Goal: Feedback & Contribution: Contribute content

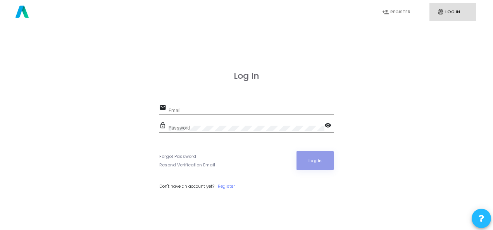
click at [195, 104] on div "Email" at bounding box center [251, 109] width 165 height 12
paste input "am.smartx@codejudge.io"
type input "am.smartx@codejudge.io"
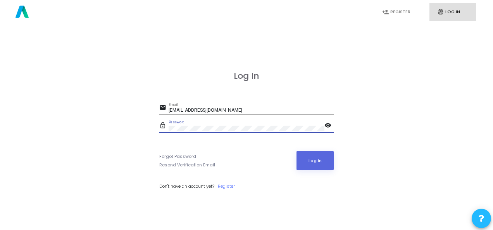
click at [119, 152] on div "Log In email am.smartx@codejudge.io Email lock_outline Password visibility Forg…" at bounding box center [247, 139] width 476 height 230
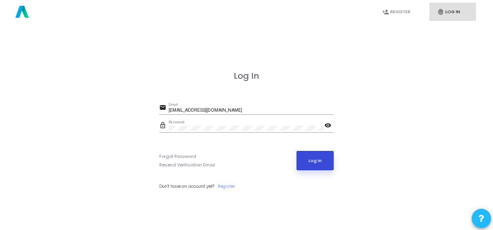
click at [311, 161] on button "Log In" at bounding box center [316, 160] width 38 height 19
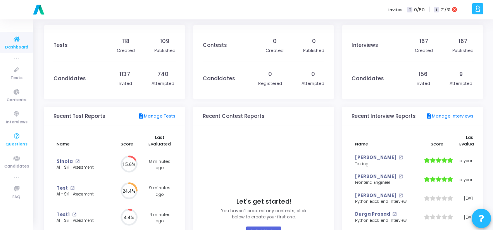
click at [15, 136] on icon at bounding box center [17, 136] width 16 height 10
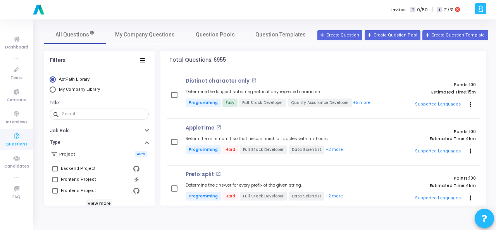
click at [55, 90] on span "Select Library" at bounding box center [53, 89] width 6 height 6
click at [55, 90] on input "My Company Library" at bounding box center [53, 89] width 6 height 6
radio input "true"
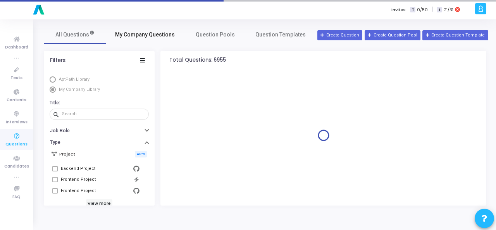
click at [136, 28] on link "My Company Questions" at bounding box center [145, 34] width 78 height 19
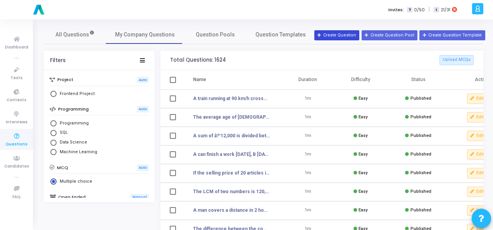
click at [339, 34] on button "Create Question" at bounding box center [336, 35] width 45 height 10
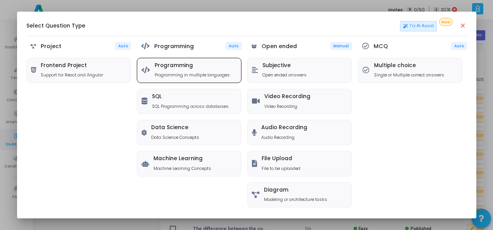
click at [180, 73] on p "Programming in multiple languages" at bounding box center [192, 75] width 75 height 7
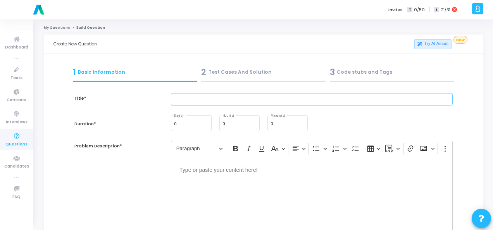
click at [200, 98] on input "text" at bounding box center [312, 99] width 282 height 13
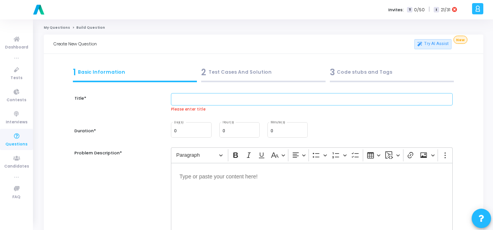
paste input "Write test cases to validate the login functionality of a banking app (include …"
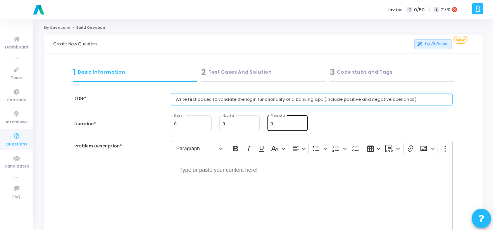
type input "Write test cases to validate the login functionality of a banking app (include …"
click at [284, 120] on div "0 Minute(s)" at bounding box center [288, 122] width 34 height 17
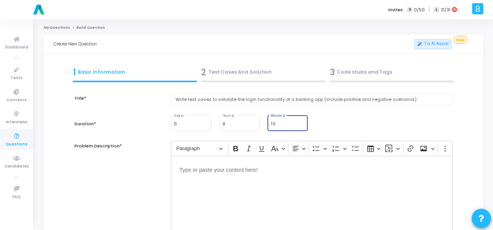
type input "15"
click at [211, 171] on p "Editor editing area: main" at bounding box center [312, 169] width 265 height 10
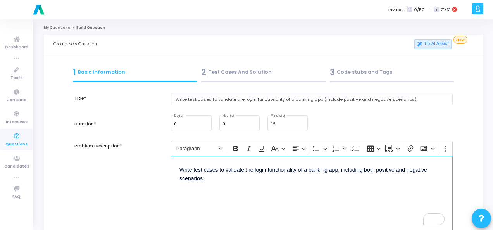
scroll to position [116, 0]
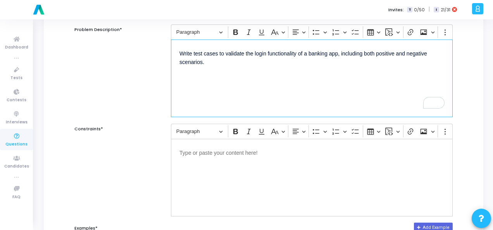
click at [185, 155] on p "Editor editing area: main" at bounding box center [312, 152] width 265 height 10
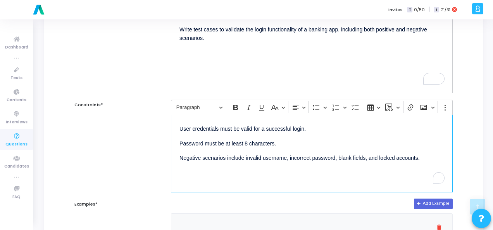
scroll to position [233, 0]
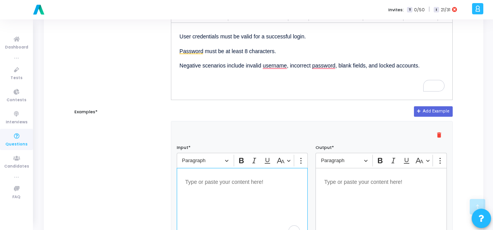
click at [255, 183] on p "Editor editing area: main" at bounding box center [242, 181] width 114 height 10
click at [344, 185] on div "Editor editing area: main" at bounding box center [381, 207] width 131 height 78
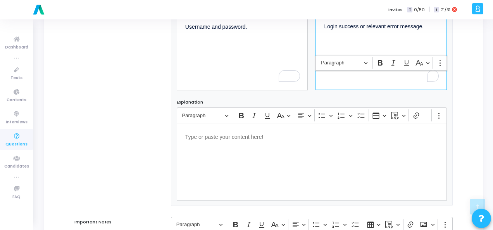
scroll to position [527, 0]
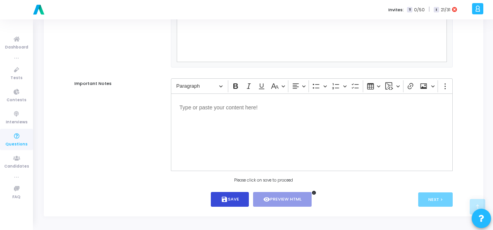
click at [240, 200] on button "save Save" at bounding box center [230, 199] width 38 height 15
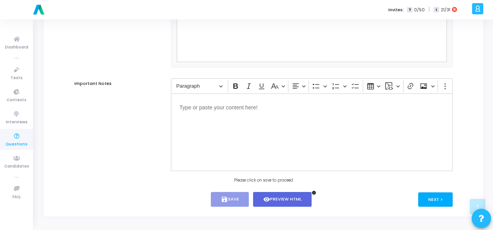
click at [441, 197] on button "Next >" at bounding box center [435, 199] width 35 height 14
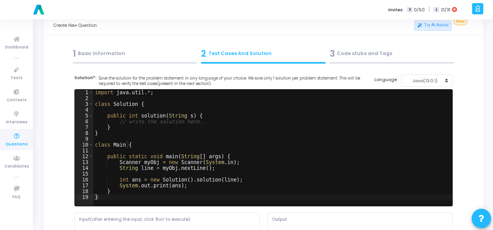
scroll to position [0, 0]
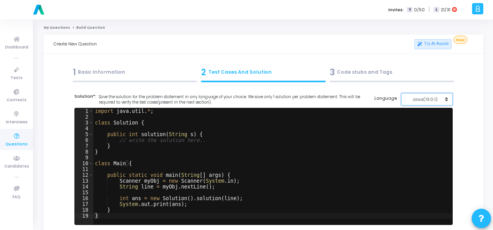
click at [434, 97] on div "Java(13.0.1)" at bounding box center [425, 99] width 38 height 7
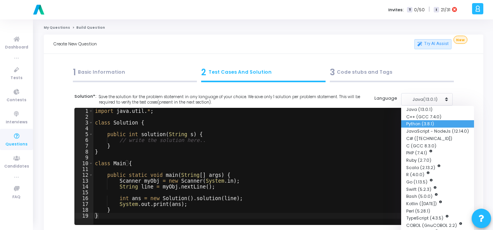
click at [427, 121] on button "Python (3.8.1)" at bounding box center [437, 123] width 73 height 7
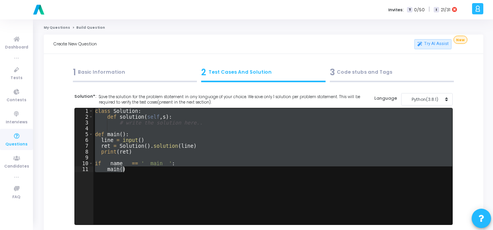
drag, startPoint x: 94, startPoint y: 111, endPoint x: 156, endPoint y: 190, distance: 100.5
click at [156, 190] on div "class Solution : def solution ( self , s ) : # write the solution here.. def ma…" at bounding box center [272, 172] width 359 height 128
paste textarea "return "Login successful""
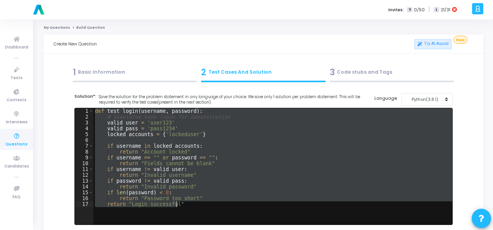
drag, startPoint x: 94, startPoint y: 110, endPoint x: 170, endPoint y: 214, distance: 129.0
click at [170, 214] on div "def test_login ( username , password ) : # Simulated bank login for demonstrati…" at bounding box center [272, 172] width 359 height 128
paste textarea "print(test_login('lockeduser', 'pass1234'))# Account locked"
type textarea "print(test_login('lockeduser', 'pass1234'))# Account locked"
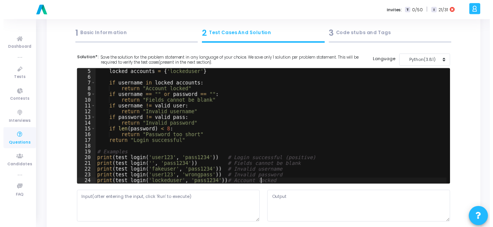
scroll to position [194, 0]
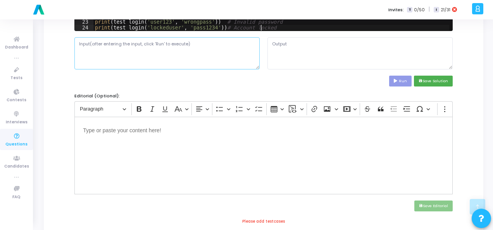
click at [120, 48] on textarea at bounding box center [166, 53] width 185 height 32
paste textarea "Username and password."
type textarea "Username and password."
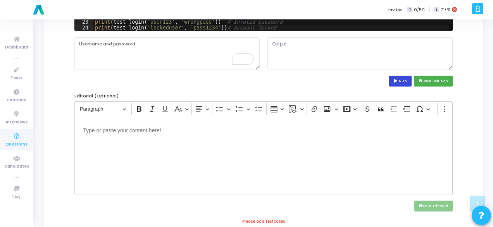
click at [393, 78] on button "Run" at bounding box center [400, 81] width 22 height 10
type textarea "Login successful Fields cannot be blank Invalid username Invalid password Accou…"
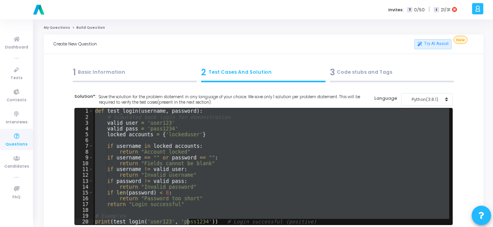
scroll to position [23, 0]
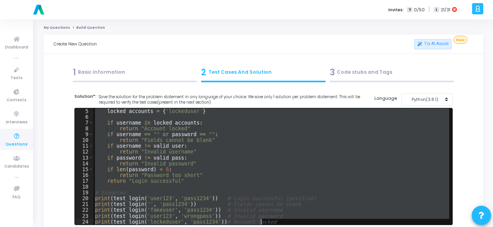
drag, startPoint x: 95, startPoint y: 110, endPoint x: 198, endPoint y: 245, distance: 169.5
click at [198, 226] on html "a am.smartx Billings Subscribe to a plan of your choice Settings Account settin…" at bounding box center [246, 113] width 493 height 227
paste textarea "username, password))"
type textarea "print(test_login(username, password))"
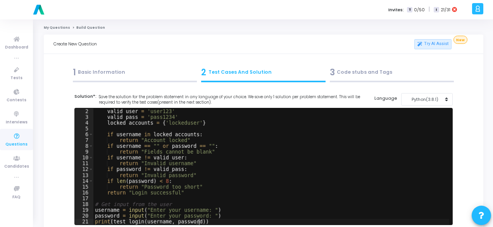
scroll to position [116, 0]
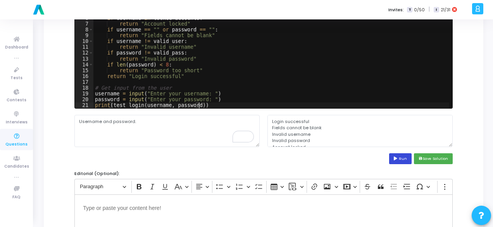
click at [394, 159] on button "Run" at bounding box center [400, 158] width 22 height 10
type textarea "Enter your username: Enter your password: Traceback (most recent call last): Fi…"
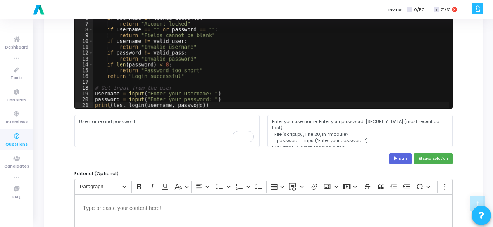
scroll to position [194, 0]
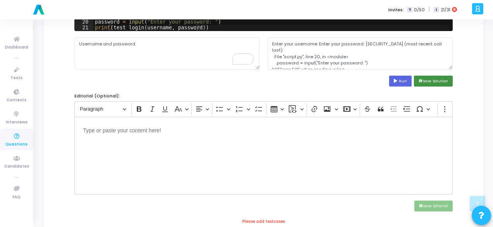
click at [427, 81] on button "save Save Solution" at bounding box center [433, 81] width 39 height 10
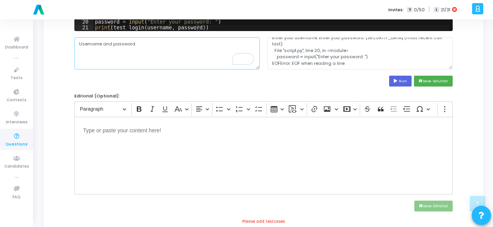
drag, startPoint x: 148, startPoint y: 48, endPoint x: 76, endPoint y: 48, distance: 71.7
click at [76, 48] on textarea "Username and password." at bounding box center [166, 53] width 185 height 32
click at [148, 50] on textarea "To enrich screen reader interactions, please activate Accessibility in Grammarl…" at bounding box center [166, 53] width 185 height 32
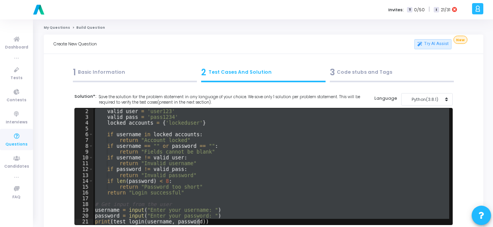
scroll to position [6, 0]
drag, startPoint x: 94, startPoint y: 112, endPoint x: 200, endPoint y: 222, distance: 152.7
click at [200, 222] on div "valid_user = 'user123' valid_pass = 'pass1234' locked_accounts = { 'lockeduser'…" at bounding box center [271, 172] width 356 height 128
type textarea "password = input("Enter your password: ") print(test_login(username, password))"
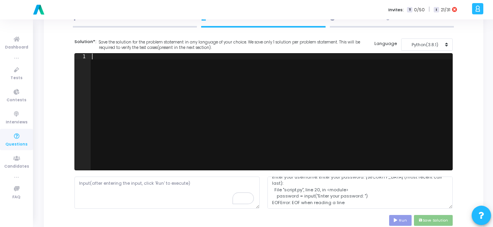
scroll to position [0, 0]
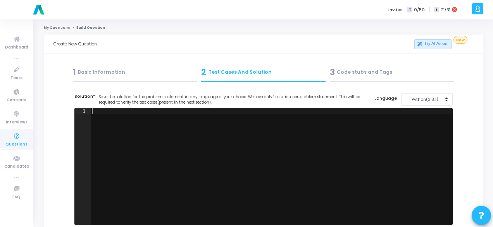
paste textarea "print(test_login(username, password))"
type textarea "print(test_login(username, password))"
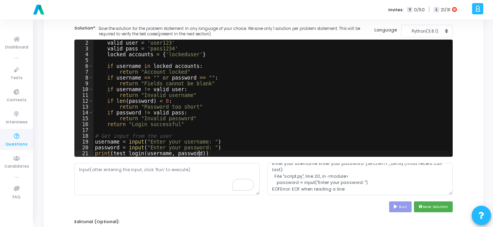
scroll to position [116, 0]
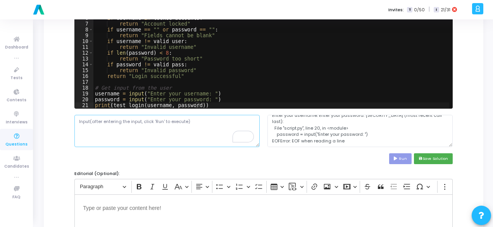
click at [173, 122] on textarea "To enrich screen reader interactions, please activate Accessibility in Grammarl…" at bounding box center [166, 131] width 185 height 32
paste textarea "Enter your username: lockeduser Enter your password: pass1234 Account locked"
drag, startPoint x: 119, startPoint y: 135, endPoint x: 56, endPoint y: 137, distance: 62.9
click at [56, 137] on div "Title* Write test cases to validate the login functionality of a banking app (i…" at bounding box center [264, 196] width 420 height 456
type textarea "Enter your username: lockeduser Enter your password: pass1234"
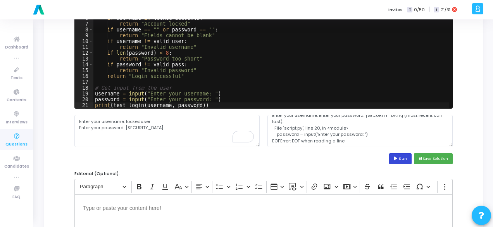
click at [404, 155] on button "Run" at bounding box center [400, 158] width 22 height 10
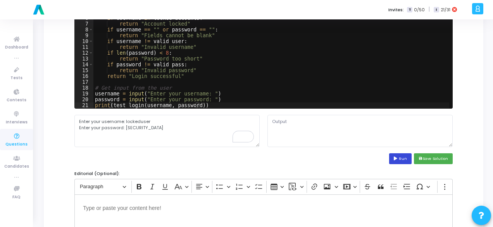
scroll to position [0, 0]
type textarea "Enter your username: Enter your password: Invalid username"
click at [431, 162] on button "save Save Solution" at bounding box center [433, 158] width 39 height 10
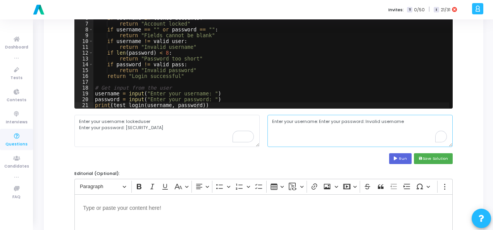
click at [306, 119] on textarea "Enter your username: Enter your password: Invalid username" at bounding box center [360, 131] width 185 height 32
click at [327, 119] on textarea "Enter your username: Enter your password: Invalid username" at bounding box center [360, 131] width 185 height 32
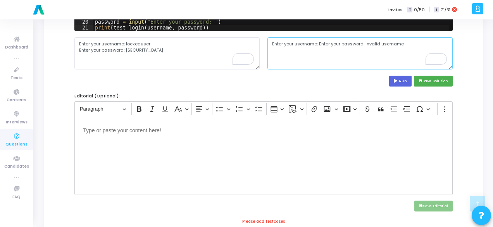
scroll to position [310, 0]
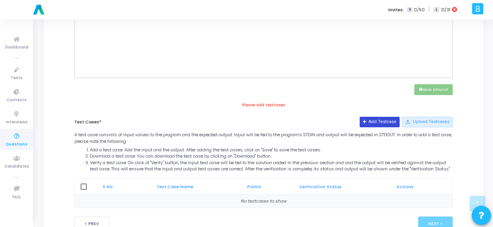
click at [392, 119] on button "Add Testcase" at bounding box center [380, 122] width 40 height 10
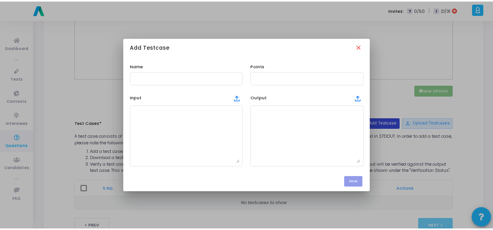
scroll to position [0, 0]
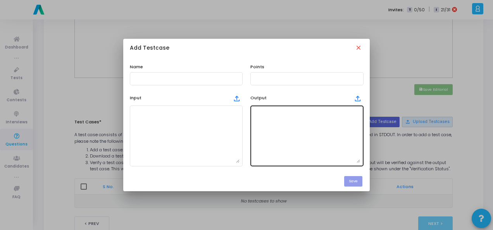
click at [277, 124] on textarea at bounding box center [307, 136] width 107 height 54
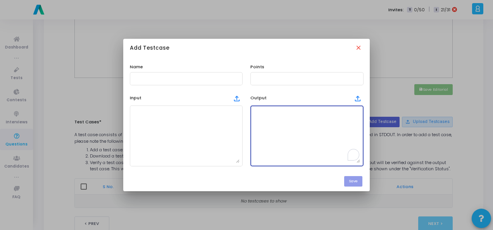
paste textarea "Enter your username: Enter your password: Invalid username"
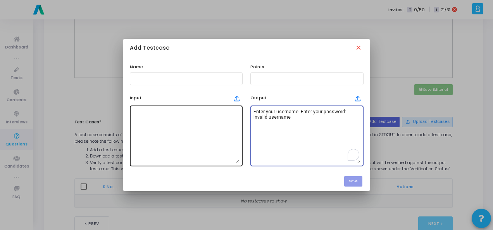
type textarea "Enter your username: Enter your password: Invalid username"
click at [174, 126] on textarea at bounding box center [186, 136] width 107 height 54
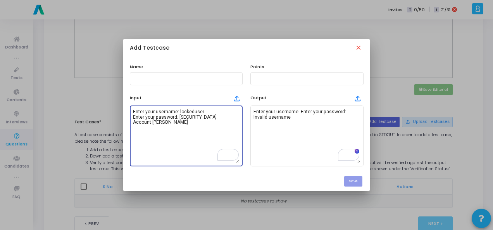
scroll to position [6, 0]
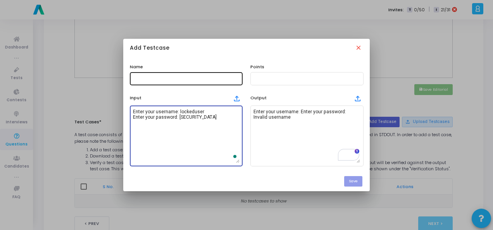
type textarea "Enter your username: lockeduser Enter your password: pass1234"
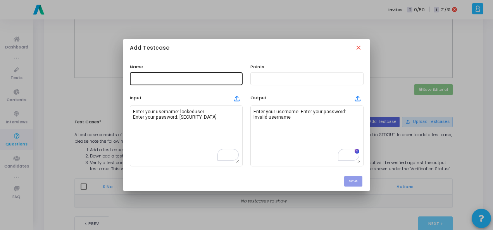
click at [174, 75] on div at bounding box center [186, 78] width 107 height 14
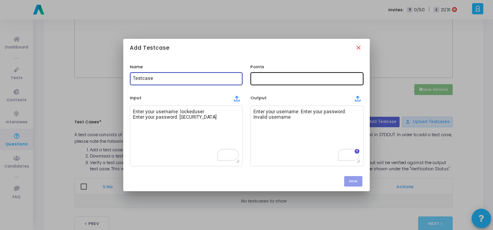
type input "Testcase"
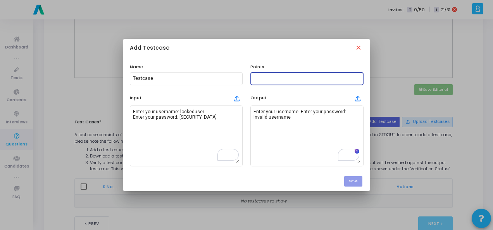
click at [283, 76] on input "text" at bounding box center [307, 78] width 107 height 5
type input "100"
click at [361, 181] on button "Save" at bounding box center [353, 181] width 18 height 10
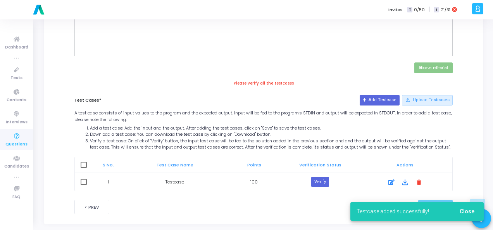
scroll to position [344, 0]
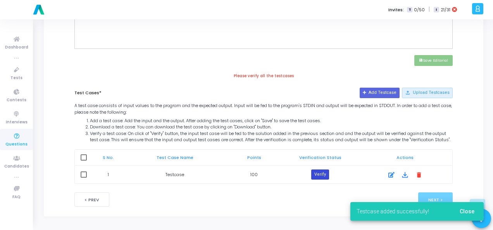
click at [324, 173] on button "Verify" at bounding box center [320, 174] width 18 height 10
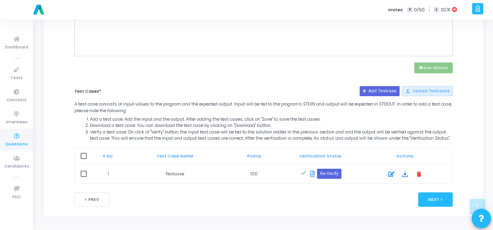
scroll to position [336, 0]
click at [429, 200] on button "Next >" at bounding box center [435, 199] width 35 height 14
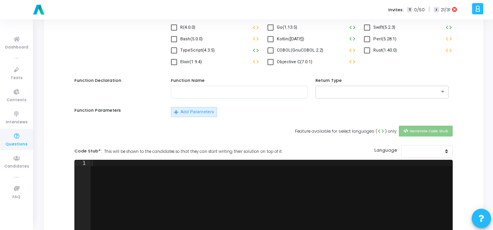
scroll to position [0, 0]
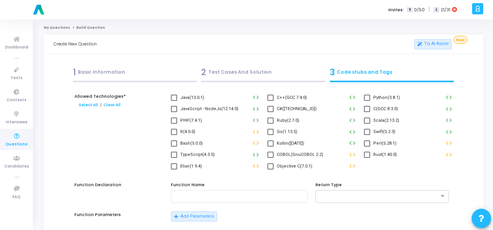
click at [368, 97] on span at bounding box center [367, 98] width 6 height 6
click at [367, 101] on input "Python(3.8.1)" at bounding box center [367, 101] width 0 height 0
checkbox input "true"
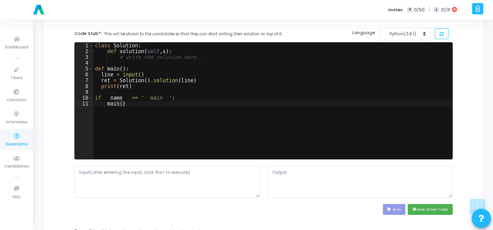
scroll to position [233, 0]
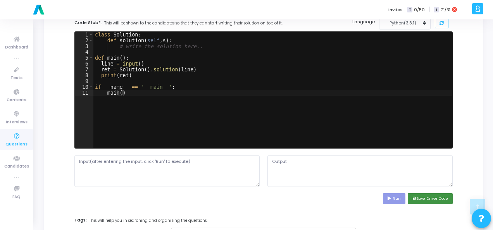
click at [420, 199] on button "save Save Driver Code" at bounding box center [430, 198] width 45 height 10
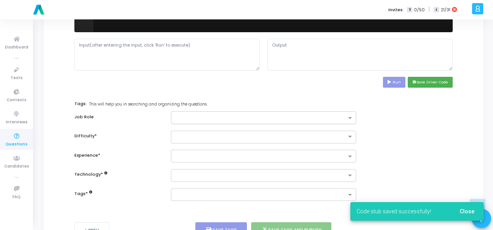
click at [285, 118] on input "text" at bounding box center [260, 118] width 171 height 7
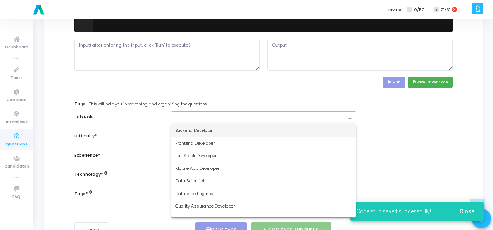
click at [272, 129] on div "Backend Developer" at bounding box center [263, 130] width 185 height 13
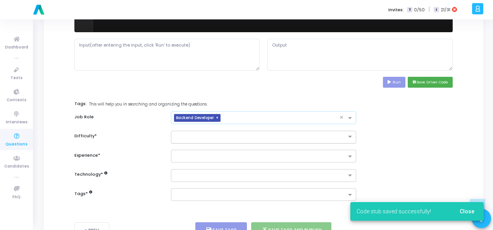
click at [264, 136] on input "text" at bounding box center [255, 136] width 161 height 7
click at [255, 148] on div "Easy" at bounding box center [263, 149] width 185 height 13
click at [254, 155] on input "text" at bounding box center [260, 157] width 171 height 7
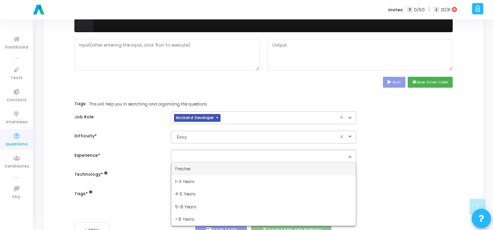
click at [249, 163] on div "Fresher" at bounding box center [263, 168] width 185 height 13
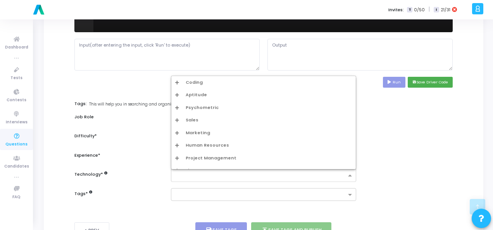
click at [249, 169] on div at bounding box center [263, 175] width 185 height 13
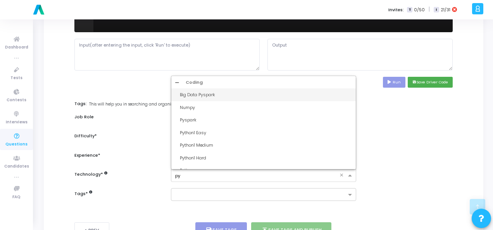
type input "pyt"
click at [249, 97] on div "Python1 Easy" at bounding box center [263, 94] width 185 height 13
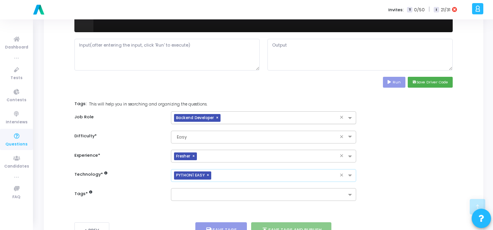
scroll to position [378, 0]
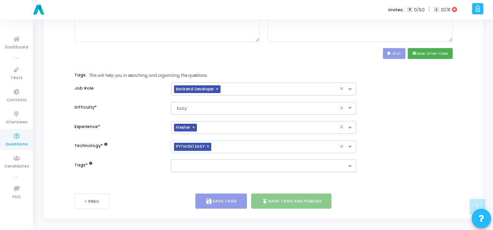
click at [239, 163] on input "text" at bounding box center [260, 166] width 171 height 7
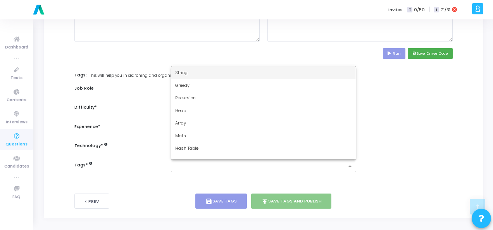
type input "d"
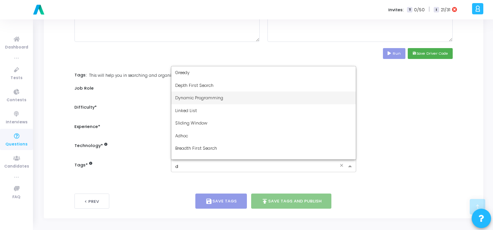
click at [229, 99] on div "Dynamic Programming" at bounding box center [263, 98] width 185 height 13
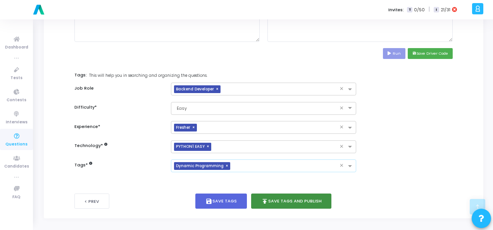
click at [277, 202] on button "publish Save Tags and Publish" at bounding box center [291, 200] width 81 height 15
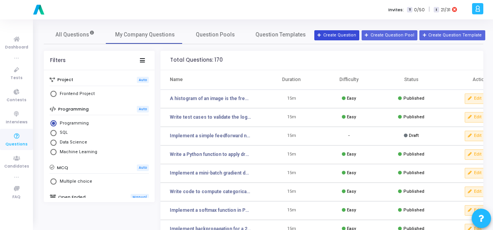
click at [341, 34] on button "Create Question" at bounding box center [336, 35] width 45 height 10
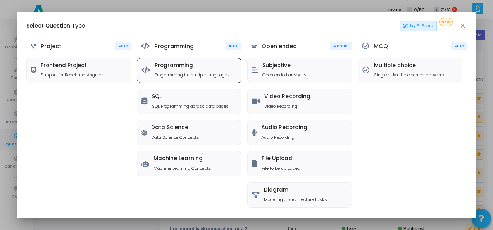
click at [144, 70] on icon at bounding box center [146, 70] width 9 height 7
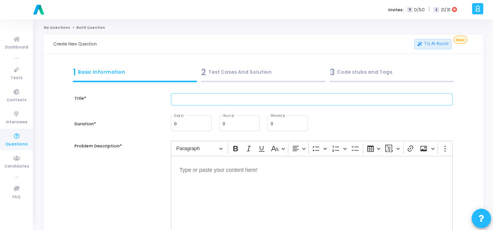
click at [200, 102] on input "text" at bounding box center [312, 99] width 282 height 13
paste input "Design test cases for an e-commerce website’s “Add to Cart” feature."
type input "Design test cases for an e-commerce website’s “Add to Cart” feature."
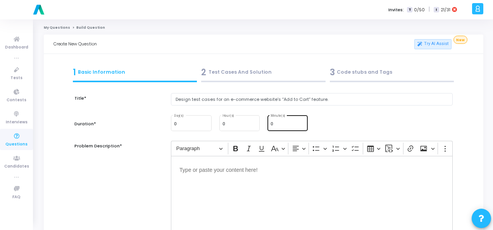
click at [282, 123] on input "0" at bounding box center [288, 124] width 34 height 5
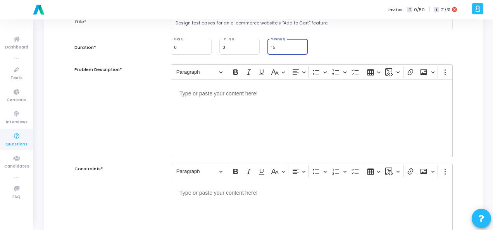
scroll to position [78, 0]
type input "15"
click at [215, 100] on div "Editor editing area: main" at bounding box center [312, 117] width 282 height 78
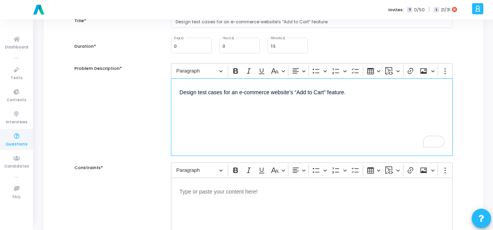
click at [244, 199] on div "Editor editing area: main" at bounding box center [312, 217] width 282 height 78
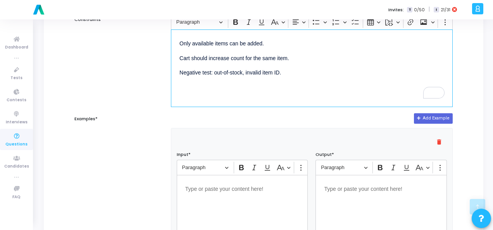
scroll to position [233, 0]
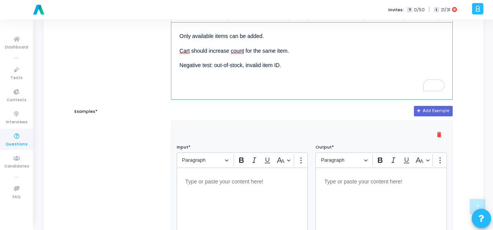
click at [250, 184] on div "Editor editing area: main" at bounding box center [242, 206] width 131 height 78
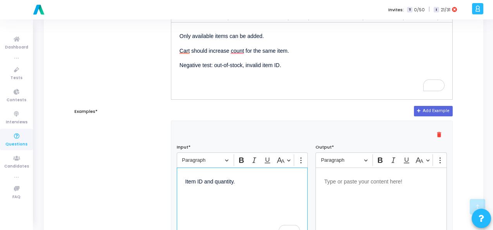
scroll to position [233, 0]
click at [367, 190] on div "Editor editing area: main" at bounding box center [381, 206] width 131 height 78
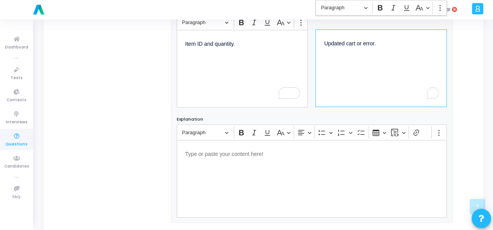
scroll to position [504, 0]
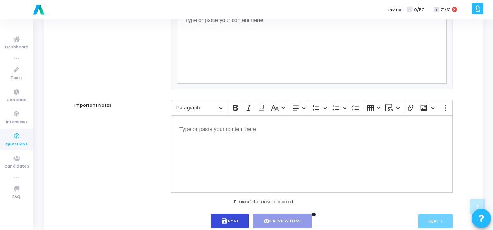
click at [229, 221] on button "save Save" at bounding box center [230, 221] width 38 height 15
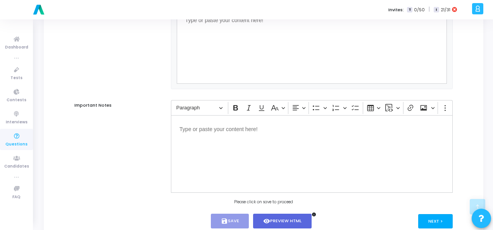
click at [440, 221] on button "Next >" at bounding box center [435, 221] width 35 height 14
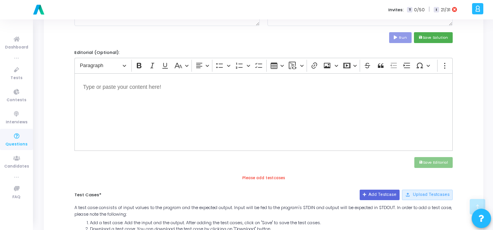
scroll to position [0, 0]
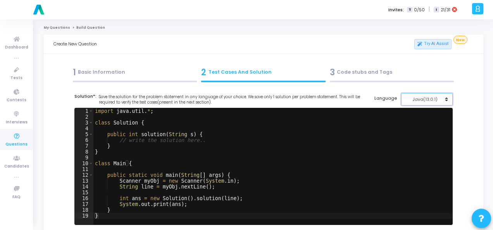
click at [425, 100] on div "Java(13.0.1)" at bounding box center [425, 99] width 38 height 7
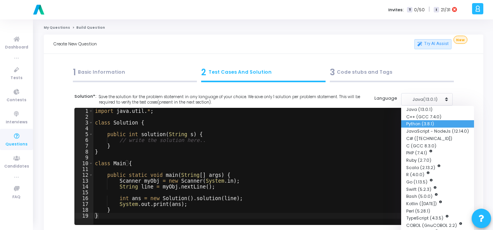
click at [416, 124] on button "Python (3.8.1)" at bounding box center [437, 123] width 73 height 7
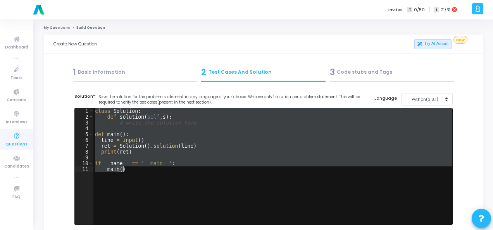
drag, startPoint x: 95, startPoint y: 111, endPoint x: 173, endPoint y: 168, distance: 96.9
click at [173, 168] on div "class Solution : def solution ( self , s ) : # write the solution here.. def ma…" at bounding box center [272, 172] width 359 height 128
paste textarea "print(result"
type textarea "print(result)"
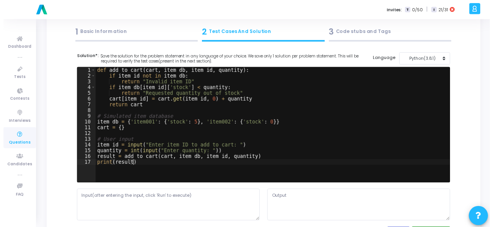
scroll to position [78, 0]
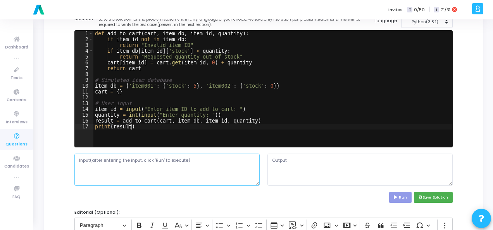
click at [155, 158] on textarea at bounding box center [166, 170] width 185 height 32
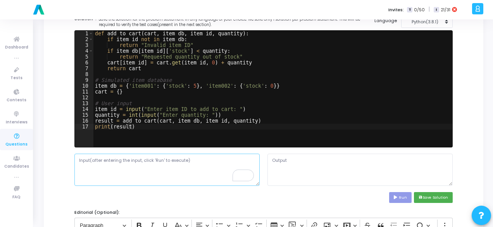
paste textarea "Item ID and quantity."
type textarea "Item ID and quantity."
click at [404, 195] on button "Run" at bounding box center [400, 197] width 22 height 10
type textarea "Enter item ID to add to cart: Enter quantity: Traceback (most recent call last)…"
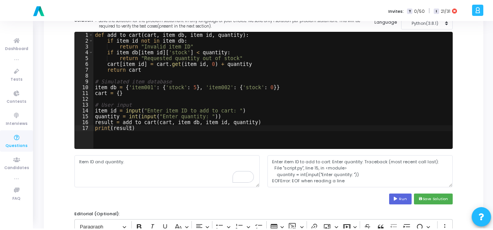
scroll to position [0, 0]
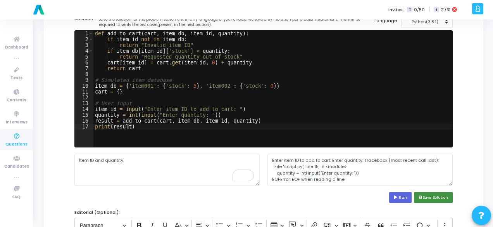
click at [432, 197] on button "save Save Solution" at bounding box center [433, 197] width 39 height 10
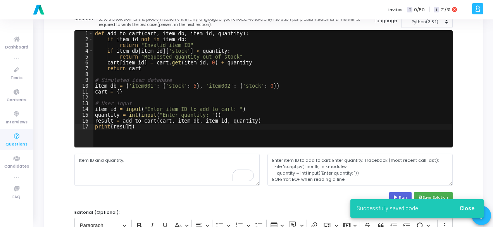
click at [468, 206] on span "Close" at bounding box center [467, 208] width 15 height 6
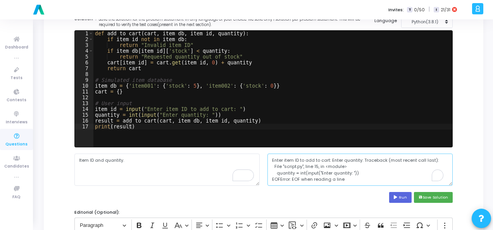
scroll to position [6, 0]
drag, startPoint x: 272, startPoint y: 159, endPoint x: 361, endPoint y: 188, distance: 92.8
click at [361, 188] on cj-code-editor "Solution*: Save the solution for the problem statement in any language of your …" at bounding box center [263, 109] width 378 height 187
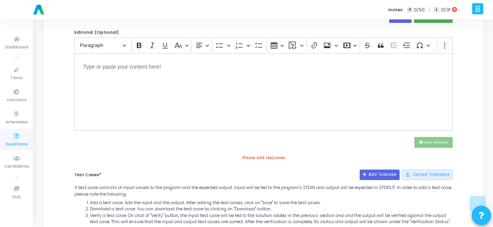
scroll to position [302, 0]
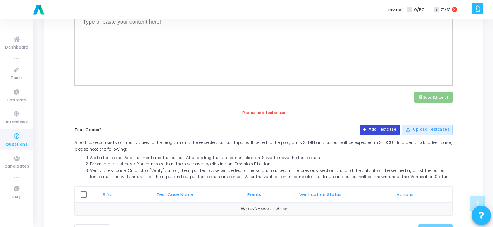
click at [382, 124] on button "Add Testcase" at bounding box center [380, 129] width 40 height 10
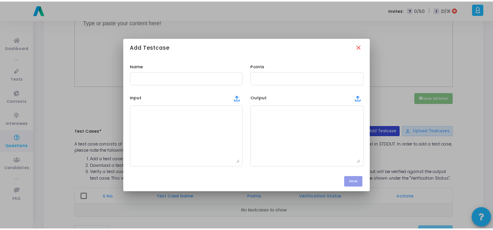
scroll to position [0, 0]
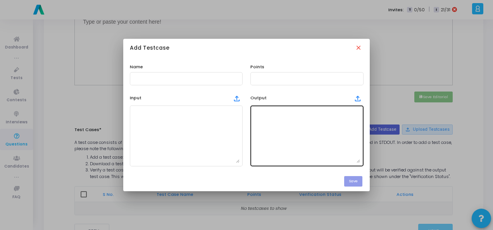
click at [288, 133] on textarea at bounding box center [307, 136] width 107 height 54
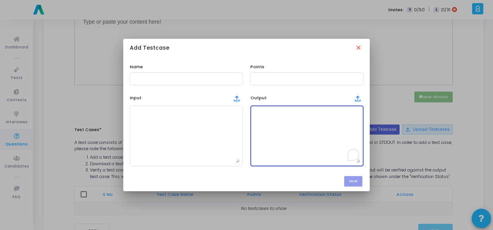
paste textarea "Enter item ID to add to cart: Enter quantity: Traceback (most recent call last)…"
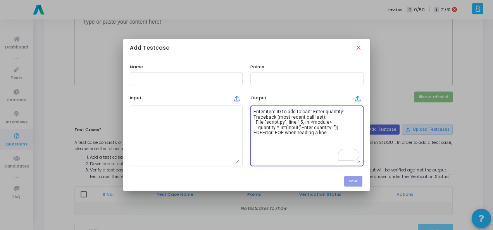
scroll to position [6, 0]
type textarea "Enter item ID to add to cart: Enter quantity: Traceback (most recent call last)…"
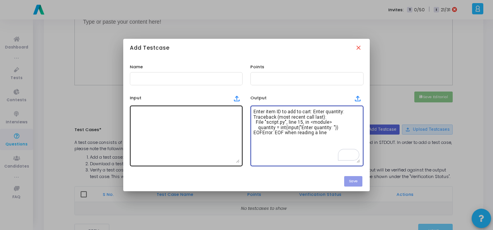
click at [167, 112] on textarea at bounding box center [186, 136] width 107 height 54
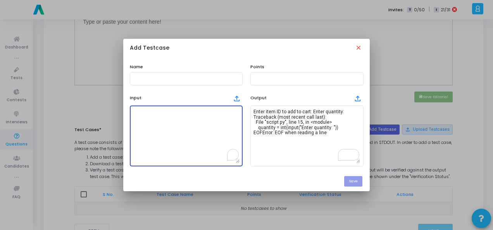
paste textarea "Design test cases for an e-commerce website’s “Add to Cart” feature."
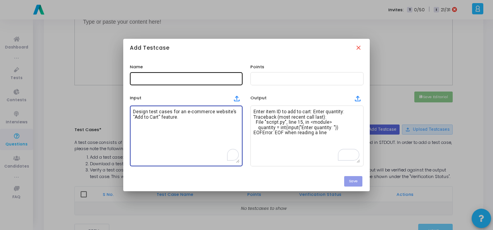
type textarea "Design test cases for an e-commerce website’s “Add to Cart” feature."
click at [170, 81] on input "text" at bounding box center [186, 78] width 107 height 5
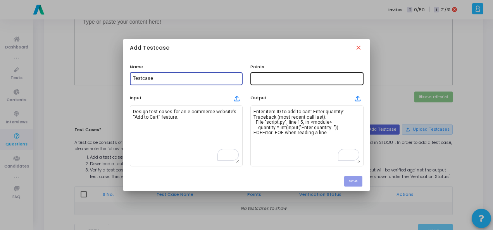
type input "Testcase"
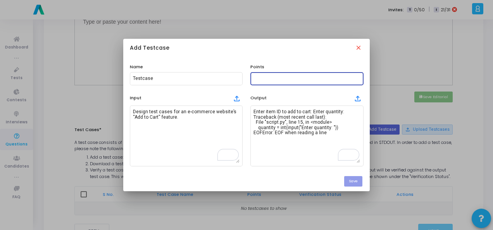
click at [264, 79] on input "text" at bounding box center [307, 78] width 107 height 5
type input "100"
click at [360, 182] on button "Save" at bounding box center [353, 181] width 18 height 10
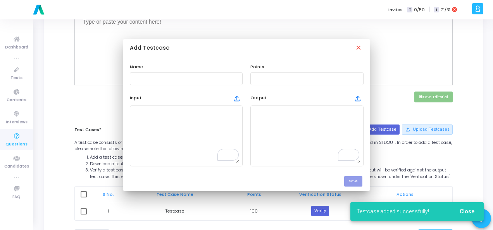
scroll to position [302, 0]
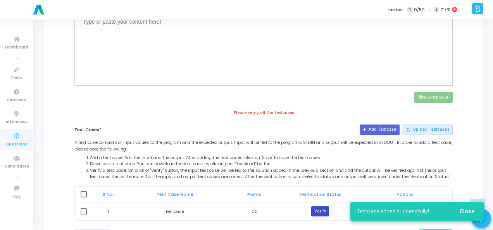
click at [319, 216] on button "Verify" at bounding box center [320, 211] width 18 height 10
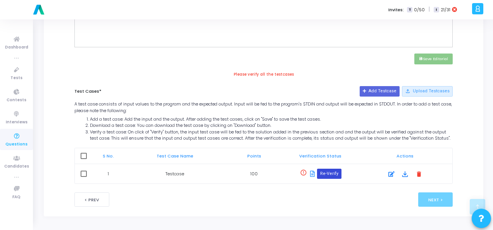
click at [331, 175] on button "Re-Verify" at bounding box center [329, 174] width 24 height 10
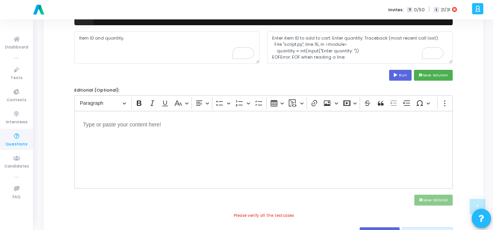
scroll to position [188, 0]
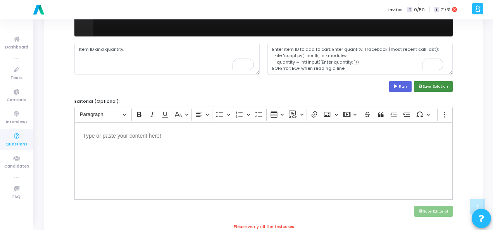
click at [441, 87] on button "save Save Solution" at bounding box center [433, 86] width 39 height 10
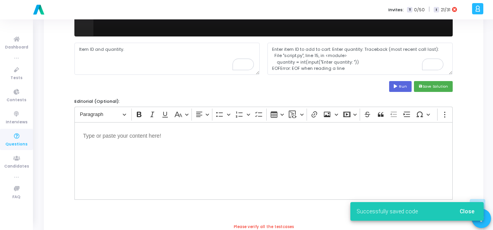
scroll to position [345, 0]
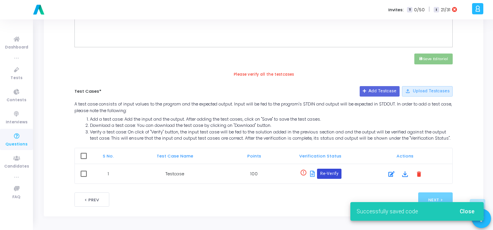
click at [333, 174] on button "Re-Verify" at bounding box center [329, 174] width 24 height 10
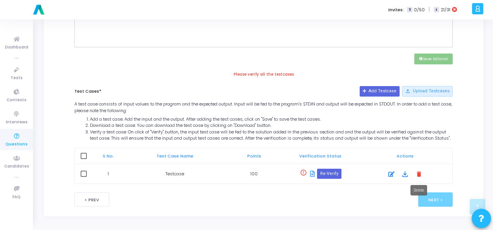
click at [421, 173] on mat-icon "delete" at bounding box center [419, 173] width 9 height 9
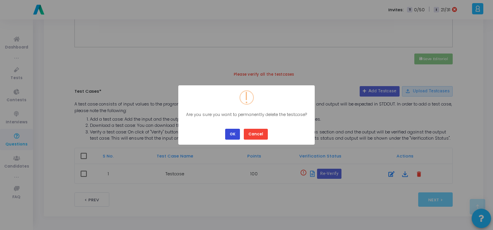
click at [236, 134] on button "OK" at bounding box center [232, 134] width 15 height 10
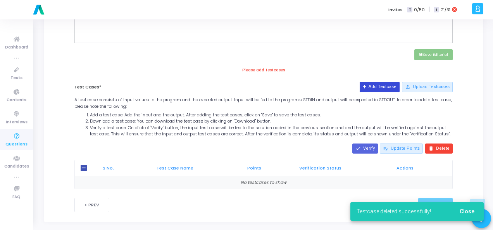
click at [382, 84] on button "Add Testcase" at bounding box center [380, 87] width 40 height 10
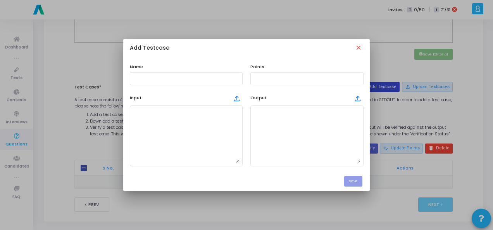
scroll to position [0, 0]
click at [359, 52] on mat-icon "close" at bounding box center [359, 48] width 9 height 9
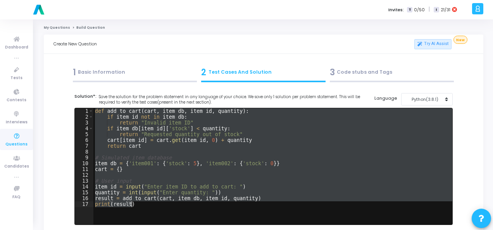
drag, startPoint x: 94, startPoint y: 112, endPoint x: 166, endPoint y: 203, distance: 116.1
click at [166, 203] on div "def add_to_cart ( cart , item_db , item_id , quantity ) : if item_id not in ite…" at bounding box center [272, 172] width 359 height 128
type textarea "result = add_to_cart(cart, item_db, item_id, quantity) print(result)"
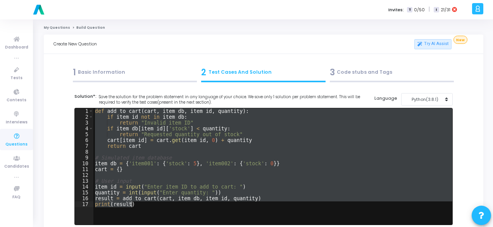
paste textarea
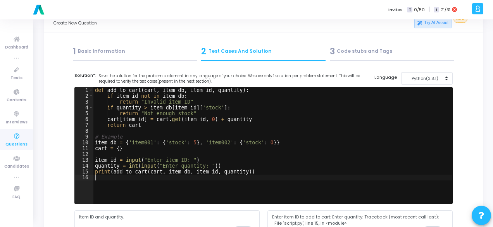
scroll to position [78, 0]
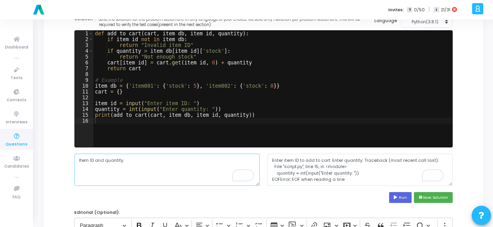
click at [142, 161] on textarea "Item ID and quantity." at bounding box center [166, 170] width 185 height 32
type textarea "I"
paste textarea "item_id = input("Enter item ID: ") quantity = int(input("Enter quantity: "))"
type textarea "item_id = input("Enter item ID: ") quantity = int(input("Enter quantity: "))"
click at [399, 192] on button "Run" at bounding box center [400, 197] width 22 height 10
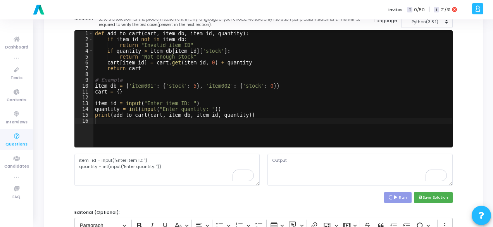
type textarea "Enter item ID: Enter quantity: Traceback (most recent call last): File "script.…"
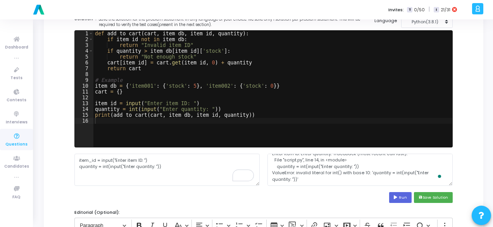
scroll to position [13, 0]
click at [433, 197] on button "save Save Solution" at bounding box center [433, 197] width 39 height 10
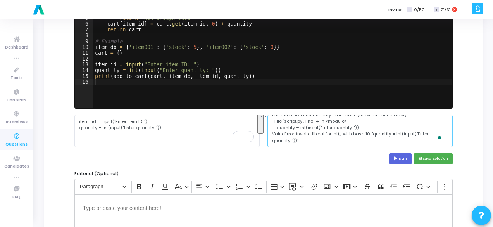
drag, startPoint x: 269, startPoint y: 121, endPoint x: 295, endPoint y: 148, distance: 37.6
click at [295, 148] on cj-code-editor "Solution*: Save the solution for the problem statement in any language of your …" at bounding box center [263, 70] width 378 height 187
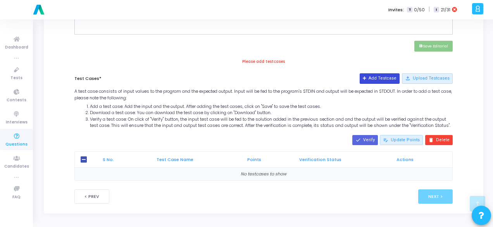
scroll to position [319, 0]
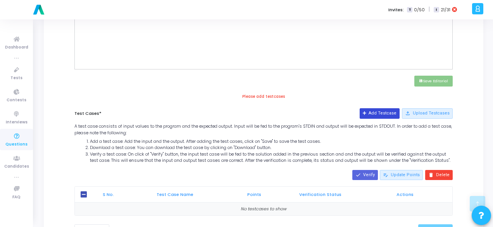
click at [389, 114] on button "Add Testcase" at bounding box center [380, 113] width 40 height 10
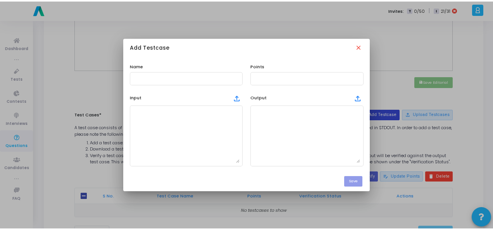
scroll to position [0, 0]
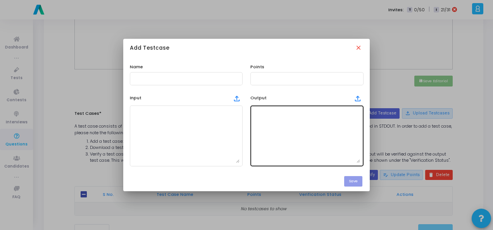
click at [268, 127] on textarea at bounding box center [307, 136] width 107 height 54
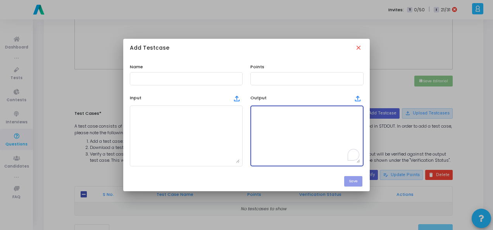
paste textarea "Enter item ID: Enter quantity: Traceback (most recent call last): File "script.…"
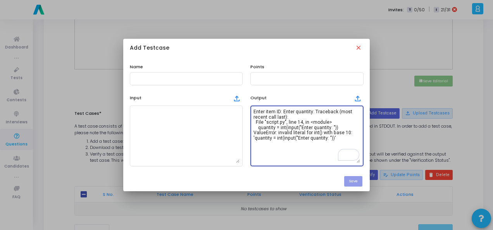
scroll to position [13, 0]
type textarea "Enter item ID: Enter quantity: Traceback (most recent call last): File "script.…"
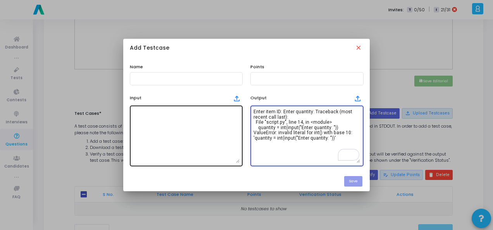
click at [137, 135] on textarea at bounding box center [186, 136] width 107 height 54
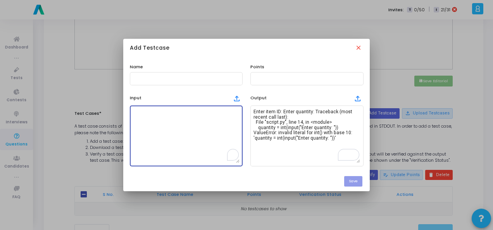
paste textarea "item_id = input("Enter item ID: ") quantity = int(input("Enter quantity: "))"
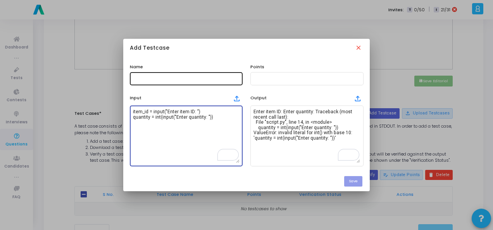
type textarea "item_id = input("Enter item ID: ") quantity = int(input("Enter quantity: "))"
click at [157, 76] on input "text" at bounding box center [186, 78] width 107 height 5
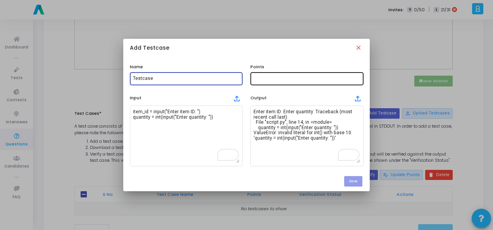
type input "Testcase"
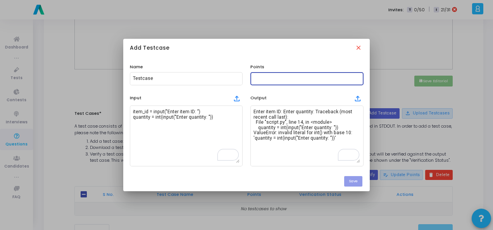
click at [292, 79] on input "text" at bounding box center [307, 78] width 107 height 5
type input "100"
click at [359, 180] on button "Save" at bounding box center [353, 181] width 18 height 10
checkbox input "true"
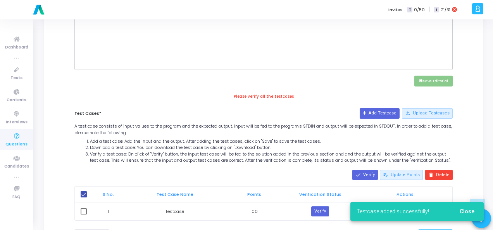
scroll to position [357, 0]
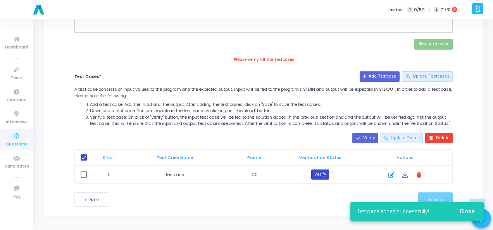
click at [325, 176] on button "Verify" at bounding box center [320, 174] width 18 height 10
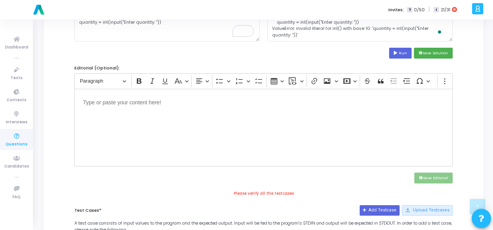
scroll to position [125, 0]
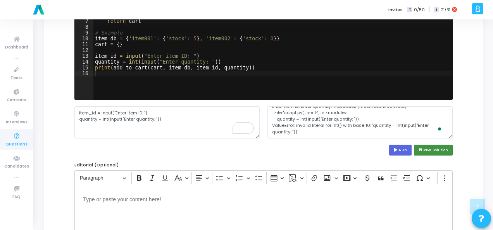
click at [440, 150] on button "save Save Solution" at bounding box center [433, 150] width 39 height 10
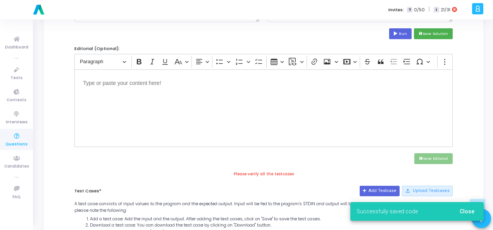
scroll to position [361, 0]
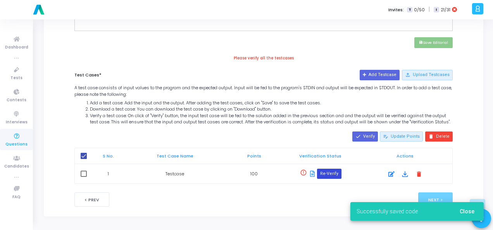
click at [323, 175] on button "Re-Verify" at bounding box center [329, 174] width 24 height 10
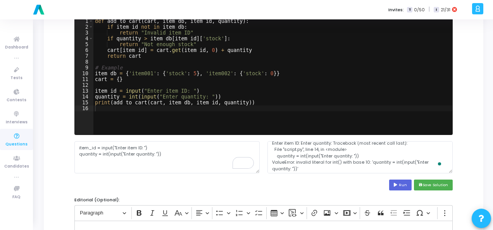
scroll to position [0, 0]
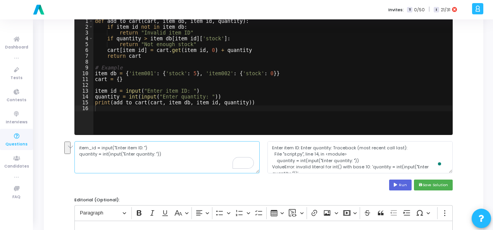
drag, startPoint x: 78, startPoint y: 148, endPoint x: 209, endPoint y: 182, distance: 134.5
click at [209, 182] on cj-code-editor "Solution*: Save the solution for the problem statement in any language of your …" at bounding box center [263, 96] width 378 height 187
paste textarea "Enter item ID: item002 Enter quantity: 1"
type textarea "Enter item ID: item002 Enter quantity: 1"
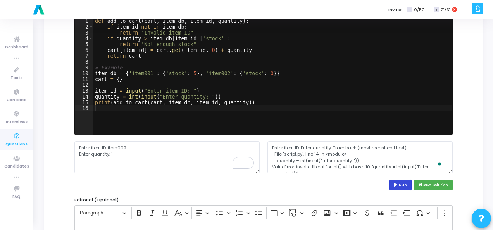
click at [401, 186] on button "Run" at bounding box center [400, 185] width 22 height 10
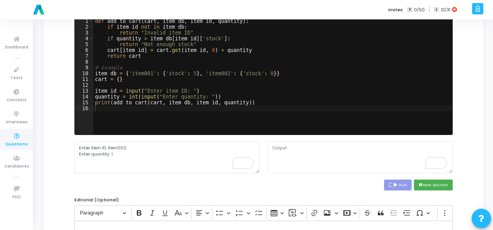
type textarea "Enter item ID: Enter quantity: Traceback (most recent call last): File "script.…"
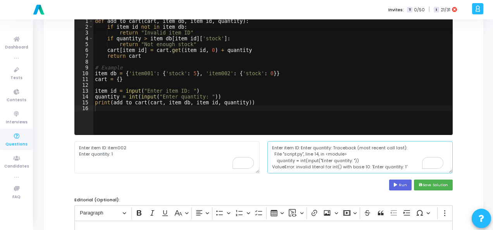
scroll to position [6, 0]
drag, startPoint x: 270, startPoint y: 145, endPoint x: 337, endPoint y: 177, distance: 74.2
click at [337, 177] on cj-code-editor "Solution*: Save the solution for the problem statement in any language of your …" at bounding box center [263, 96] width 378 height 187
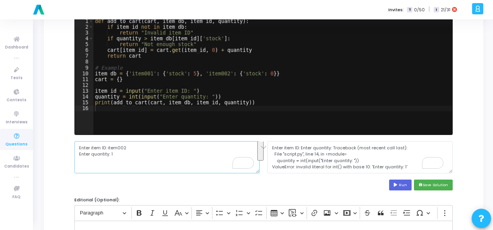
click at [108, 146] on textarea "Enter item ID: item002 Enter quantity: 1" at bounding box center [166, 157] width 185 height 32
click at [109, 154] on textarea "item002 Enter quantity: 1" at bounding box center [166, 157] width 185 height 32
type textarea "item002 1"
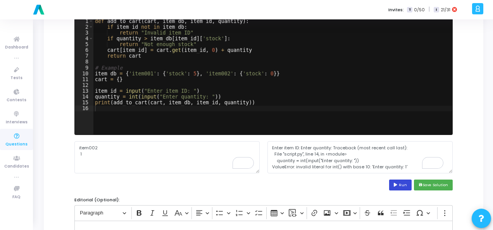
click at [396, 182] on button "Run" at bounding box center [400, 185] width 22 height 10
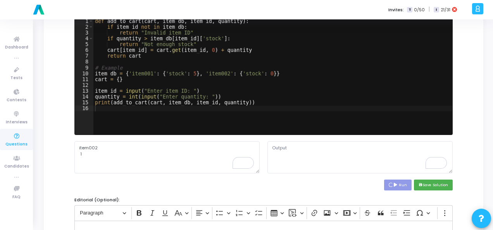
scroll to position [0, 0]
type textarea "Enter item ID: Enter quantity: Not enough stock"
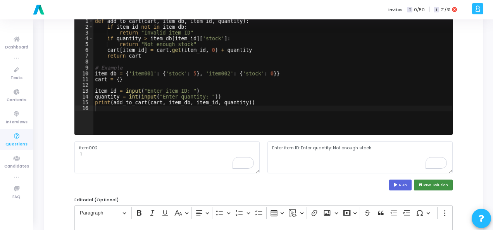
click at [436, 182] on button "save Save Solution" at bounding box center [433, 185] width 39 height 10
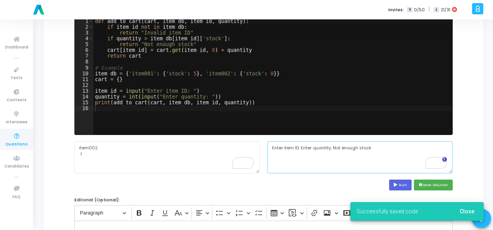
click at [332, 145] on textarea "Enter item ID: Enter quantity: Not enough stock" at bounding box center [360, 157] width 185 height 32
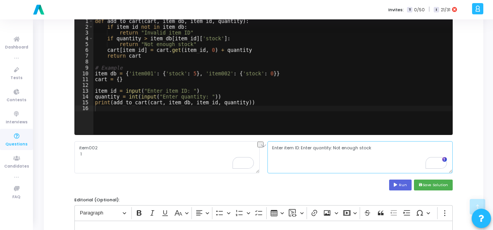
scroll to position [245, 0]
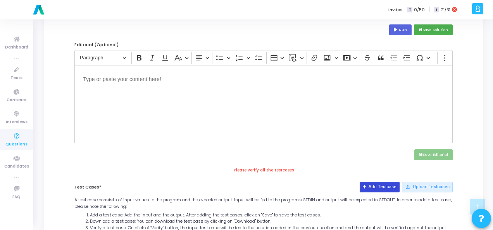
click at [387, 184] on button "Add Testcase" at bounding box center [380, 187] width 40 height 10
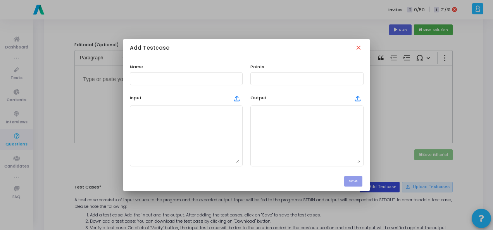
scroll to position [0, 0]
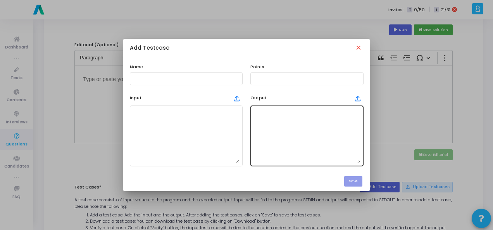
click at [283, 131] on textarea at bounding box center [307, 136] width 107 height 54
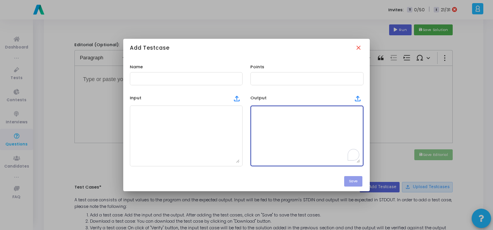
paste textarea "Enter item ID: Enter quantity: Not enough stock"
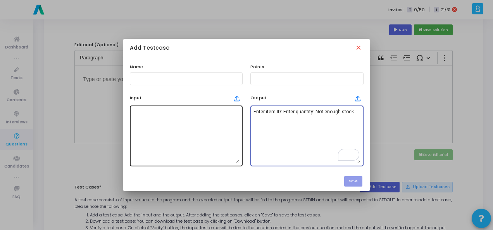
type textarea "Enter item ID: Enter quantity: Not enough stock"
click at [216, 127] on textarea at bounding box center [186, 136] width 107 height 54
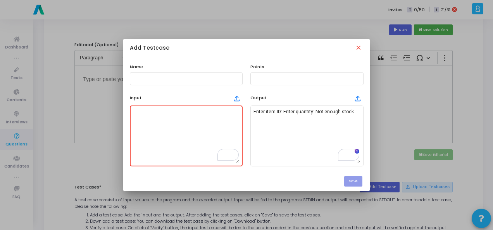
paste textarea "item001"
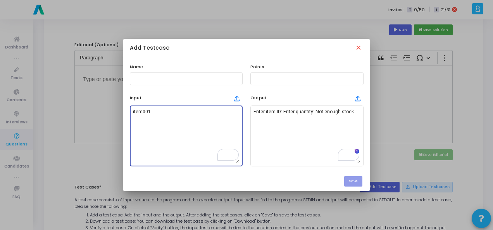
type textarea "item001 1"
click at [196, 81] on input "text" at bounding box center [186, 78] width 107 height 5
click at [195, 79] on input "text" at bounding box center [186, 78] width 107 height 5
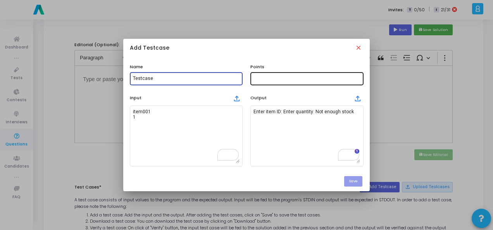
type input "Testcase"
click at [269, 77] on input "text" at bounding box center [307, 78] width 107 height 5
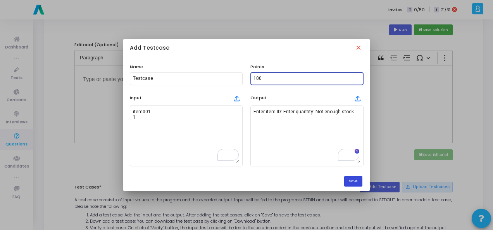
type input "100"
click at [347, 179] on button "Save" at bounding box center [353, 181] width 18 height 10
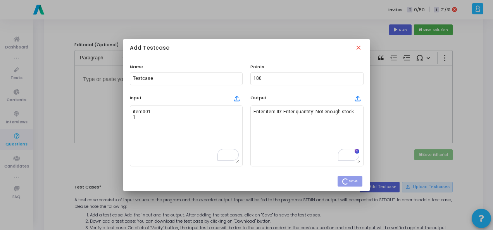
checkbox input "false"
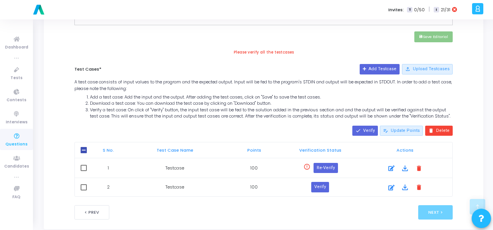
scroll to position [380, 0]
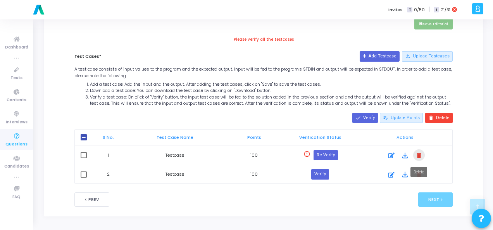
click at [420, 155] on mat-icon "delete" at bounding box center [419, 155] width 9 height 9
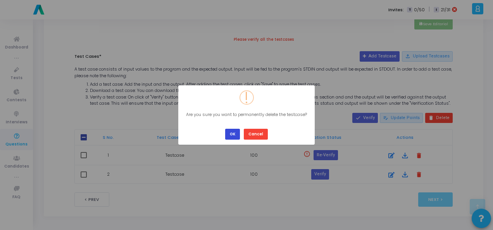
click at [235, 131] on button "OK" at bounding box center [232, 134] width 15 height 10
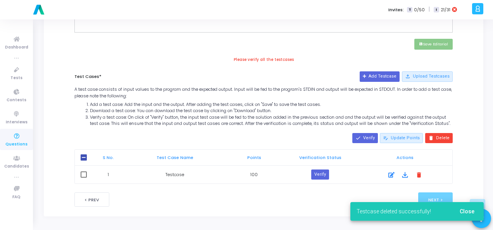
scroll to position [359, 0]
click at [324, 170] on button "Verify" at bounding box center [320, 174] width 18 height 10
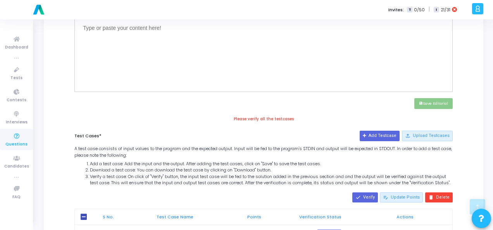
scroll to position [243, 0]
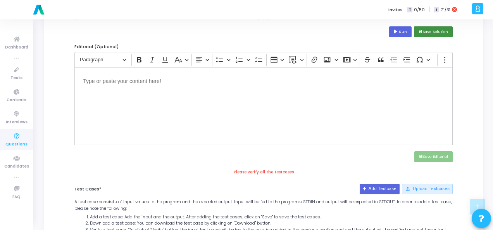
click at [420, 33] on icon "save" at bounding box center [421, 32] width 4 height 4
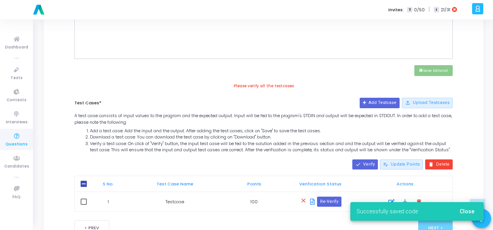
scroll to position [361, 0]
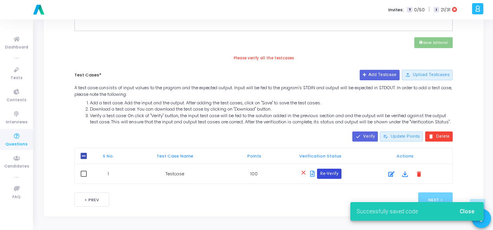
click at [334, 173] on button "Re-Verify" at bounding box center [329, 174] width 24 height 10
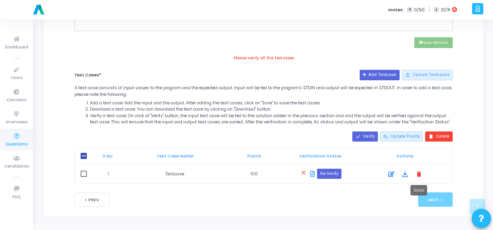
click at [420, 171] on mat-icon "delete" at bounding box center [419, 173] width 9 height 9
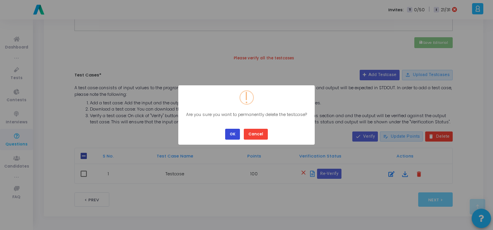
click at [233, 134] on button "OK" at bounding box center [232, 134] width 15 height 10
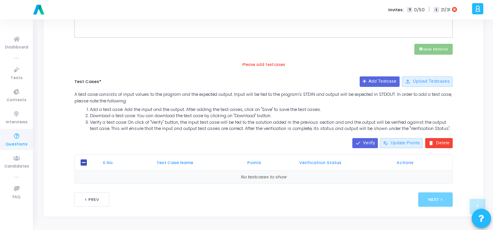
scroll to position [199, 0]
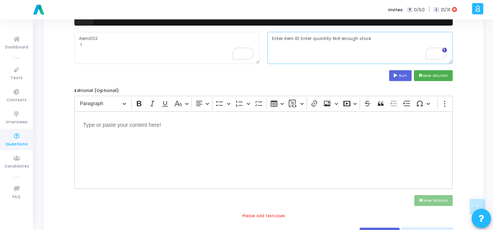
click at [323, 39] on textarea "Enter item ID: Enter quantity: Not enough stock" at bounding box center [360, 48] width 185 height 32
click at [291, 36] on textarea "Enter item ID: Enter quantity: Not enough stock" at bounding box center [360, 48] width 185 height 32
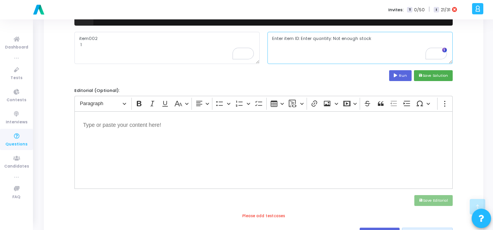
click at [291, 36] on textarea "Enter item ID: Enter quantity: Not enough stock" at bounding box center [360, 48] width 185 height 32
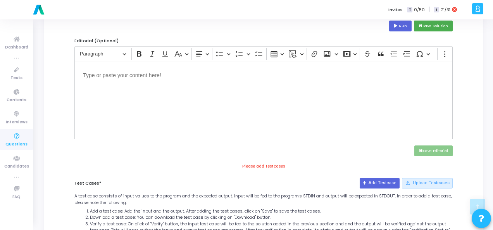
scroll to position [316, 0]
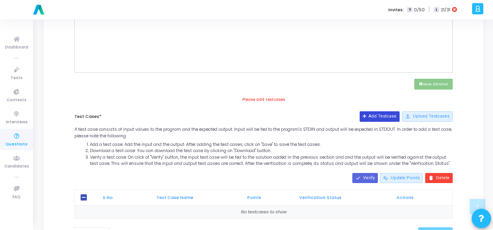
click at [379, 115] on button "Add Testcase" at bounding box center [380, 116] width 40 height 10
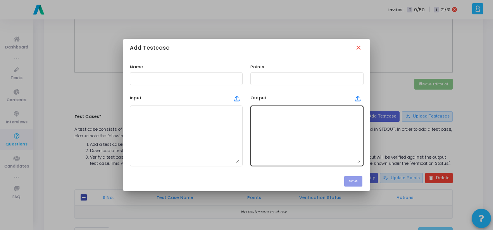
click at [280, 111] on textarea at bounding box center [307, 136] width 107 height 54
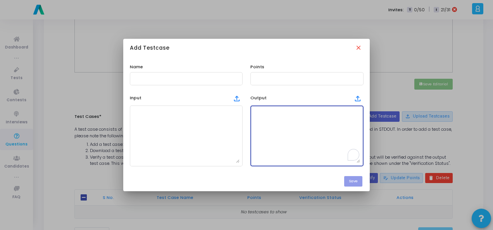
paste textarea "Enter item ID: Enter quantity: Not enough stock"
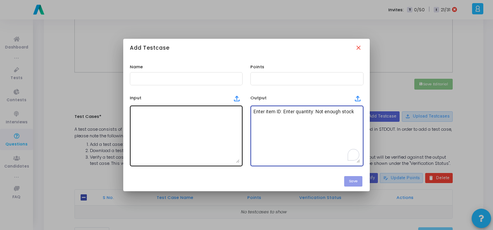
type textarea "Enter item ID: Enter quantity: Not enough stock"
click at [210, 117] on textarea at bounding box center [186, 136] width 107 height 54
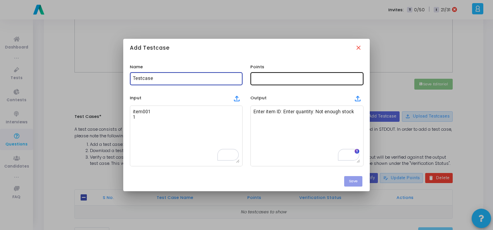
type input "Testcase"
click at [261, 79] on input "text" at bounding box center [307, 78] width 107 height 5
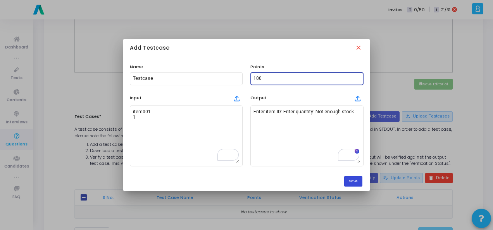
type input "100"
click at [349, 179] on button "Save" at bounding box center [353, 181] width 18 height 10
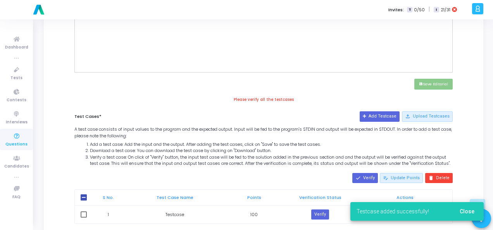
scroll to position [359, 0]
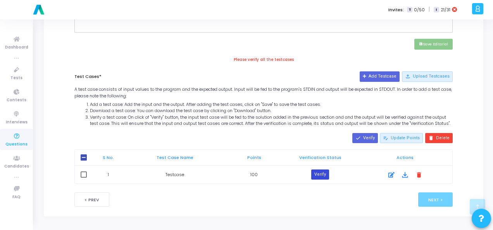
drag, startPoint x: 325, startPoint y: 175, endPoint x: 320, endPoint y: 173, distance: 4.9
click at [325, 175] on button "Verify" at bounding box center [320, 174] width 18 height 10
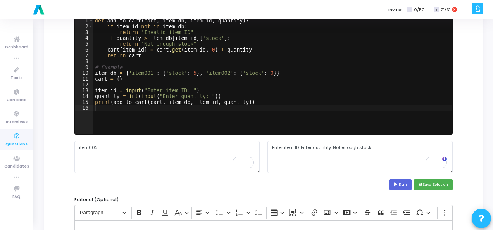
scroll to position [88, 0]
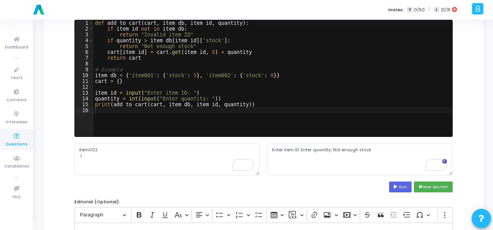
click at [205, 98] on div "def add_to_cart ( cart , item_db , item_id , quantity ) : if item_id not in ite…" at bounding box center [272, 84] width 359 height 128
click at [187, 92] on div "def add_to_cart ( cart , item_db , item_id , quantity ) : if item_id not in ite…" at bounding box center [272, 84] width 359 height 128
type textarea "item_id = input()"
click at [404, 187] on button "Run" at bounding box center [400, 186] width 22 height 10
type textarea "Not enough stock"
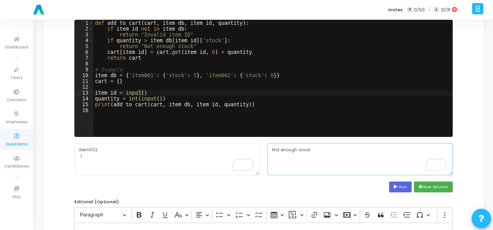
drag, startPoint x: 315, startPoint y: 154, endPoint x: 290, endPoint y: 153, distance: 24.5
click at [290, 153] on textarea "Not enough stock" at bounding box center [360, 159] width 185 height 32
drag, startPoint x: 309, startPoint y: 149, endPoint x: 263, endPoint y: 148, distance: 46.5
click at [263, 148] on div "item002 1 Not enough stock" at bounding box center [264, 159] width 386 height 32
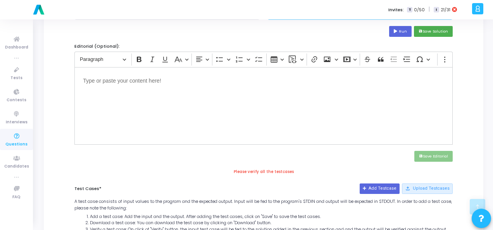
scroll to position [359, 0]
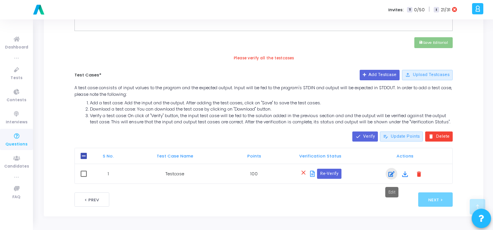
click at [389, 177] on icon at bounding box center [392, 173] width 6 height 9
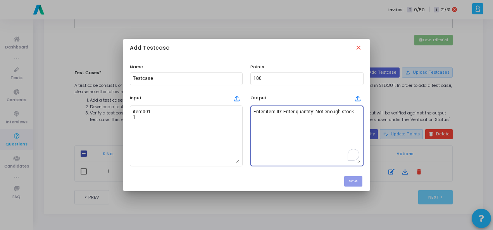
drag, startPoint x: 354, startPoint y: 114, endPoint x: 252, endPoint y: 112, distance: 102.0
click at [252, 112] on div "Enter item ID: Enter quantity: Not enough stock" at bounding box center [306, 135] width 113 height 62
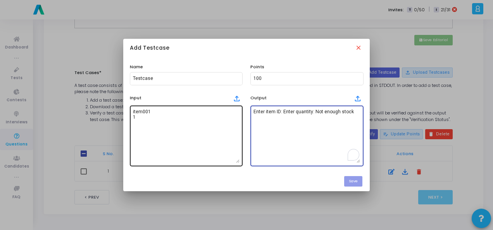
paste textarea "To enrich screen reader interactions, please activate Accessibility in Grammarl…"
type textarea "Not enough stock"
click at [157, 111] on textarea "item001 1" at bounding box center [186, 136] width 107 height 54
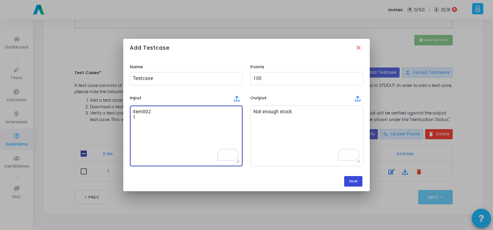
type textarea "item002 1"
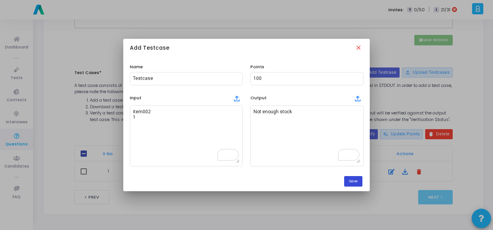
click at [350, 181] on button "Save" at bounding box center [353, 181] width 18 height 10
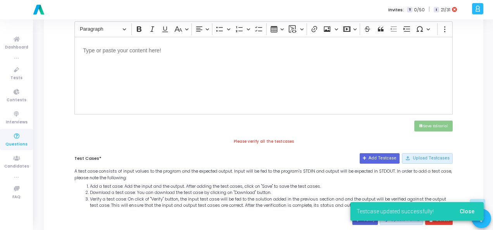
scroll to position [282, 0]
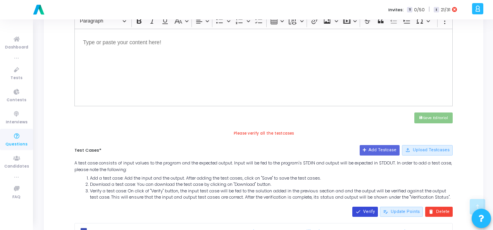
click at [373, 216] on button "done Verify" at bounding box center [365, 212] width 26 height 10
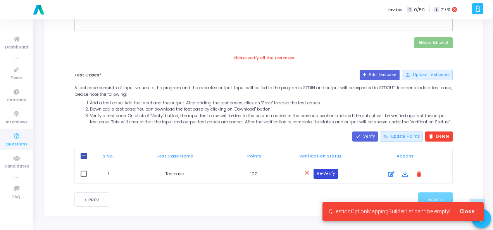
scroll to position [361, 0]
click at [333, 177] on button "Re-Verify" at bounding box center [326, 174] width 24 height 10
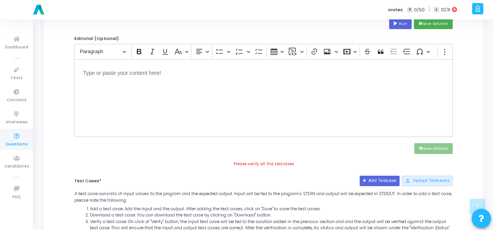
scroll to position [206, 0]
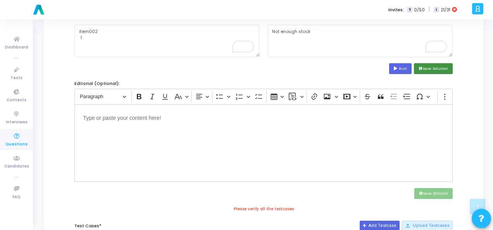
click at [436, 68] on button "save Save Solution" at bounding box center [433, 68] width 39 height 10
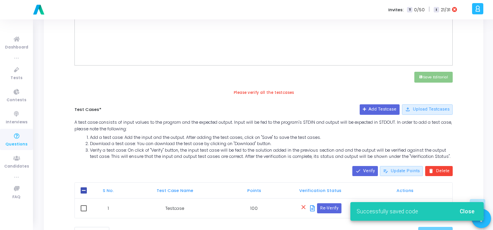
scroll to position [361, 0]
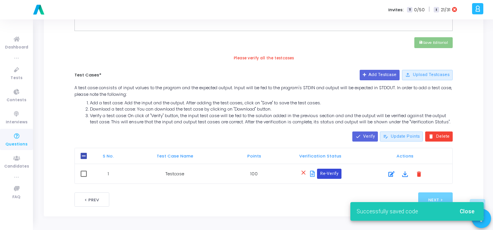
click at [325, 170] on button "Re-Verify" at bounding box center [329, 174] width 24 height 10
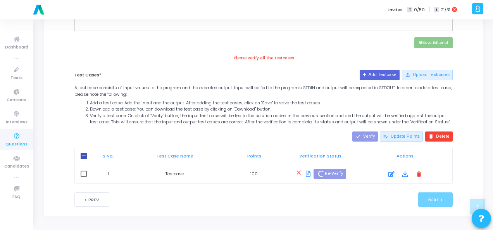
scroll to position [352, 0]
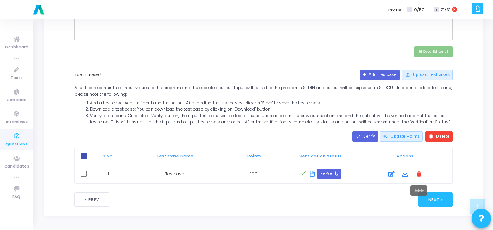
click at [433, 198] on mat-tooltip-component "Delete" at bounding box center [419, 190] width 28 height 21
click at [433, 192] on button "Next >" at bounding box center [435, 199] width 35 height 14
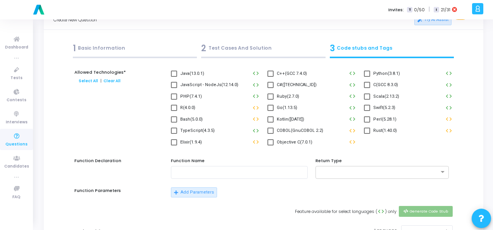
scroll to position [0, 0]
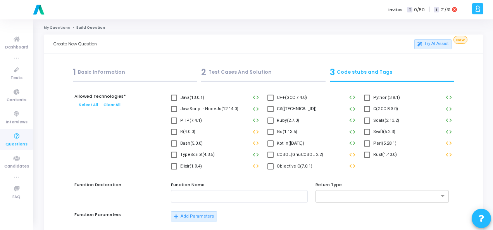
click at [368, 96] on span at bounding box center [367, 98] width 6 height 6
click at [367, 101] on input "Python(3.8.1)" at bounding box center [367, 101] width 0 height 0
checkbox input "true"
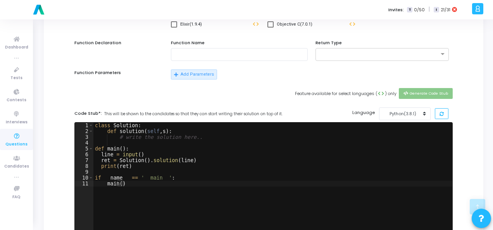
scroll to position [271, 0]
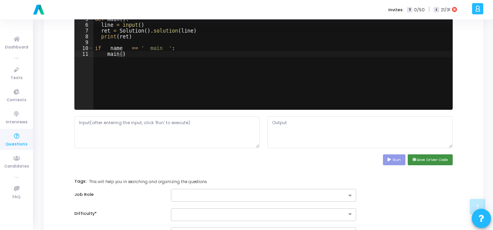
click at [422, 161] on button "save Save Driver Code" at bounding box center [430, 159] width 45 height 10
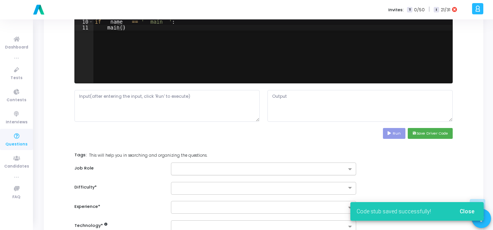
scroll to position [310, 0]
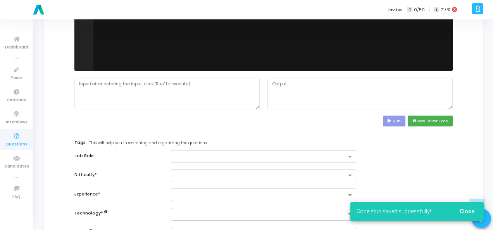
click at [321, 152] on div at bounding box center [258, 157] width 175 height 10
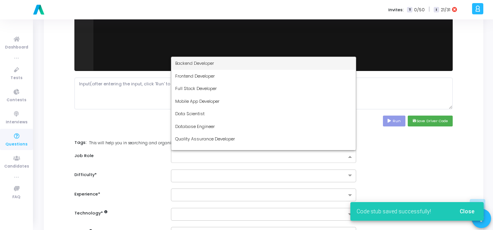
click at [228, 63] on div "Backend Developer" at bounding box center [263, 63] width 185 height 13
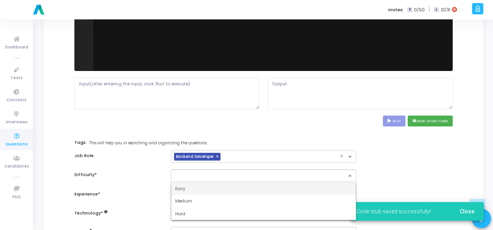
click at [220, 174] on input "text" at bounding box center [255, 175] width 161 height 7
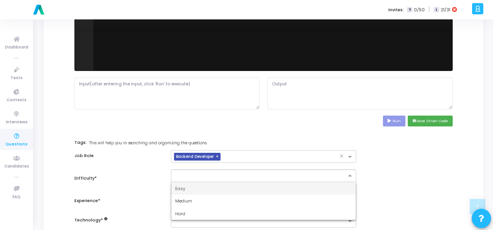
click at [207, 188] on div "Easy" at bounding box center [263, 188] width 185 height 13
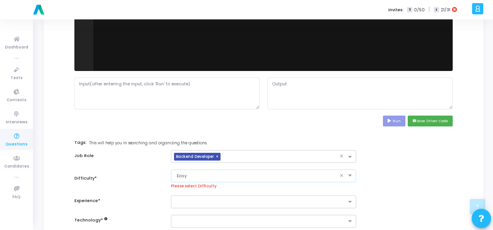
scroll to position [349, 0]
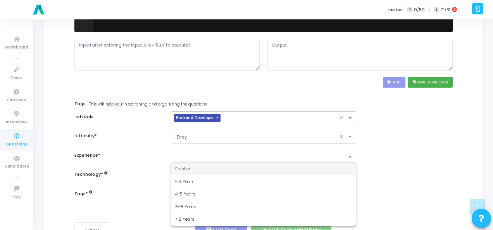
click at [195, 162] on ng-select "Fresher 1-3 Years 4-5 Years 5-8 Years > 8 Years" at bounding box center [263, 156] width 185 height 13
click at [195, 165] on div "Fresher" at bounding box center [263, 168] width 185 height 13
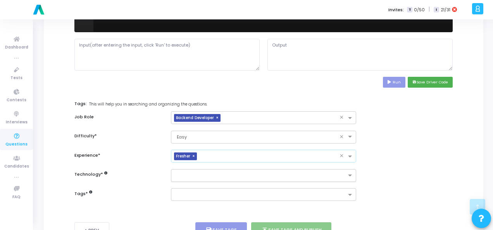
click at [196, 173] on input "text" at bounding box center [260, 176] width 171 height 7
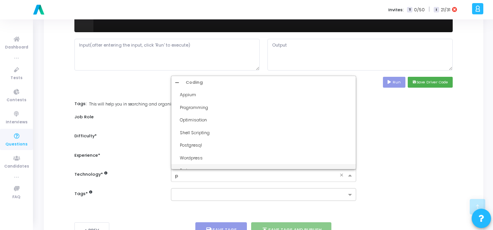
type input "py"
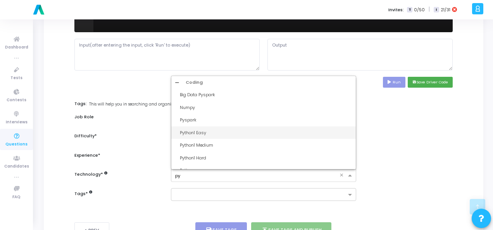
click at [199, 134] on div "Python1 Easy" at bounding box center [266, 133] width 172 height 7
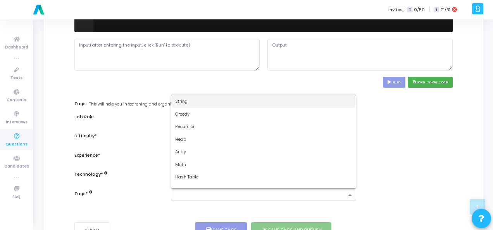
click at [192, 192] on input "text" at bounding box center [260, 195] width 171 height 7
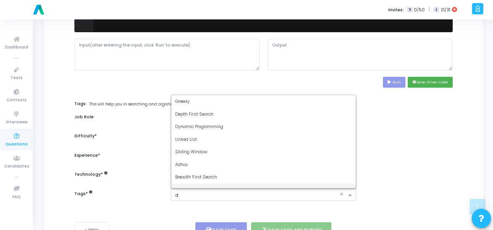
type input "dy"
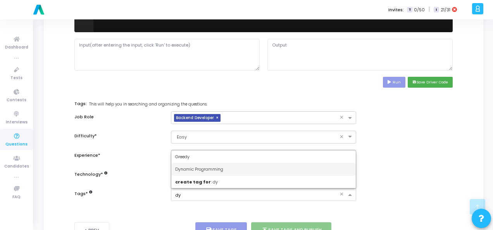
click at [195, 166] on span "Dynamic Programming" at bounding box center [199, 169] width 48 height 6
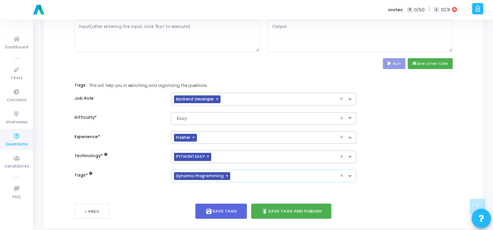
scroll to position [378, 0]
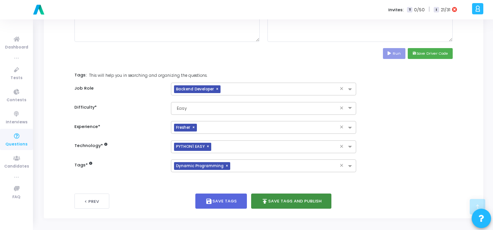
click at [283, 201] on button "publish Save Tags and Publish" at bounding box center [291, 200] width 81 height 15
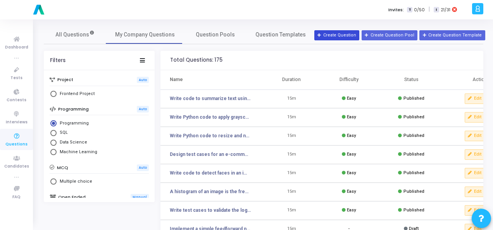
click at [335, 32] on button "Create Question" at bounding box center [336, 35] width 45 height 10
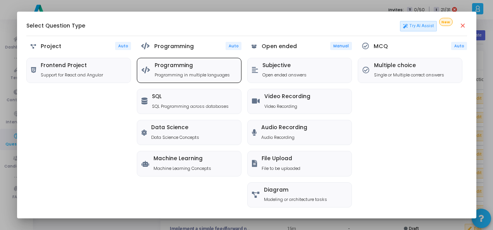
click at [151, 78] on div "Programming Programming in multiple languages" at bounding box center [189, 70] width 104 height 24
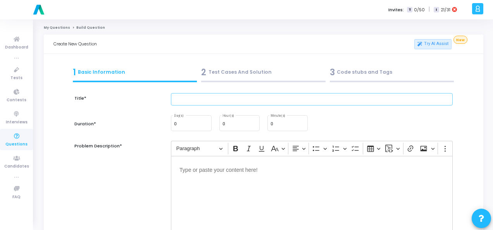
click at [244, 100] on input "text" at bounding box center [312, 99] width 282 height 13
paste input "Test Search Functionality in a Job Portal"
type input "Test Search Functionality in a Job Portal"
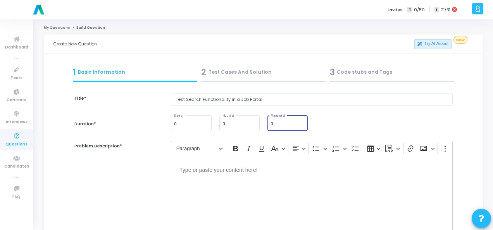
click at [289, 125] on input "0" at bounding box center [288, 124] width 34 height 5
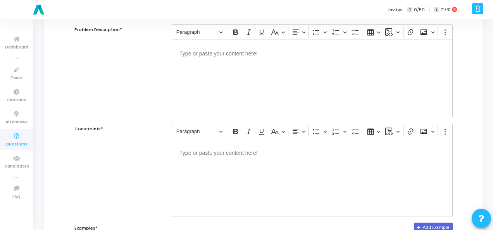
scroll to position [78, 0]
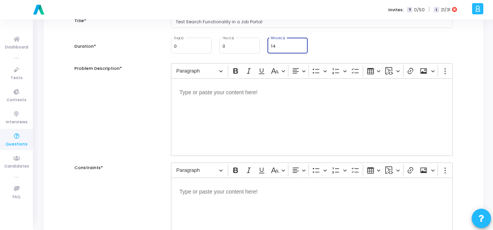
type input "14"
click at [189, 100] on div "Editor editing area: main" at bounding box center [312, 117] width 282 height 78
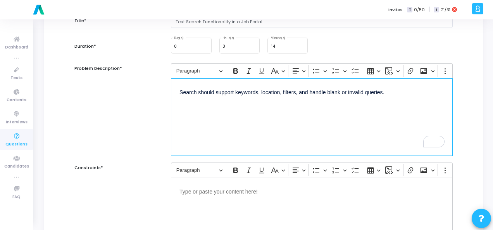
click at [248, 194] on p "Editor editing area: main" at bounding box center [312, 191] width 265 height 10
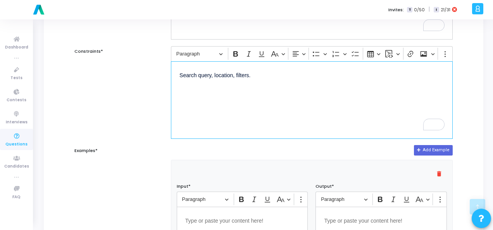
scroll to position [271, 0]
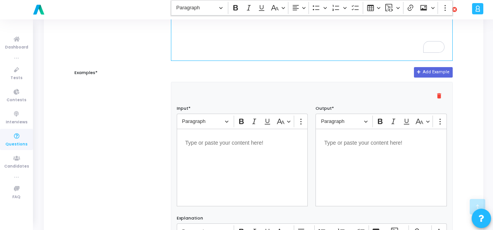
click at [217, 143] on p "Editor editing area: main" at bounding box center [242, 142] width 114 height 10
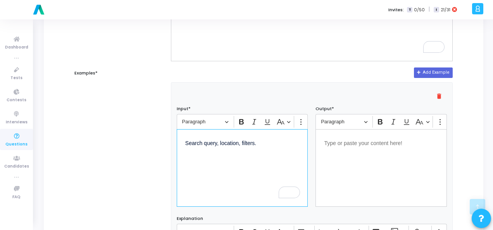
click at [353, 141] on p "Editor editing area: main" at bounding box center [381, 143] width 114 height 10
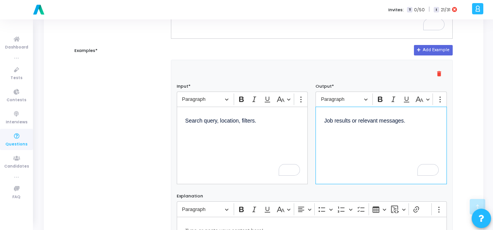
scroll to position [527, 0]
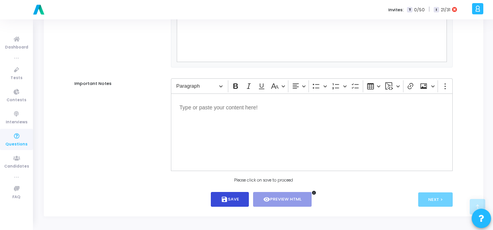
click at [228, 199] on button "save Save" at bounding box center [230, 199] width 38 height 15
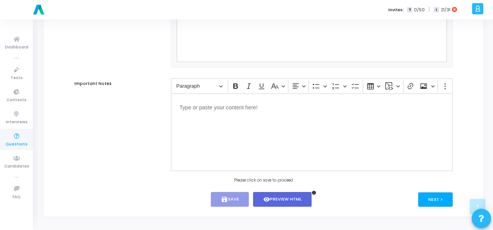
click at [426, 197] on button "Next >" at bounding box center [435, 199] width 35 height 14
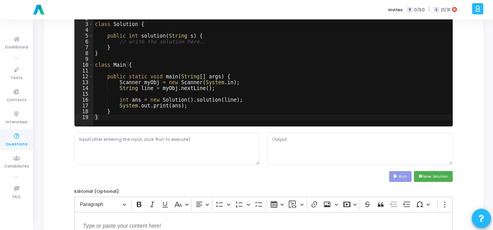
scroll to position [0, 0]
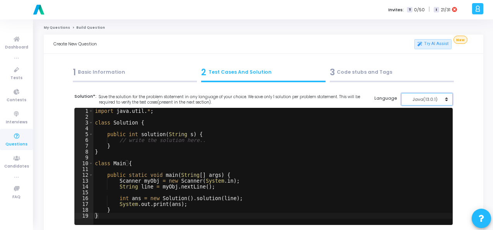
click at [431, 101] on div "Java(13.0.1)" at bounding box center [425, 99] width 38 height 7
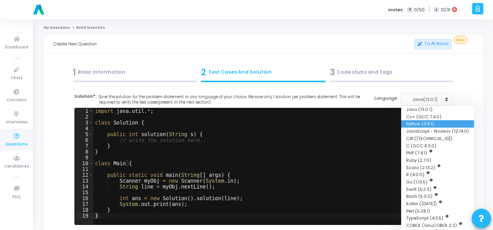
click at [425, 120] on button "Python (3.8.1)" at bounding box center [437, 123] width 73 height 7
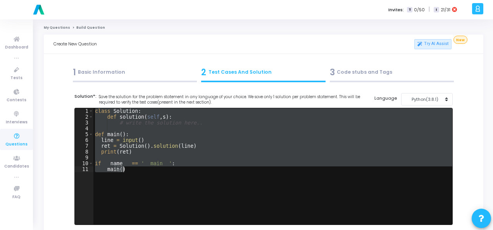
drag, startPoint x: 94, startPoint y: 110, endPoint x: 134, endPoint y: 170, distance: 72.2
click at [134, 170] on div "class Solution : def solution ( self , s ) : # write the solution here.. def ma…" at bounding box center [272, 172] width 359 height 128
paste textarea "filters = {'type': job_type} if job_type else None"
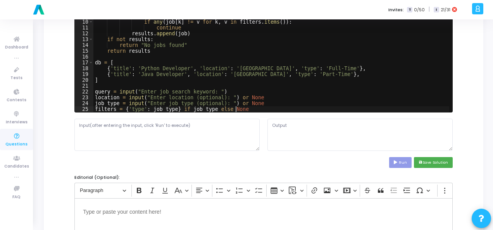
scroll to position [116, 0]
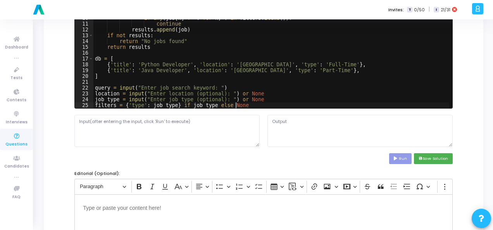
paste textarea "Search should support keywords, location, filters, and handle blank or invalid …"
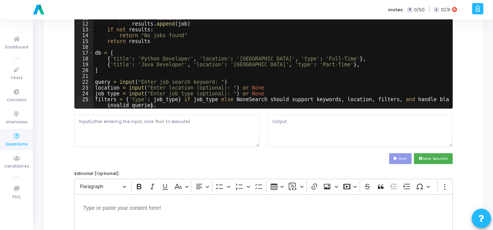
type textarea "filters = {'type': job_type} if job_type else None"
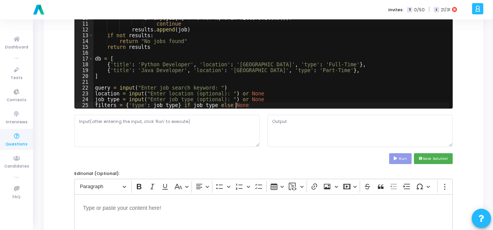
scroll to position [29, 0]
click at [112, 125] on textarea "To enrich screen reader interactions, please activate Accessibility in Grammarl…" at bounding box center [166, 131] width 185 height 32
paste textarea "Search should support keywords, location, filters, and handle blank or invalid …"
type textarea "Search should support keywords, location, filters, and handle blank or invalid …"
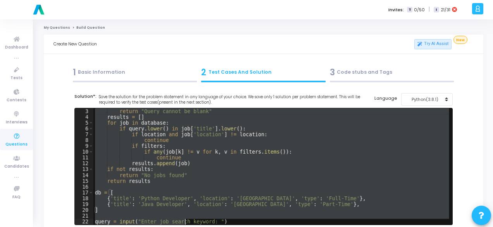
scroll to position [29, 0]
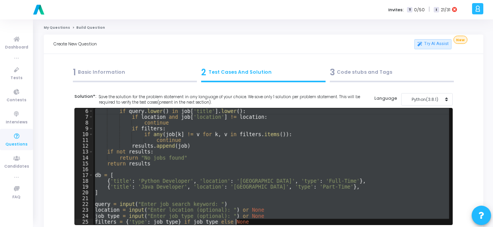
drag, startPoint x: 95, startPoint y: 111, endPoint x: 254, endPoint y: 222, distance: 193.2
click at [254, 222] on div "if query . lower ( ) in job [ 'title' ] . lower ( ) : if location and job [ 'lo…" at bounding box center [271, 172] width 356 height 128
type textarea "job_type = input("Enter job type (optional): ") or None filters = {'type': job_…"
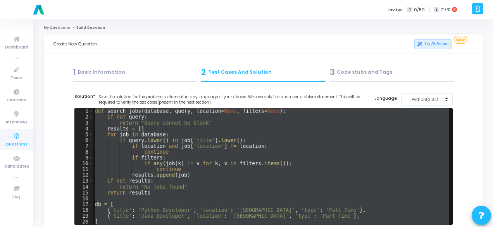
scroll to position [0, 0]
paste textarea
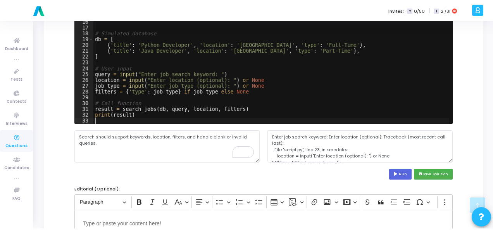
scroll to position [155, 0]
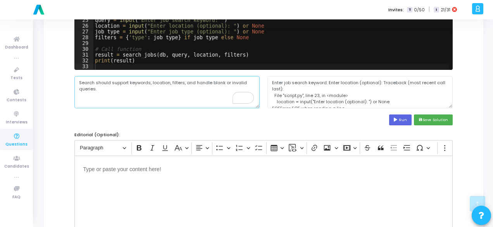
drag, startPoint x: 77, startPoint y: 82, endPoint x: 103, endPoint y: 93, distance: 28.5
click at [103, 93] on textarea "Search should support keywords, location, filters, and handle blank or invalid …" at bounding box center [166, 92] width 185 height 32
paste textarea "Python"
paste textarea "[GEOGRAPHIC_DATA]"
paste textarea "Python"
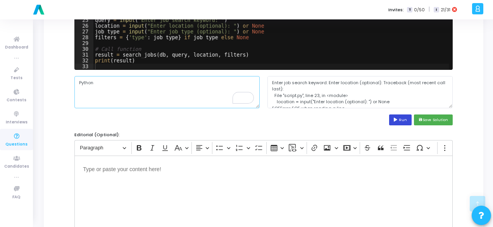
type textarea "Python"
click at [402, 118] on button "Run" at bounding box center [400, 119] width 22 height 10
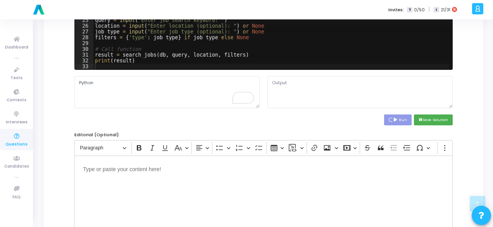
type textarea "Enter job search keyword: Enter location (optional): Traceback (most recent cal…"
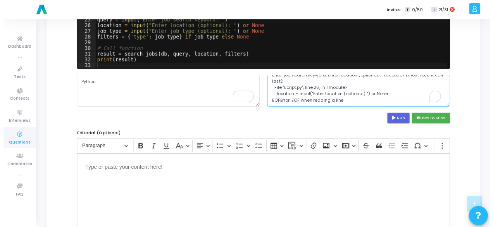
scroll to position [13, 0]
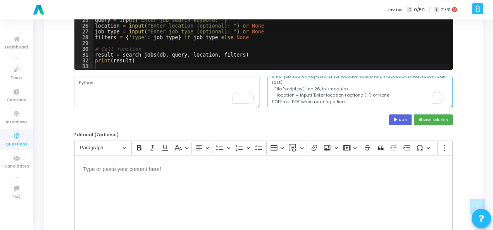
drag, startPoint x: 271, startPoint y: 81, endPoint x: 349, endPoint y: 122, distance: 88.3
click at [349, 122] on cj-code-editor "Solution*: Save the solution for the problem statement in any language of your …" at bounding box center [263, 31] width 378 height 187
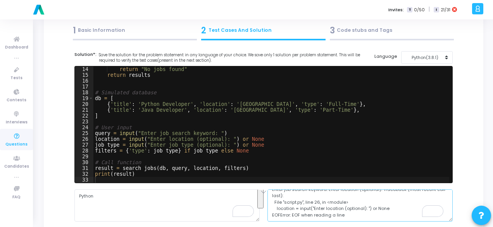
scroll to position [0, 0]
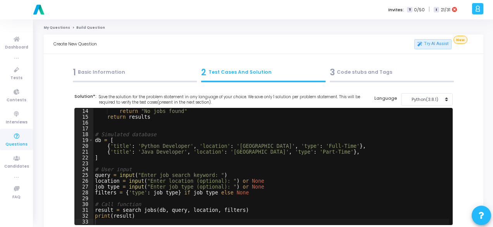
click at [138, 135] on div "return "No jobs found" return results # Simulated database db = [ { 'title' : '…" at bounding box center [271, 172] width 356 height 128
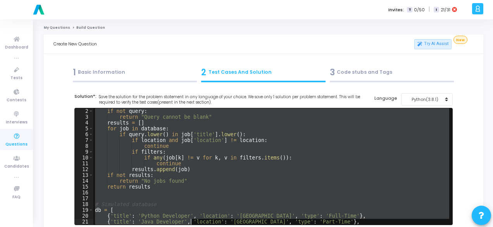
scroll to position [76, 0]
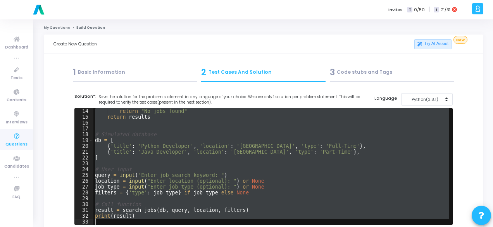
drag, startPoint x: 94, startPoint y: 111, endPoint x: 274, endPoint y: 233, distance: 217.2
click at [274, 226] on html "a am.smartx Billings Subscribe to a plan of your choice Settings Account settin…" at bounding box center [246, 113] width 493 height 227
type textarea "print(result)"
paste textarea
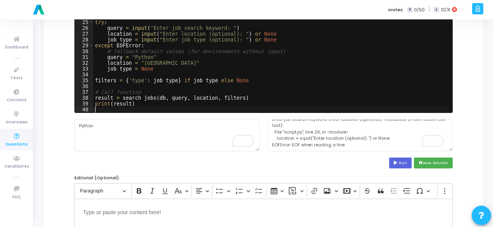
scroll to position [155, 0]
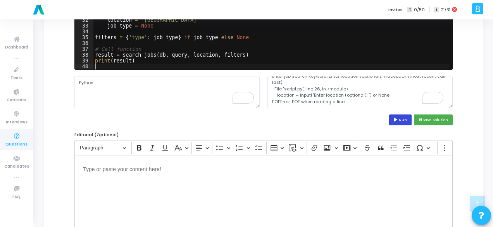
click at [404, 120] on button "Run" at bounding box center [400, 119] width 22 height 10
type textarea "Enter job search keyword: Enter location (optional): [{'title': 'Python Develop…"
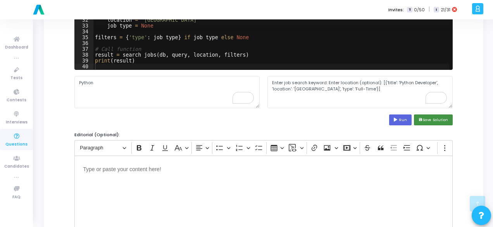
click at [428, 116] on button "save Save Solution" at bounding box center [433, 119] width 39 height 10
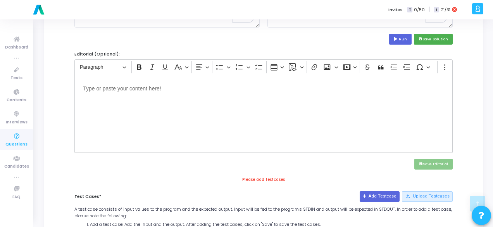
scroll to position [147, 0]
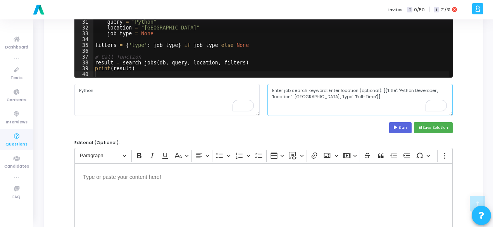
click at [302, 90] on textarea "Enter job search keyword: Enter location (optional): [{'title': 'Python Develop…" at bounding box center [360, 100] width 185 height 32
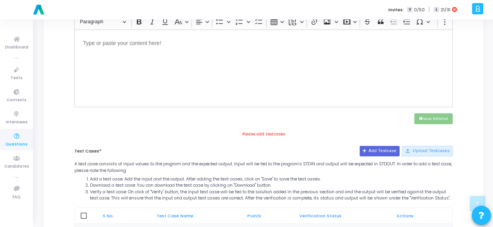
scroll to position [341, 0]
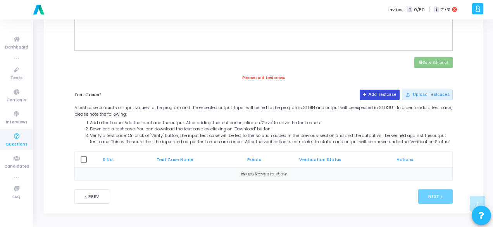
click at [383, 90] on button "Add Testcase" at bounding box center [380, 95] width 40 height 10
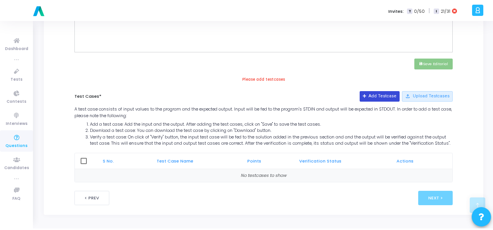
scroll to position [0, 0]
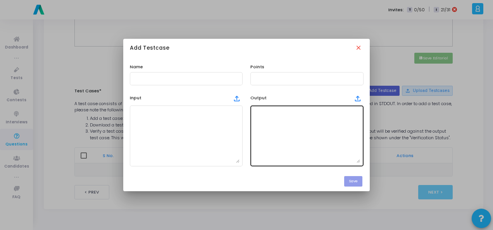
click at [266, 116] on textarea at bounding box center [307, 136] width 107 height 54
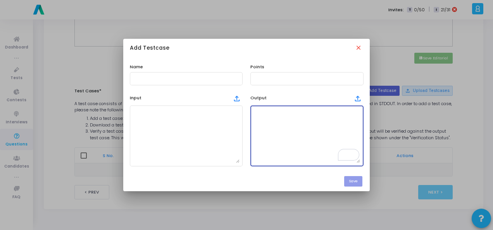
paste textarea "Enter job search keyword: Enter location (optional): [{'title': 'Python Develop…"
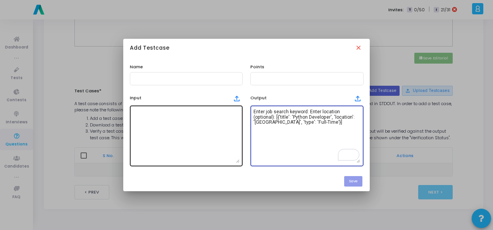
type textarea "Enter job search keyword: Enter location (optional): [{'title': 'Python Develop…"
click at [140, 121] on textarea at bounding box center [186, 136] width 107 height 54
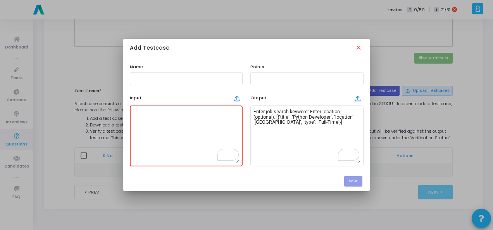
scroll to position [116, 0]
paste textarea "Python"
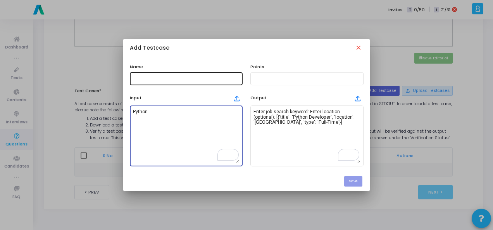
type textarea "Python"
click at [155, 81] on input "text" at bounding box center [186, 78] width 107 height 5
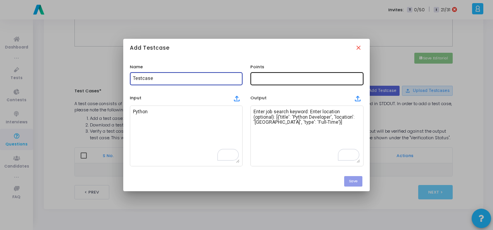
type input "Testcase"
click at [261, 79] on input "text" at bounding box center [307, 78] width 107 height 5
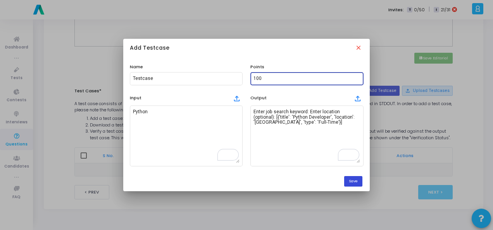
type input "100"
click at [353, 180] on button "Save" at bounding box center [353, 181] width 18 height 10
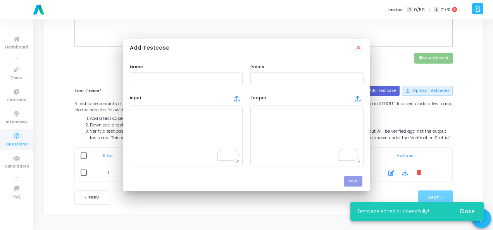
scroll to position [341, 0]
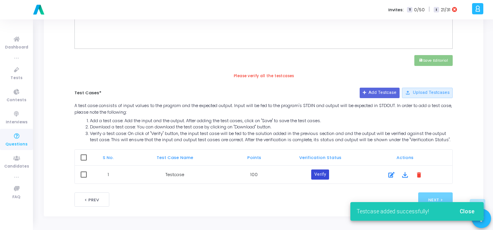
click at [314, 174] on button "Verify" at bounding box center [320, 174] width 18 height 10
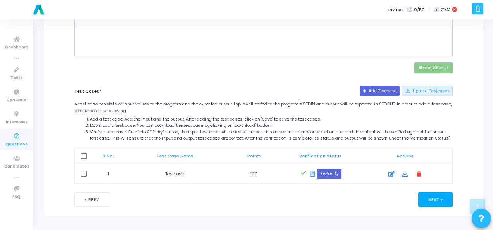
click at [438, 206] on button "Next >" at bounding box center [435, 199] width 35 height 14
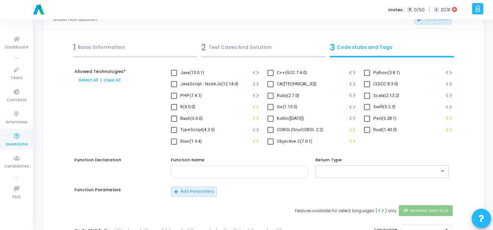
scroll to position [0, 0]
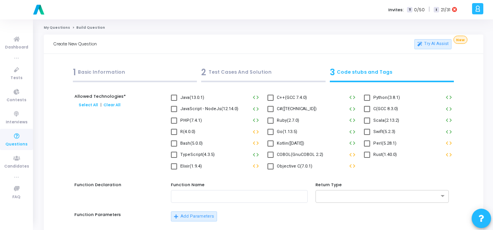
click at [375, 96] on span "Python(3.8.1)" at bounding box center [386, 97] width 27 height 9
click at [367, 101] on input "Python(3.8.1)" at bounding box center [367, 101] width 0 height 0
checkbox input "true"
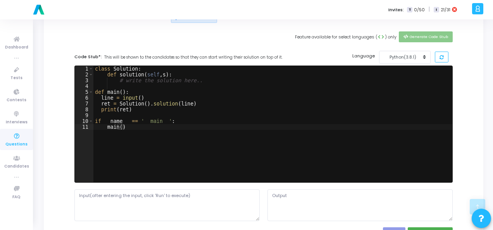
scroll to position [271, 0]
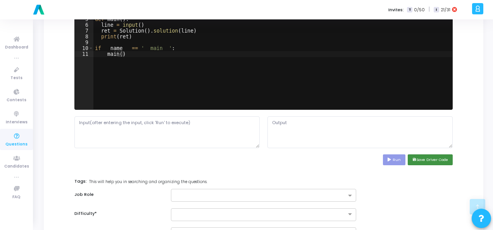
click at [420, 160] on button "save Save Driver Code" at bounding box center [430, 159] width 45 height 10
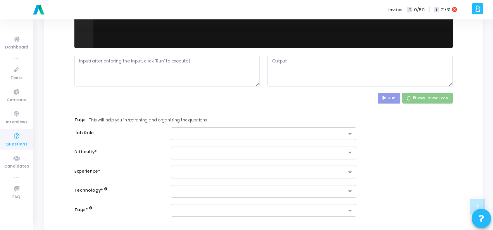
scroll to position [378, 0]
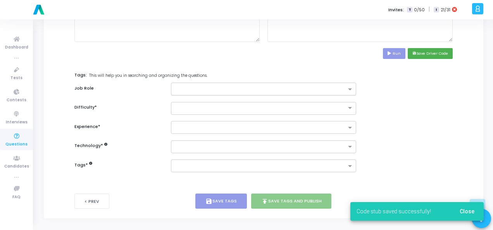
click at [330, 91] on div at bounding box center [260, 90] width 172 height 8
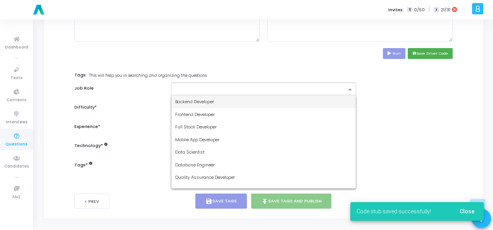
click at [291, 104] on div "Backend Developer" at bounding box center [263, 101] width 185 height 13
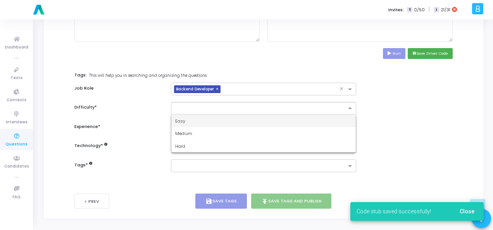
click at [290, 105] on input "text" at bounding box center [255, 107] width 161 height 7
click at [277, 119] on div "Easy" at bounding box center [263, 121] width 185 height 13
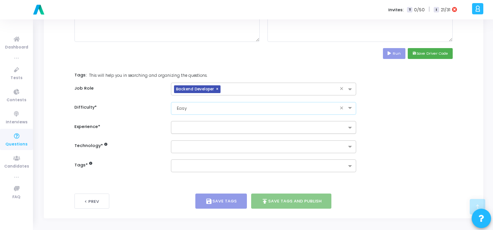
click at [299, 125] on input "text" at bounding box center [260, 128] width 171 height 7
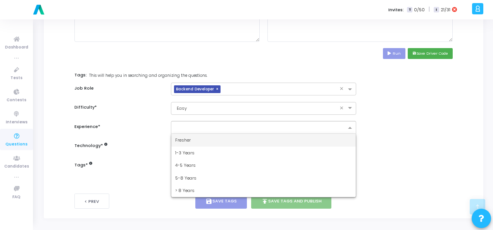
click at [285, 133] on ng-dropdown-panel "Fresher 1-3 Years 4-5 Years 5-8 Years > 8 Years" at bounding box center [263, 165] width 185 height 64
click at [284, 135] on div "Fresher" at bounding box center [263, 140] width 185 height 13
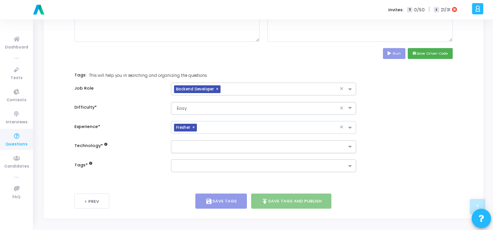
click at [274, 146] on input "text" at bounding box center [260, 147] width 171 height 7
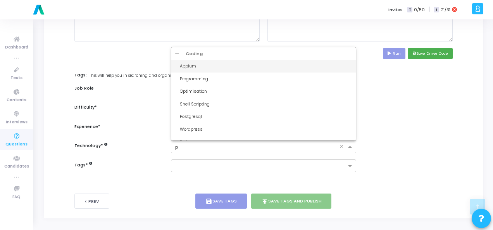
type input "py"
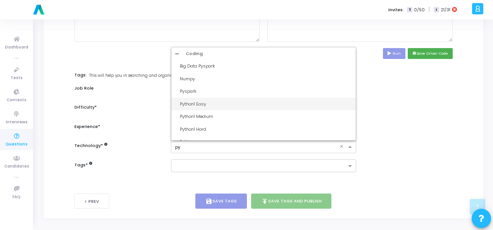
click at [200, 98] on div "Python1 Easy" at bounding box center [263, 104] width 185 height 13
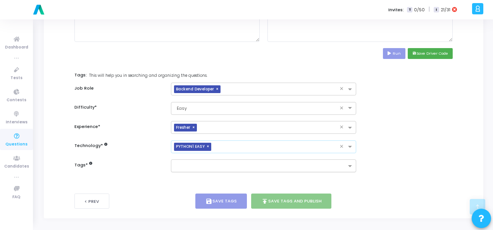
click at [191, 163] on input "text" at bounding box center [260, 166] width 171 height 7
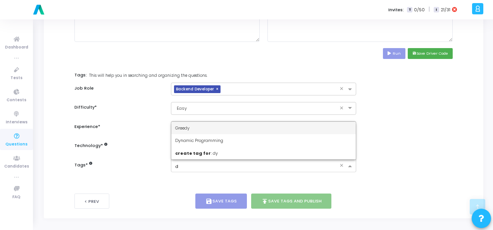
type input "dy"
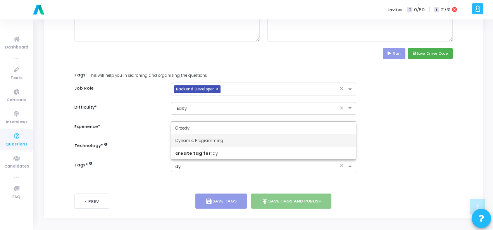
click at [199, 138] on span "Dynamic Programming" at bounding box center [199, 140] width 48 height 6
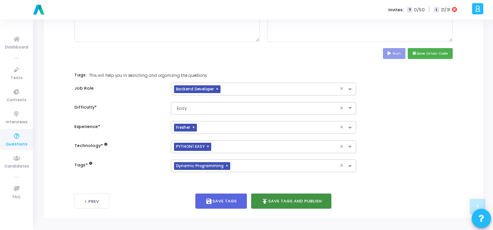
click at [277, 201] on button "publish Save Tags and Publish" at bounding box center [291, 200] width 81 height 15
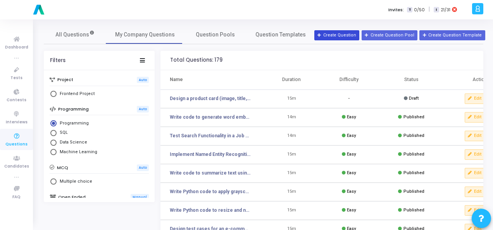
click at [347, 33] on button "Create Question" at bounding box center [336, 35] width 45 height 10
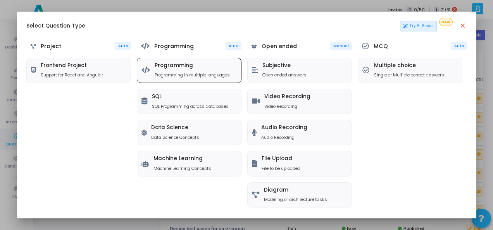
click at [203, 75] on p "Programming in multiple languages" at bounding box center [192, 75] width 75 height 7
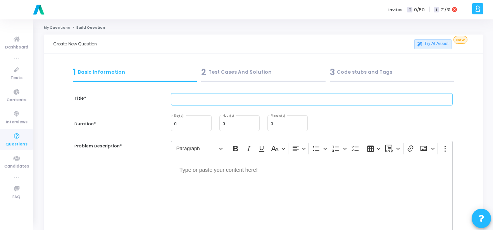
click at [211, 101] on input "text" at bounding box center [312, 99] width 282 height 13
paste input "Write test cases for testing a file upload feature that accepts only PDF files …"
type input "Write test cases for testing a file upload feature that accepts only PDF files …"
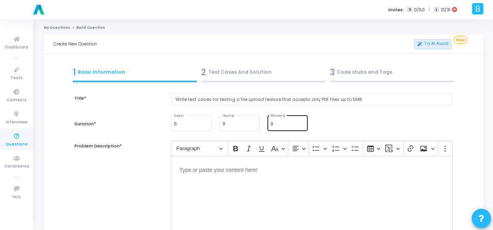
click at [274, 125] on input "0" at bounding box center [288, 124] width 34 height 5
type input "15"
click at [226, 179] on div "Editor editing area: main" at bounding box center [312, 195] width 282 height 78
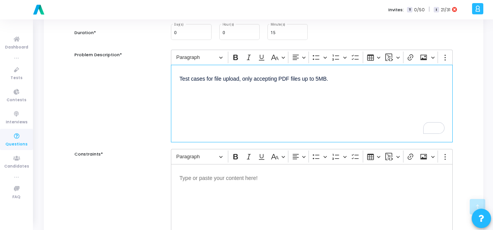
scroll to position [155, 0]
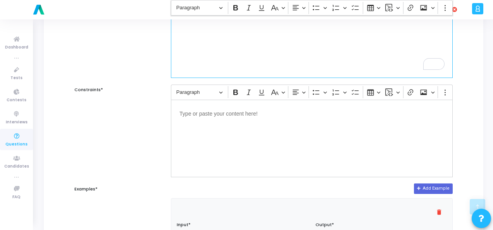
click at [198, 112] on p "Editor editing area: main" at bounding box center [312, 113] width 265 height 10
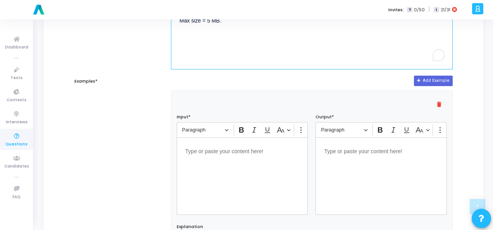
scroll to position [271, 0]
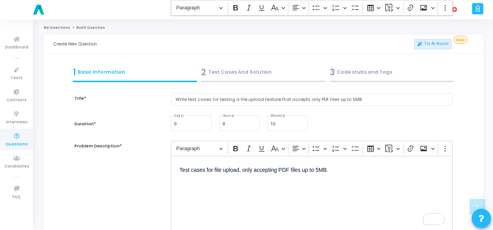
scroll to position [271, 0]
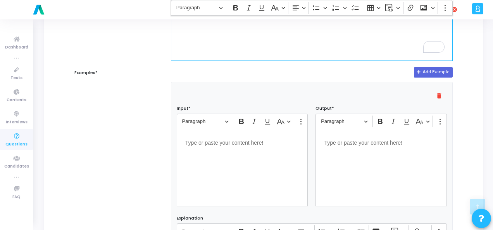
click at [211, 137] on p "Editor editing area: main" at bounding box center [242, 142] width 114 height 10
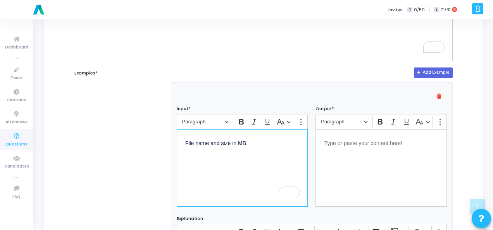
click at [376, 144] on p "Editor editing area: main" at bounding box center [381, 143] width 114 height 10
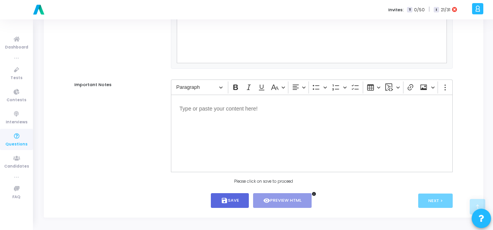
scroll to position [527, 0]
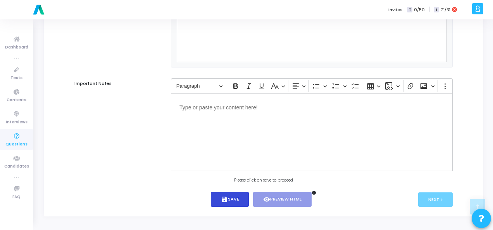
click at [215, 197] on button "save Save" at bounding box center [230, 199] width 38 height 15
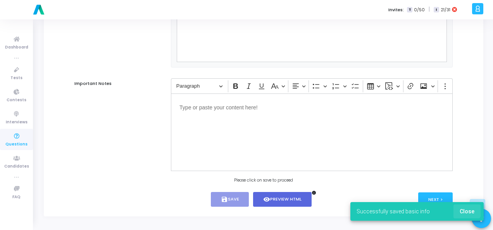
click at [463, 207] on button "Close" at bounding box center [467, 211] width 27 height 14
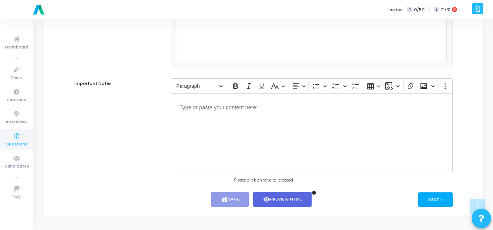
click at [442, 200] on button "Next >" at bounding box center [435, 199] width 35 height 14
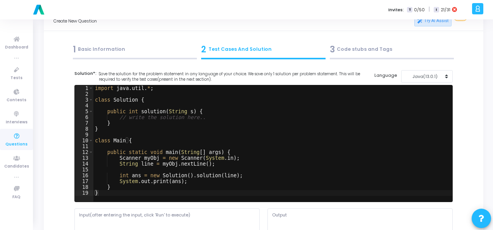
scroll to position [0, 0]
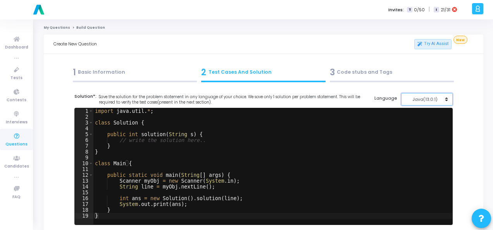
click at [436, 102] on div "Java(13.0.1)" at bounding box center [425, 99] width 38 height 7
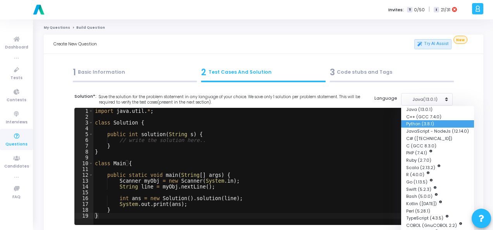
click at [417, 125] on button "Python (3.8.1)" at bounding box center [437, 123] width 73 height 7
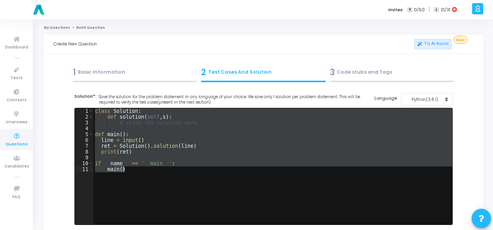
drag, startPoint x: 93, startPoint y: 114, endPoint x: 154, endPoint y: 171, distance: 84.2
click at [154, 171] on div "class Solution : def solution ( self , s ) : # write the solution here.. def ma…" at bounding box center [272, 172] width 359 height 128
paste textarea "print(upload_file(filename, filesize_mb)"
type textarea "print(upload_file(filename, filesize_mb))"
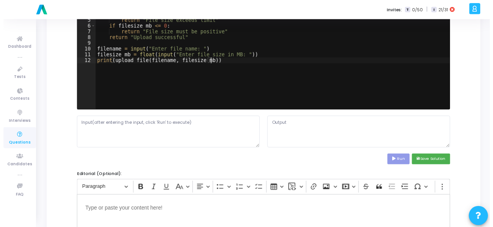
scroll to position [116, 0]
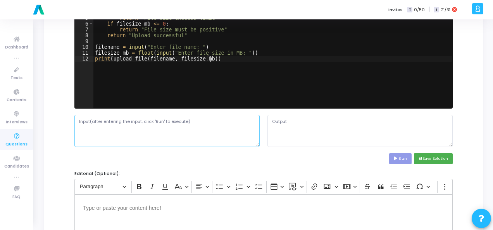
click at [126, 129] on textarea at bounding box center [166, 131] width 185 height 32
paste textarea "File name and size in MB."
type textarea "File name and size in MB."
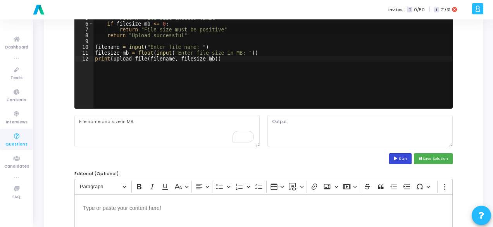
click at [403, 158] on button "Run" at bounding box center [400, 158] width 22 height 10
type textarea "Enter file name: Enter file size in MB: Traceback (most recent call last): File…"
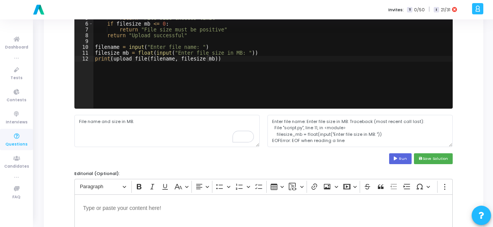
scroll to position [0, 0]
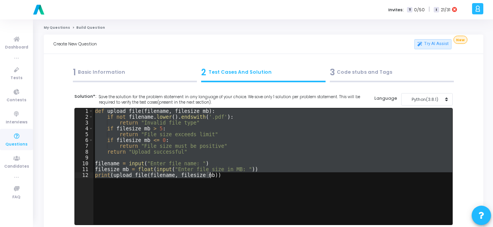
drag, startPoint x: 95, startPoint y: 109, endPoint x: 219, endPoint y: 180, distance: 143.3
click at [219, 180] on div "def upload_file ( filename , filesize_mb ) : if not filename . lower ( ) . ends…" at bounding box center [272, 172] width 359 height 128
type textarea "filesize_mb = float(input("Enter file size in MB: ")) print(upload_file(filenam…"
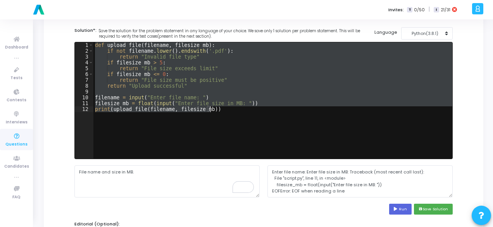
scroll to position [78, 0]
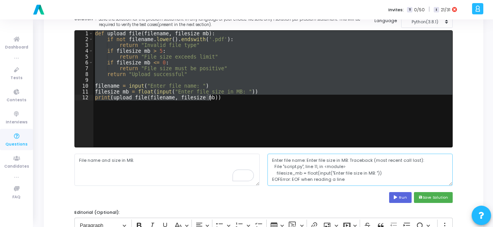
click at [289, 161] on textarea "Enter file name: Enter file size in MB: Traceback (most recent call last): File…" at bounding box center [360, 170] width 185 height 32
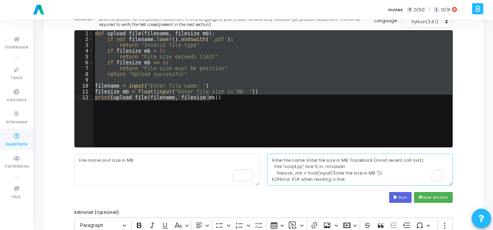
click at [289, 161] on textarea "Enter file name: Enter file size in MB: Traceback (most recent call last): File…" at bounding box center [360, 170] width 185 height 32
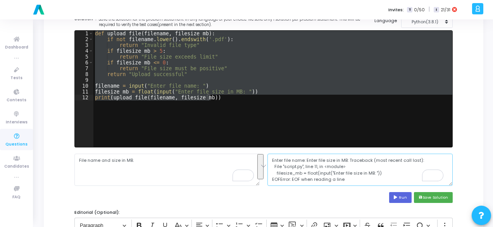
scroll to position [6, 0]
drag, startPoint x: 269, startPoint y: 158, endPoint x: 356, endPoint y: 179, distance: 89.2
click at [356, 179] on textarea "Enter file name: Enter file size in MB: Traceback (most recent call last): File…" at bounding box center [360, 170] width 185 height 32
click at [140, 101] on div "def upload_file ( filename , filesize_mb ) : if not filename . lower ( ) . ends…" at bounding box center [272, 89] width 359 height 116
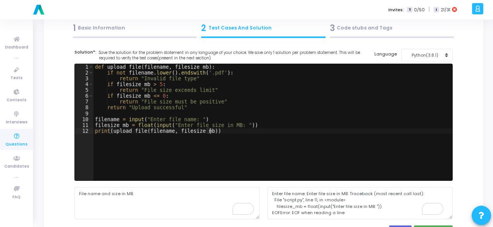
scroll to position [0, 0]
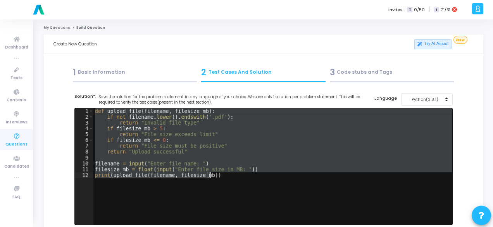
drag, startPoint x: 94, startPoint y: 109, endPoint x: 214, endPoint y: 180, distance: 138.5
click at [214, 180] on div "def upload_file ( filename , filesize_mb ) : if not filename . lower ( ) . ends…" at bounding box center [272, 172] width 359 height 128
type textarea "filesize_mb = float(input("Enter file size in MB: ")) print(upload_file(filenam…"
paste textarea
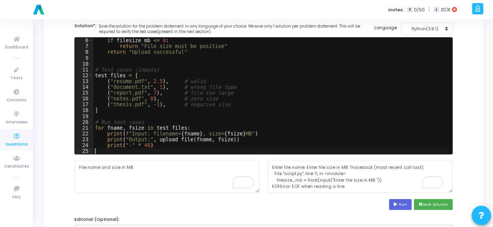
scroll to position [78, 0]
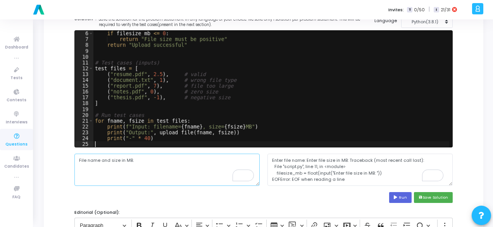
click at [183, 169] on textarea "File name and size in MB." at bounding box center [166, 170] width 185 height 32
click at [109, 161] on textarea "File name and size in MB." at bounding box center [166, 170] width 185 height 32
paste textarea "filename=resume.pdf, size=2.5 MB"
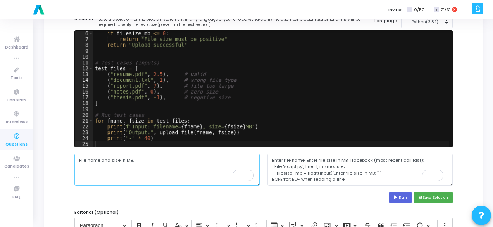
type textarea "filename=resume.pdf, size=2.5 MB"
click at [395, 198] on button "Run" at bounding box center [400, 197] width 22 height 10
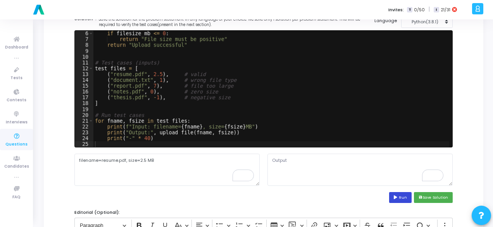
scroll to position [0, 0]
type textarea "Input: filename=resume.pdf, size=2.5 MB Output: Upload successful -------------…"
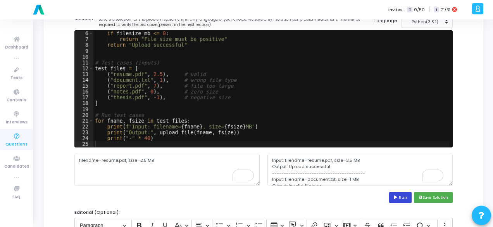
click at [401, 193] on button "Run" at bounding box center [400, 197] width 22 height 10
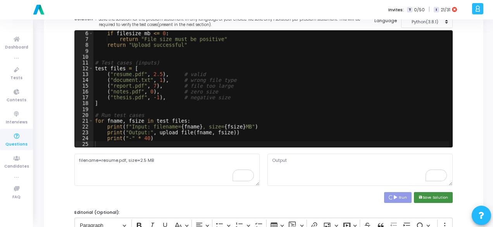
type textarea "Input: filename=resume.pdf, size=2.5 MB Output: Upload successful -------------…"
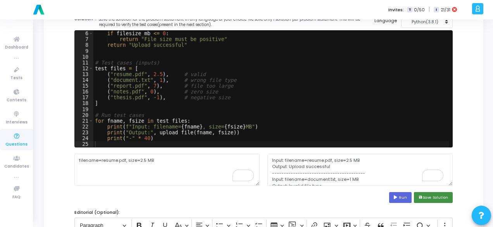
click at [433, 194] on button "save Save Solution" at bounding box center [433, 197] width 39 height 10
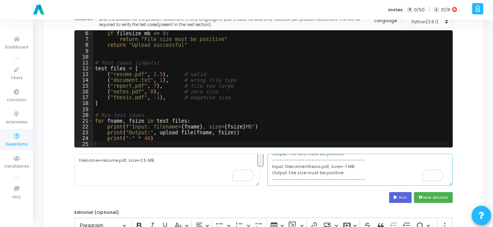
drag, startPoint x: 271, startPoint y: 161, endPoint x: 351, endPoint y: 165, distance: 80.0
click at [351, 165] on textarea "Input: filename=resume.pdf, size=2.5 MB Output: Upload successful -------------…" at bounding box center [360, 170] width 185 height 32
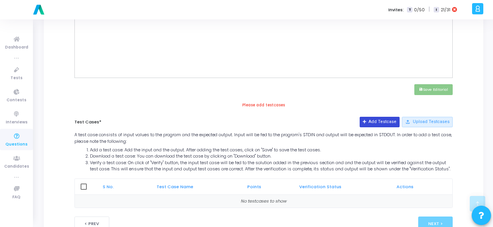
click at [384, 122] on button "Add Testcase" at bounding box center [380, 122] width 40 height 10
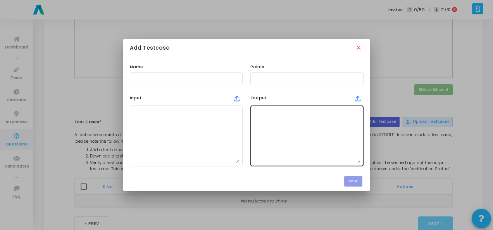
click at [285, 142] on textarea at bounding box center [307, 136] width 107 height 54
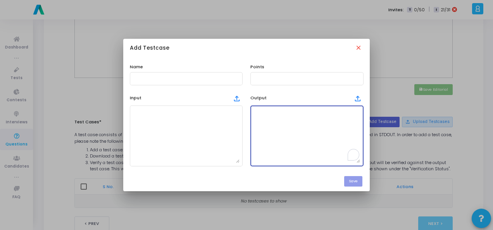
paste textarea "Input: filename=resume.pdf, size=2.5 MB Output: Upload successful -------------…"
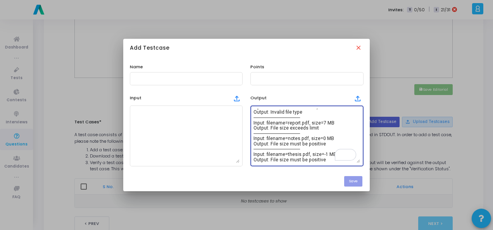
type textarea "Input: filename=resume.pdf, size=2.5 MB Output: Upload successful -------------…"
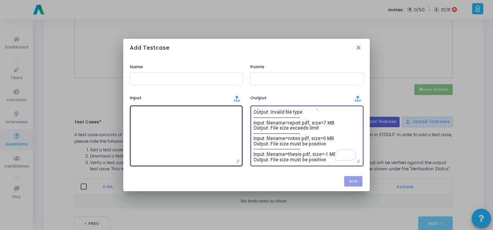
click at [144, 120] on textarea at bounding box center [186, 136] width 107 height 54
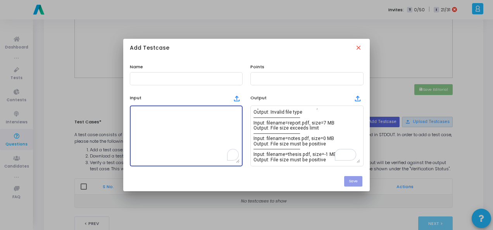
paste textarea "filename=resume.pdf, size=2.5 MB"
type textarea "filename=resume.pdf, size=2.5 MB"
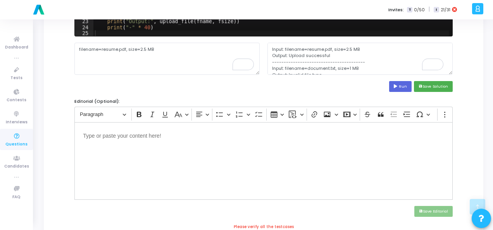
scroll to position [29, 0]
click at [352, 59] on textarea "Input: filename=resume.pdf, size=2.5 MB Output: Upload successful -------------…" at bounding box center [360, 59] width 185 height 32
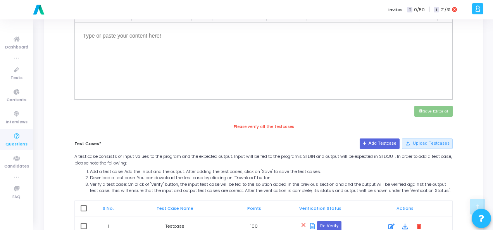
scroll to position [344, 0]
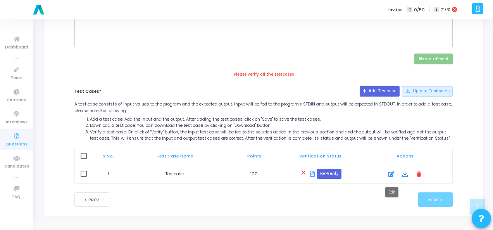
type textarea "Input: filename=resume.pdf, size=2.5 MB Output: Upload successful -------------…"
click at [389, 178] on icon at bounding box center [392, 173] width 6 height 9
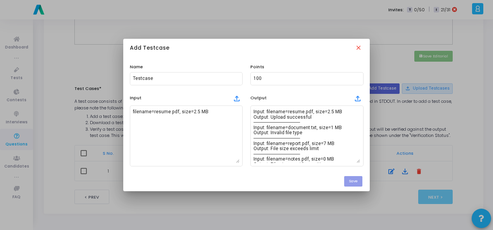
scroll to position [0, 0]
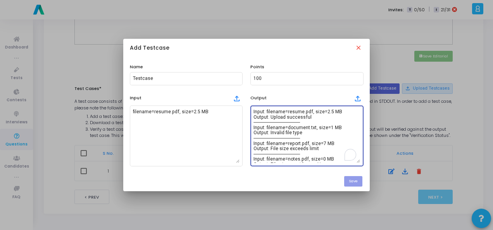
click at [289, 122] on textarea "Input: filename=resume.pdf, size=2.5 MB Output: Upload successful -------------…" at bounding box center [307, 136] width 107 height 54
click at [309, 122] on textarea "Input: filename=resume.pdf, size=2.5 MB Output: Upload successful -------------…" at bounding box center [307, 136] width 107 height 54
click at [307, 138] on textarea "Input: filename=resume.pdf, size=2.5 MB Output: Upload successful Input: filena…" at bounding box center [307, 136] width 107 height 54
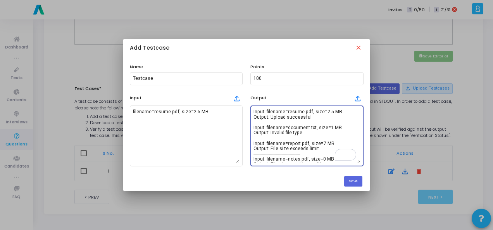
click at [309, 155] on textarea "Input: filename=resume.pdf, size=2.5 MB Output: Upload successful Input: filena…" at bounding box center [307, 136] width 107 height 54
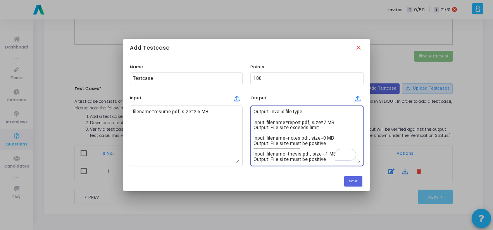
click at [314, 147] on textarea "Input: filename=resume.pdf, size=2.5 MB Output: Upload successful Input: filena…" at bounding box center [307, 136] width 107 height 54
type textarea "Input: filename=resume.pdf, size=2.5 MB Output: Upload successful Input: filena…"
click at [354, 178] on button "Save" at bounding box center [353, 181] width 18 height 10
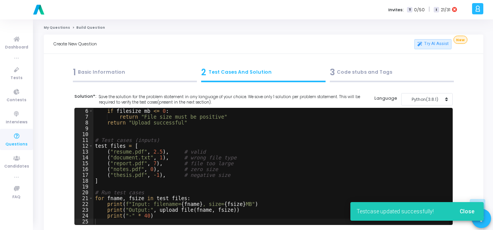
scroll to position [344, 0]
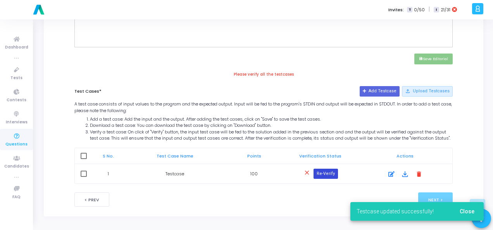
click at [331, 176] on button "Re-Verify" at bounding box center [326, 174] width 24 height 10
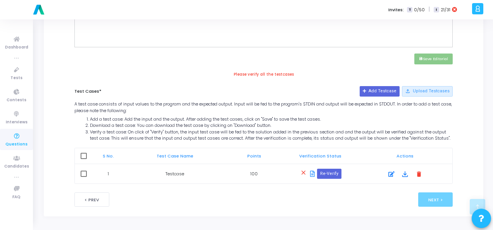
scroll to position [190, 0]
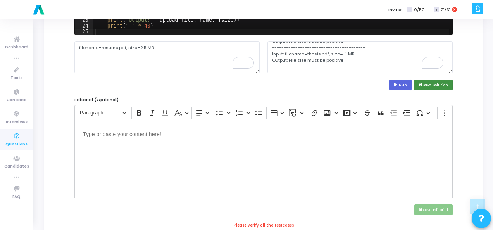
click at [447, 83] on button "save Save Solution" at bounding box center [433, 84] width 39 height 10
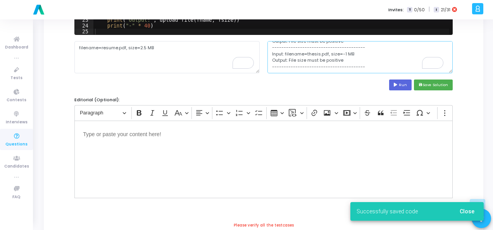
click at [370, 62] on textarea "Input: filename=resume.pdf, size=2.5 MB Output: Upload successful -------------…" at bounding box center [360, 57] width 185 height 32
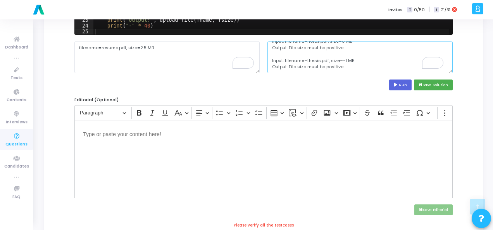
scroll to position [0, 0]
click at [369, 60] on textarea "Input: filename=resume.pdf, size=2.5 MB Output: Upload successful -------------…" at bounding box center [360, 57] width 185 height 32
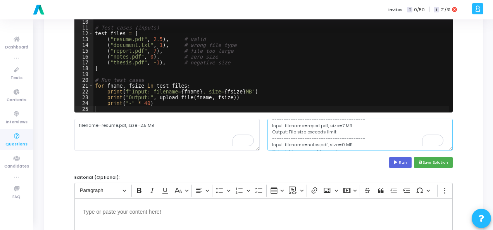
click at [370, 136] on textarea "Input: filename=resume.pdf, size=2.5 MB Output: Upload successful Input: filena…" at bounding box center [360, 135] width 185 height 32
type textarea "Input: filename=resume.pdf, size=2.5 MB Output: Upload successful Input: filena…"
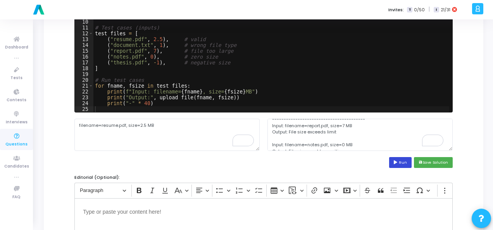
click at [394, 159] on button "Run" at bounding box center [400, 162] width 22 height 10
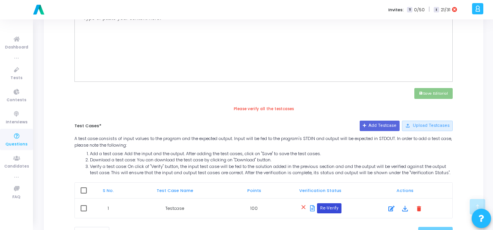
click at [331, 213] on button "Re-Verify" at bounding box center [329, 208] width 24 height 10
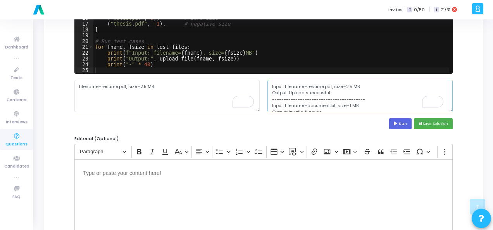
click at [370, 97] on textarea "Input: filename=resume.pdf, size=2.5 MB Output: Upload successful -------------…" at bounding box center [360, 96] width 185 height 32
click at [370, 91] on textarea "Input: filename=resume.pdf, size=2.5 MB Output: Upload successful Input: filena…" at bounding box center [360, 96] width 185 height 32
click at [368, 105] on textarea "Input: filename=resume.pdf, size=2.5 MB Output: Upload successful Input: filena…" at bounding box center [360, 96] width 185 height 32
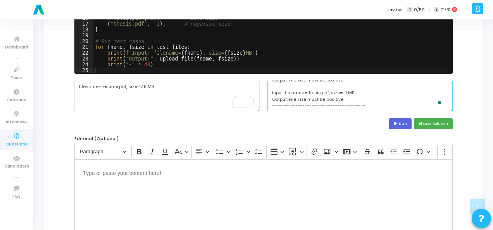
click at [378, 97] on textarea "Input: filename=resume.pdf, size=2.5 MB Output: Upload successful Input: filena…" at bounding box center [360, 96] width 185 height 32
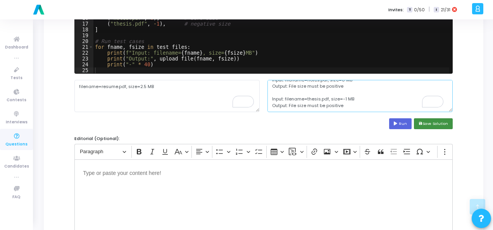
type textarea "Input: filename=resume.pdf, size=2.5 MB Output: Upload successful Input: filena…"
click at [427, 120] on button "save Save Solution" at bounding box center [433, 123] width 39 height 10
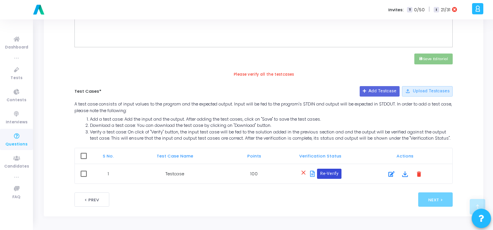
click at [338, 174] on button "Re-Verify" at bounding box center [329, 174] width 24 height 10
click at [389, 170] on icon at bounding box center [392, 173] width 6 height 9
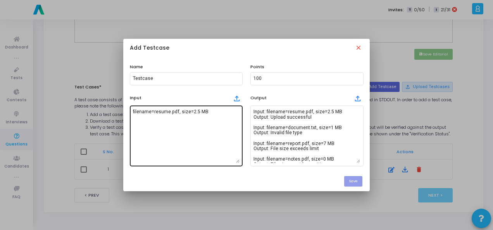
click at [184, 112] on textarea "filename=resume.pdf, size=2.5 MB" at bounding box center [186, 136] width 107 height 54
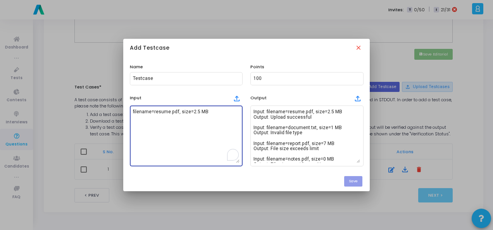
click at [184, 112] on textarea "filename=resume.pdf, size=2.5 MB" at bounding box center [186, 136] width 107 height 54
click at [183, 126] on textarea "filename=resume.pdf, size=2.5 MB" at bounding box center [186, 136] width 107 height 54
click at [207, 113] on textarea "filename=resume.pdf, size=2.5 MB" at bounding box center [186, 136] width 107 height 54
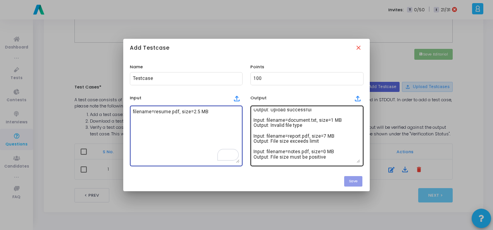
scroll to position [0, 0]
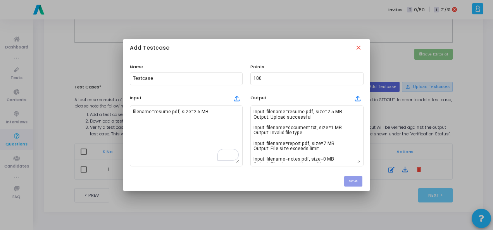
scroll to position [70, 0]
click at [357, 51] on mat-icon "close" at bounding box center [359, 48] width 9 height 9
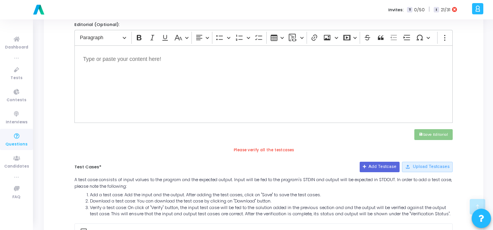
scroll to position [190, 0]
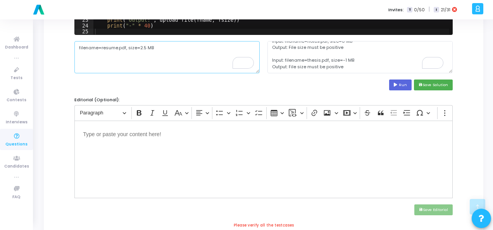
click at [103, 48] on textarea "filename=resume.pdf, size=2.5 MB" at bounding box center [166, 57] width 185 height 32
paste textarea "notes.pdf, size=0"
type textarea "filename=notes.pdf, size=0 MB"
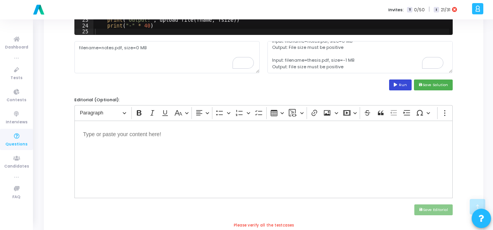
click at [400, 79] on button "Run" at bounding box center [400, 84] width 22 height 10
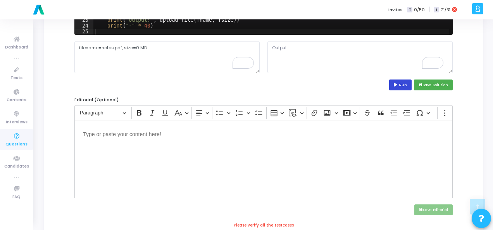
scroll to position [0, 0]
type textarea "Input: filename=resume.pdf, size=2.5 MB Output: Upload successful -------------…"
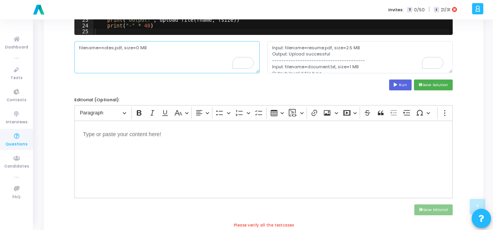
click at [97, 49] on textarea "filename=notes.pdf, size=0 MB" at bounding box center [166, 57] width 185 height 32
click at [272, 48] on textarea "Input: filename=resume.pdf, size=2.5 MB Output: Upload successful -------------…" at bounding box center [360, 57] width 185 height 32
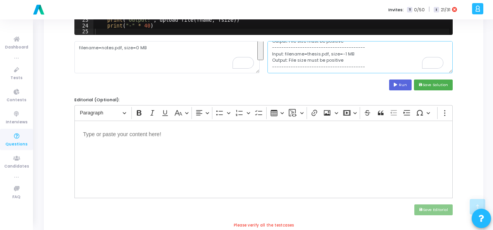
drag, startPoint x: 272, startPoint y: 48, endPoint x: 345, endPoint y: 57, distance: 73.4
click at [345, 57] on textarea "Input: filename=resume.pdf, size=2.5 MB Output: Upload successful -------------…" at bounding box center [360, 57] width 185 height 32
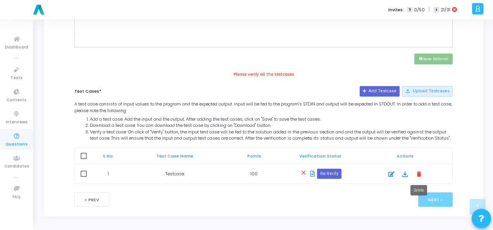
click at [416, 172] on mat-icon "delete" at bounding box center [419, 173] width 9 height 9
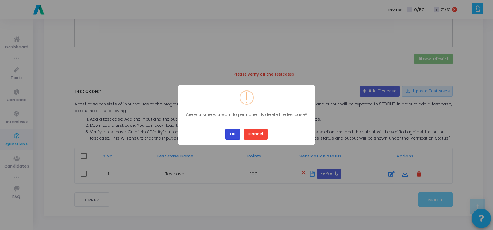
click at [231, 131] on button "OK" at bounding box center [232, 134] width 15 height 10
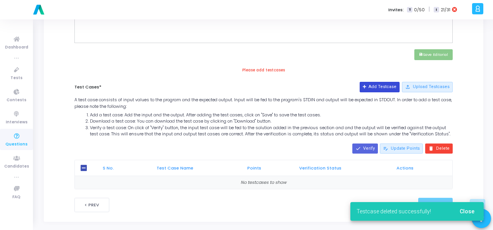
click at [379, 88] on button "Add Testcase" at bounding box center [380, 87] width 40 height 10
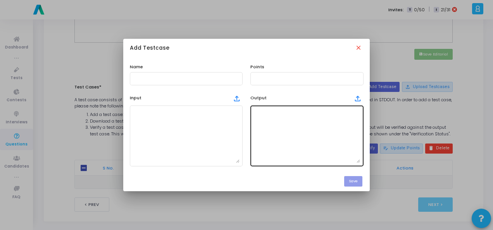
click at [286, 122] on textarea at bounding box center [307, 136] width 107 height 54
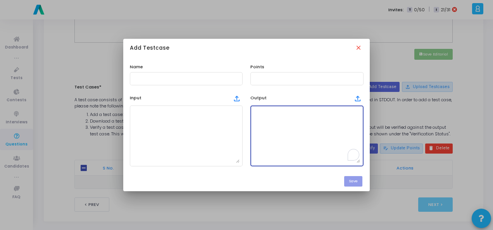
paste textarea "Input: filename=resume.pdf, size=2.5 MB Output: Upload successful -------------…"
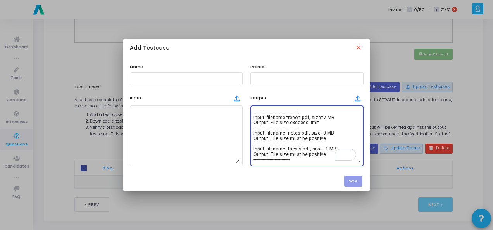
type textarea "Input: filename=resume.pdf, size=2.5 MB Output: Upload successful -------------…"
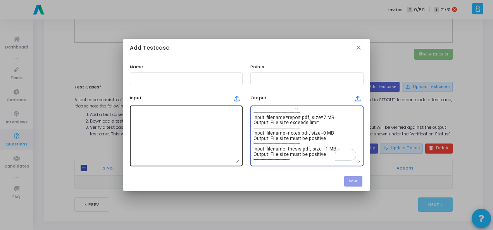
click at [148, 127] on textarea at bounding box center [186, 136] width 107 height 54
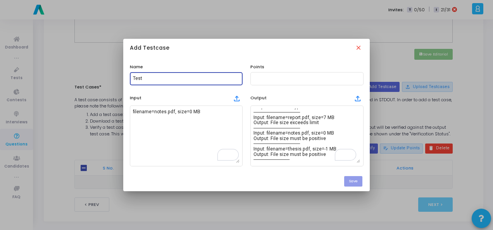
scroll to position [26, 0]
type input "Testcase"
click at [279, 78] on input "text" at bounding box center [307, 78] width 107 height 5
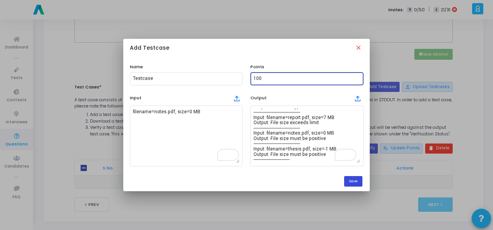
type input "100"
click at [363, 180] on button "Save" at bounding box center [353, 181] width 18 height 10
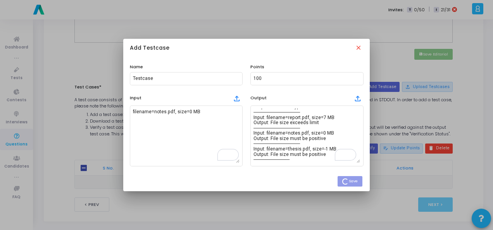
checkbox input "true"
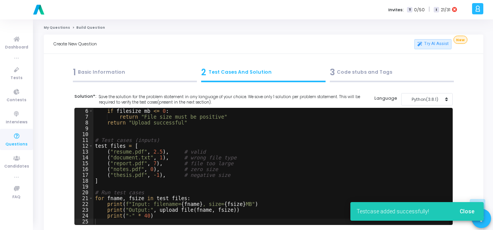
scroll to position [345, 0]
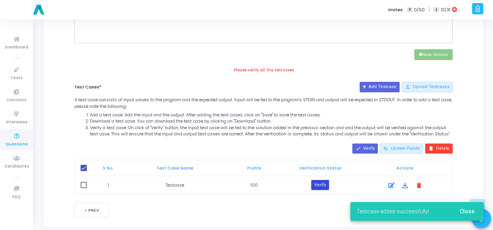
click at [321, 190] on button "Verify" at bounding box center [320, 185] width 18 height 10
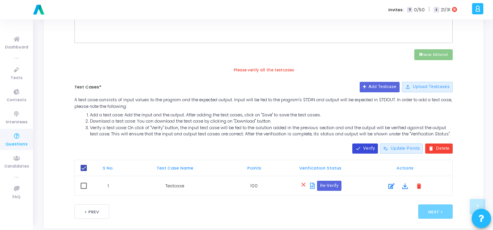
click at [378, 150] on button "done Verify" at bounding box center [365, 148] width 26 height 10
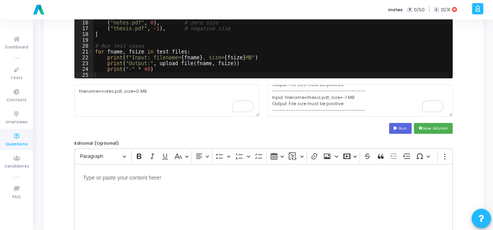
scroll to position [190, 0]
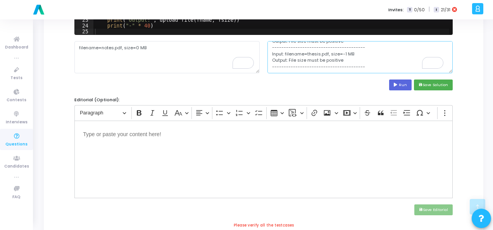
click at [315, 46] on textarea "Input: filename=resume.pdf, size=2.5 MB Output: Upload successful -------------…" at bounding box center [360, 57] width 185 height 32
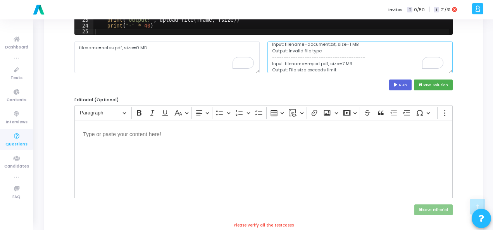
scroll to position [0, 0]
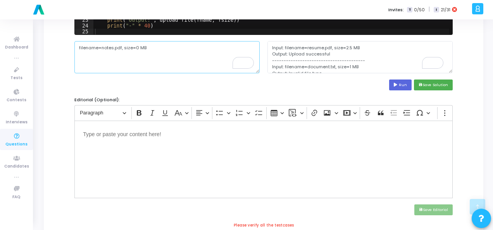
click at [115, 47] on textarea "filename=notes.pdf, size=0 MB" at bounding box center [166, 57] width 185 height 32
paste textarea "resume.pdf, size=2.5"
type textarea "filename=resume.pdf, size=2.5 MB"
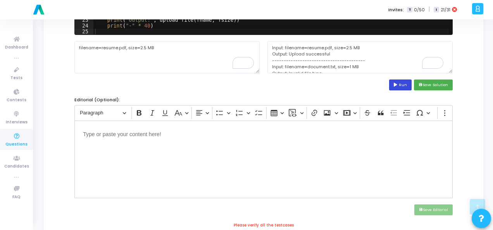
click at [406, 83] on button "Run" at bounding box center [400, 84] width 22 height 10
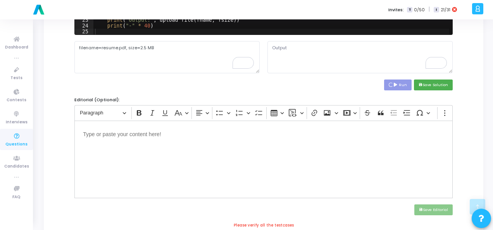
type textarea "Input: filename=resume.pdf, size=2.5 MB Output: Upload successful -------------…"
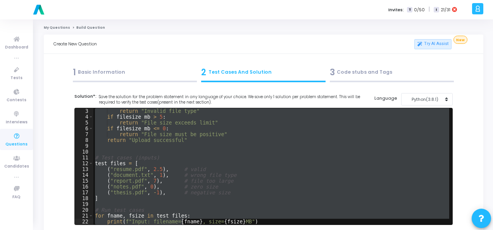
scroll to position [29, 0]
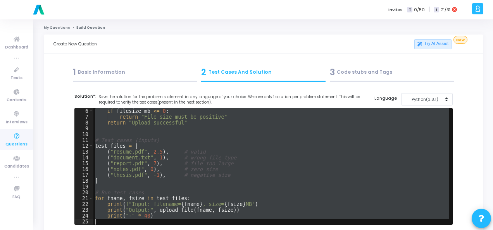
drag, startPoint x: 95, startPoint y: 112, endPoint x: 182, endPoint y: 228, distance: 144.2
click at [182, 228] on cj-code-editor "Solution*: Save the solution for the problem statement in any language of your …" at bounding box center [263, 186] width 378 height 187
type textarea "print("-" * 40)"
paste textarea
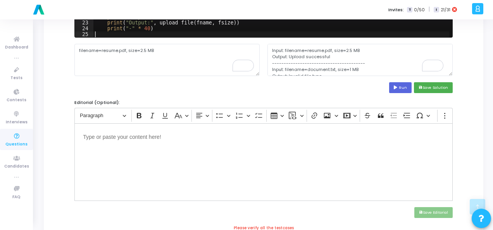
scroll to position [194, 0]
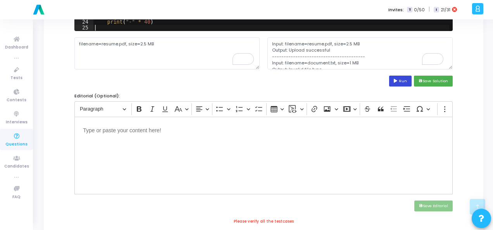
click at [409, 76] on button "Run" at bounding box center [400, 81] width 22 height 10
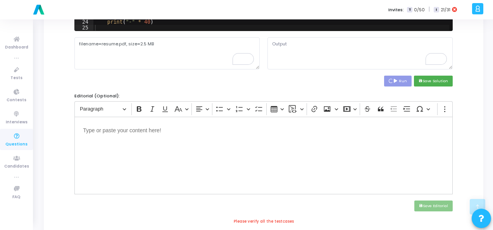
type textarea "Input: filename=resume.pdf, size=2.5 MB Output: Upload successful -------------…"
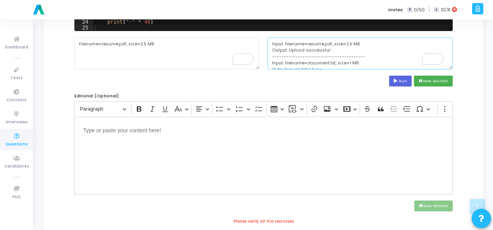
scroll to position [77, 0]
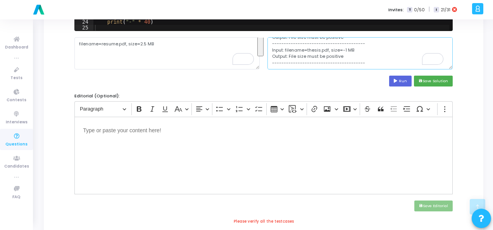
drag, startPoint x: 269, startPoint y: 44, endPoint x: 345, endPoint y: 85, distance: 86.6
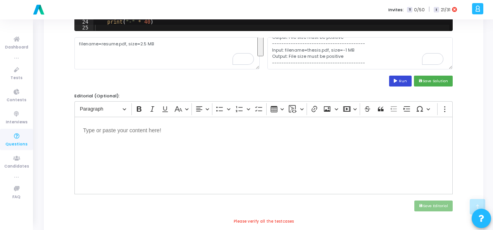
click at [394, 84] on button "Run" at bounding box center [400, 81] width 22 height 10
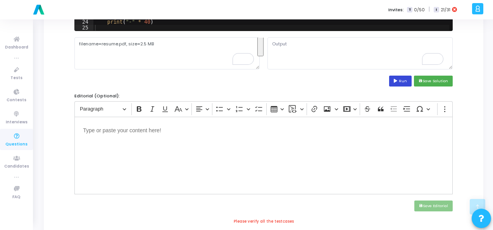
scroll to position [0, 0]
type textarea "Input: filename=resume.pdf, size=2.5 MB Output: Upload successful -------------…"
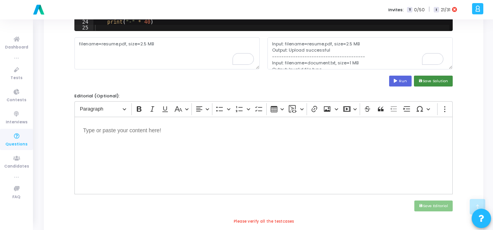
click at [437, 80] on button "save Save Solution" at bounding box center [433, 81] width 39 height 10
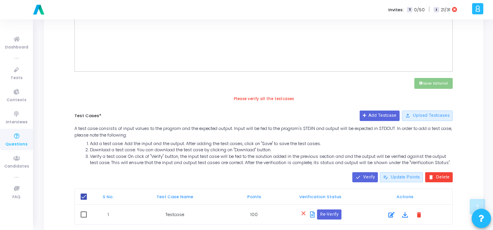
scroll to position [349, 0]
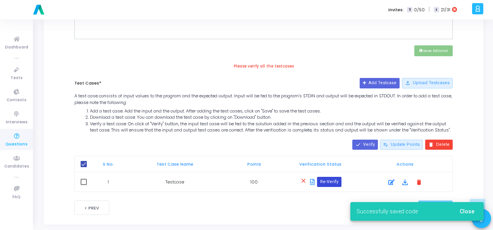
click at [331, 185] on button "Re-Verify" at bounding box center [329, 182] width 24 height 10
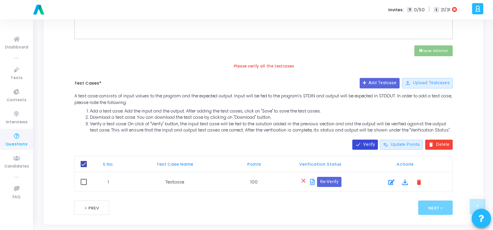
click at [371, 149] on button "done Verify" at bounding box center [365, 145] width 26 height 10
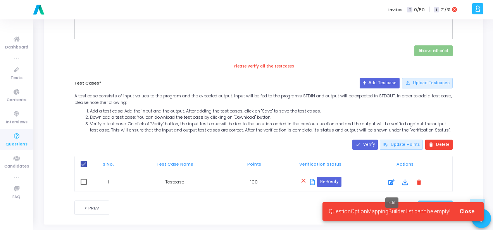
click at [392, 186] on icon at bounding box center [392, 182] width 6 height 9
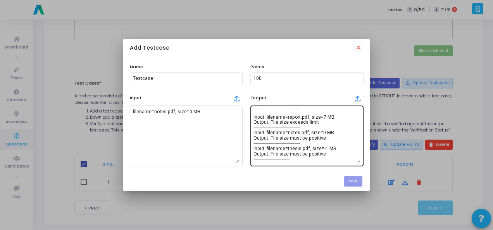
scroll to position [0, 0]
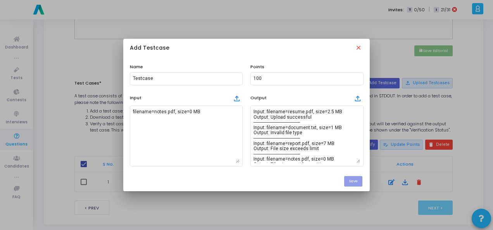
click at [357, 53] on div "Add Testcase close" at bounding box center [246, 48] width 247 height 19
click at [358, 49] on mat-icon "close" at bounding box center [359, 48] width 9 height 9
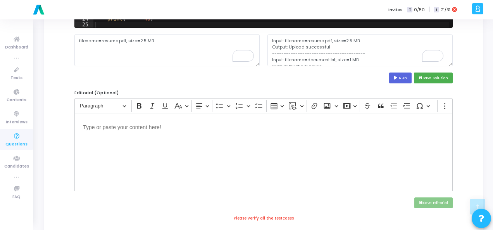
scroll to position [155, 0]
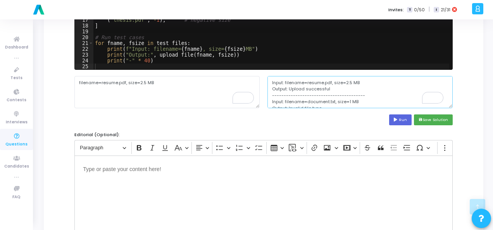
click at [313, 99] on textarea "Input: filename=resume.pdf, size=2.5 MB Output: Upload successful -------------…" at bounding box center [360, 92] width 185 height 32
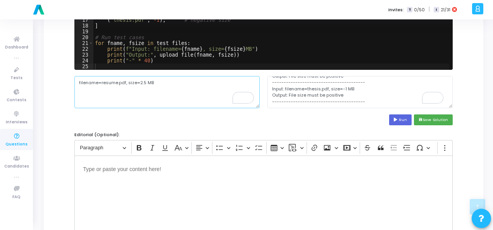
click at [126, 83] on textarea "filename=resume.pdf, size=2.5 MB" at bounding box center [166, 92] width 185 height 32
type textarea "filename=resume.pdf size=2.5 MB"
click at [407, 118] on button "Run" at bounding box center [400, 119] width 22 height 10
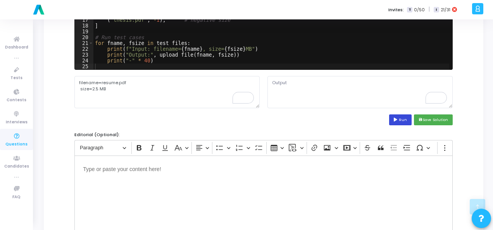
type textarea "Input: filename=resume.pdf, size=2.5 MB Output: Upload successful -------------…"
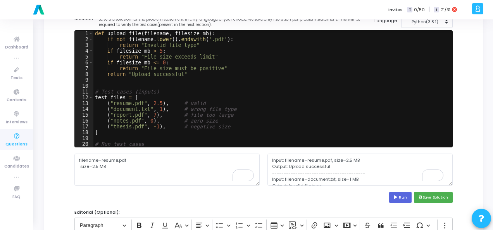
drag, startPoint x: 93, startPoint y: 36, endPoint x: 190, endPoint y: 108, distance: 120.5
click at [190, 108] on div "1 2 3 4 5 6 7 8 9 10 11 12 13 14 15 16 17 18 19 20 21 def upload_file ( filenam…" at bounding box center [264, 89] width 378 height 116
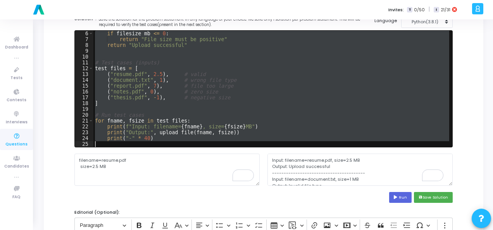
drag, startPoint x: 95, startPoint y: 32, endPoint x: 230, endPoint y: 145, distance: 175.6
click at [230, 152] on cj-code-editor "Solution*: Save the solution for the problem statement in any language of your …" at bounding box center [263, 109] width 378 height 187
paste textarea "print(upload_file(filename, filesize_mb))"
type textarea "print(upload_file(filename, filesize_mb))"
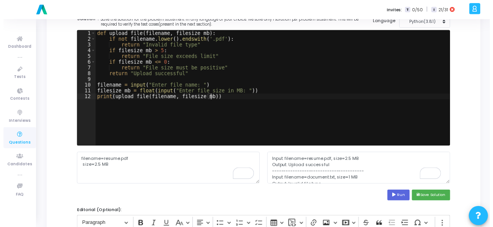
scroll to position [39, 0]
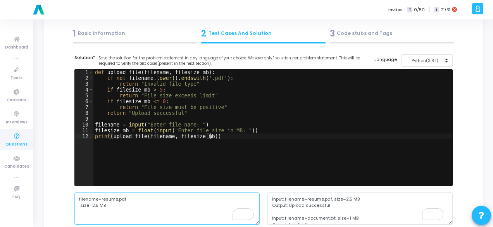
click at [105, 200] on textarea "filename=resume.pdf size=2.5 MB" at bounding box center [166, 208] width 185 height 32
click at [94, 200] on textarea "size=2.5 MB" at bounding box center [166, 208] width 185 height 32
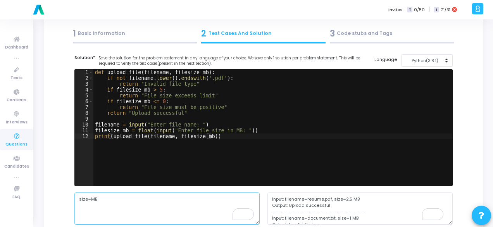
click at [106, 200] on textarea "size=MB" at bounding box center [166, 208] width 185 height 32
type textarea "s"
paste textarea "Enter file name: document.pdf Enter file size in MB: 4"
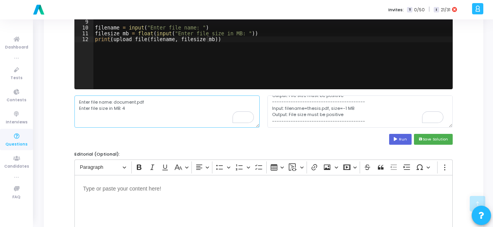
scroll to position [194, 0]
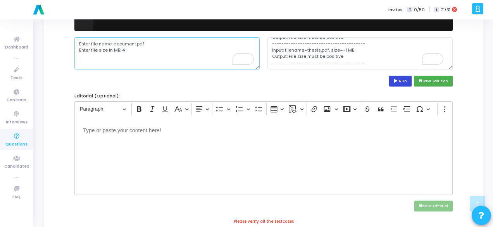
type textarea "Enter file name: document.pdf Enter file size in MB: 4"
click at [399, 79] on icon at bounding box center [396, 81] width 5 height 4
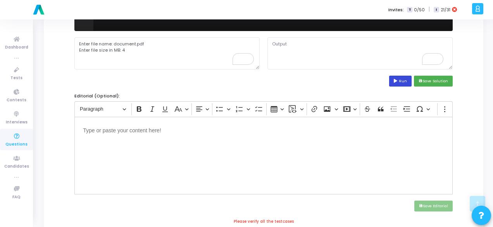
scroll to position [0, 0]
type textarea "Enter file name: Enter file size in MB: Traceback (most recent call last): File…"
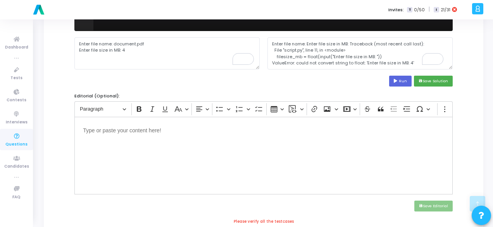
scroll to position [6, 0]
drag, startPoint x: 413, startPoint y: 57, endPoint x: 272, endPoint y: 41, distance: 141.3
click at [272, 41] on textarea "Enter file name: Enter file size in MB: Traceback (most recent call last): File…" at bounding box center [360, 53] width 185 height 32
drag, startPoint x: 113, startPoint y: 41, endPoint x: 118, endPoint y: 50, distance: 9.9
click at [118, 50] on textarea "Enter file name: document.pdf Enter file size in MB: 4" at bounding box center [166, 53] width 185 height 32
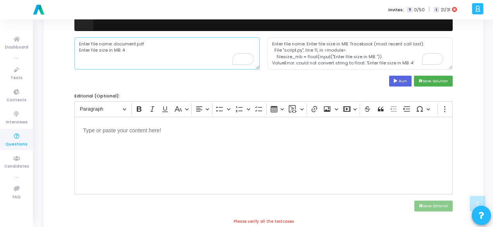
click at [112, 43] on textarea "Enter file name: document.pdf Enter file size in MB: 4" at bounding box center [166, 53] width 185 height 32
type textarea "document.pdf 4"
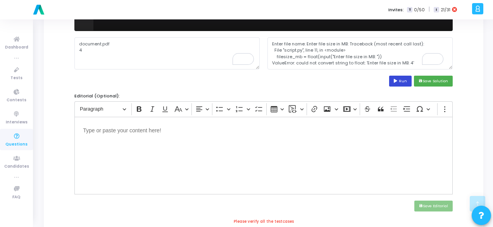
click at [402, 83] on button "Run" at bounding box center [400, 81] width 22 height 10
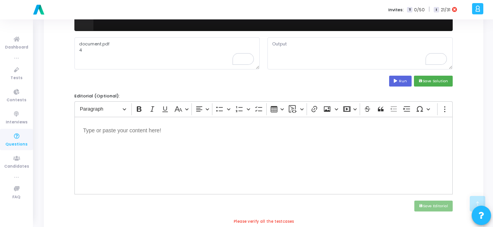
type textarea "Enter file name: Enter file size in MB: Upload successful"
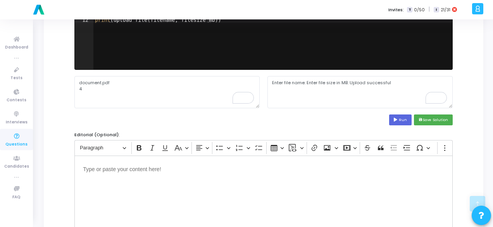
scroll to position [78, 0]
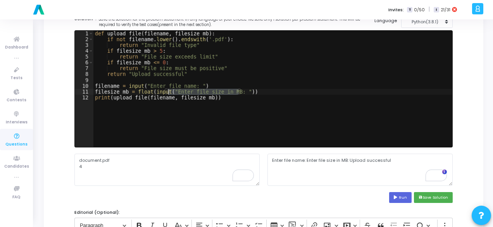
drag, startPoint x: 239, startPoint y: 90, endPoint x: 169, endPoint y: 92, distance: 70.2
click at [169, 92] on div "def upload_file ( filename , filesize_mb ) : if not filename . lower ( ) . ends…" at bounding box center [272, 95] width 359 height 128
drag, startPoint x: 197, startPoint y: 86, endPoint x: 144, endPoint y: 88, distance: 53.5
click at [144, 88] on div "def upload_file ( filename , filesize_mb ) : if not filename . lower ( ) . ends…" at bounding box center [272, 95] width 359 height 128
type textarea "filename = input()"
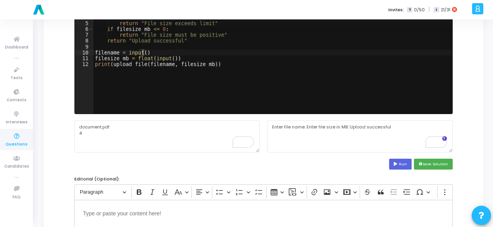
scroll to position [116, 0]
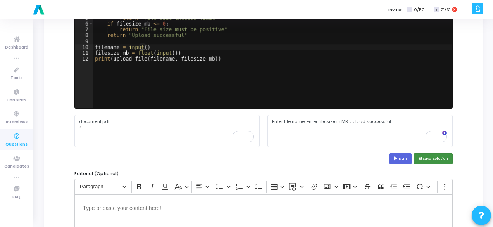
click at [435, 159] on button "save Save Solution" at bounding box center [433, 158] width 39 height 10
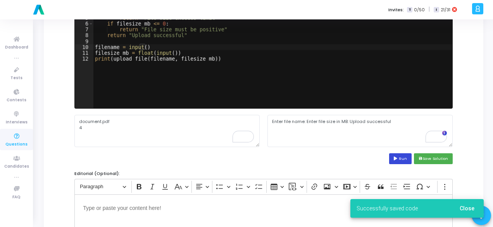
click at [405, 159] on button "Run" at bounding box center [400, 158] width 22 height 10
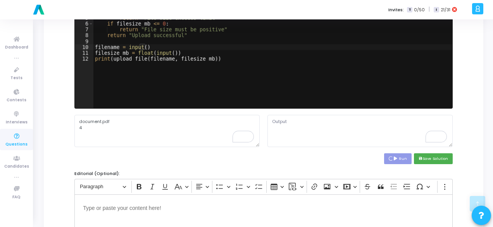
scroll to position [155, 0]
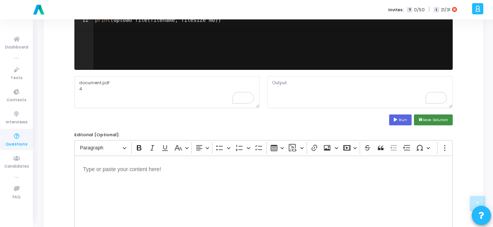
type textarea "Upload successful"
click at [445, 117] on button "save Save Solution" at bounding box center [433, 119] width 39 height 10
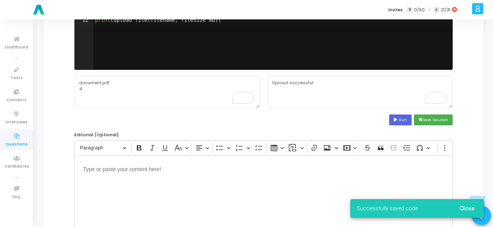
scroll to position [194, 0]
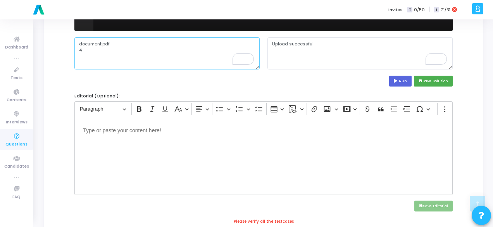
click at [86, 41] on textarea "document.pdf 4" at bounding box center [166, 53] width 185 height 32
click at [85, 47] on textarea "document.pdf 4" at bounding box center [166, 53] width 185 height 32
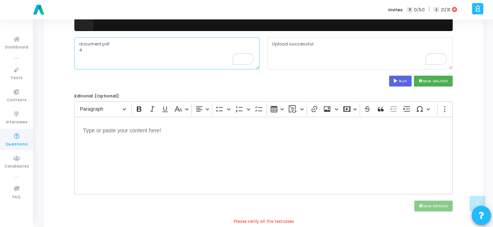
drag, startPoint x: 79, startPoint y: 44, endPoint x: 91, endPoint y: 51, distance: 13.4
click at [91, 51] on textarea "document.pdf 4" at bounding box center [166, 53] width 185 height 32
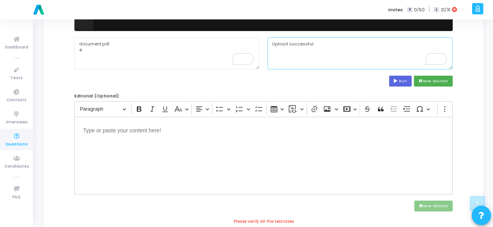
click at [289, 41] on textarea "Upload successful" at bounding box center [360, 53] width 185 height 32
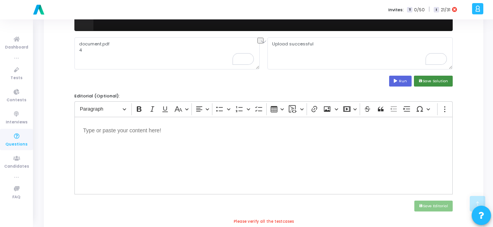
click at [428, 80] on button "save Save Solution" at bounding box center [433, 81] width 39 height 10
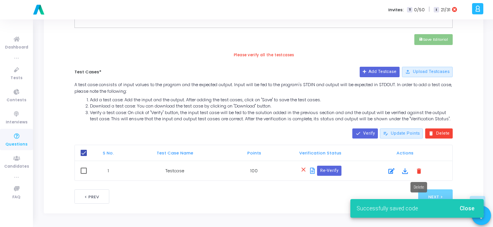
click at [420, 171] on mat-icon "delete" at bounding box center [419, 170] width 9 height 9
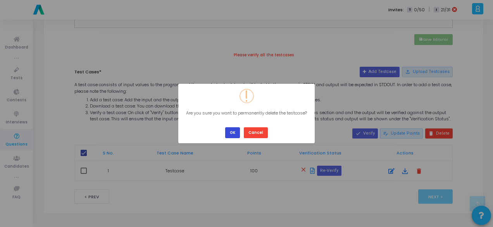
click at [233, 132] on button "OK" at bounding box center [232, 132] width 15 height 10
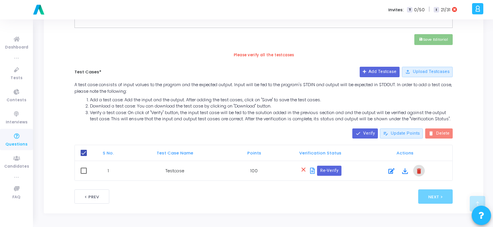
checkbox input "false"
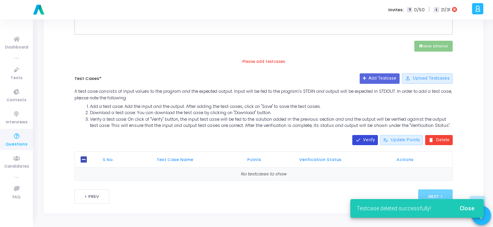
click at [361, 139] on mat-icon "done" at bounding box center [358, 139] width 5 height 5
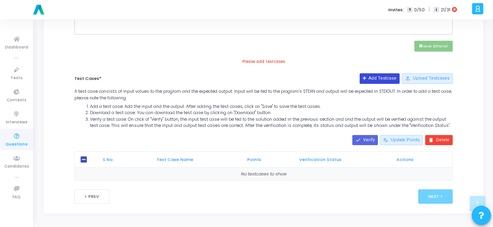
click at [386, 73] on button "Add Testcase" at bounding box center [380, 78] width 40 height 10
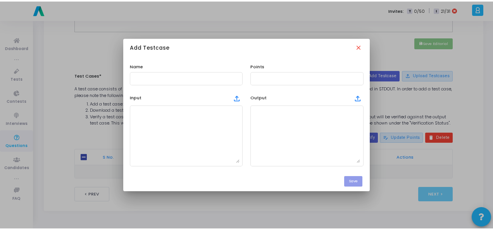
scroll to position [0, 0]
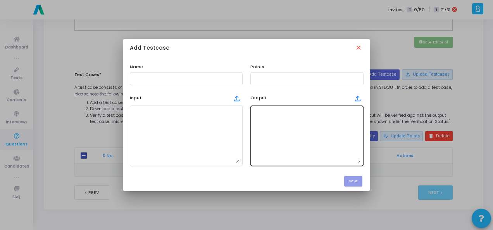
click at [278, 126] on textarea at bounding box center [307, 136] width 107 height 54
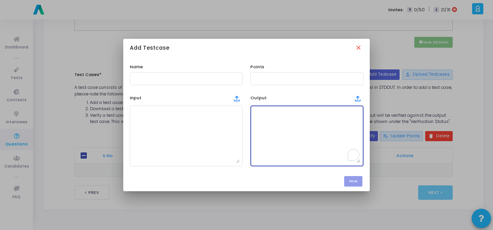
paste textarea "Upload successful"
type textarea "Upload successful"
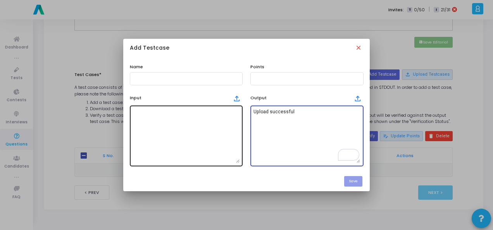
click at [142, 126] on textarea at bounding box center [186, 136] width 107 height 54
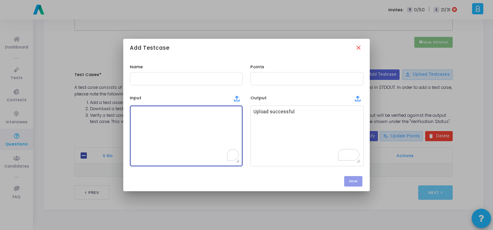
paste textarea "document.pdf 4"
type textarea "document.pdf 4"
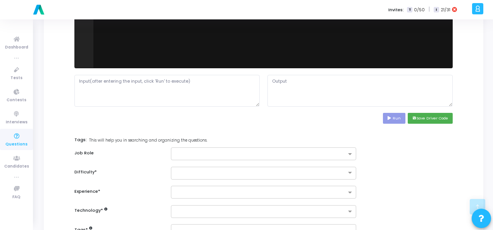
scroll to position [349, 0]
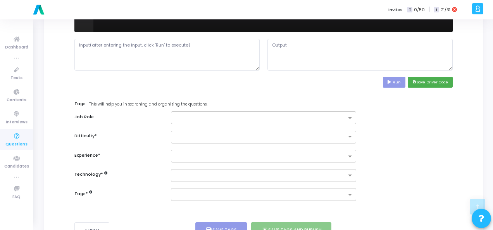
drag, startPoint x: 433, startPoint y: 75, endPoint x: 434, endPoint y: 71, distance: 4.3
click at [434, 77] on button "save Save Driver Code" at bounding box center [430, 82] width 45 height 10
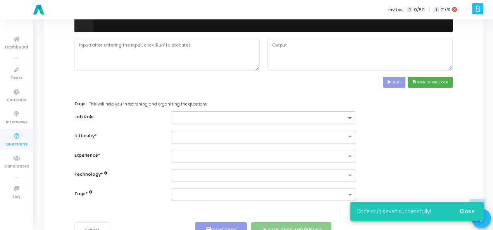
click at [352, 116] on span at bounding box center [351, 118] width 10 height 7
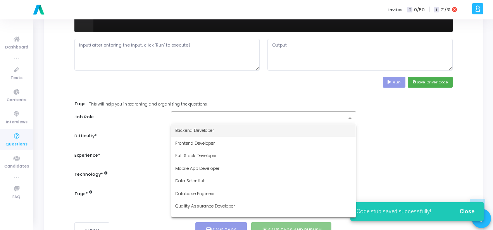
click at [297, 129] on div "Backend Developer" at bounding box center [263, 130] width 185 height 13
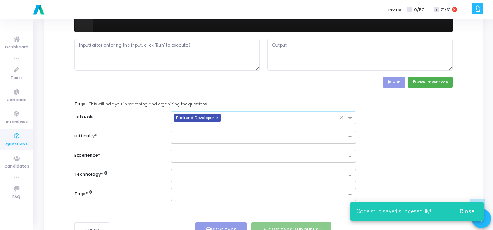
click at [303, 131] on div at bounding box center [263, 137] width 185 height 13
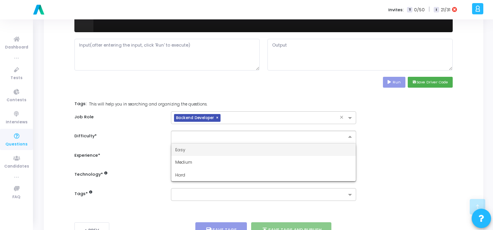
click at [292, 152] on div "Easy" at bounding box center [263, 149] width 185 height 13
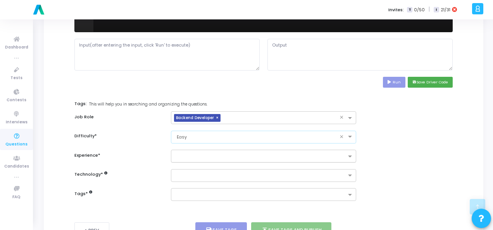
click at [292, 154] on input "text" at bounding box center [260, 157] width 171 height 7
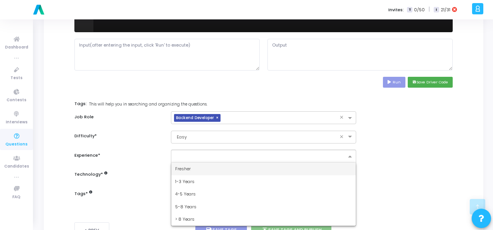
click at [275, 169] on div "Fresher" at bounding box center [263, 168] width 185 height 13
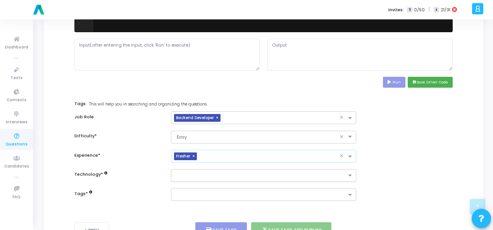
click at [274, 174] on input "text" at bounding box center [260, 176] width 171 height 7
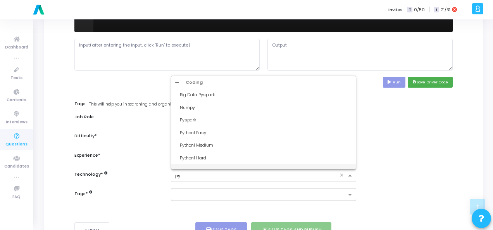
type input "pyt"
click at [219, 88] on div "Python1 Easy" at bounding box center [263, 94] width 185 height 13
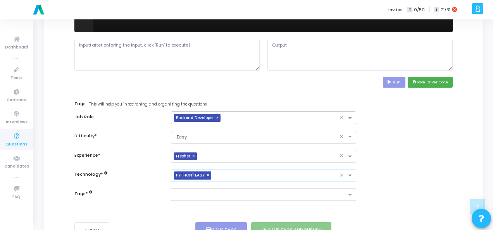
click at [185, 197] on input "text" at bounding box center [260, 195] width 171 height 7
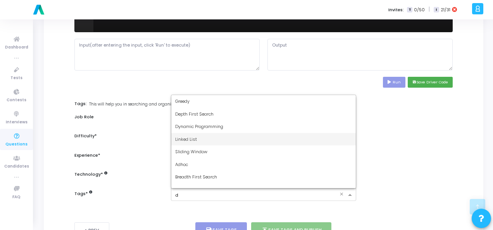
type input "dy"
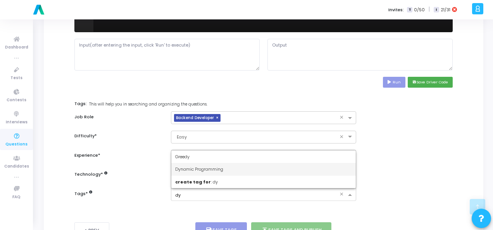
click at [200, 170] on span "Dynamic Programming" at bounding box center [199, 169] width 48 height 6
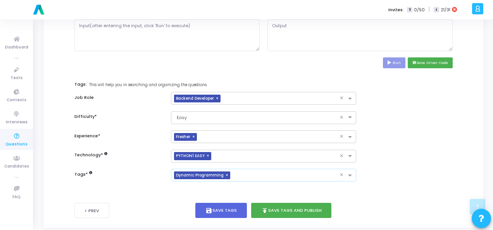
scroll to position [378, 0]
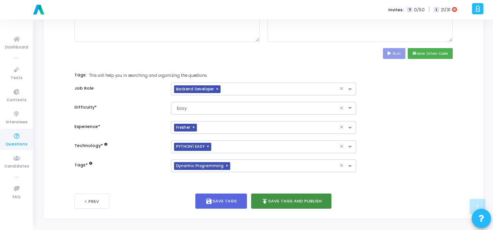
click at [269, 193] on button "publish Save Tags and Publish" at bounding box center [291, 200] width 81 height 15
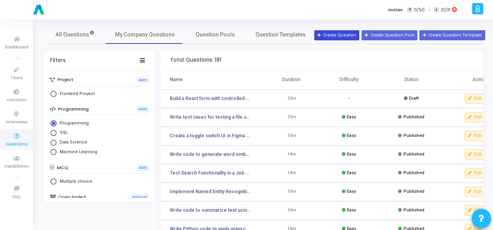
click at [333, 36] on button "Create Question" at bounding box center [336, 35] width 45 height 10
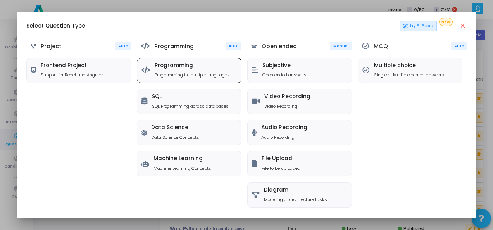
click at [171, 73] on p "Programming in multiple languages" at bounding box center [192, 75] width 75 height 7
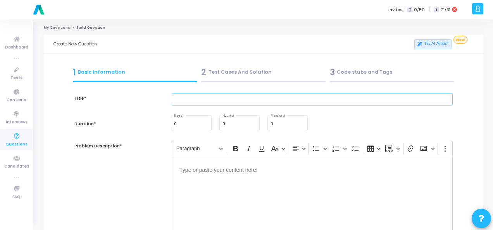
click at [200, 103] on input "text" at bounding box center [312, 99] width 282 height 13
paste input "A mobile app should not crash when internet connectivity is lost. Write test ca…"
type input "A mobile app should not crash when internet connectivity is lost. Write test ca…"
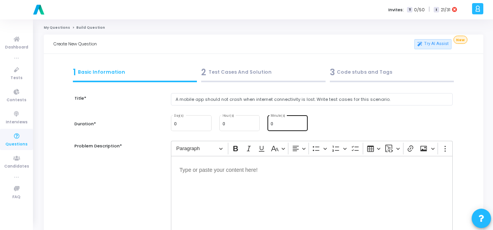
click at [280, 124] on input "0" at bounding box center [288, 124] width 34 height 5
type input "15"
click at [256, 176] on div "Editor editing area: main" at bounding box center [312, 195] width 282 height 78
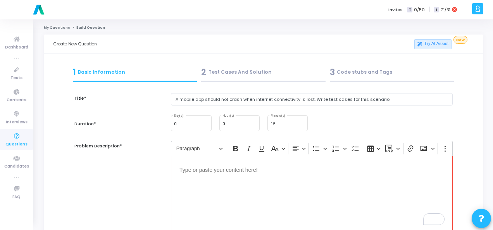
click at [210, 175] on div "Editor editing area: main" at bounding box center [312, 195] width 282 height 78
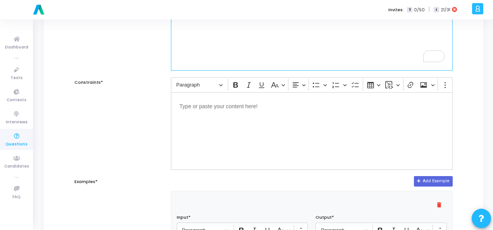
scroll to position [194, 0]
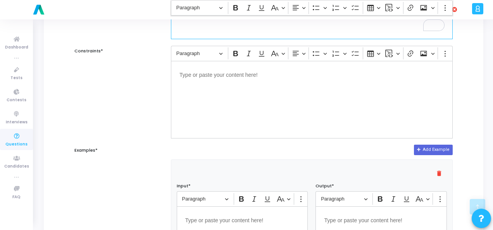
click at [244, 90] on div "Editor editing area: main" at bounding box center [312, 100] width 282 height 78
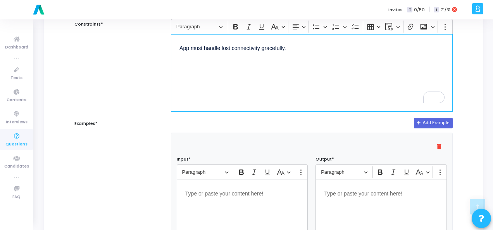
scroll to position [233, 0]
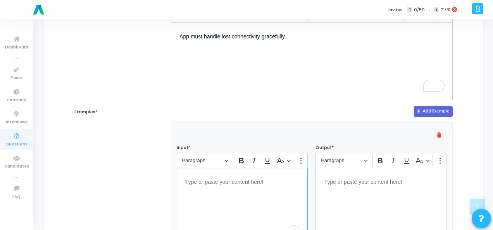
click at [214, 179] on p "Editor editing area: main" at bounding box center [242, 181] width 114 height 10
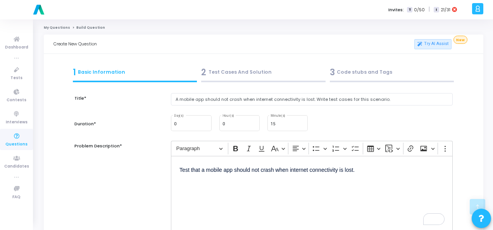
scroll to position [233, 0]
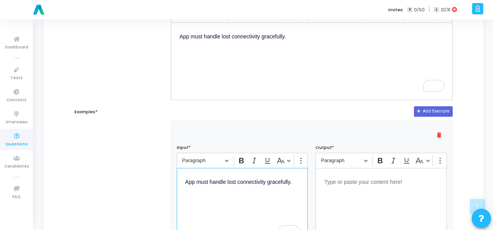
click at [350, 180] on p "Editor editing area: main" at bounding box center [381, 181] width 114 height 10
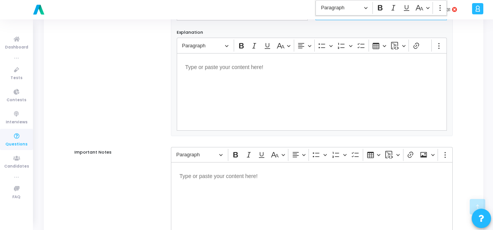
scroll to position [504, 0]
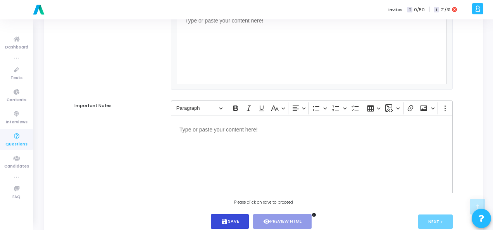
click at [238, 222] on button "save Save" at bounding box center [230, 221] width 38 height 15
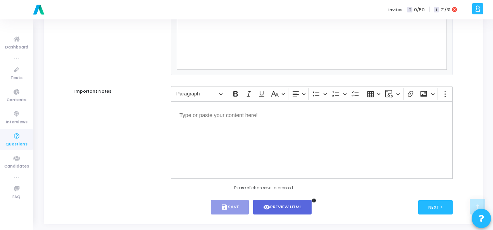
scroll to position [527, 0]
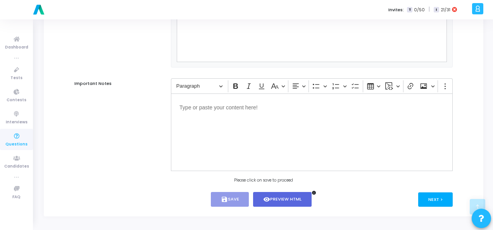
click at [437, 198] on button "Next >" at bounding box center [435, 199] width 35 height 14
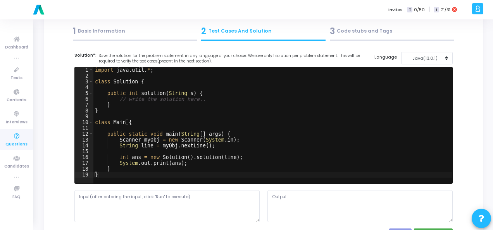
scroll to position [0, 0]
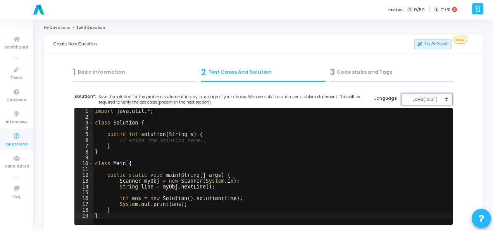
click at [433, 98] on div "Java(13.0.1)" at bounding box center [425, 99] width 38 height 7
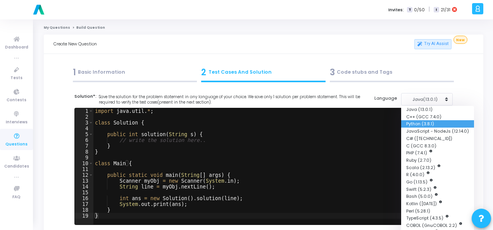
click at [428, 121] on button "Python (3.8.1)" at bounding box center [437, 123] width 73 height 7
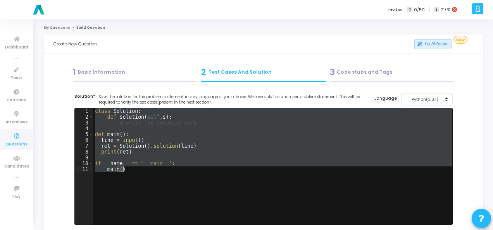
drag, startPoint x: 95, startPoint y: 109, endPoint x: 140, endPoint y: 171, distance: 76.2
click at [140, 171] on div "class Solution : def solution ( self , s ) : # write the solution here.. def ma…" at bounding box center [272, 172] width 359 height 128
type textarea "if __name__ == '__main__': main()"
paste textarea
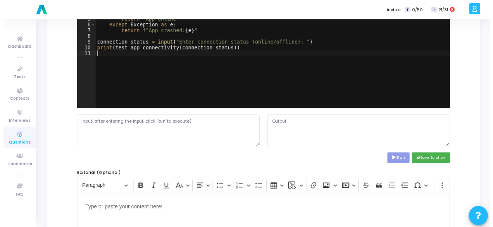
scroll to position [155, 0]
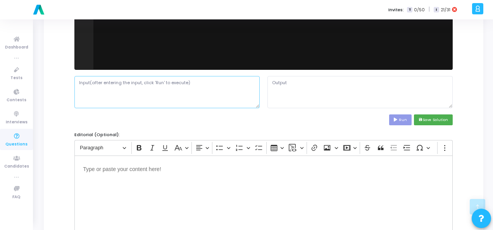
click at [158, 83] on textarea at bounding box center [166, 92] width 185 height 32
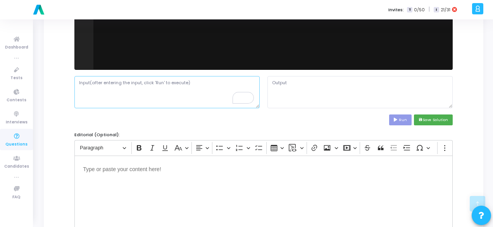
click at [167, 87] on textarea "To enrich screen reader interactions, please activate Accessibility in Grammarl…" at bounding box center [166, 92] width 185 height 32
paste textarea "Simulated connectivity state."
type textarea "Simulated connectivity state."
click at [404, 119] on button "Run" at bounding box center [400, 119] width 22 height 10
type textarea "Enter connection status (online/offline): App online"
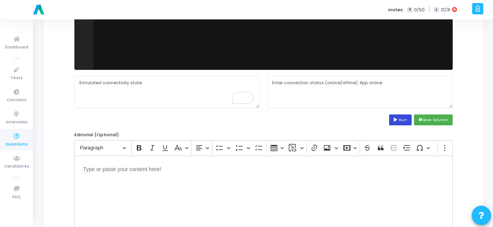
scroll to position [0, 0]
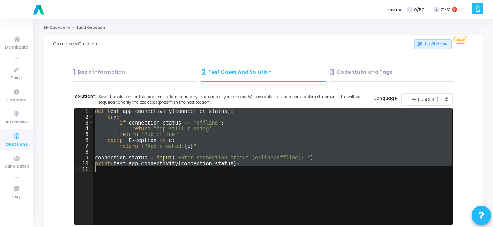
drag, startPoint x: 95, startPoint y: 111, endPoint x: 145, endPoint y: 174, distance: 81.2
click at [145, 174] on div "def test_app_connectivity ( connection_status ) : try : if connection_status ==…" at bounding box center [272, 172] width 359 height 128
type textarea "print(test_app_connectivity(connection_status))"
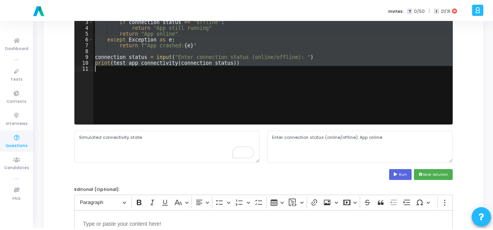
scroll to position [155, 0]
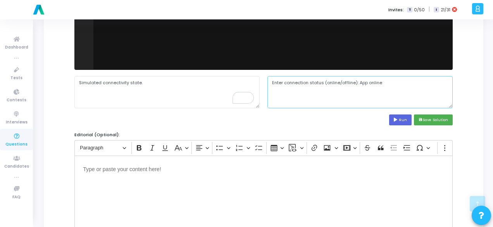
click at [319, 81] on textarea "Enter connection status (online/offline): App online" at bounding box center [360, 92] width 185 height 32
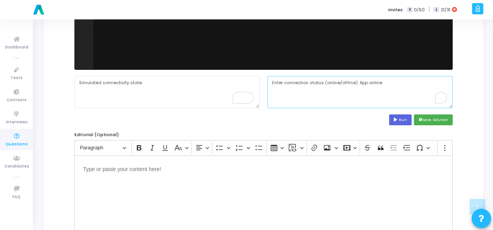
click at [319, 81] on textarea "Enter connection status (online/offline): App online" at bounding box center [360, 92] width 185 height 32
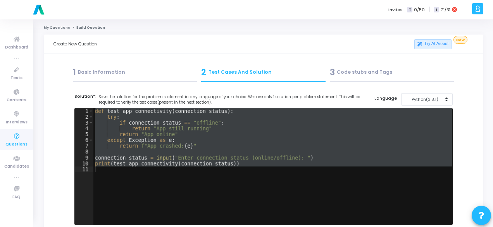
paste textarea "def test_app_connectivity(connection_status): try: if connection_status == "off…"
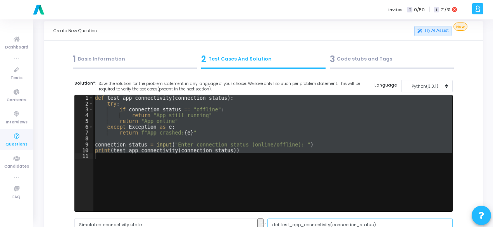
type textarea "def test_app_connectivity(connection_status): try: if connection_status == "off…"
click at [121, 141] on div "def test_app_connectivity ( connection_status ) : try : if connection_status ==…" at bounding box center [272, 153] width 359 height 116
drag, startPoint x: 95, startPoint y: 97, endPoint x: 263, endPoint y: 162, distance: 179.7
click at [263, 162] on div "def test_app_connectivity ( connection_status ) : try : if connection_status ==…" at bounding box center [272, 159] width 359 height 128
type textarea "print(test_app_connectivity(connection_status))"
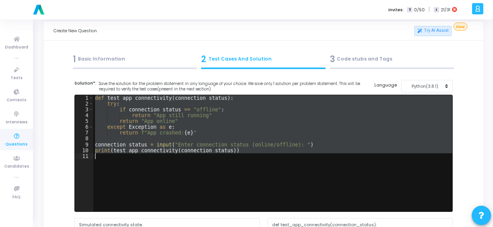
paste textarea
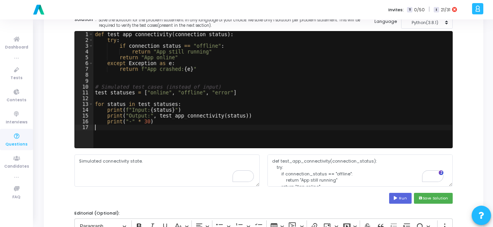
scroll to position [130, 0]
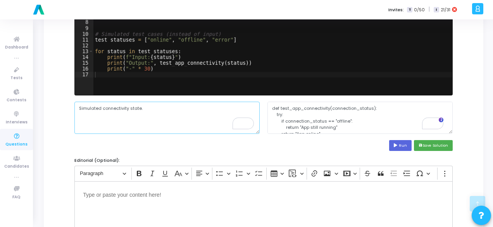
click at [178, 123] on textarea "Simulated connectivity state." at bounding box center [166, 118] width 185 height 32
drag, startPoint x: 147, startPoint y: 107, endPoint x: 57, endPoint y: 112, distance: 90.1
click at [57, 112] on div "Title* A mobile app should not crash when internet connectivity is lost. Write …" at bounding box center [264, 183] width 420 height 456
paste textarea "online"
type textarea "online"
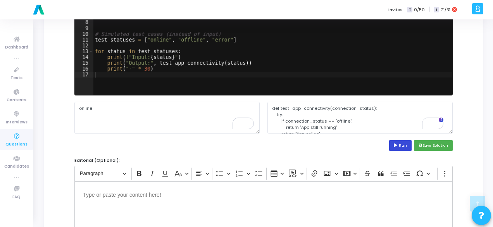
click at [402, 143] on button "Run" at bounding box center [400, 145] width 22 height 10
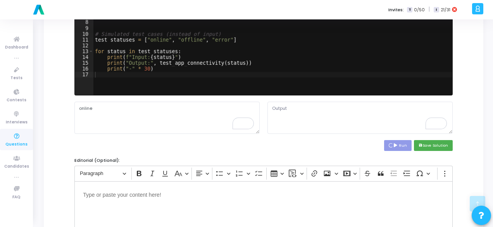
type textarea "Input: online Output: App online ------------------------------ Input: offline …"
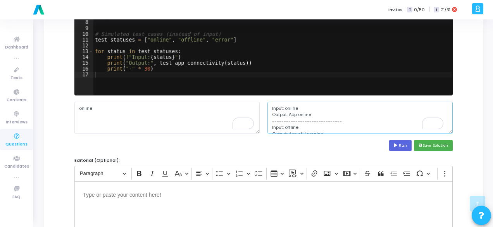
scroll to position [0, 0]
drag, startPoint x: 355, startPoint y: 123, endPoint x: 269, endPoint y: 116, distance: 85.9
click at [269, 116] on div "Solution*: Save the solution for the problem statement in any language of your …" at bounding box center [264, 61] width 386 height 194
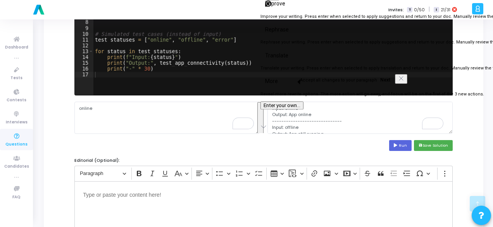
click at [338, 156] on div "Solution*: Save the solution for the problem statement in any language of your …" at bounding box center [264, 61] width 386 height 194
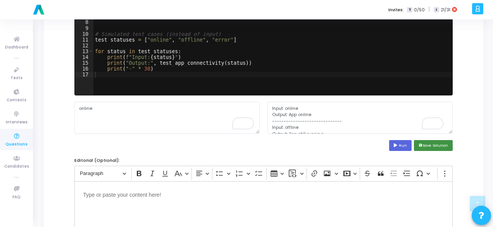
click at [435, 145] on button "save Save Solution" at bounding box center [433, 145] width 39 height 10
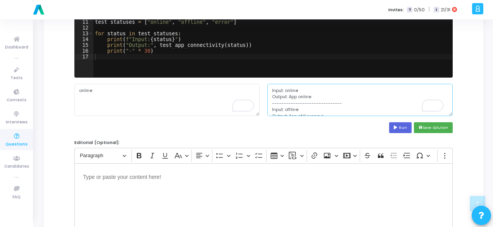
scroll to position [38, 0]
drag, startPoint x: 272, startPoint y: 90, endPoint x: 304, endPoint y: 138, distance: 57.0
click at [304, 138] on div "Solution*: Save the solution for the problem statement in any language of your …" at bounding box center [264, 43] width 386 height 194
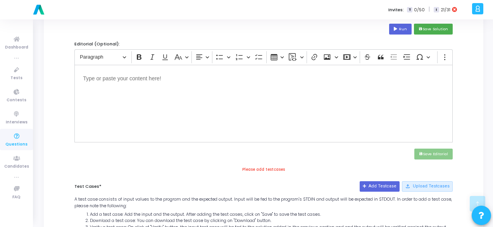
scroll to position [302, 0]
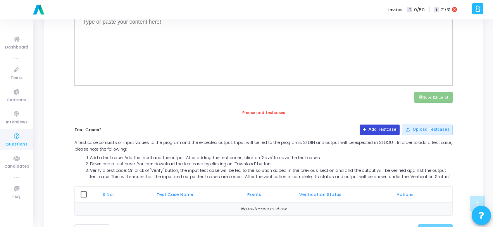
click at [387, 130] on button "Add Testcase" at bounding box center [380, 129] width 40 height 10
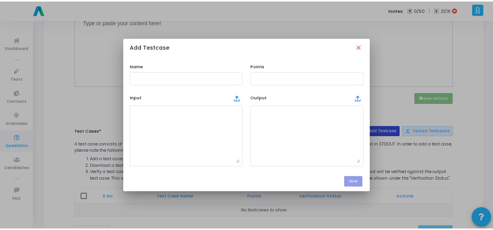
scroll to position [0, 0]
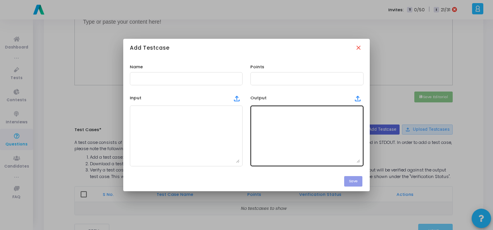
click at [274, 119] on textarea at bounding box center [307, 136] width 107 height 54
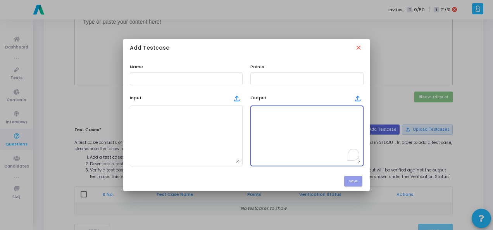
paste textarea "Input: online Output: App online ------------------------------ Input: offline …"
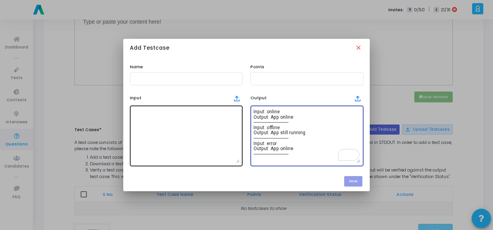
scroll to position [38, 0]
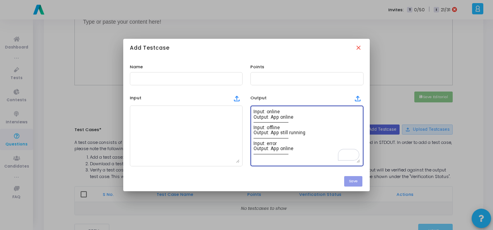
click at [275, 112] on textarea "Input: online Output: App online ------------------------------ Input: offline …" at bounding box center [307, 136] width 107 height 54
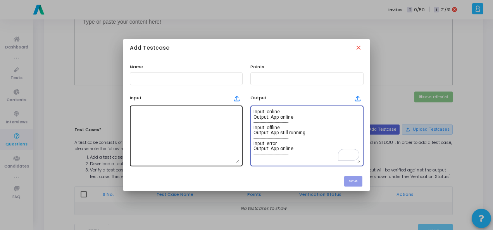
type textarea "Input: online Output: App online ------------------------------ Input: offline …"
click at [169, 116] on textarea at bounding box center [186, 136] width 107 height 54
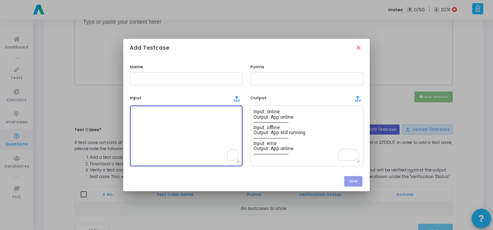
paste textarea "online"
type textarea "online"
click at [167, 78] on input "text" at bounding box center [186, 78] width 107 height 5
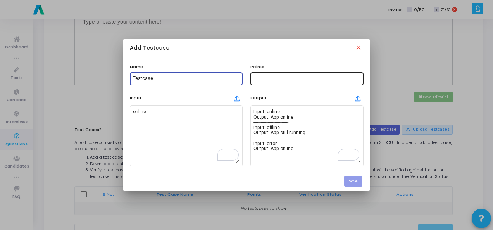
type input "Testcase"
click at [263, 80] on input "text" at bounding box center [307, 78] width 107 height 5
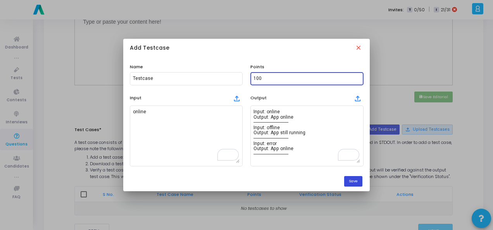
type input "100"
click at [356, 181] on button "Save" at bounding box center [353, 181] width 18 height 10
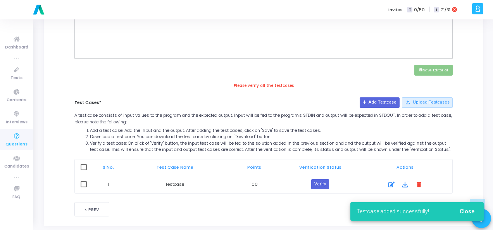
scroll to position [341, 0]
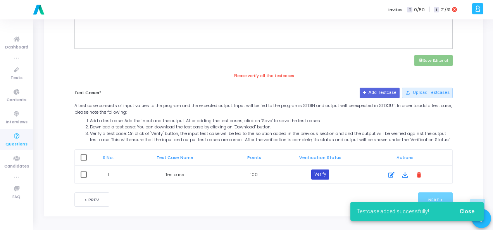
click at [326, 177] on button "Verify" at bounding box center [320, 174] width 18 height 10
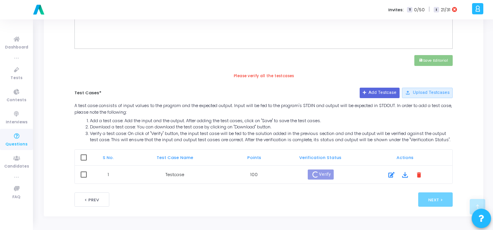
scroll to position [336, 0]
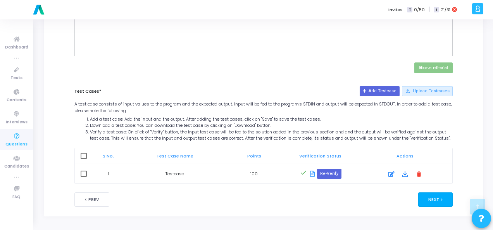
click at [440, 199] on button "Next >" at bounding box center [435, 199] width 35 height 14
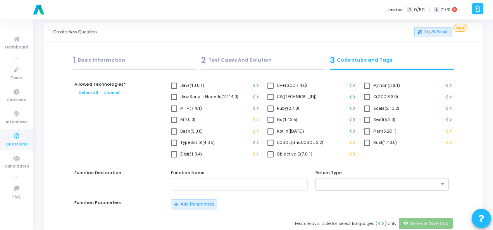
scroll to position [0, 0]
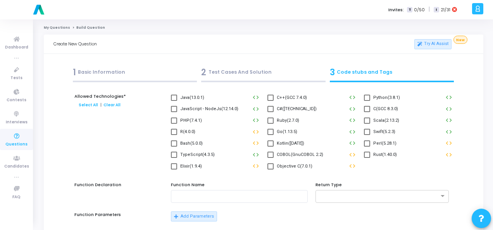
click at [368, 97] on span at bounding box center [367, 98] width 6 height 6
click at [367, 101] on input "Python(3.8.1)" at bounding box center [367, 101] width 0 height 0
checkbox input "true"
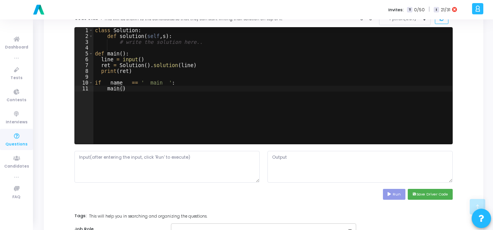
scroll to position [271, 0]
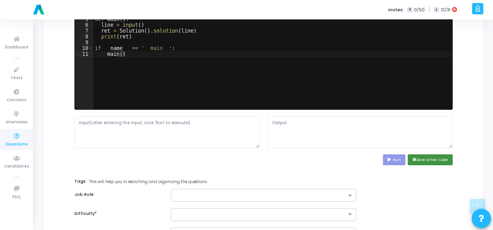
click at [429, 160] on button "save Save Driver Code" at bounding box center [430, 159] width 45 height 10
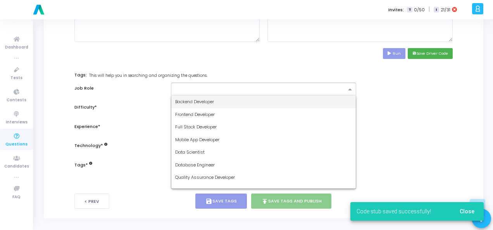
click at [345, 88] on input "text" at bounding box center [260, 89] width 171 height 7
click at [287, 92] on div at bounding box center [263, 89] width 185 height 13
click at [292, 102] on div "Backend Developer" at bounding box center [263, 101] width 185 height 13
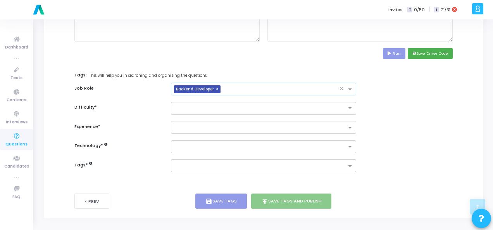
click at [291, 105] on input "text" at bounding box center [255, 107] width 161 height 7
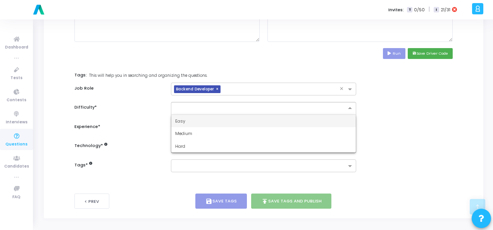
click at [291, 119] on div "Easy" at bounding box center [263, 121] width 185 height 13
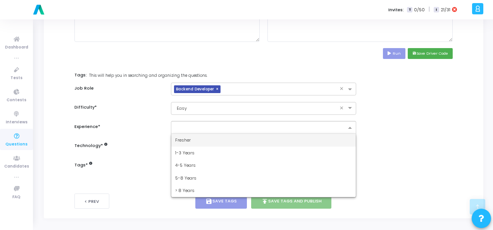
click at [290, 132] on ng-select "Fresher 1-3 Years 4-5 Years 5-8 Years > 8 Years" at bounding box center [263, 127] width 185 height 13
click at [289, 135] on div "Fresher" at bounding box center [263, 140] width 185 height 13
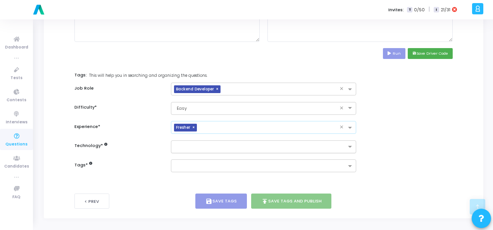
click at [289, 144] on input "text" at bounding box center [260, 147] width 171 height 7
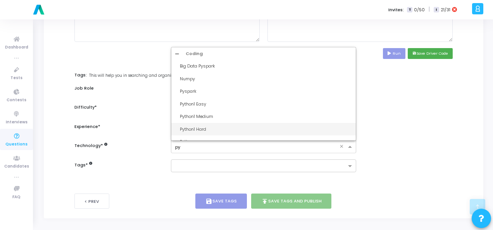
type input "pyt"
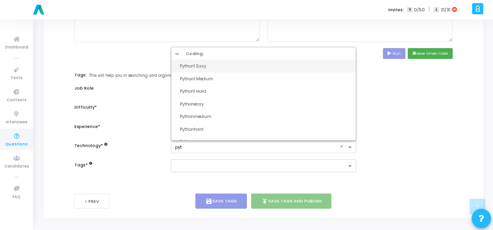
click at [246, 67] on div "Python1 Easy" at bounding box center [266, 66] width 172 height 7
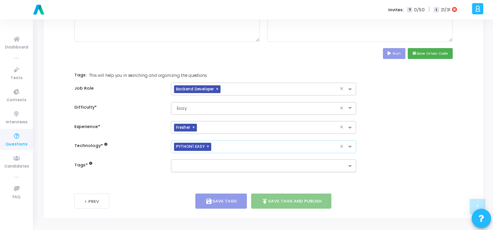
click at [261, 166] on input "text" at bounding box center [260, 166] width 171 height 7
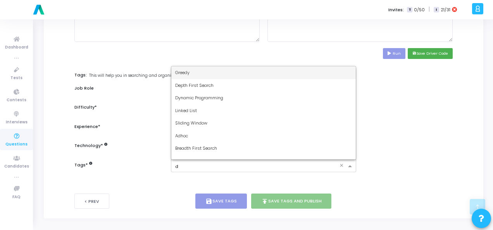
type input "dy"
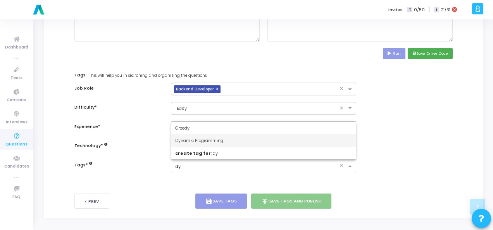
click at [254, 143] on div "Dynamic Programming" at bounding box center [263, 140] width 185 height 13
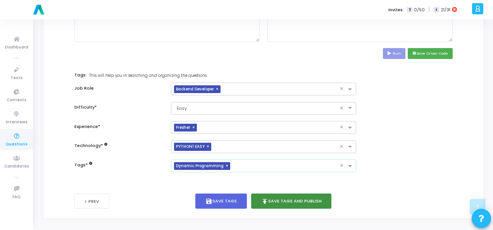
click at [281, 194] on button "publish Save Tags and Publish" at bounding box center [291, 200] width 81 height 15
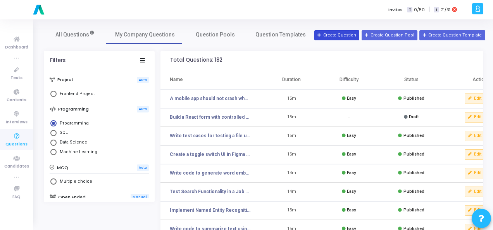
click at [337, 36] on button "Create Question" at bounding box center [336, 35] width 45 height 10
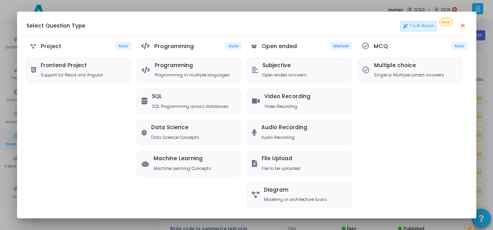
click at [148, 54] on div "Programming Auto Programming Programming in multiple languages SQL SQL Programm…" at bounding box center [189, 125] width 105 height 167
click at [158, 67] on h5 "Programming" at bounding box center [192, 65] width 75 height 7
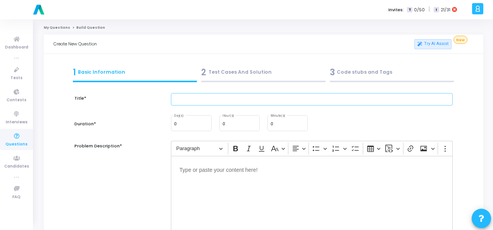
click at [209, 103] on input "text" at bounding box center [312, 99] width 282 height 13
paste input "Write boundary value test cases for an ATM withdrawal feature where min = ₹100 …"
type input "Write boundary value test cases for an ATM withdrawal feature where min = ₹100 …"
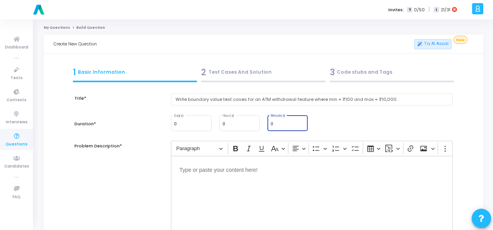
click at [282, 122] on input "0" at bounding box center [288, 124] width 34 height 5
type input "15"
click at [218, 184] on div "Editor editing area: main" at bounding box center [312, 195] width 282 height 78
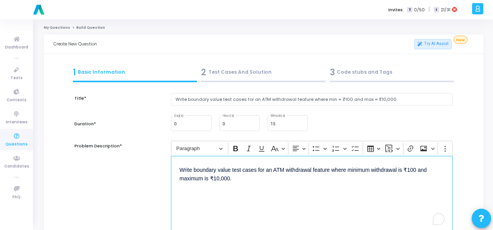
scroll to position [116, 0]
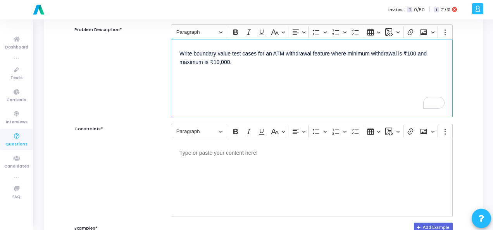
click at [213, 176] on div "Editor editing area: main" at bounding box center [312, 178] width 282 height 78
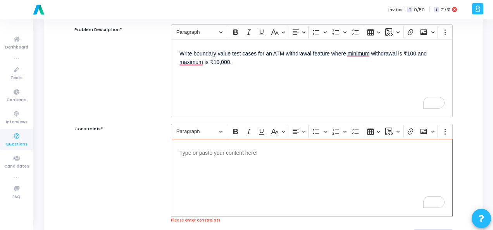
click at [226, 158] on div "Editor editing area: main" at bounding box center [312, 178] width 282 height 78
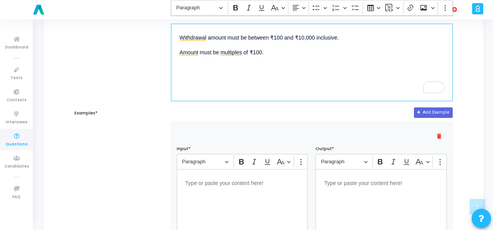
scroll to position [271, 0]
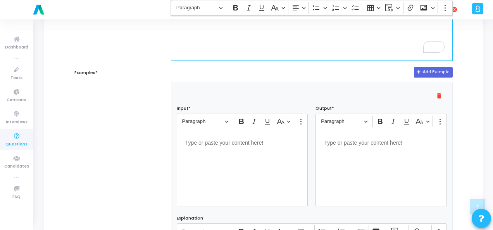
click at [226, 144] on p "Editor editing area: main" at bounding box center [242, 142] width 114 height 10
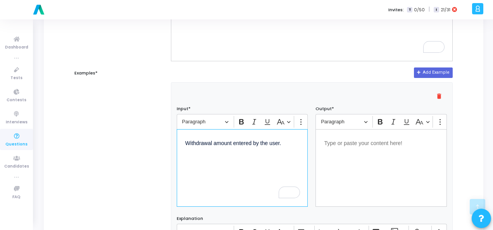
click at [342, 145] on p "Editor editing area: main" at bounding box center [381, 143] width 114 height 10
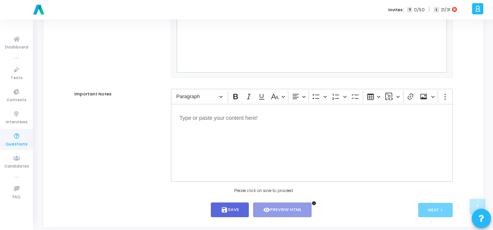
scroll to position [527, 0]
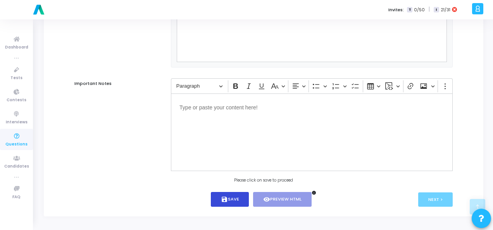
click at [218, 201] on button "save Save" at bounding box center [230, 199] width 38 height 15
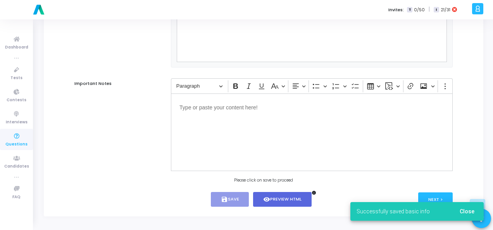
click at [437, 195] on div "Successfully saved basic info Close" at bounding box center [417, 211] width 152 height 37
click at [466, 209] on span "Close" at bounding box center [467, 211] width 15 height 6
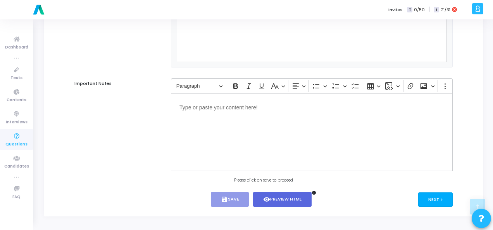
click at [425, 198] on button "Next >" at bounding box center [435, 199] width 35 height 14
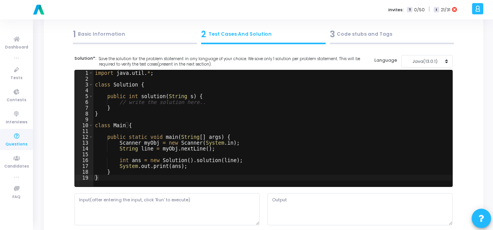
scroll to position [0, 0]
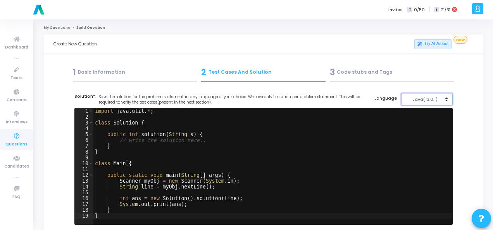
click at [430, 100] on div "Java(13.0.1)" at bounding box center [425, 99] width 38 height 7
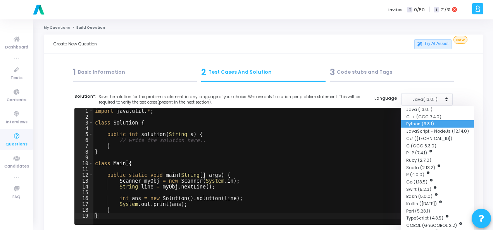
click at [426, 122] on button "Python (3.8.1)" at bounding box center [437, 123] width 73 height 7
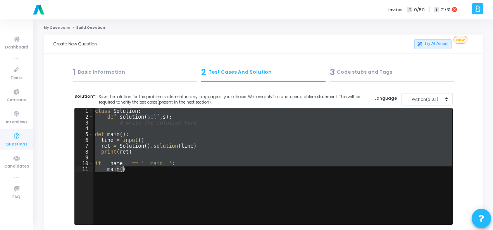
drag, startPoint x: 95, startPoint y: 111, endPoint x: 144, endPoint y: 170, distance: 76.8
click at [144, 170] on div "class Solution : def solution ( self , s ) : # write the solution here.. def ma…" at bounding box center [272, 172] width 359 height 128
type textarea "if __name__ == '__main__': main()"
paste textarea
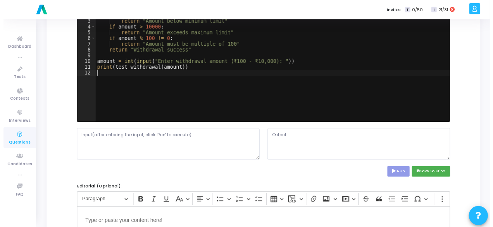
scroll to position [116, 0]
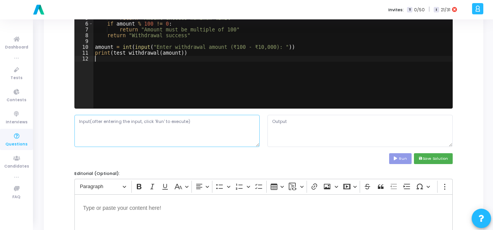
click at [144, 124] on textarea at bounding box center [166, 131] width 185 height 32
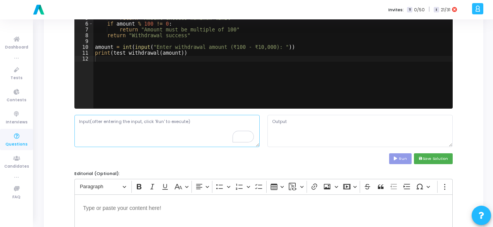
click at [143, 124] on textarea "To enrich screen reader interactions, please activate Accessibility in Grammarl…" at bounding box center [166, 131] width 185 height 32
paste textarea "Withdrawal amount entered by the user."
type textarea "Withdrawal amount entered by the user."
click at [396, 154] on button "Run" at bounding box center [400, 158] width 22 height 10
type textarea "Enter withdrawal amount (₹100 - ₹10,000): Traceback (most recent call last): Fi…"
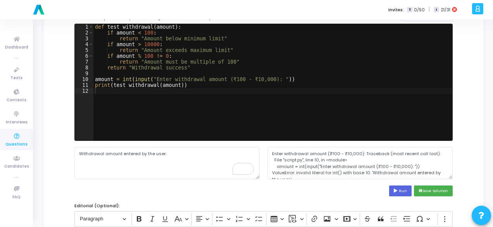
scroll to position [0, 0]
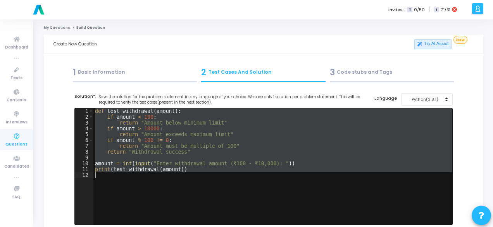
drag, startPoint x: 95, startPoint y: 112, endPoint x: 192, endPoint y: 180, distance: 118.1
click at [192, 180] on div "def test_withdrawal ( amount ) : if amount < 100 : return "Amount below minimum…" at bounding box center [272, 172] width 359 height 128
type textarea "print(test_withdrawal(amount))"
paste textarea
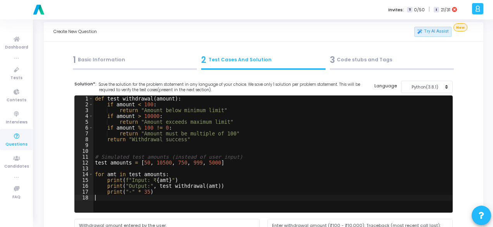
scroll to position [116, 0]
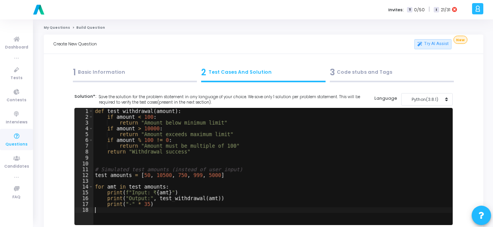
scroll to position [116, 0]
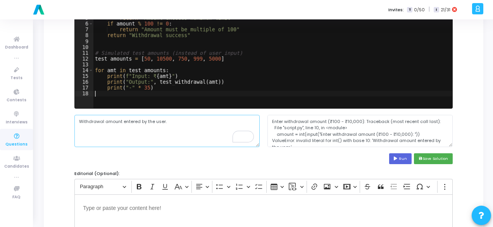
click at [112, 121] on textarea "Withdrawal amount entered by the user." at bounding box center [166, 131] width 185 height 32
paste textarea "₹5000"
type textarea "₹5000"
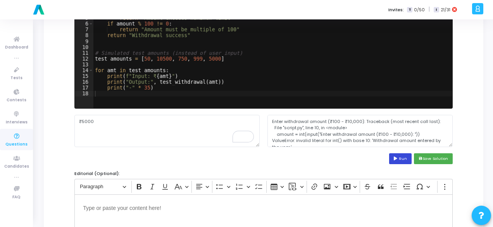
click at [395, 155] on button "Run" at bounding box center [400, 158] width 22 height 10
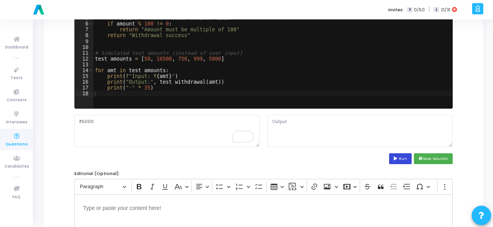
type textarea "Input: ₹50 Output: Amount below minimum limit ---------------------------------…"
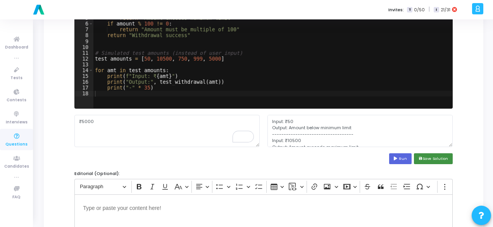
click at [437, 157] on button "save Save Solution" at bounding box center [433, 158] width 39 height 10
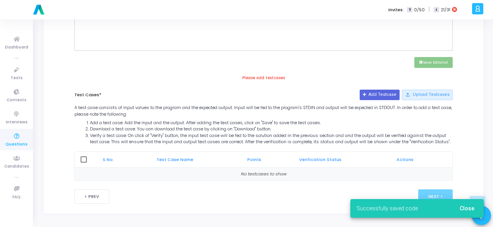
scroll to position [341, 0]
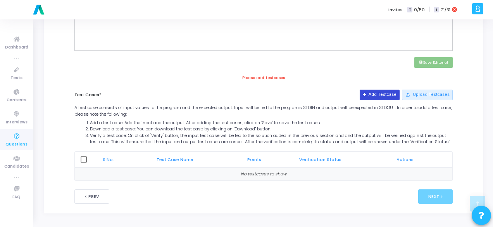
click at [367, 93] on icon at bounding box center [365, 95] width 4 height 4
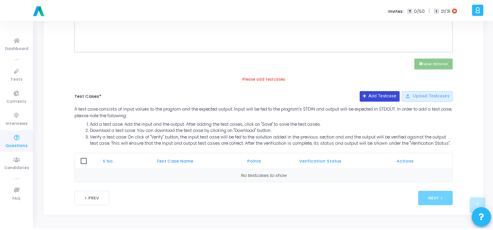
scroll to position [0, 0]
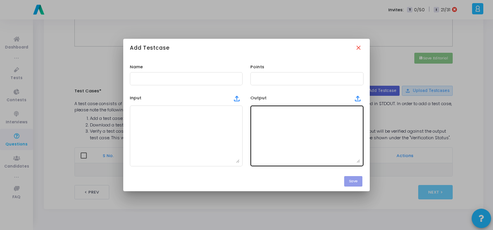
click at [273, 119] on textarea at bounding box center [307, 136] width 107 height 54
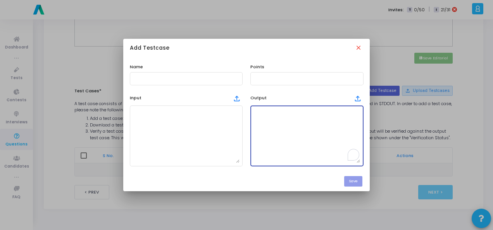
paste textarea "₹5000"
type textarea "₹5000"
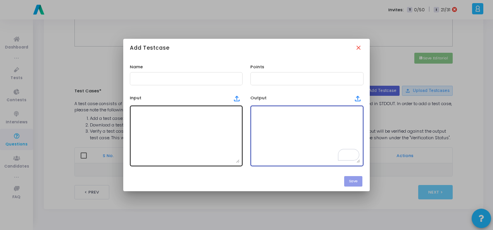
click at [189, 112] on textarea at bounding box center [186, 136] width 107 height 54
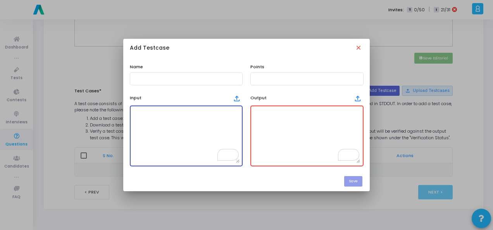
paste textarea "₹5000"
type textarea "₹5000"
click at [356, 48] on mat-icon "close" at bounding box center [359, 48] width 9 height 9
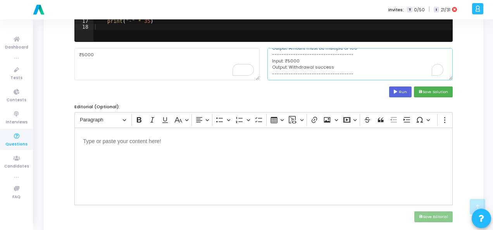
scroll to position [77, 0]
drag, startPoint x: 272, startPoint y: 54, endPoint x: 318, endPoint y: 88, distance: 57.5
click at [318, 88] on cj-code-editor "Solution*: Save the solution for the problem statement in any language of your …" at bounding box center [263, 3] width 378 height 187
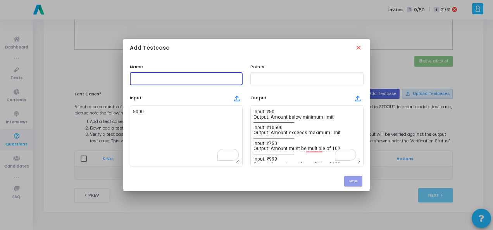
scroll to position [31, 0]
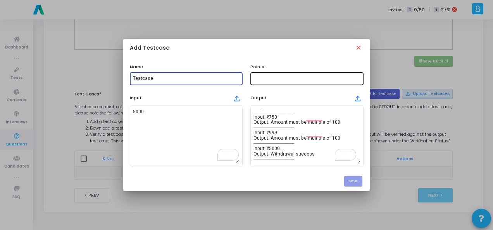
type input "Testcase"
click at [278, 78] on input "text" at bounding box center [307, 78] width 107 height 5
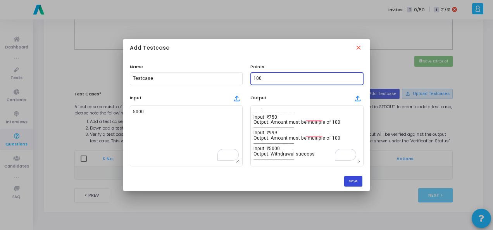
type input "100"
click at [355, 180] on button "Save" at bounding box center [353, 181] width 18 height 10
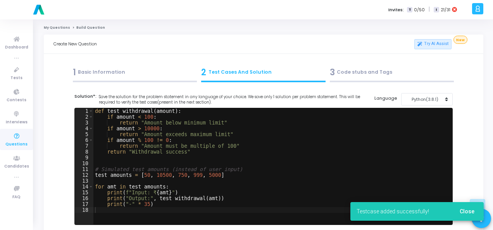
scroll to position [338, 0]
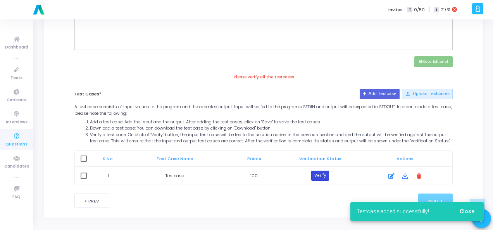
click at [321, 180] on button "Verify" at bounding box center [320, 176] width 18 height 10
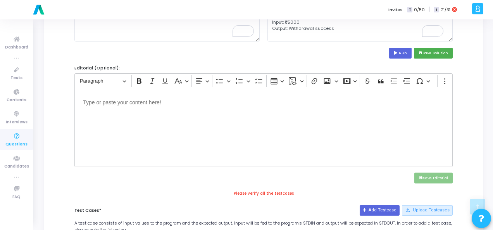
scroll to position [105, 0]
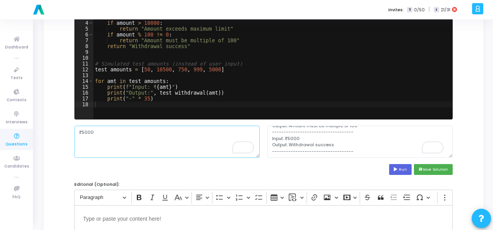
click at [81, 130] on textarea "₹5000" at bounding box center [166, 142] width 185 height 32
type textarea "5000"
click at [420, 165] on button "save Save Solution" at bounding box center [433, 169] width 39 height 10
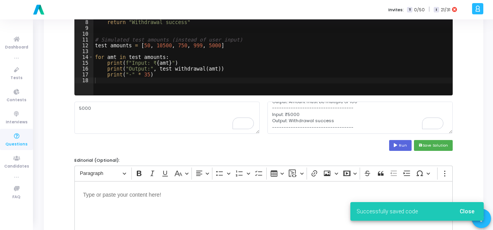
scroll to position [338, 0]
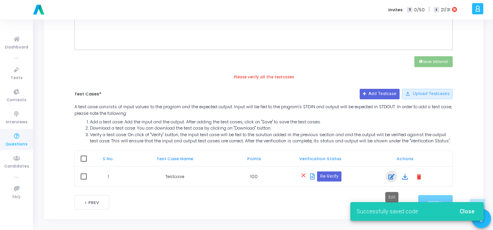
click at [389, 179] on icon at bounding box center [392, 176] width 6 height 9
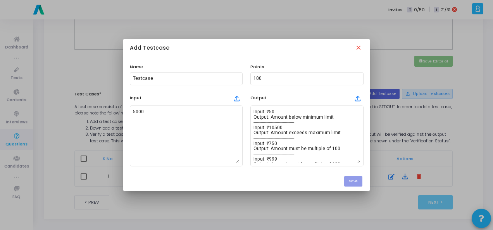
scroll to position [0, 0]
click at [360, 47] on mat-icon "close" at bounding box center [359, 48] width 9 height 9
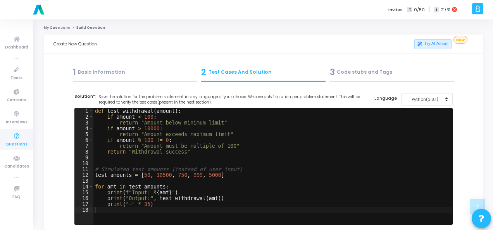
scroll to position [338, 0]
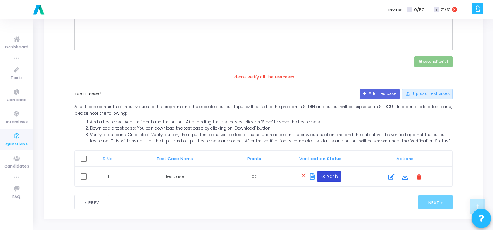
click at [329, 181] on button "Re-Verify" at bounding box center [329, 176] width 24 height 10
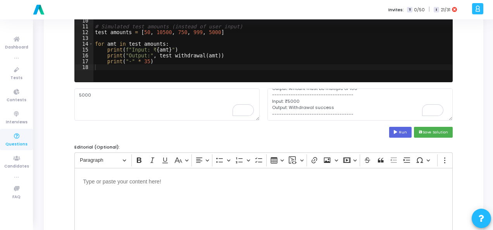
scroll to position [105, 0]
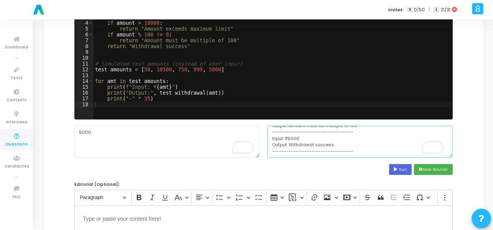
click at [348, 141] on textarea "Input: ₹50 Output: Amount below minimum limit ---------------------------------…" at bounding box center [360, 142] width 185 height 32
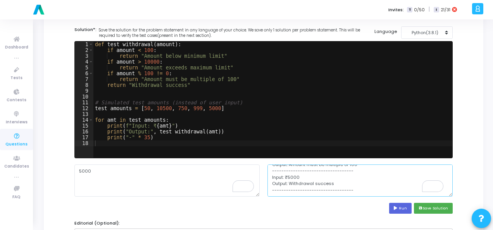
scroll to position [50, 0]
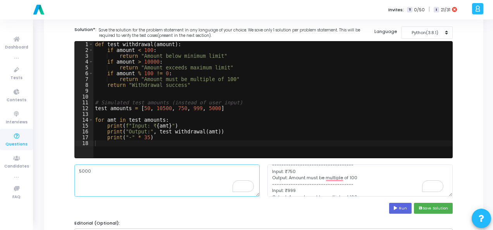
click at [112, 176] on textarea "5000" at bounding box center [166, 180] width 185 height 32
type textarea "50"
click at [402, 208] on button "Run" at bounding box center [400, 208] width 22 height 10
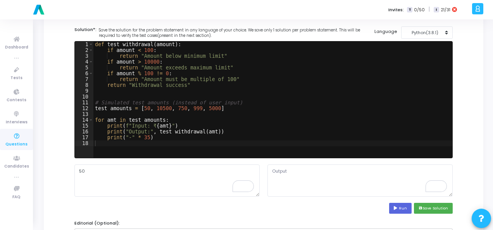
type textarea "Input: ₹50 Output: Amount below minimum limit ---------------------------------…"
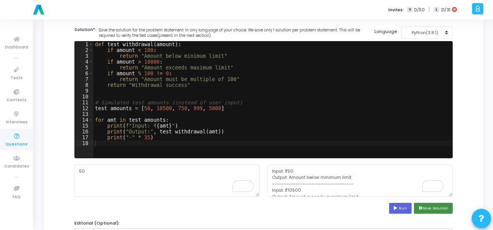
click at [433, 210] on button "save Save Solution" at bounding box center [433, 208] width 39 height 10
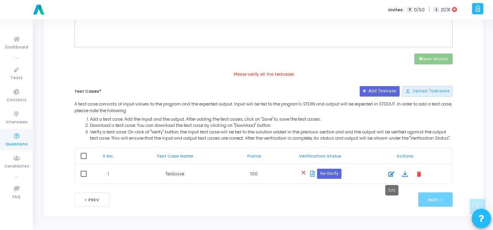
click at [387, 175] on div at bounding box center [392, 173] width 12 height 9
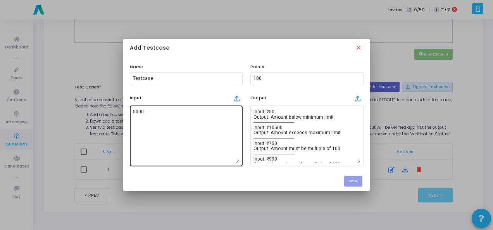
click at [188, 122] on textarea "5000" at bounding box center [186, 136] width 107 height 54
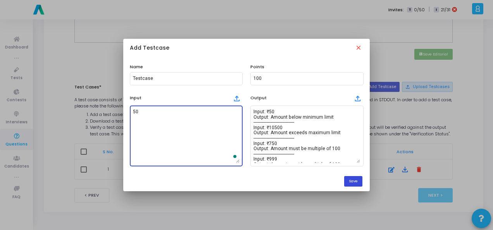
type textarea "50"
click at [351, 181] on button "Save" at bounding box center [353, 181] width 18 height 10
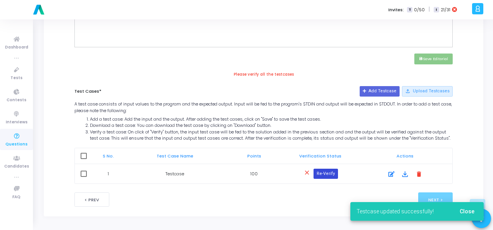
click at [324, 171] on button "Re-Verify" at bounding box center [326, 174] width 24 height 10
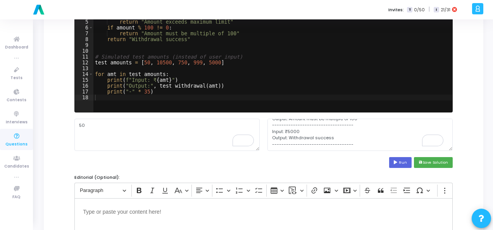
scroll to position [74, 0]
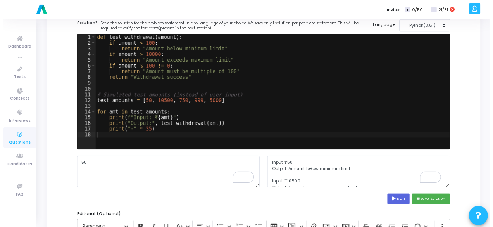
scroll to position [76, 0]
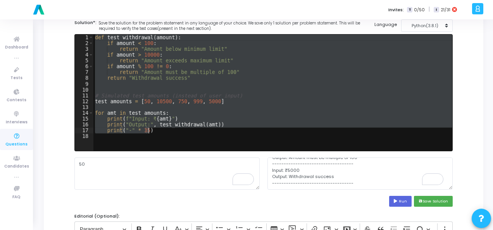
drag, startPoint x: 94, startPoint y: 39, endPoint x: 187, endPoint y: 133, distance: 132.1
click at [187, 133] on div "def test_withdrawal ( amount ) : if amount < 100 : return "Amount below minimum…" at bounding box center [272, 99] width 359 height 128
paste textarea "print(test_withdrawal(amount)"
type textarea "print(test_withdrawal(amount))"
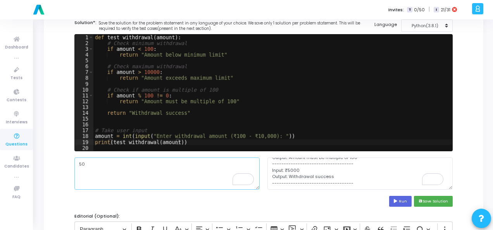
click at [146, 167] on textarea "50" at bounding box center [166, 173] width 185 height 32
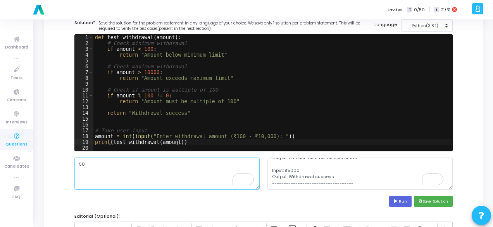
scroll to position [77, 0]
click at [401, 198] on button "Run" at bounding box center [400, 201] width 22 height 10
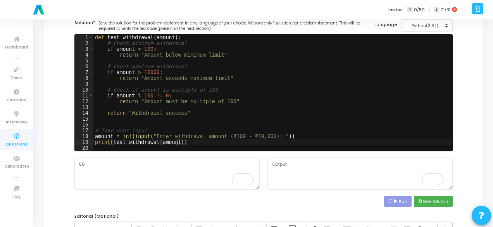
scroll to position [0, 0]
type textarea "Enter withdrawal amount (₹100 - ₹10,000): Amount below minimum limit"
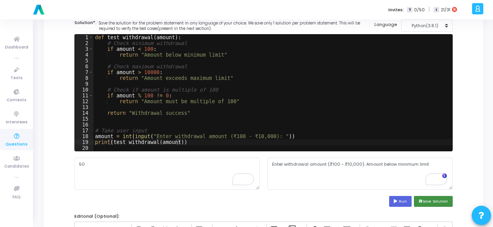
click at [426, 202] on button "save Save Solution" at bounding box center [433, 201] width 39 height 10
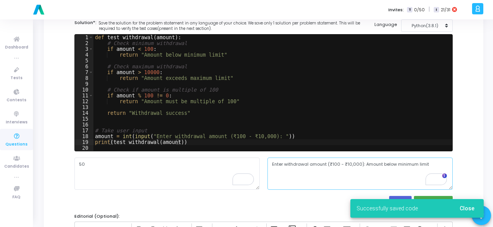
click at [341, 164] on textarea "Enter withdrawal amount (₹100 - ₹10,000): Amount below minimum limit" at bounding box center [360, 173] width 185 height 32
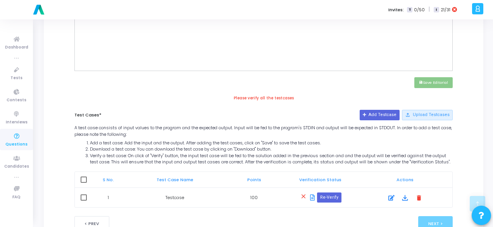
scroll to position [348, 0]
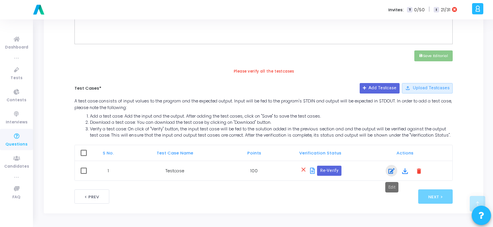
click at [389, 169] on icon at bounding box center [392, 170] width 6 height 9
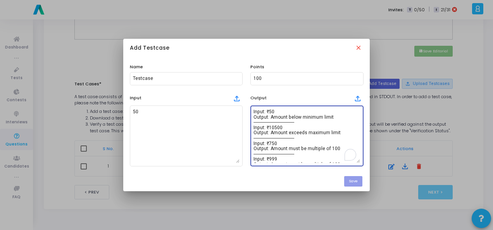
scroll to position [26, 0]
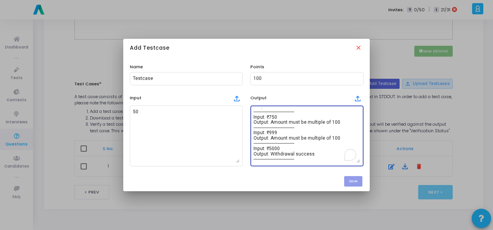
drag, startPoint x: 254, startPoint y: 113, endPoint x: 323, endPoint y: 172, distance: 91.0
click at [323, 172] on mat-dialog-container "Add Testcase close Name Testcase Points 100 Input file_upload 50 Output file_up…" at bounding box center [246, 115] width 247 height 152
paste textarea "Enter withdrawal amount (₹100 - ₹10,000): Amount below minimum limit"
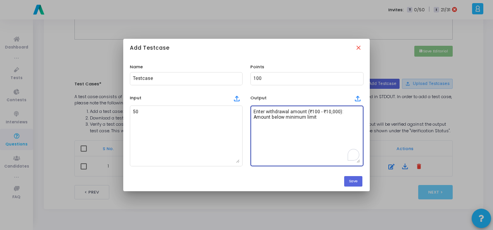
scroll to position [0, 0]
type textarea "Enter withdrawal amount (₹100 - ₹10,000): Amount below minimum limit"
click at [359, 180] on button "Save" at bounding box center [353, 181] width 18 height 10
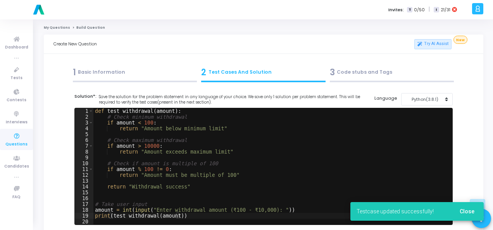
scroll to position [345, 0]
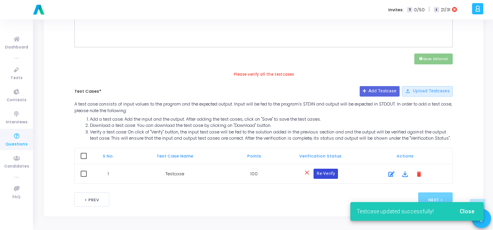
click at [326, 174] on button "Re-Verify" at bounding box center [326, 174] width 24 height 10
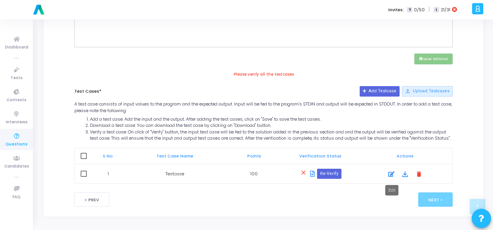
click at [395, 176] on div at bounding box center [392, 173] width 12 height 9
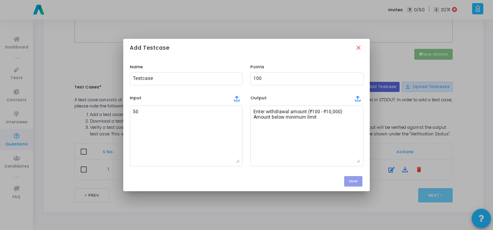
scroll to position [0, 0]
click at [358, 50] on mat-icon "close" at bounding box center [359, 48] width 9 height 9
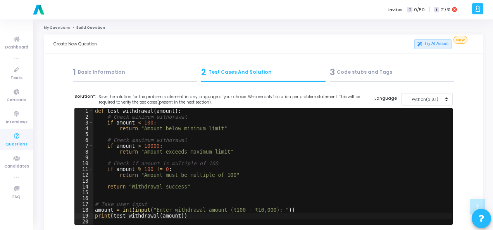
scroll to position [345, 0]
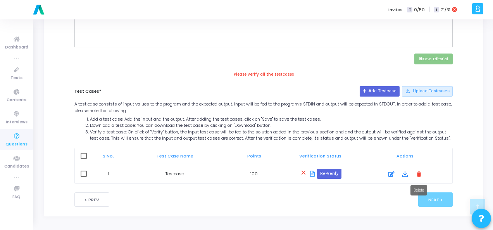
click at [420, 174] on mat-icon "delete" at bounding box center [419, 173] width 9 height 9
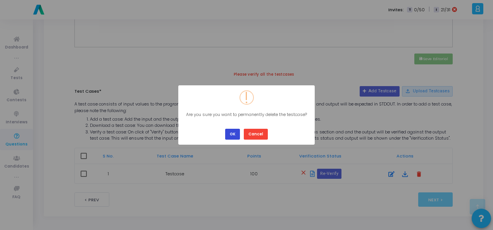
click at [235, 133] on button "OK" at bounding box center [232, 134] width 15 height 10
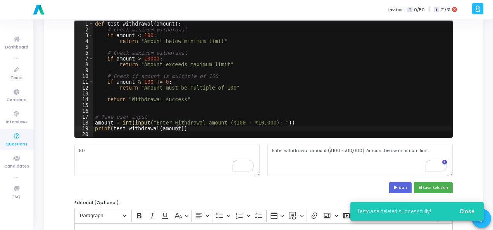
scroll to position [112, 0]
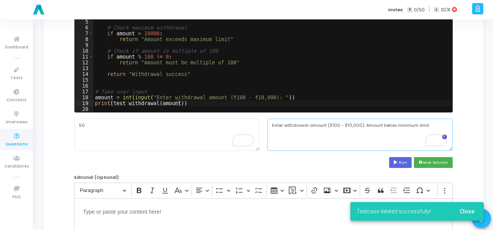
click at [298, 123] on textarea "Enter withdrawal amount (₹100 - ₹10,000): Amount below minimum limit" at bounding box center [360, 135] width 185 height 32
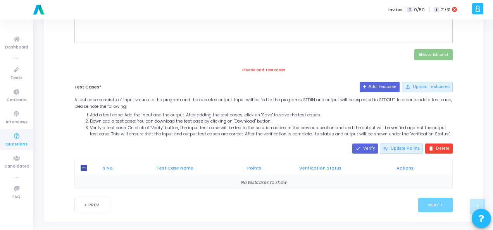
scroll to position [354, 0]
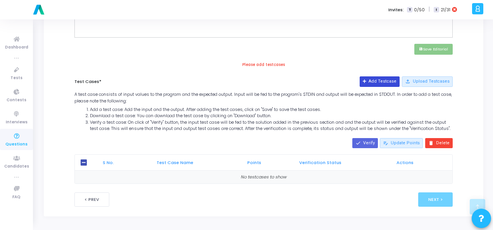
click at [380, 76] on button "Add Testcase" at bounding box center [380, 81] width 40 height 10
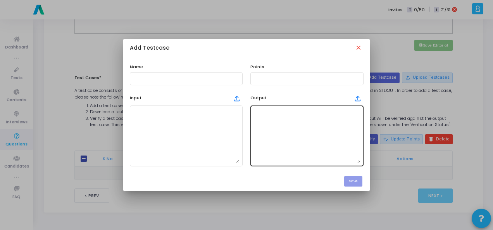
click at [290, 118] on textarea at bounding box center [307, 136] width 107 height 54
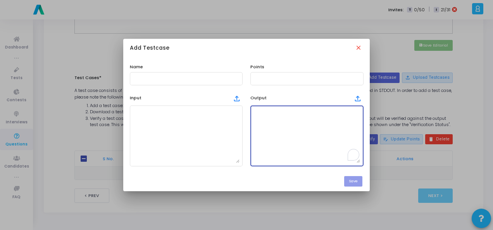
paste textarea "Enter withdrawal amount (₹100 - ₹10,000): Amount below minimum limit"
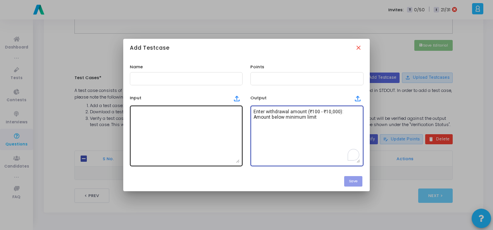
type textarea "Enter withdrawal amount (₹100 - ₹10,000): Amount below minimum limit"
click at [174, 119] on textarea at bounding box center [186, 136] width 107 height 54
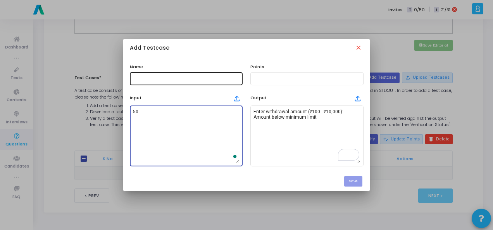
type textarea "50"
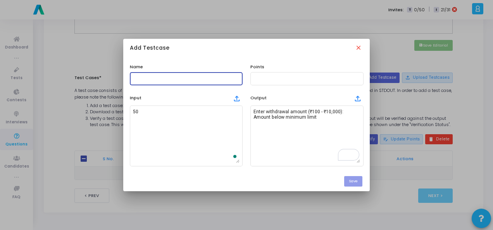
click at [171, 79] on input "text" at bounding box center [186, 78] width 107 height 5
type input "Testcase"
click at [275, 82] on div at bounding box center [307, 78] width 107 height 14
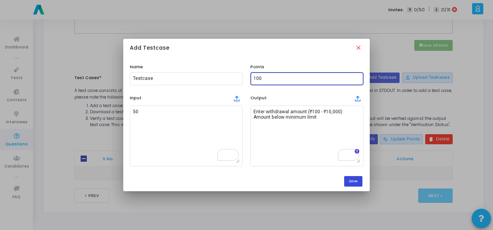
type input "100"
click at [361, 181] on button "Save" at bounding box center [353, 181] width 18 height 10
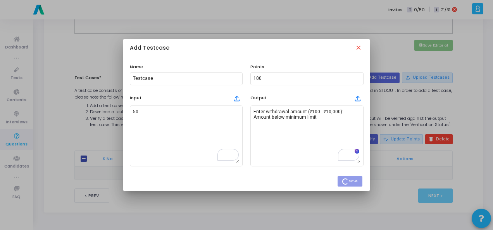
checkbox input "true"
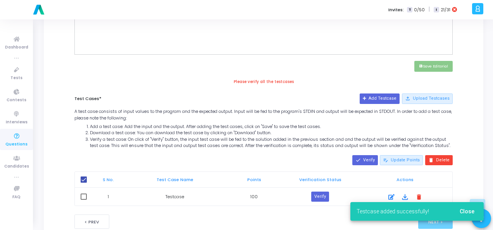
scroll to position [161, 0]
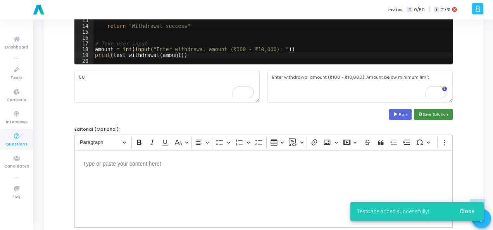
click at [430, 115] on button "save Save Solution" at bounding box center [433, 114] width 39 height 10
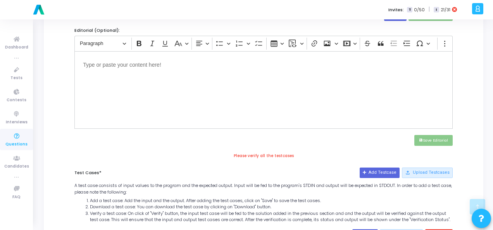
scroll to position [359, 0]
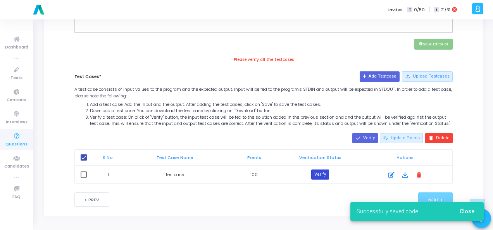
click at [321, 171] on button "Verify" at bounding box center [320, 174] width 18 height 10
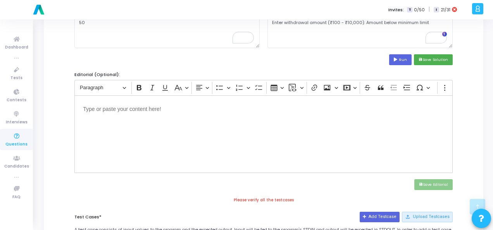
scroll to position [166, 0]
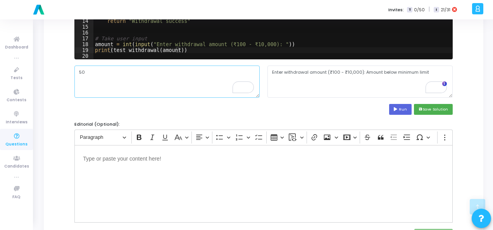
click at [99, 70] on textarea "50" at bounding box center [166, 82] width 185 height 32
type textarea "5"
type textarea "100"
click at [398, 105] on button "Run" at bounding box center [400, 109] width 22 height 10
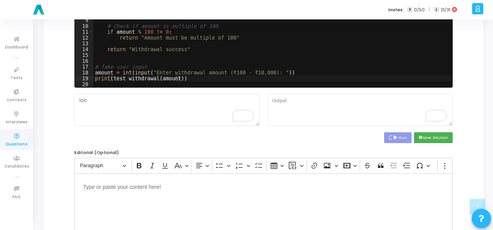
scroll to position [127, 0]
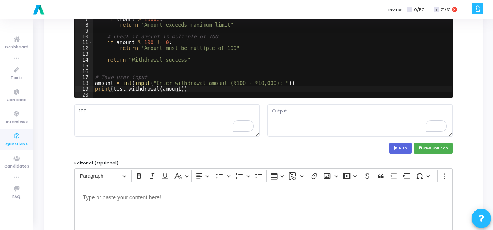
type textarea "Enter withdrawal amount (₹100 - ₹10,000): Withdrawal success"
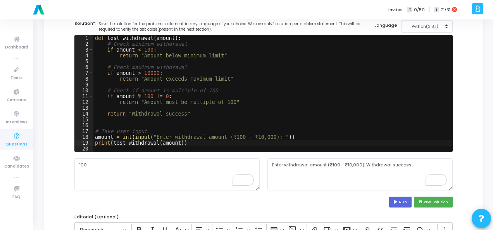
scroll to position [88, 0]
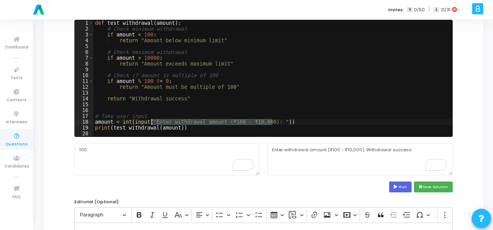
drag, startPoint x: 271, startPoint y: 121, endPoint x: 152, endPoint y: 121, distance: 119.4
click at [152, 121] on div "def test_withdrawal ( amount ) : # Check minimum withdrawal if amount < 100 : r…" at bounding box center [272, 84] width 359 height 128
type textarea "amount = int(input())"
click at [409, 185] on button "Run" at bounding box center [400, 186] width 22 height 10
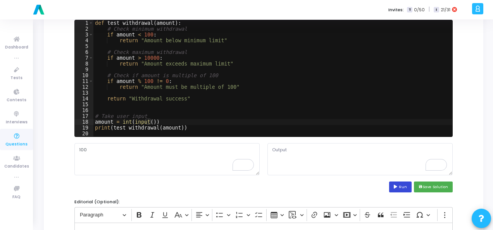
type textarea "Withdrawal success"
click at [396, 185] on icon at bounding box center [396, 187] width 5 height 4
type textarea "Withdrawal success"
click at [436, 184] on button "save Save Solution" at bounding box center [433, 186] width 39 height 10
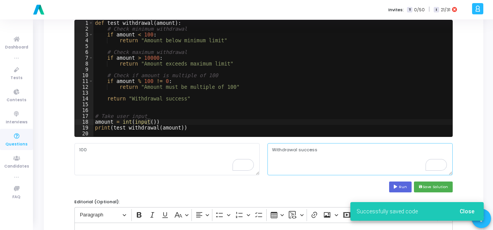
click at [298, 149] on textarea "Withdrawal success" at bounding box center [360, 159] width 185 height 32
click at [294, 149] on textarea "Withdrawal success" at bounding box center [360, 159] width 185 height 32
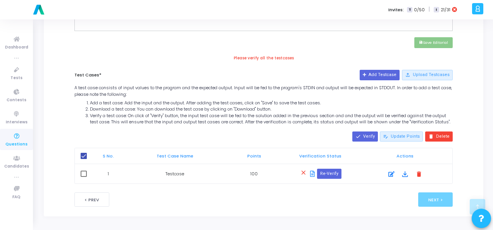
scroll to position [361, 0]
click at [391, 176] on icon at bounding box center [392, 173] width 6 height 9
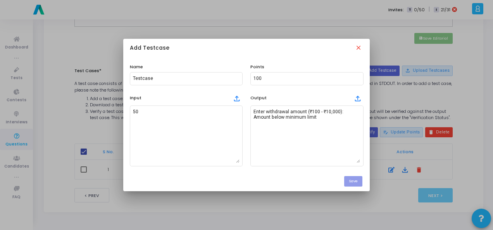
scroll to position [0, 0]
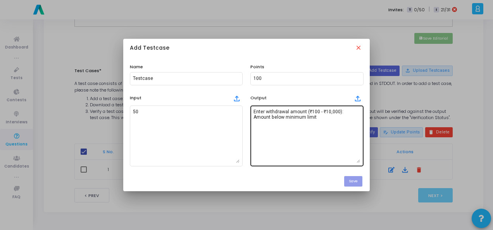
click at [277, 108] on div "Enter withdrawal amount (₹100 - ₹10,000): Amount below minimum limit" at bounding box center [307, 135] width 107 height 62
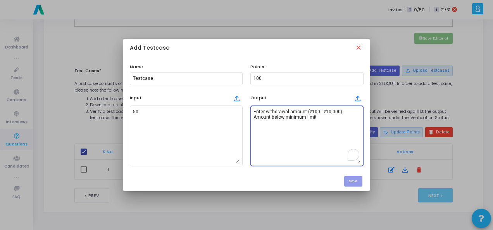
click at [277, 111] on textarea "Enter withdrawal amount (₹100 - ₹10,000): Amount below minimum limit" at bounding box center [307, 136] width 107 height 54
paste textarea "Withdrawal success"
type textarea "Withdrawal success"
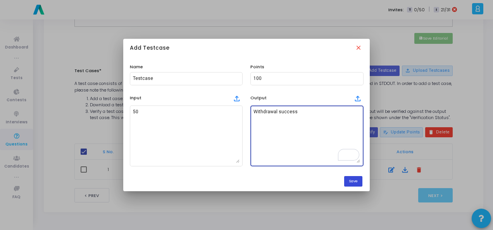
click at [349, 181] on button "Save" at bounding box center [353, 181] width 18 height 10
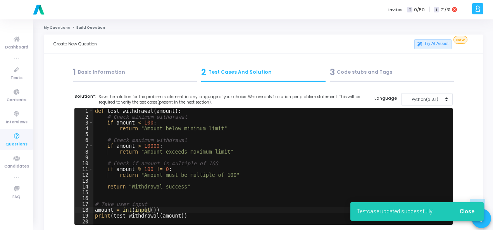
scroll to position [361, 0]
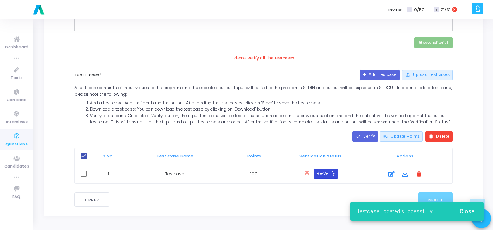
click at [331, 169] on button "Re-Verify" at bounding box center [326, 174] width 24 height 10
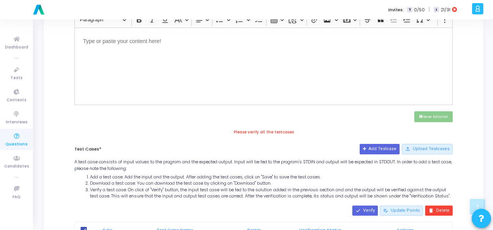
scroll to position [323, 0]
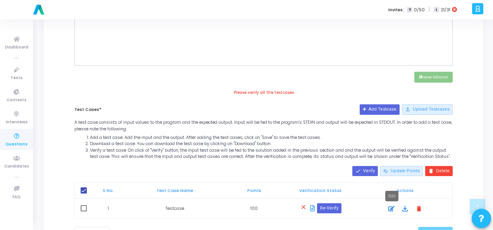
click at [389, 213] on icon at bounding box center [392, 208] width 6 height 9
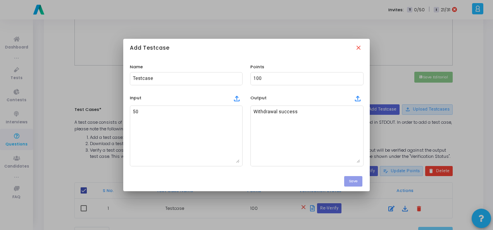
scroll to position [0, 0]
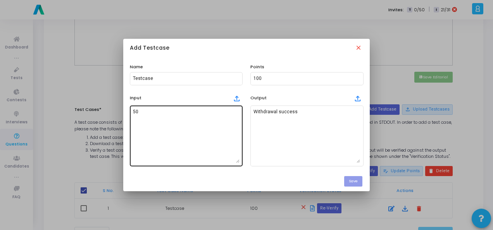
click at [142, 117] on textarea "50" at bounding box center [186, 136] width 107 height 54
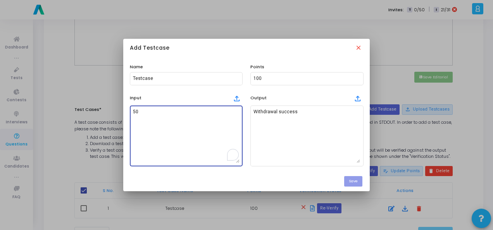
type textarea "5"
type textarea "100"
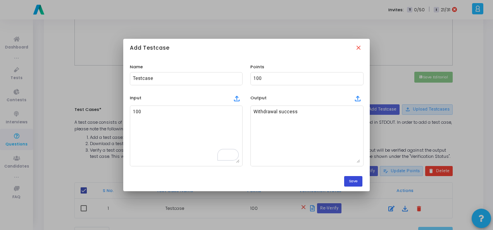
click at [351, 182] on button "Save" at bounding box center [353, 181] width 18 height 10
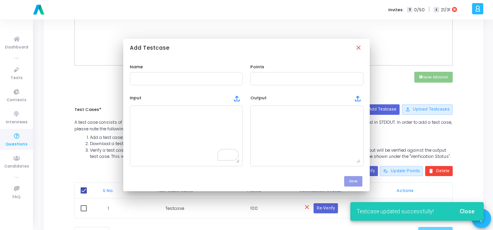
scroll to position [323, 0]
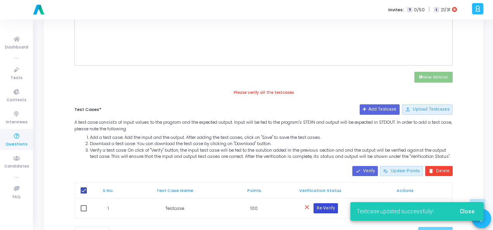
click at [330, 209] on button "Re-Verify" at bounding box center [326, 208] width 24 height 10
click at [468, 211] on span "Close" at bounding box center [467, 211] width 15 height 6
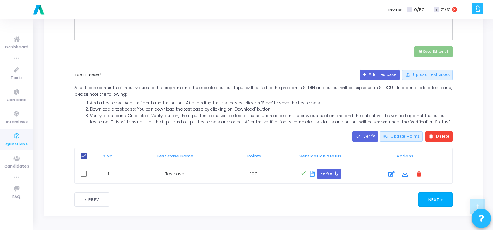
click at [433, 201] on button "Next >" at bounding box center [435, 199] width 35 height 14
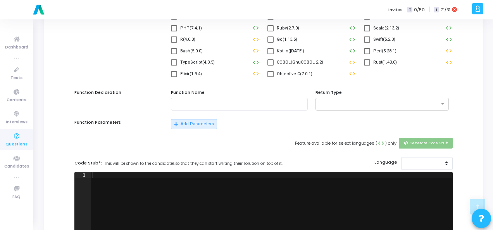
scroll to position [0, 0]
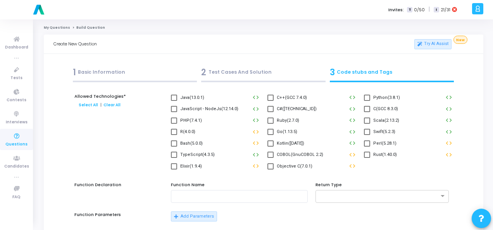
click at [368, 97] on span at bounding box center [367, 98] width 6 height 6
click at [367, 101] on input "Python(3.8.1)" at bounding box center [367, 101] width 0 height 0
checkbox input "true"
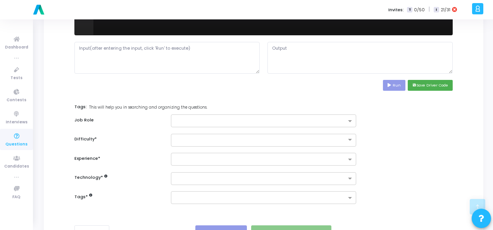
scroll to position [349, 0]
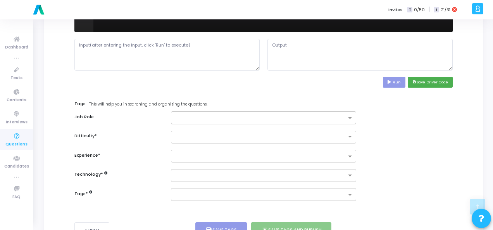
click at [271, 115] on input "text" at bounding box center [260, 118] width 171 height 7
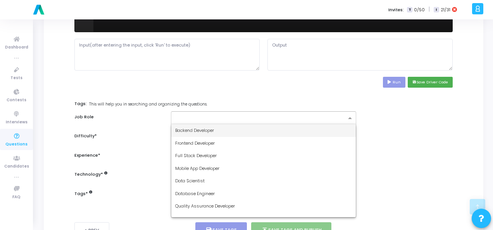
click at [265, 126] on div "Backend Developer" at bounding box center [263, 130] width 185 height 13
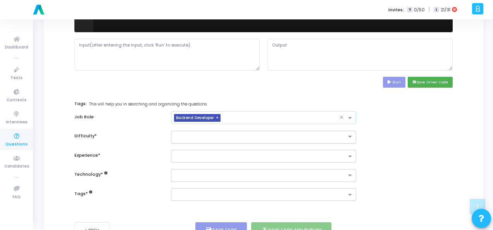
click at [265, 141] on div at bounding box center [263, 137] width 185 height 13
click at [267, 147] on div "Easy" at bounding box center [263, 149] width 185 height 13
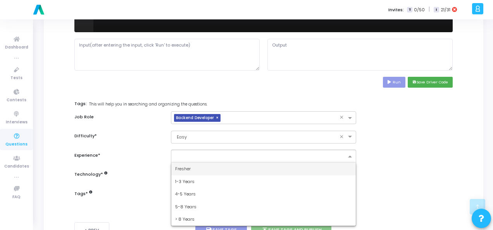
click at [267, 152] on div at bounding box center [258, 157] width 175 height 10
click at [267, 160] on div at bounding box center [263, 156] width 185 height 13
click at [267, 165] on div "Fresher" at bounding box center [263, 168] width 185 height 13
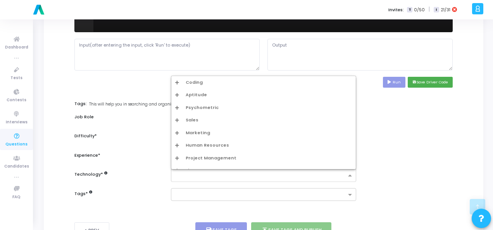
click at [268, 175] on input "text" at bounding box center [260, 176] width 171 height 7
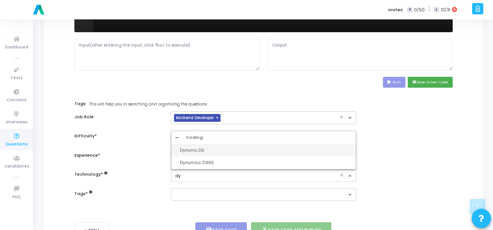
type input "d"
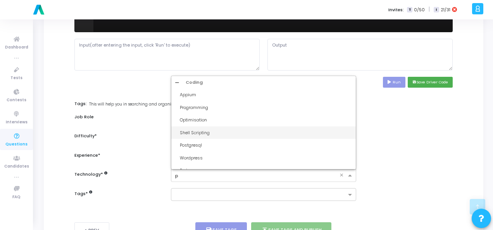
type input "py"
click at [212, 134] on div "Python1 Easy" at bounding box center [266, 133] width 172 height 7
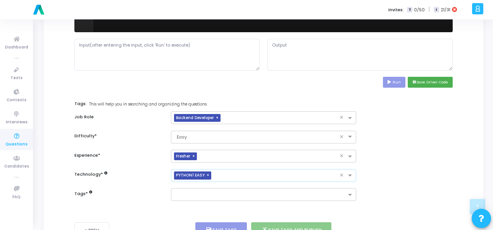
scroll to position [378, 0]
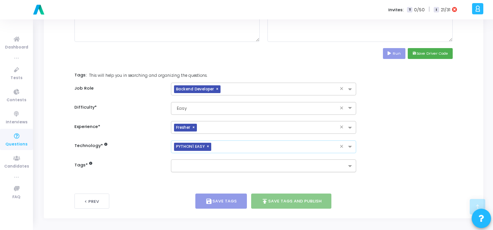
click at [209, 168] on div at bounding box center [260, 167] width 172 height 8
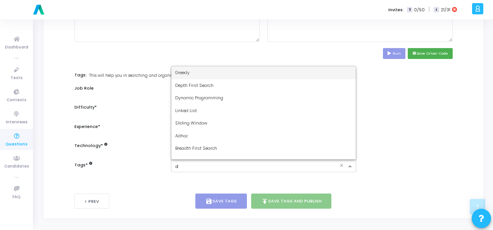
type input "dy"
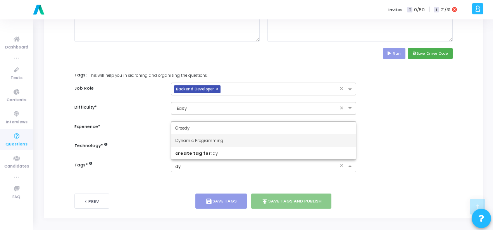
click at [212, 140] on span "Dynamic Programming" at bounding box center [199, 140] width 48 height 6
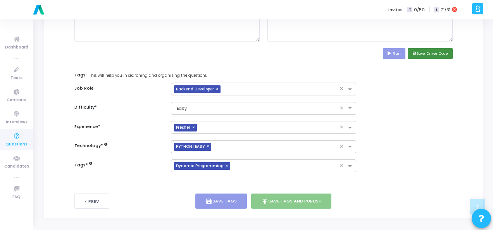
click at [427, 48] on button "save Save Driver Code" at bounding box center [430, 53] width 45 height 10
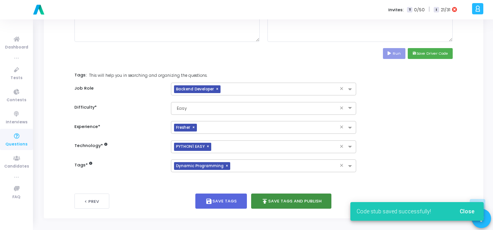
click at [276, 201] on button "publish Save Tags and Publish" at bounding box center [291, 200] width 81 height 15
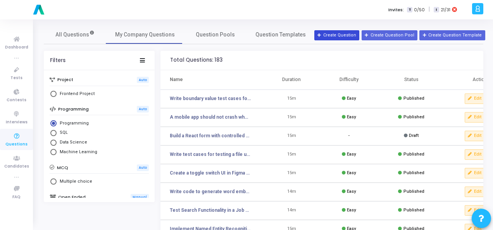
click at [322, 34] on icon at bounding box center [320, 35] width 4 height 4
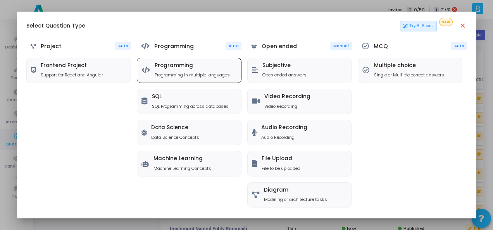
click at [178, 77] on p "Programming in multiple languages" at bounding box center [192, 75] width 75 height 7
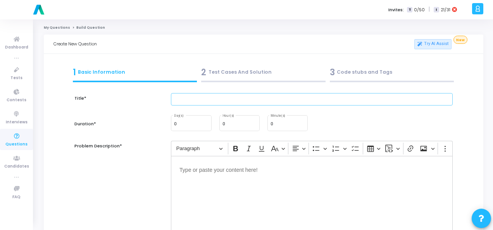
click at [192, 99] on input "text" at bounding box center [312, 99] width 282 height 13
paste input "Write equivalence partitioning test cases for a form that accepts ages between …"
type input "Write equivalence partitioning test cases for a form that accepts ages between …"
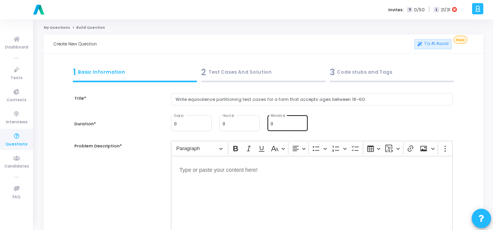
click at [283, 124] on input "0" at bounding box center [288, 124] width 34 height 5
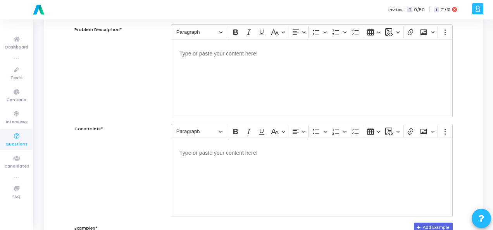
type input "14"
click at [206, 54] on p "Editor editing area: main" at bounding box center [312, 53] width 265 height 10
click at [231, 155] on p "Editor editing area: main" at bounding box center [312, 152] width 265 height 10
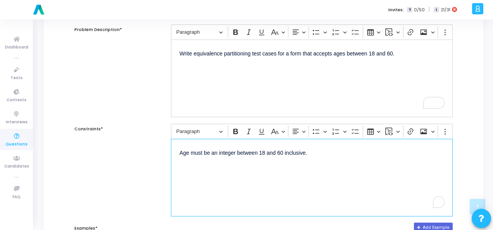
scroll to position [271, 0]
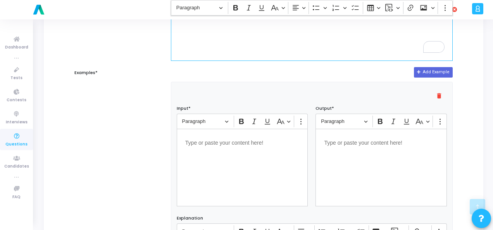
click at [230, 143] on p "Editor editing area: main" at bounding box center [242, 142] width 114 height 10
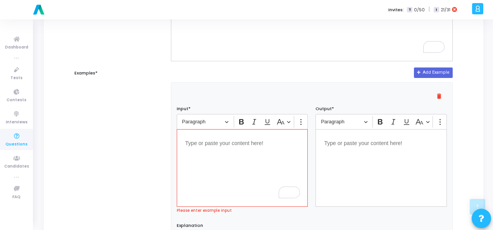
click at [212, 142] on p "Editor editing area: main" at bounding box center [242, 143] width 114 height 10
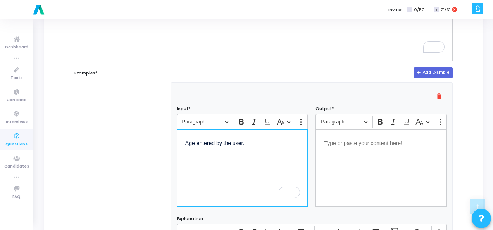
click at [385, 149] on div "Editor editing area: main" at bounding box center [381, 168] width 131 height 78
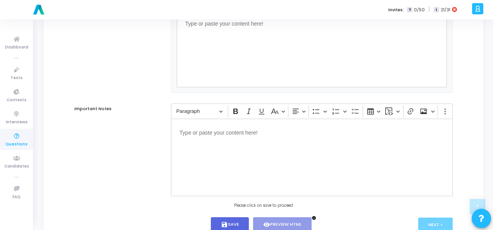
scroll to position [527, 0]
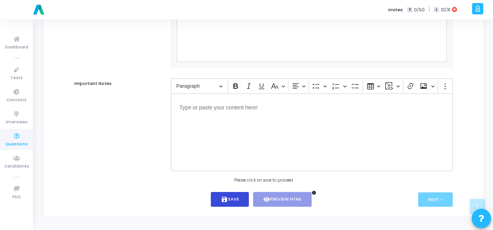
click at [232, 197] on button "save Save" at bounding box center [230, 199] width 38 height 15
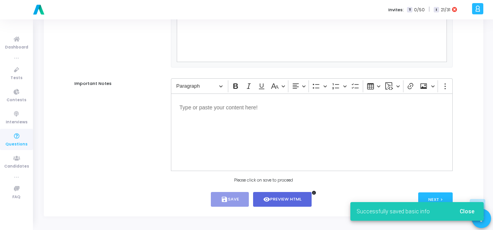
click at [468, 211] on span "Close" at bounding box center [467, 211] width 15 height 6
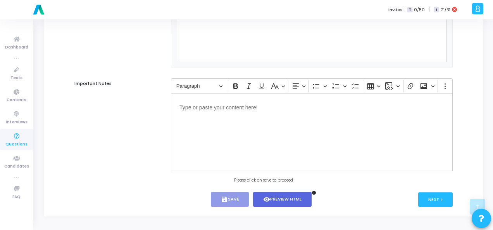
click at [432, 197] on button "Next >" at bounding box center [435, 199] width 35 height 14
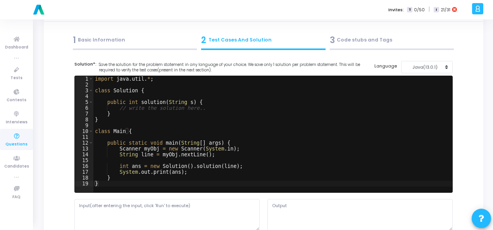
scroll to position [0, 0]
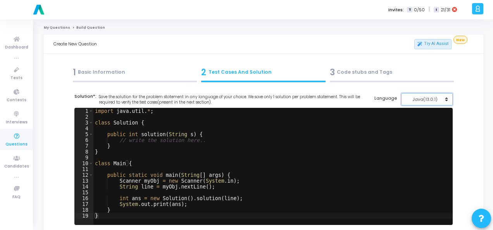
click at [432, 97] on div "Java(13.0.1)" at bounding box center [425, 99] width 38 height 7
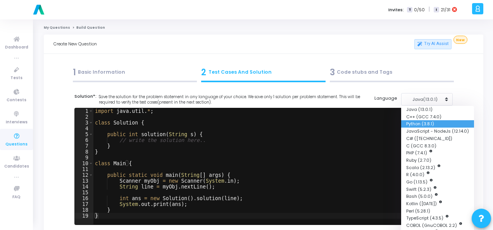
click at [427, 123] on button "Python (3.8.1)" at bounding box center [437, 123] width 73 height 7
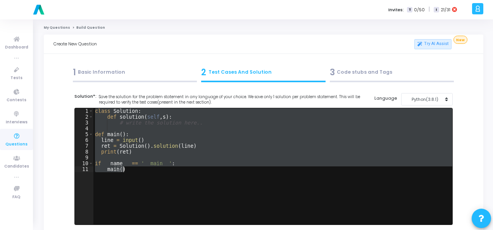
drag, startPoint x: 94, startPoint y: 109, endPoint x: 145, endPoint y: 171, distance: 80.7
click at [145, 171] on div "class Solution : def solution ( self , s ) : # write the solution here.. def ma…" at bounding box center [272, 172] width 359 height 128
type textarea "if __name__ == '__main__': main()"
paste textarea
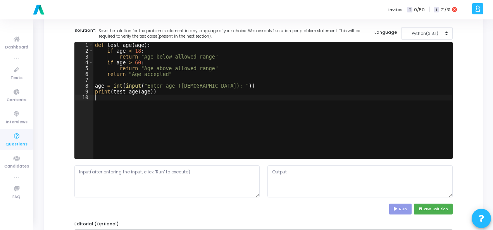
scroll to position [78, 0]
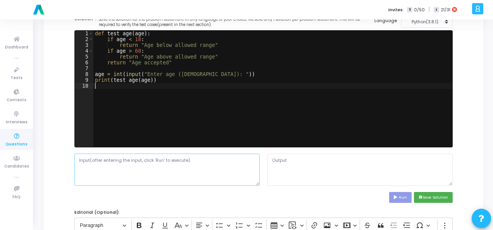
click at [146, 162] on textarea at bounding box center [166, 170] width 185 height 32
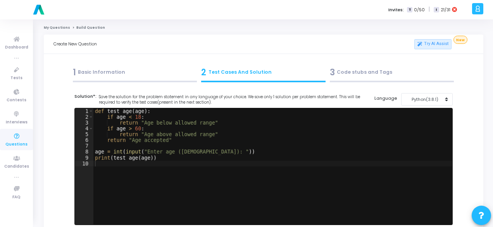
scroll to position [78, 0]
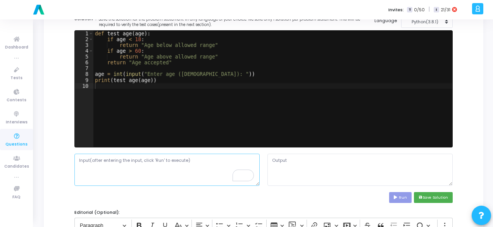
click at [150, 166] on textarea "To enrich screen reader interactions, please activate Accessibility in Grammarl…" at bounding box center [166, 170] width 185 height 32
paste textarea "Age entered by the user."
type textarea "Age entered by the user."
click at [402, 197] on button "Run" at bounding box center [400, 197] width 22 height 10
type textarea "Enter age ([DEMOGRAPHIC_DATA]): Traceback (most recent call last): File "script…"
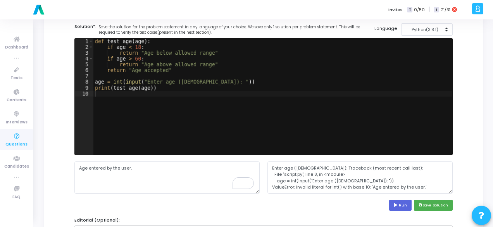
scroll to position [0, 0]
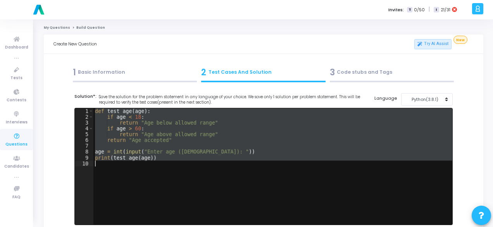
drag, startPoint x: 95, startPoint y: 113, endPoint x: 155, endPoint y: 165, distance: 79.7
click at [155, 165] on div "def test_age ( age ) : if age < [DEMOGRAPHIC_DATA] : return "Age below allowed …" at bounding box center [272, 172] width 359 height 128
type textarea "print(test_age(age))"
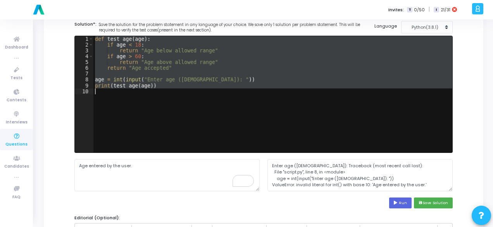
scroll to position [78, 0]
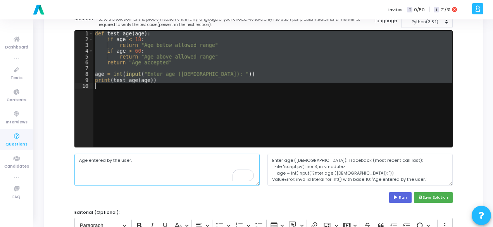
click at [115, 161] on textarea "Age entered by the user." at bounding box center [166, 170] width 185 height 32
paste textarea "15"
type textarea "15"
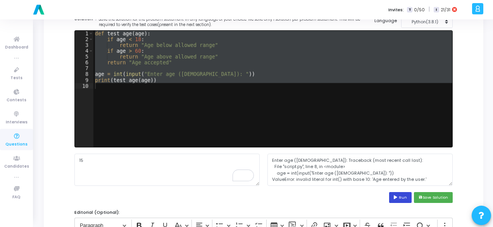
click at [395, 200] on button "Run" at bounding box center [400, 197] width 22 height 10
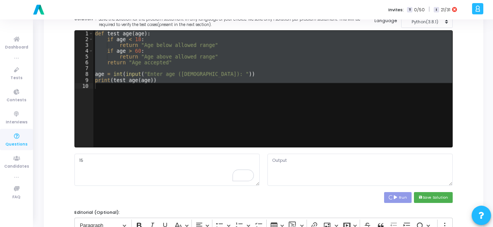
type textarea "Enter age (18-60): Age below allowed range"
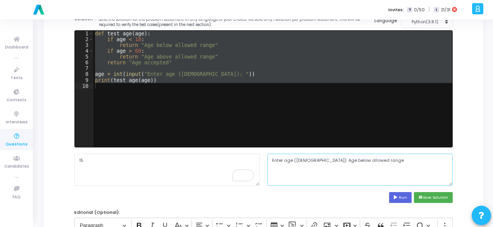
click at [308, 160] on textarea "Enter age (18-60): Age below allowed range" at bounding box center [360, 170] width 185 height 32
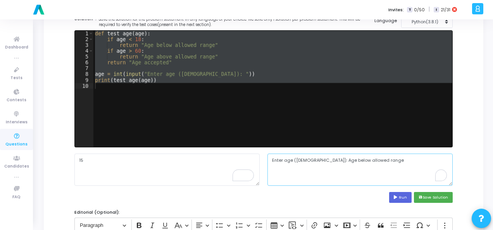
click at [308, 160] on textarea "Enter age (18-60): Age below allowed range" at bounding box center [360, 170] width 185 height 32
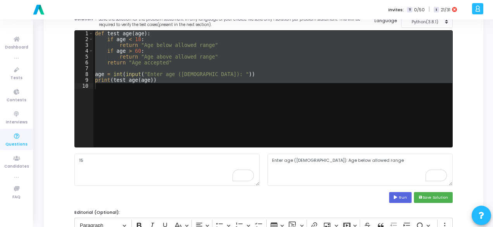
click at [337, 196] on div "Run save Save Solution" at bounding box center [263, 197] width 378 height 10
click at [429, 195] on button "save Save Solution" at bounding box center [433, 197] width 39 height 10
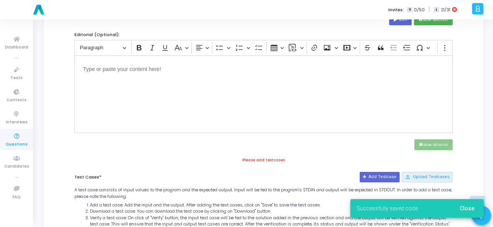
scroll to position [271, 0]
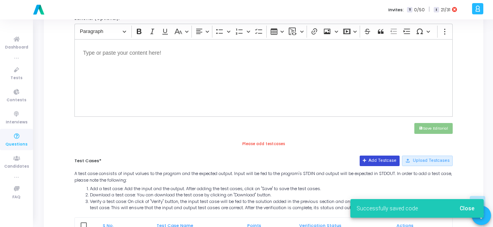
click at [374, 159] on button "Add Testcase" at bounding box center [380, 160] width 40 height 10
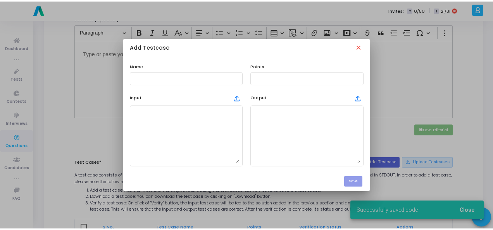
scroll to position [0, 0]
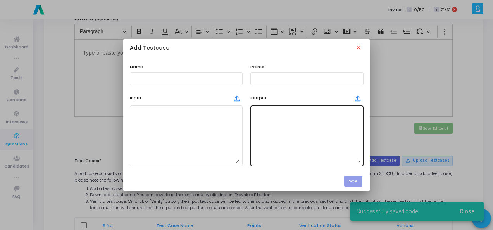
click at [313, 131] on textarea at bounding box center [307, 136] width 107 height 54
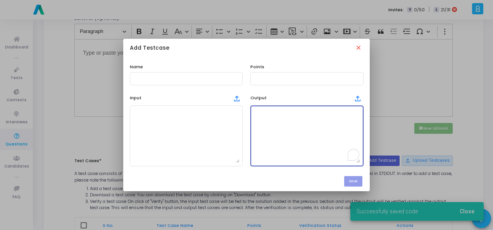
paste textarea "Enter age (18-60): Age below allowed range"
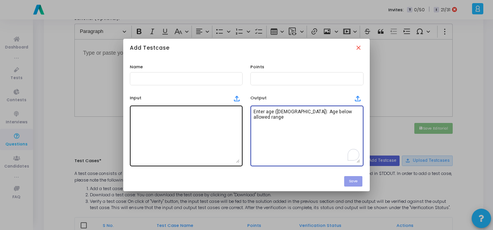
type textarea "Enter age (18-60): Age below allowed range"
click at [222, 126] on textarea at bounding box center [186, 136] width 107 height 54
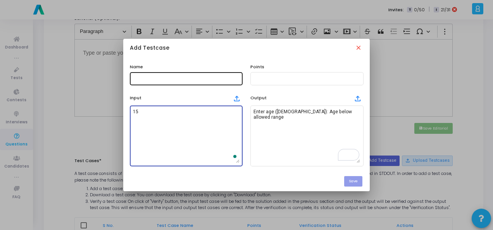
type textarea "15"
click at [195, 80] on input "text" at bounding box center [186, 78] width 107 height 5
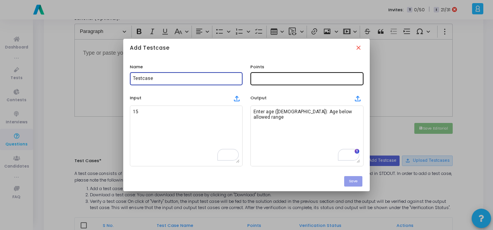
type input "Testcase"
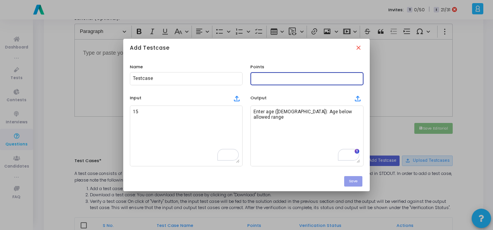
click at [261, 81] on input "text" at bounding box center [307, 78] width 107 height 5
type input "100"
click at [356, 178] on button "Save" at bounding box center [353, 181] width 18 height 10
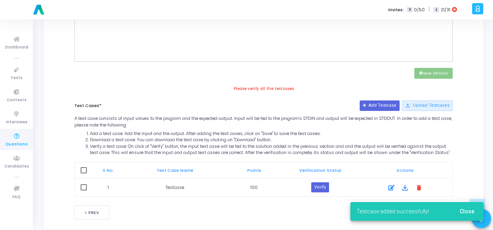
scroll to position [344, 0]
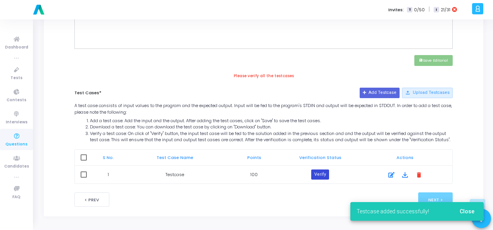
click at [322, 173] on button "Verify" at bounding box center [320, 174] width 18 height 10
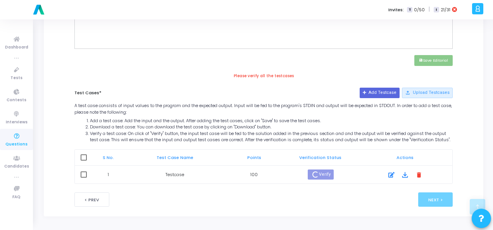
scroll to position [336, 0]
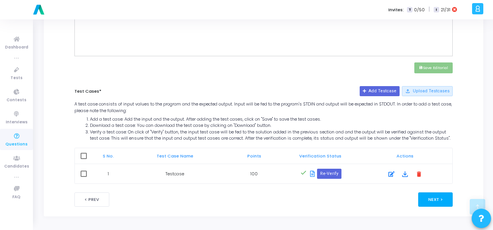
click at [432, 203] on button "Next >" at bounding box center [435, 199] width 35 height 14
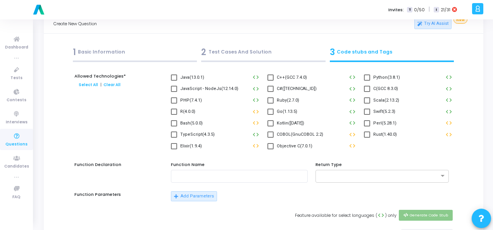
scroll to position [0, 0]
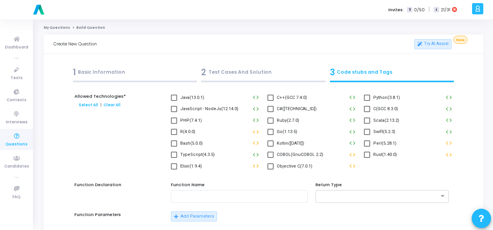
click at [368, 97] on span at bounding box center [367, 98] width 6 height 6
click at [367, 101] on input "Python(3.8.1)" at bounding box center [367, 101] width 0 height 0
checkbox input "true"
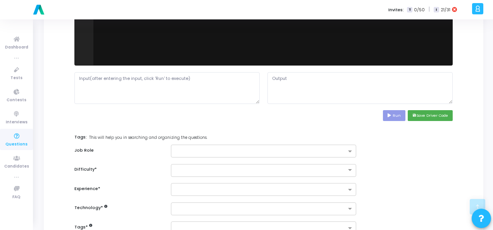
scroll to position [349, 0]
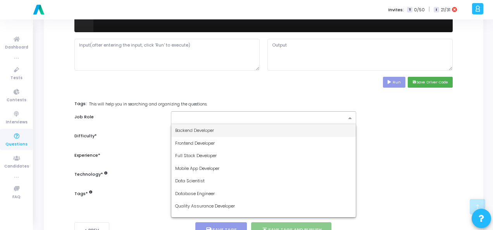
click at [261, 117] on input "text" at bounding box center [260, 118] width 171 height 7
click at [240, 131] on div "Backend Developer" at bounding box center [263, 130] width 185 height 13
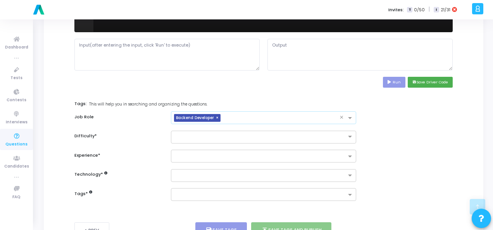
click at [240, 131] on div at bounding box center [263, 137] width 185 height 13
click at [236, 143] on div "Easy" at bounding box center [263, 149] width 185 height 13
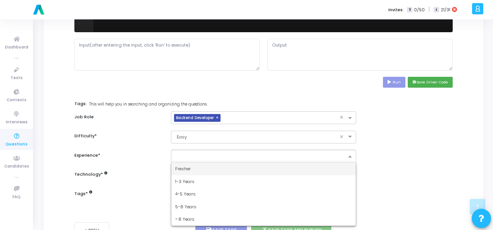
click at [236, 150] on div at bounding box center [263, 156] width 185 height 13
click at [235, 165] on div "Fresher" at bounding box center [263, 168] width 185 height 13
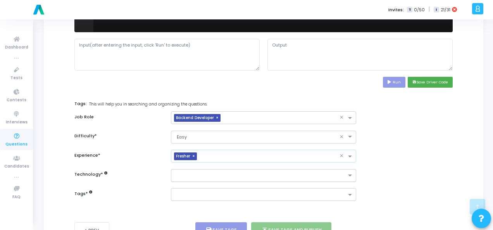
click at [235, 169] on ng-select at bounding box center [263, 175] width 185 height 13
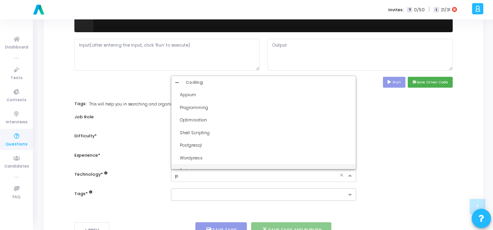
type input "py"
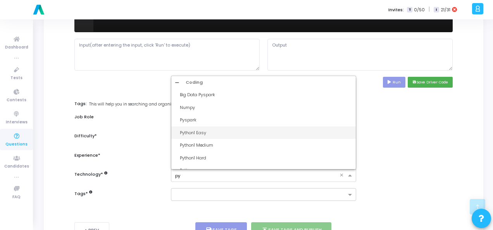
click at [225, 130] on div "Python1 Easy" at bounding box center [266, 133] width 172 height 7
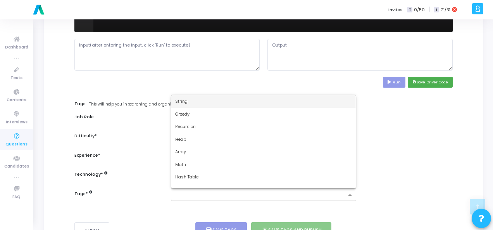
click at [209, 193] on input "text" at bounding box center [260, 195] width 171 height 7
type input "dy"
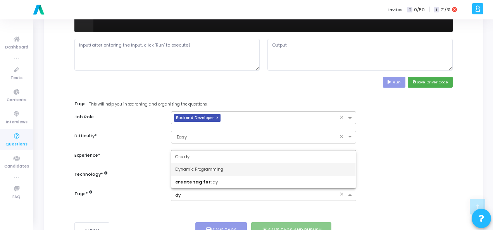
click at [212, 168] on span "Dynamic Programming" at bounding box center [199, 169] width 48 height 6
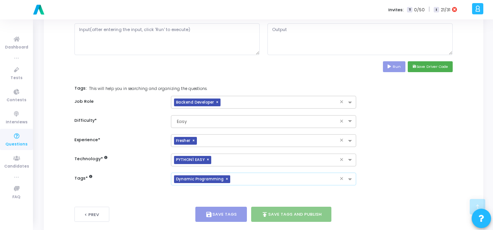
scroll to position [378, 0]
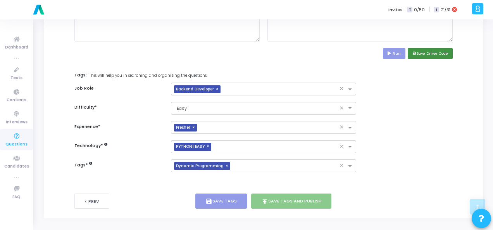
click at [427, 52] on button "save Save Driver Code" at bounding box center [430, 53] width 45 height 10
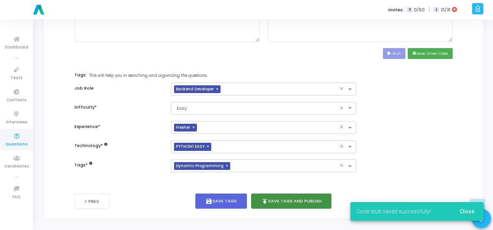
click at [288, 193] on button "publish Save Tags and Publish" at bounding box center [291, 200] width 81 height 15
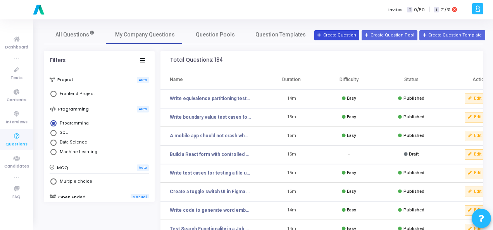
click at [352, 35] on button "Create Question" at bounding box center [336, 35] width 45 height 10
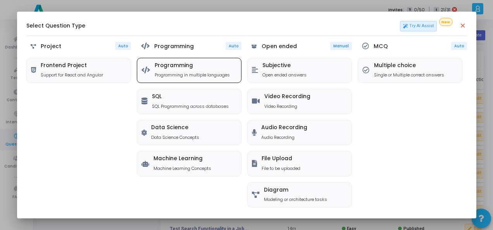
click at [188, 73] on p "Programming in multiple languages" at bounding box center [192, 75] width 75 height 7
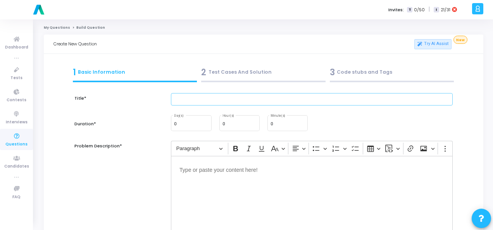
click at [214, 102] on input "text" at bounding box center [312, 99] width 282 height 13
paste input "Write test cases for validating email input fields in a registration form."
type input "Write test cases for validating email input fields in a registration form."
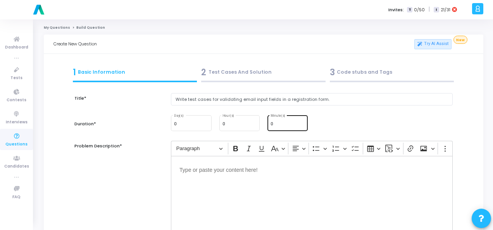
click at [279, 122] on input "0" at bounding box center [288, 124] width 34 height 5
type input "15"
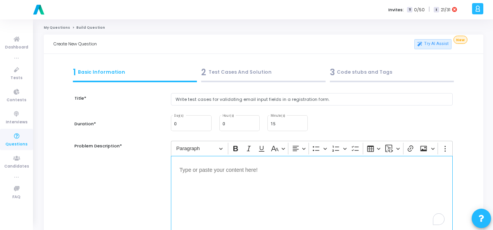
click at [215, 171] on p "Editor editing area: main" at bounding box center [312, 169] width 265 height 10
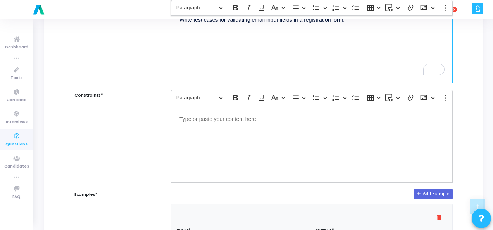
scroll to position [155, 0]
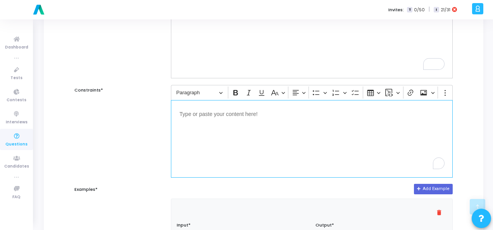
click at [222, 121] on div "Editor editing area: main" at bounding box center [312, 139] width 282 height 78
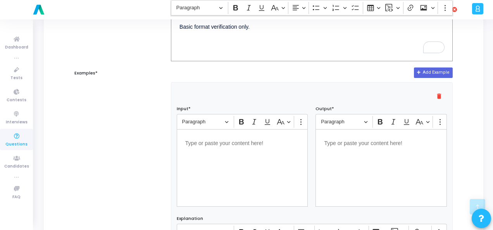
scroll to position [271, 0]
click at [215, 143] on p "Editor editing area: main" at bounding box center [242, 142] width 114 height 10
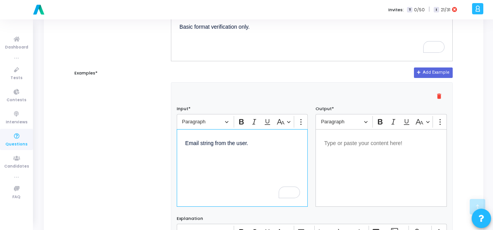
click at [346, 157] on div "Editor editing area: main" at bounding box center [381, 168] width 131 height 78
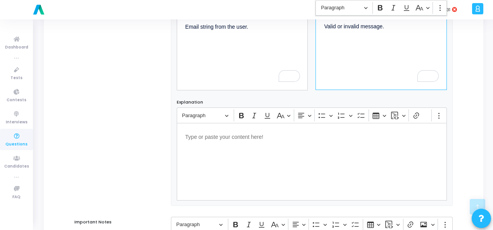
scroll to position [504, 0]
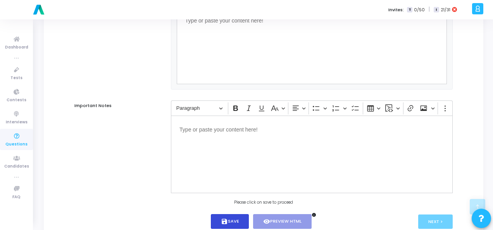
click at [231, 220] on button "save Save" at bounding box center [230, 221] width 38 height 15
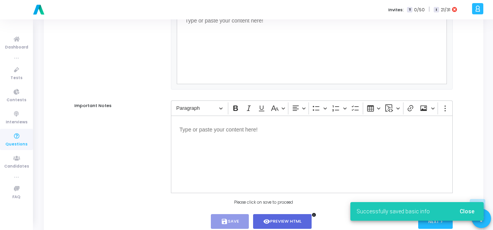
scroll to position [527, 0]
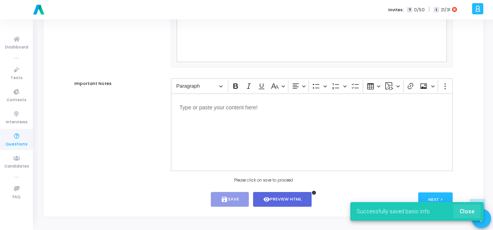
click at [469, 209] on span "Close" at bounding box center [467, 211] width 15 height 6
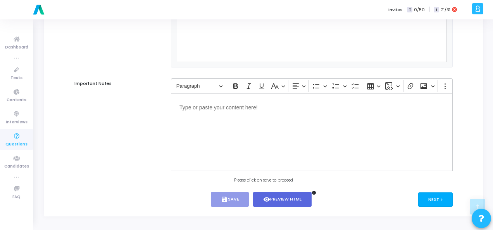
click at [434, 204] on button "Next >" at bounding box center [435, 199] width 35 height 14
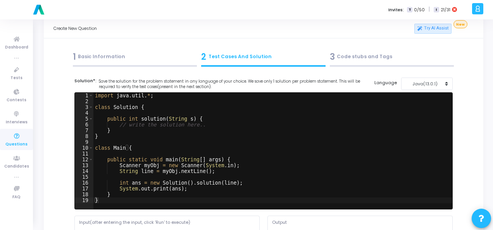
scroll to position [0, 0]
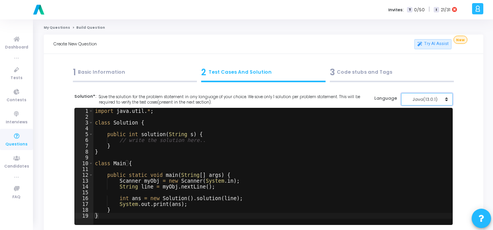
click at [442, 98] on div "Java(13.0.1)" at bounding box center [425, 99] width 38 height 7
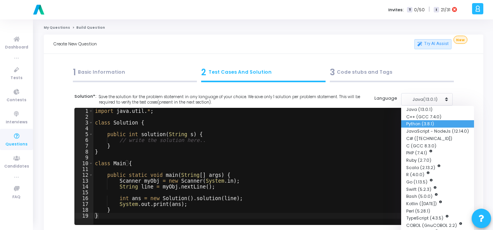
click at [429, 121] on button "Python (3.8.1)" at bounding box center [437, 123] width 73 height 7
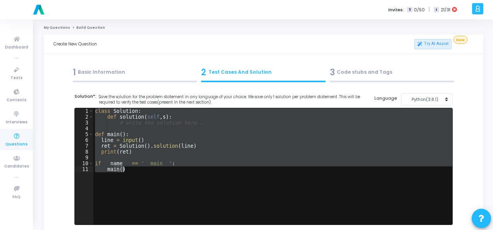
drag, startPoint x: 95, startPoint y: 110, endPoint x: 126, endPoint y: 173, distance: 70.1
click at [126, 173] on div "class Solution : def solution ( self , s ) : # write the solution here.. def ma…" at bounding box center [272, 172] width 359 height 128
paste textarea "return "Email valid""
type textarea "return "Email valid""
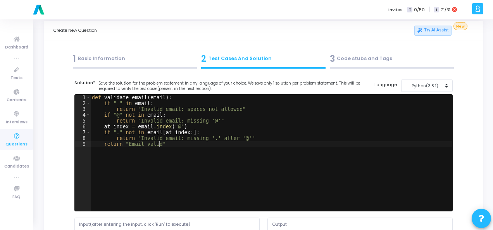
scroll to position [155, 0]
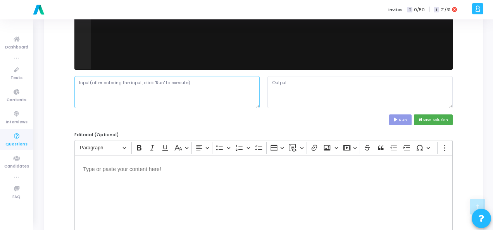
click at [138, 88] on textarea at bounding box center [166, 92] width 185 height 32
paste textarea "[EMAIL_ADDRESS][DOMAIN_NAME]"
type textarea "[EMAIL_ADDRESS][DOMAIN_NAME]"
click at [401, 119] on button "Run" at bounding box center [400, 119] width 22 height 10
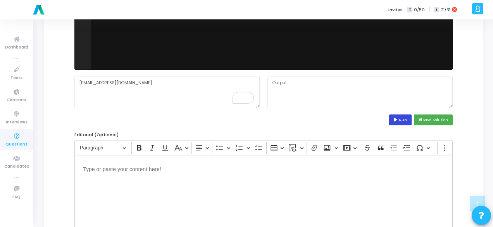
click at [399, 119] on icon at bounding box center [396, 120] width 5 height 4
click at [283, 83] on textarea at bounding box center [360, 92] width 185 height 32
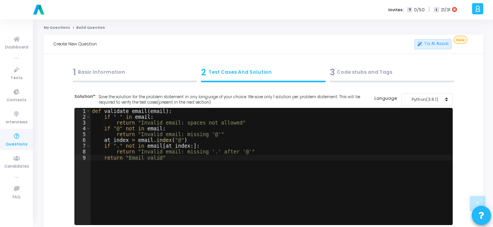
scroll to position [155, 0]
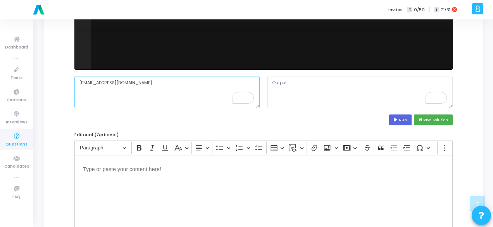
click at [93, 83] on textarea "[EMAIL_ADDRESS][DOMAIN_NAME]" at bounding box center [166, 92] width 185 height 32
paste textarea "To enrich screen reader interactions, please activate Accessibility in Grammarl…"
click at [405, 118] on button "Run" at bounding box center [400, 119] width 22 height 10
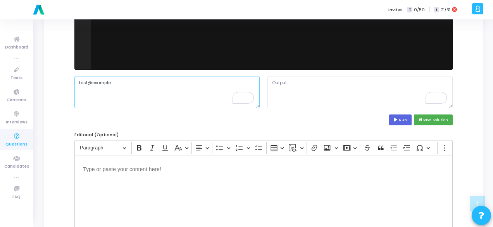
click at [103, 81] on textarea "test@example" at bounding box center [166, 92] width 185 height 32
paste textarea "user.name@sub.domain.com"
type textarea "user.name@sub.domain.com"
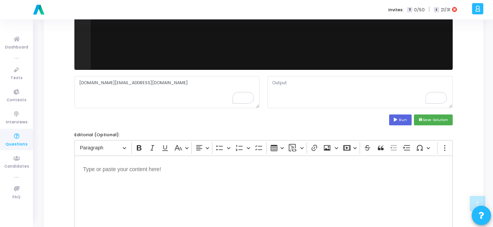
click at [390, 120] on div "Run save Save Solution" at bounding box center [263, 119] width 378 height 10
click at [394, 119] on button "Run" at bounding box center [400, 119] width 22 height 10
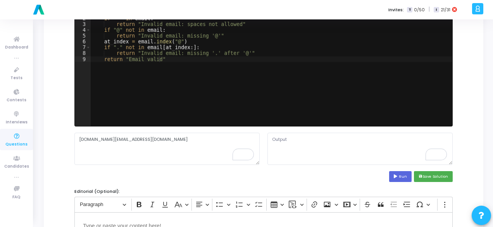
scroll to position [78, 0]
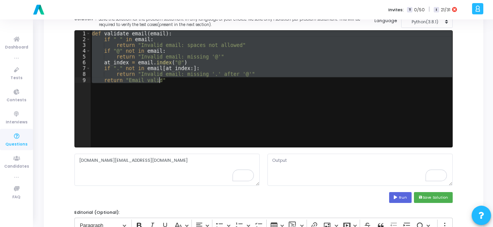
drag, startPoint x: 92, startPoint y: 33, endPoint x: 154, endPoint y: 89, distance: 84.3
click at [154, 89] on div "def validate_email ( email ) : if " " in email : return "Invalid email: spaces …" at bounding box center [271, 95] width 362 height 128
type textarea "return "Invalid email: missing '.' after '@'" return "Email valid""
paste textarea
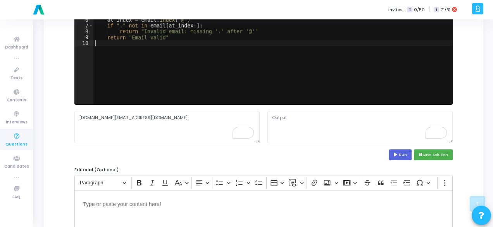
scroll to position [155, 0]
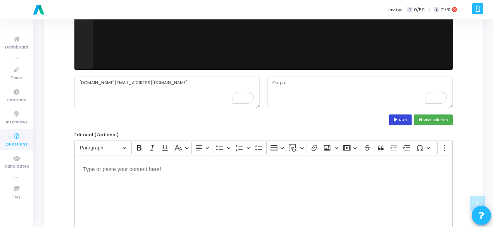
click at [398, 118] on icon at bounding box center [396, 120] width 5 height 4
click at [121, 84] on textarea "user.name@sub.domain.com" at bounding box center [166, 92] width 185 height 32
paste textarea "test@example"
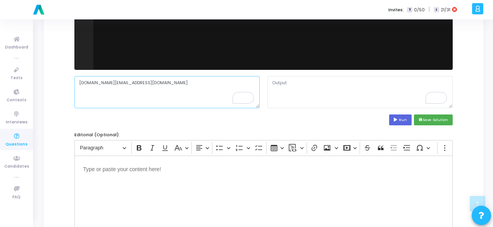
type textarea "test@example.com"
click at [402, 120] on button "Run" at bounding box center [400, 119] width 22 height 10
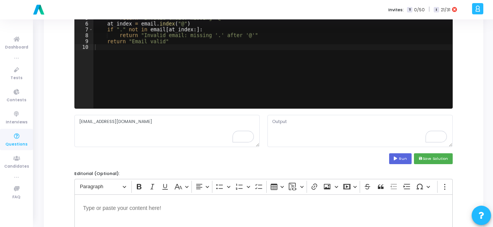
scroll to position [0, 0]
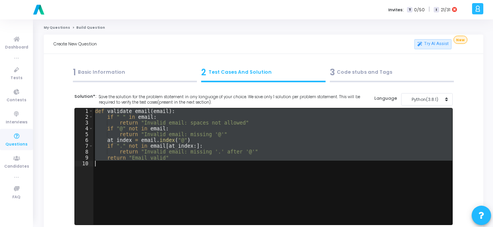
drag, startPoint x: 95, startPoint y: 109, endPoint x: 167, endPoint y: 187, distance: 105.9
click at [167, 187] on div "def validate_email ( email ) : if " " in email : return "Invalid email: spaces …" at bounding box center [272, 172] width 359 height 128
type textarea "return "Email valid""
paste textarea
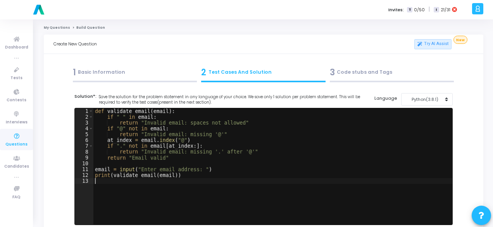
scroll to position [116, 0]
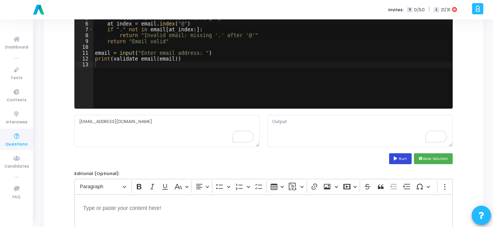
click at [395, 155] on button "Run" at bounding box center [400, 158] width 22 height 10
type textarea "Enter email address: Email valid"
click at [199, 54] on div "def validate_email ( email ) : if " " in email : return "Invalid email: spaces …" at bounding box center [272, 56] width 359 height 128
type textarea "email = input()"
click at [399, 157] on icon at bounding box center [396, 159] width 5 height 4
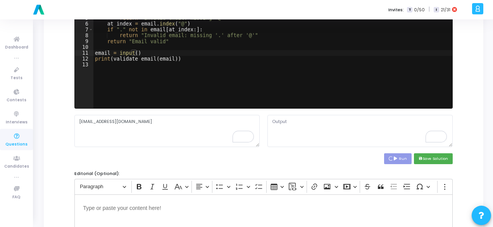
type textarea "Email valid"
click at [288, 119] on textarea "Email valid" at bounding box center [360, 131] width 185 height 32
click at [285, 119] on textarea "Email valid" at bounding box center [360, 131] width 185 height 32
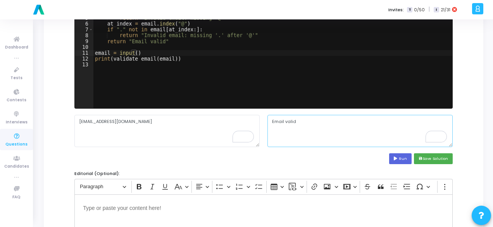
click at [285, 119] on textarea "Email valid" at bounding box center [360, 131] width 185 height 32
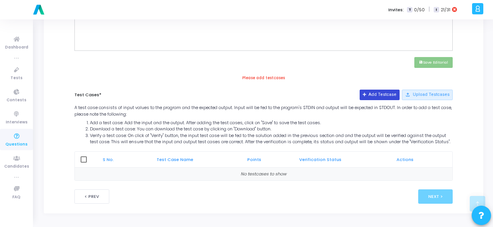
click at [375, 91] on button "Add Testcase" at bounding box center [380, 95] width 40 height 10
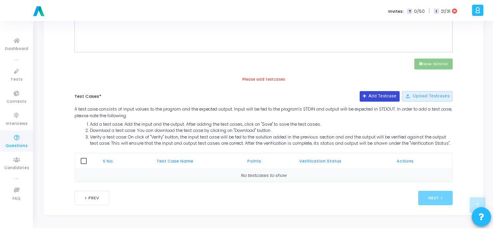
scroll to position [0, 0]
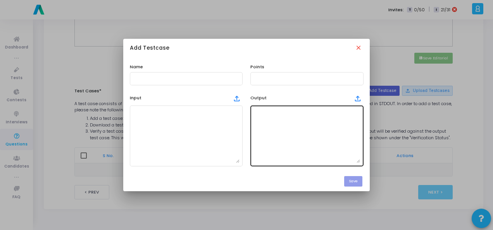
click at [317, 139] on textarea at bounding box center [307, 136] width 107 height 54
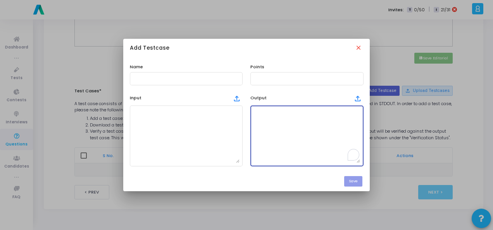
paste textarea "Email valid"
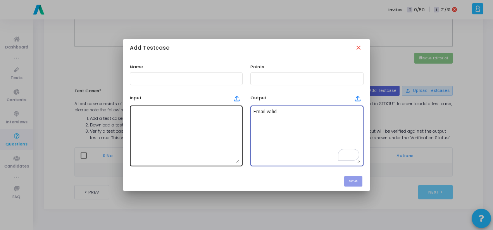
type textarea "Email valid"
click at [185, 119] on textarea at bounding box center [186, 136] width 107 height 54
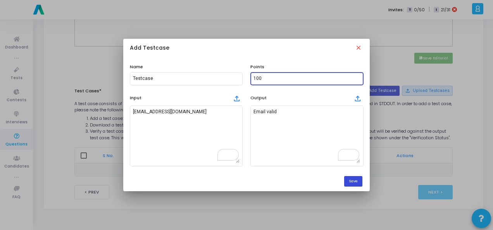
type input "100"
click at [354, 183] on button "Save" at bounding box center [353, 181] width 18 height 10
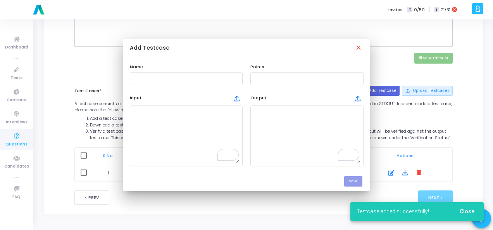
scroll to position [341, 0]
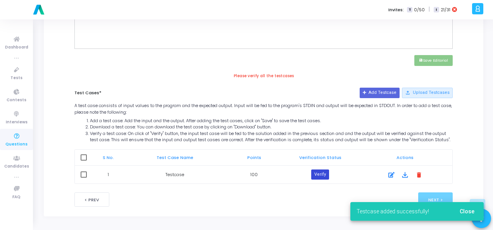
drag, startPoint x: 322, startPoint y: 174, endPoint x: 326, endPoint y: 173, distance: 4.0
click at [326, 173] on button "Verify" at bounding box center [320, 174] width 18 height 10
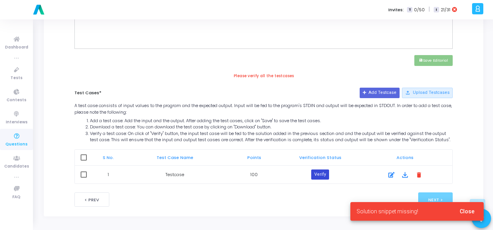
scroll to position [147, 0]
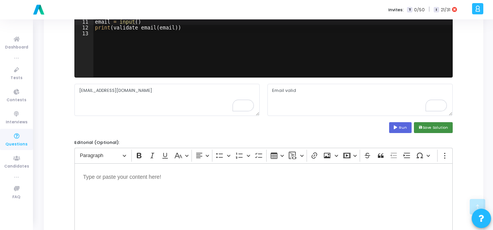
click at [441, 123] on button "save Save Solution" at bounding box center [433, 127] width 39 height 10
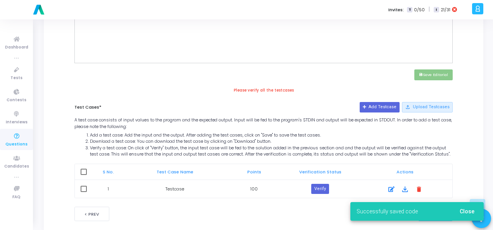
scroll to position [344, 0]
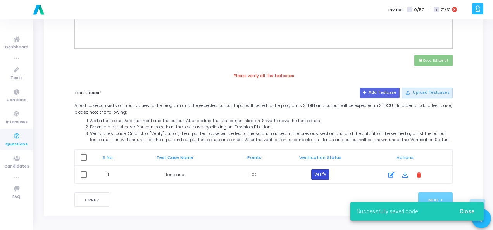
click at [319, 172] on button "Verify" at bounding box center [320, 174] width 18 height 10
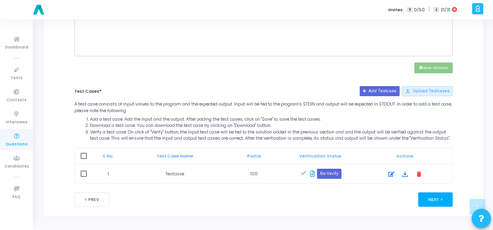
click at [446, 199] on button "Next >" at bounding box center [435, 199] width 35 height 14
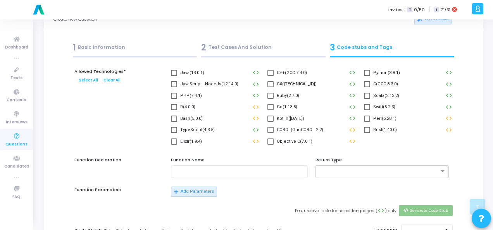
scroll to position [0, 0]
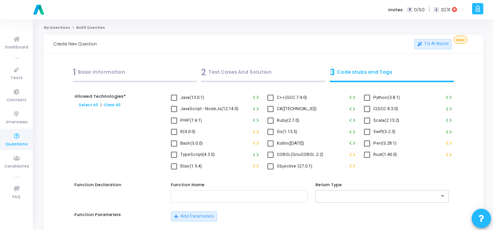
click at [366, 95] on span at bounding box center [367, 98] width 6 height 6
click at [367, 101] on input "Python(3.8.1)" at bounding box center [367, 101] width 0 height 0
checkbox input "true"
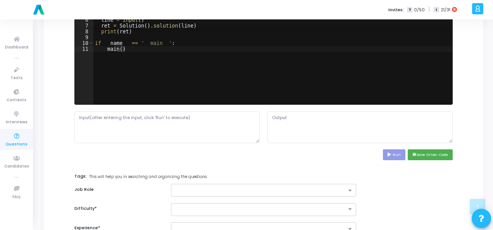
scroll to position [310, 0]
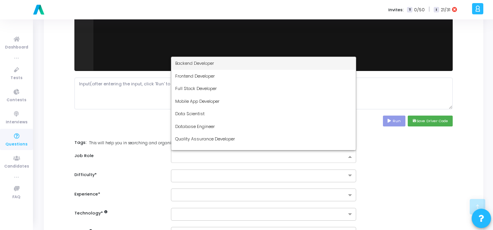
click at [336, 155] on input "text" at bounding box center [260, 157] width 171 height 7
click at [299, 64] on div "Backend Developer" at bounding box center [263, 63] width 185 height 13
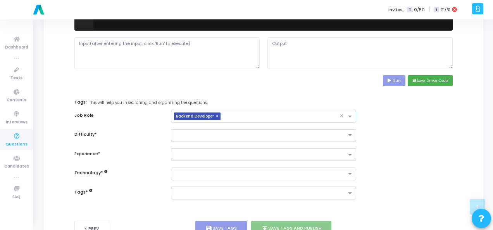
scroll to position [378, 0]
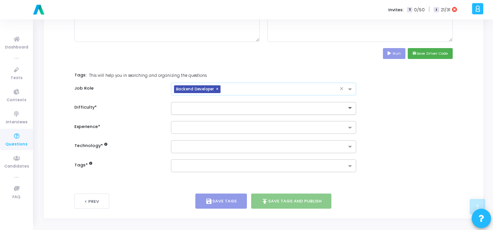
click at [347, 106] on span at bounding box center [351, 108] width 10 height 7
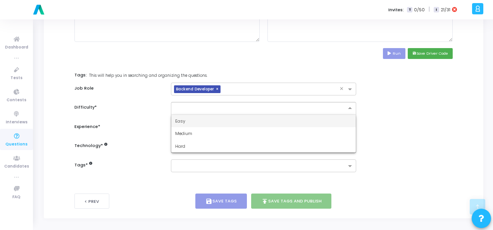
click at [321, 114] on ng-dropdown-panel "Easy Medium Hard" at bounding box center [263, 133] width 185 height 39
click at [330, 124] on div "Easy" at bounding box center [263, 121] width 185 height 13
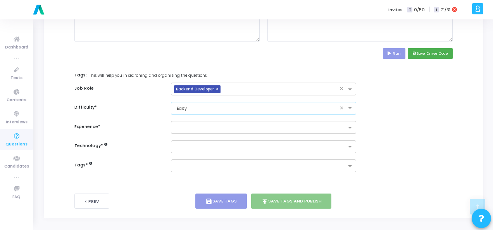
click at [330, 125] on input "text" at bounding box center [260, 128] width 171 height 7
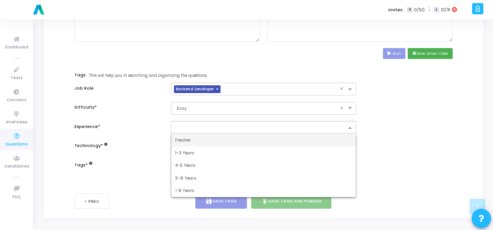
click at [330, 137] on div "Fresher" at bounding box center [263, 140] width 185 height 13
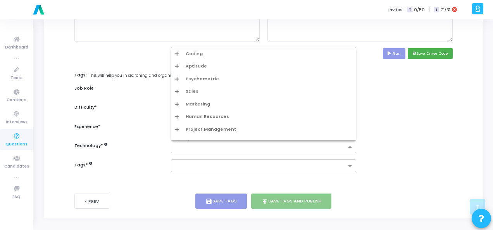
click at [336, 140] on div at bounding box center [263, 146] width 185 height 13
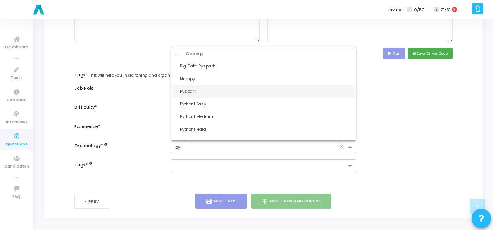
type input "pyt"
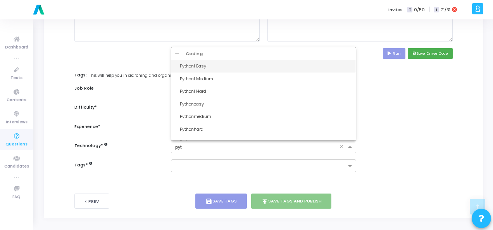
click at [270, 63] on div "Python1 Easy" at bounding box center [266, 66] width 172 height 7
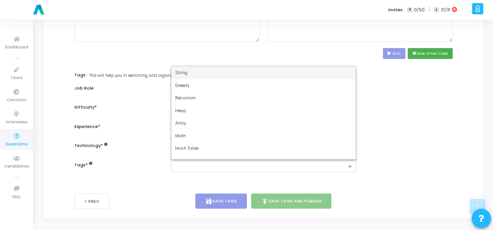
click at [257, 161] on div at bounding box center [258, 166] width 175 height 10
type input "dy"
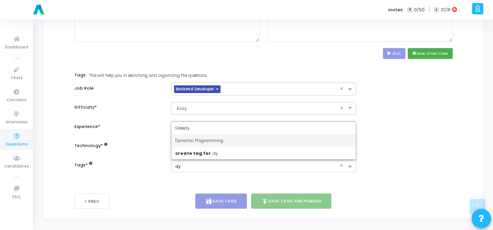
click at [201, 141] on span "Dynamic Programming" at bounding box center [199, 140] width 48 height 6
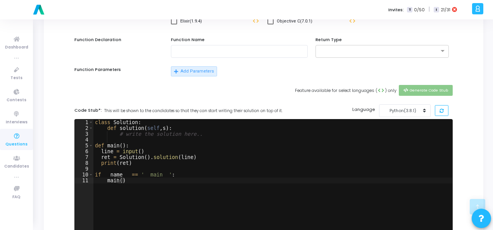
scroll to position [223, 0]
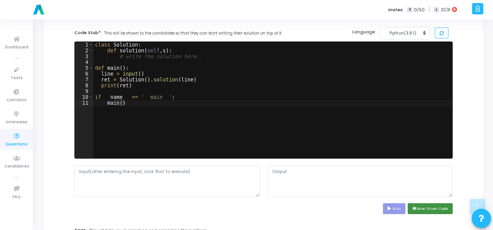
click at [429, 208] on button "save Save Driver Code" at bounding box center [430, 208] width 45 height 10
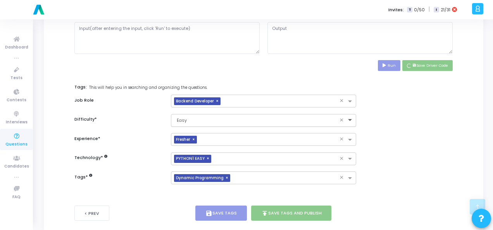
scroll to position [378, 0]
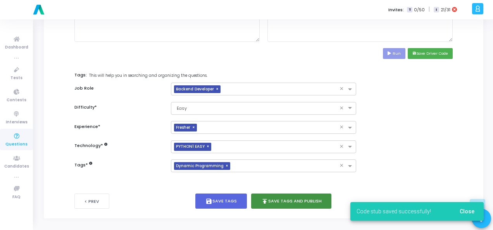
click at [288, 193] on button "publish Save Tags and Publish" at bounding box center [291, 200] width 81 height 15
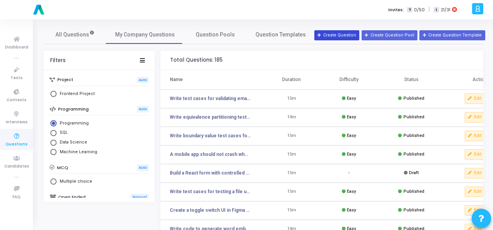
click at [339, 34] on button "Create Question" at bounding box center [336, 35] width 45 height 10
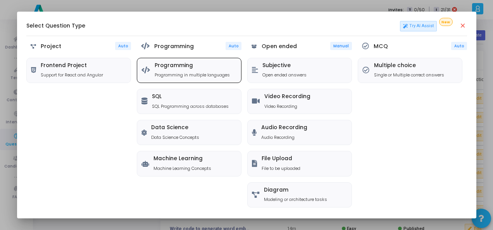
click at [155, 76] on p "Programming in multiple languages" at bounding box center [192, 75] width 75 height 7
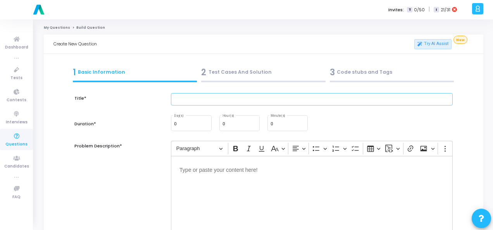
click at [207, 99] on input "text" at bounding box center [312, 99] width 282 height 13
paste input "How would you test a “forgot password” functionality for both positive and nega…"
type input "How would you test a “forgot password” functionality for both positive and nega…"
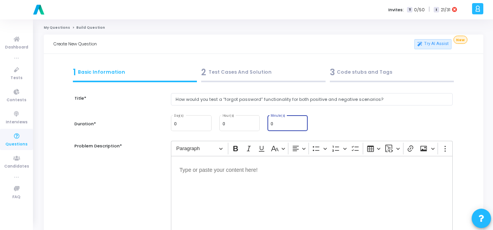
click at [280, 123] on input "0" at bounding box center [288, 124] width 34 height 5
type input "15"
click at [239, 171] on p "Editor editing area: main" at bounding box center [312, 169] width 265 height 10
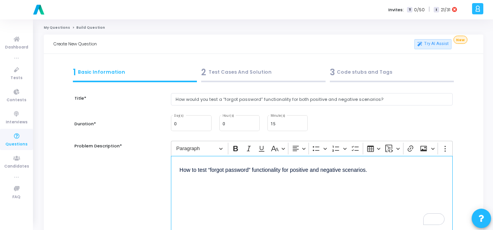
scroll to position [116, 0]
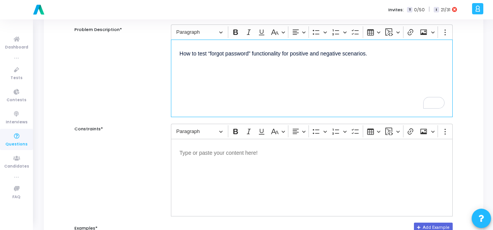
click at [235, 159] on div "Editor editing area: main" at bounding box center [312, 178] width 282 height 78
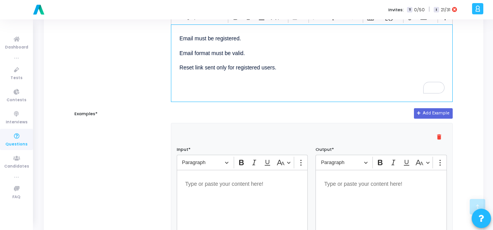
scroll to position [271, 0]
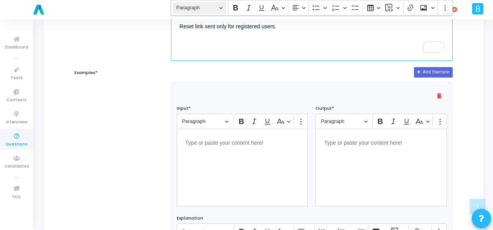
click at [188, 161] on div "Editor editing area: main" at bounding box center [242, 168] width 131 height 78
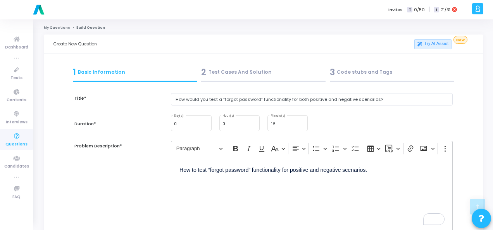
scroll to position [271, 0]
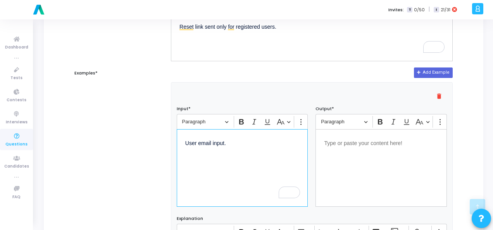
click at [349, 147] on div "Editor editing area: main" at bounding box center [381, 168] width 131 height 78
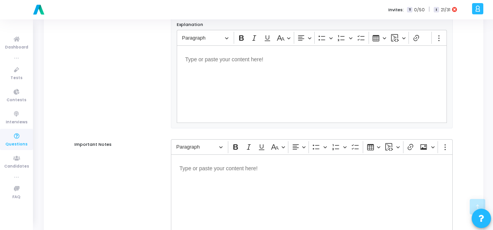
scroll to position [527, 0]
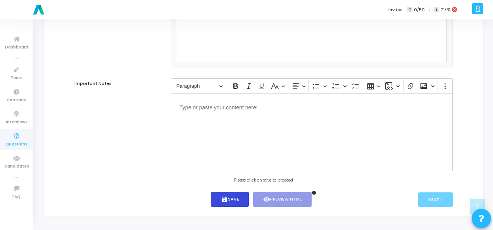
click at [223, 196] on icon "save" at bounding box center [224, 199] width 7 height 7
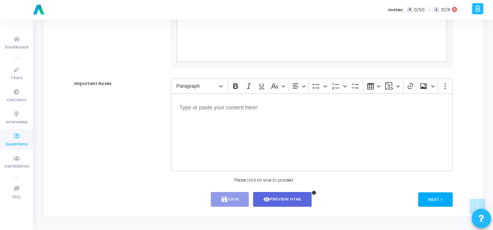
click at [436, 196] on button "Next >" at bounding box center [435, 199] width 35 height 14
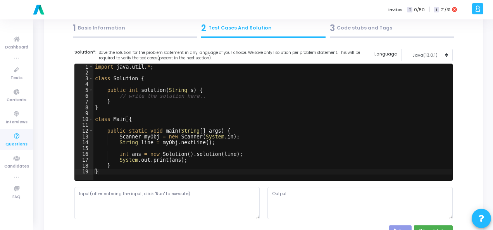
scroll to position [0, 0]
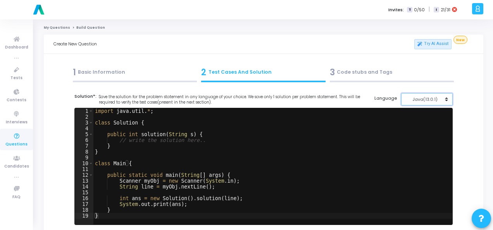
click at [429, 101] on div "Java(13.0.1)" at bounding box center [425, 99] width 38 height 7
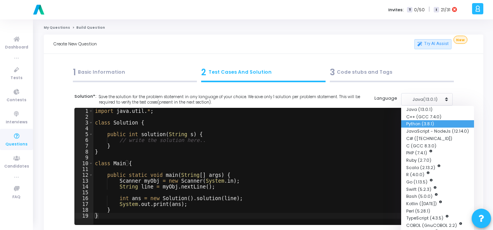
click at [430, 126] on button "Python (3.8.1)" at bounding box center [437, 123] width 73 height 7
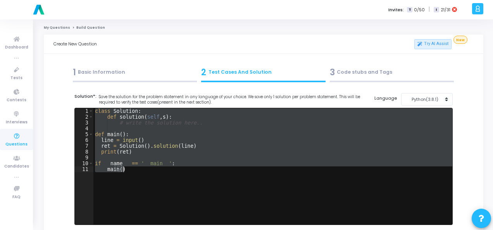
drag, startPoint x: 94, startPoint y: 110, endPoint x: 181, endPoint y: 195, distance: 121.7
click at [181, 195] on div "class Solution : def solution ( self , s ) : # write the solution here.. def ma…" at bounding box center [272, 172] width 359 height 128
type textarea "if __name__ == '__main__': main()"
paste textarea
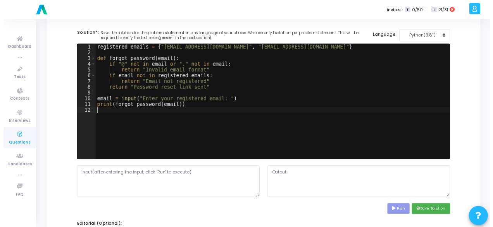
scroll to position [116, 0]
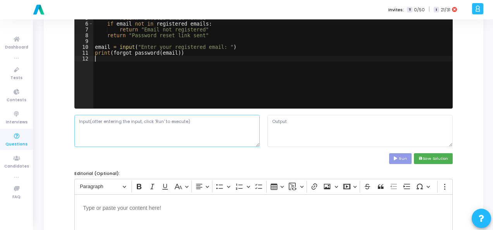
click at [185, 119] on textarea at bounding box center [166, 131] width 185 height 32
paste textarea "[EMAIL_ADDRESS][DOMAIN_NAME]"
type textarea "[EMAIL_ADDRESS][DOMAIN_NAME]"
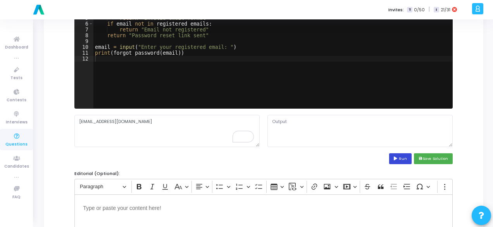
click at [399, 158] on icon at bounding box center [396, 159] width 5 height 4
type textarea "Enter your registered email: Password reset link sent"
click at [222, 47] on div "registered_emails = { "user@example.com" , "admin@example.com" } def forgot_pas…" at bounding box center [272, 56] width 359 height 128
type textarea "email = input()"
click at [399, 158] on icon at bounding box center [396, 159] width 5 height 4
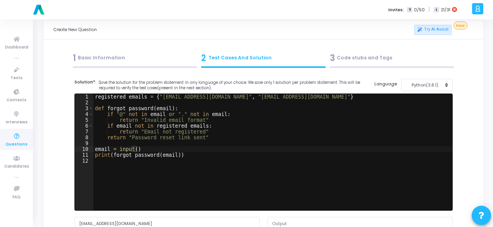
scroll to position [0, 0]
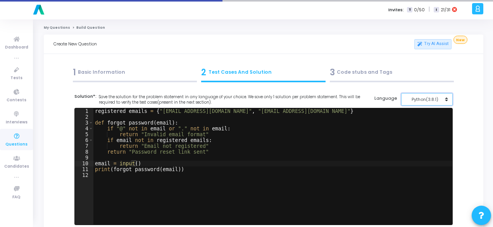
click at [429, 100] on div "Python(3.8.1)" at bounding box center [425, 99] width 38 height 7
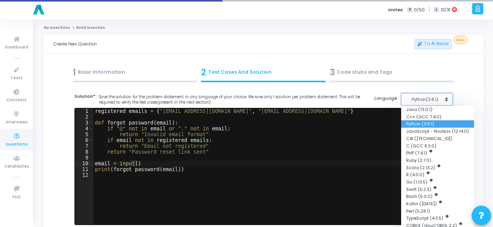
type textarea "Password reset link sent"
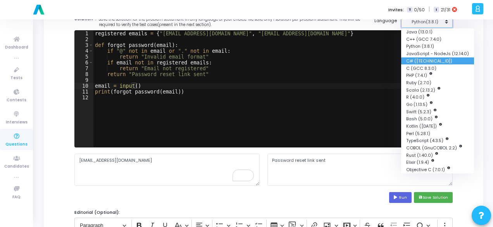
scroll to position [39, 0]
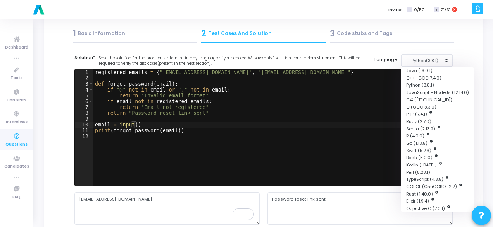
click at [264, 199] on div "Password reset link sent" at bounding box center [360, 208] width 193 height 32
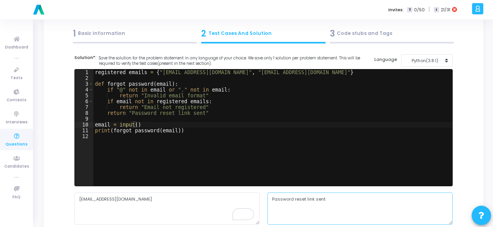
click at [295, 198] on textarea "Password reset link sent" at bounding box center [360, 208] width 185 height 32
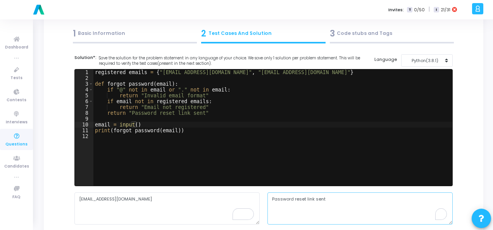
click at [295, 198] on textarea "Password reset link sent" at bounding box center [360, 208] width 185 height 32
click at [287, 197] on textarea "Password reset link sent" at bounding box center [360, 208] width 185 height 32
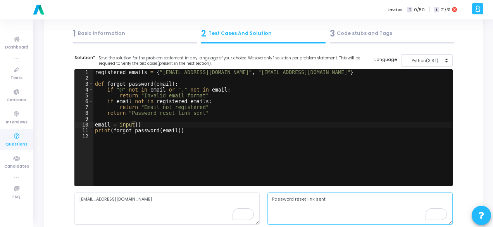
click at [287, 197] on textarea "Password reset link sent" at bounding box center [360, 208] width 185 height 32
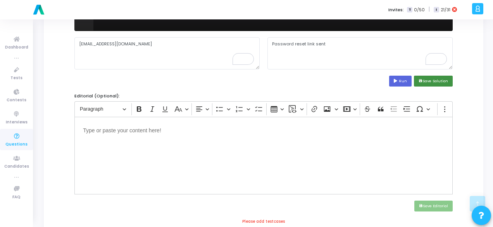
click at [427, 79] on button "save Save Solution" at bounding box center [433, 81] width 39 height 10
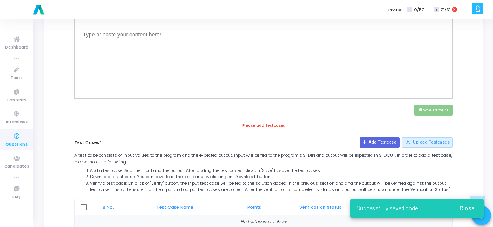
scroll to position [302, 0]
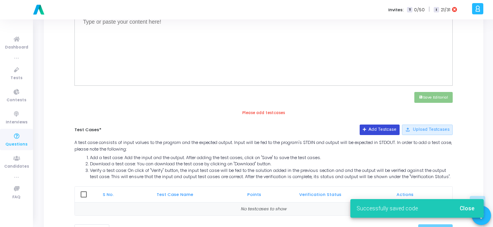
click at [388, 128] on button "Add Testcase" at bounding box center [380, 129] width 40 height 10
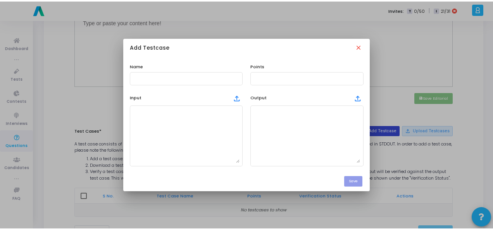
scroll to position [0, 0]
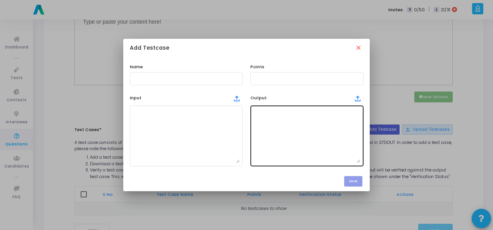
click at [272, 130] on textarea at bounding box center [307, 136] width 107 height 54
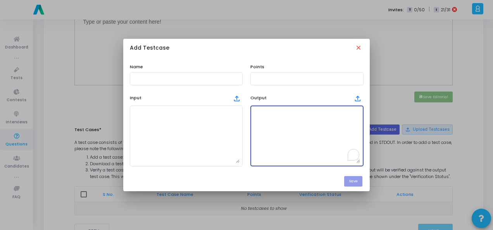
paste textarea "Password reset link sent"
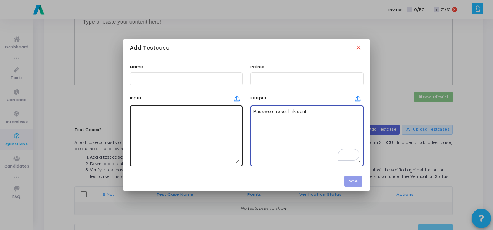
type textarea "Password reset link sent"
click at [180, 115] on textarea at bounding box center [186, 136] width 107 height 54
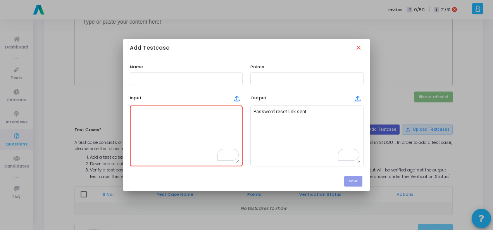
paste textarea "[EMAIL_ADDRESS][DOMAIN_NAME]"
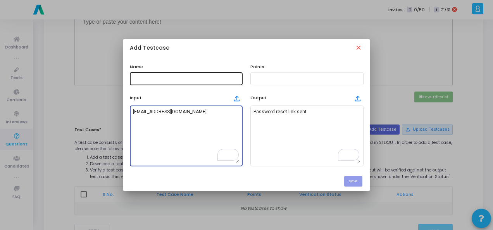
type textarea "[EMAIL_ADDRESS][DOMAIN_NAME]"
click at [167, 80] on input "text" at bounding box center [186, 78] width 107 height 5
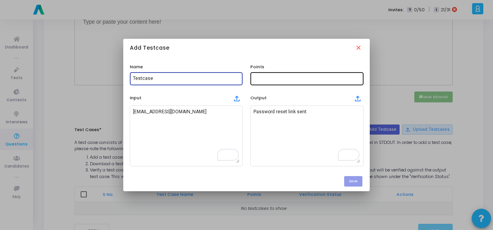
type input "Testcase"
click at [277, 78] on input "text" at bounding box center [307, 78] width 107 height 5
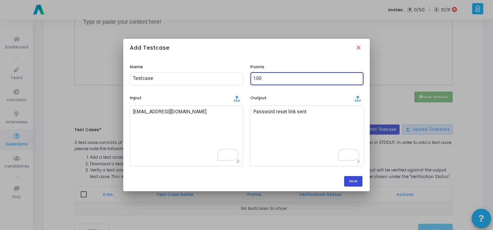
type input "100"
click at [357, 184] on button "Save" at bounding box center [353, 181] width 18 height 10
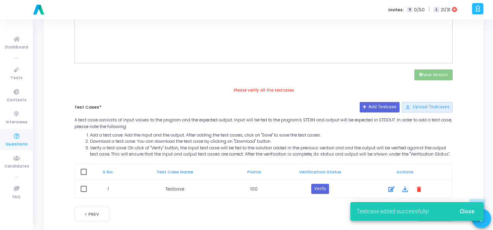
scroll to position [344, 0]
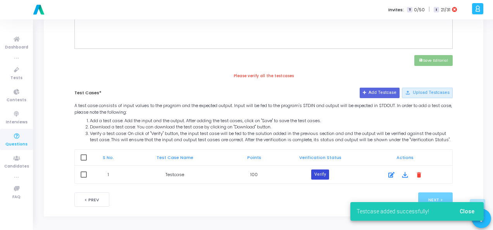
click at [318, 174] on button "Verify" at bounding box center [320, 174] width 18 height 10
click at [465, 209] on span "Close" at bounding box center [467, 211] width 15 height 6
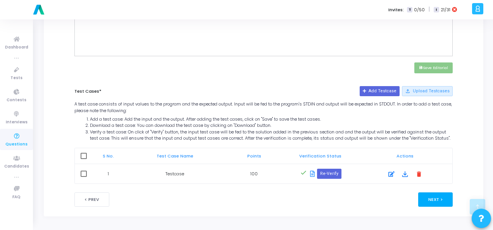
click at [446, 203] on button "Next >" at bounding box center [435, 199] width 35 height 14
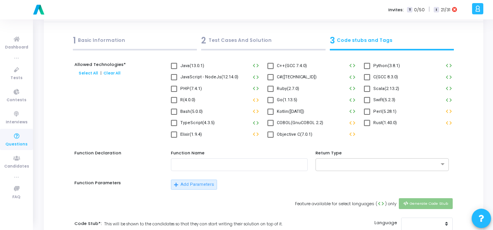
scroll to position [0, 0]
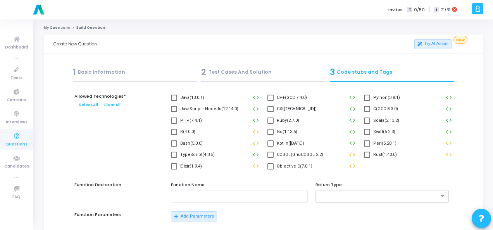
click at [368, 98] on span at bounding box center [367, 98] width 6 height 6
click at [367, 101] on input "Python(3.8.1)" at bounding box center [367, 101] width 0 height 0
checkbox input "true"
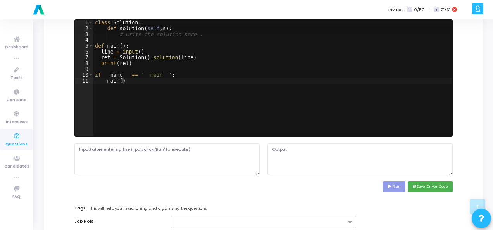
scroll to position [378, 0]
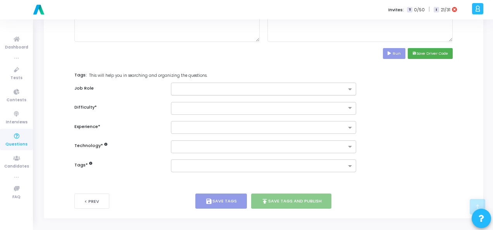
click at [337, 88] on input "text" at bounding box center [260, 89] width 171 height 7
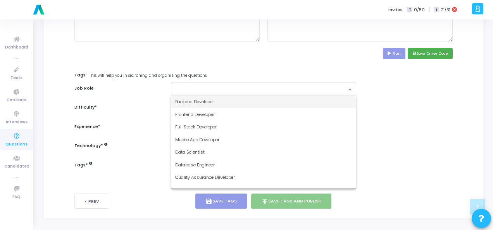
click at [330, 105] on div "Backend Developer" at bounding box center [263, 101] width 185 height 13
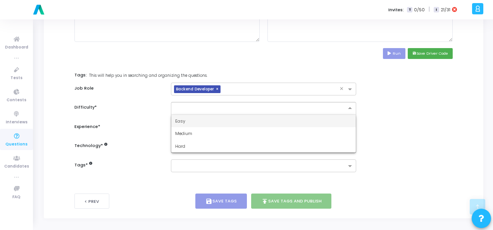
click at [330, 105] on input "text" at bounding box center [255, 107] width 161 height 7
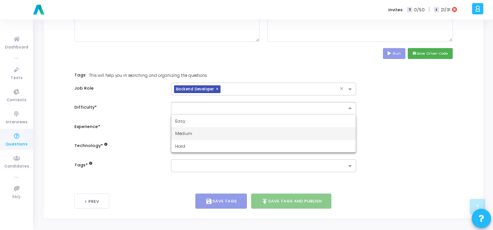
click at [319, 128] on div "Medium" at bounding box center [263, 133] width 185 height 13
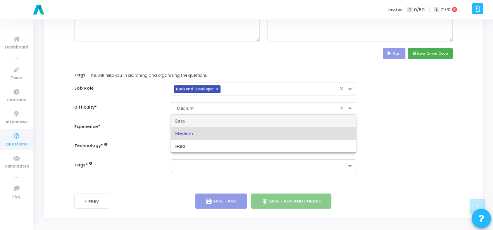
click at [318, 113] on ng-select "× Medium × Easy Medium Hard" at bounding box center [263, 108] width 185 height 13
click at [290, 120] on div "Easy" at bounding box center [263, 121] width 185 height 13
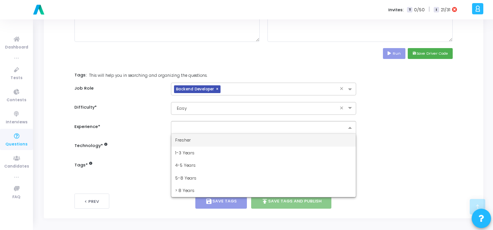
click at [290, 123] on div at bounding box center [258, 128] width 175 height 10
click at [288, 134] on div "Fresher" at bounding box center [263, 140] width 185 height 13
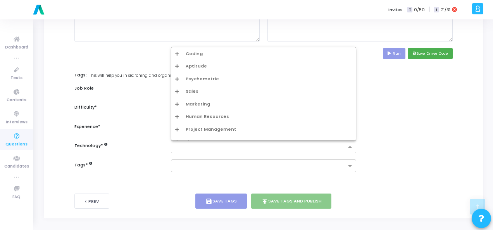
click at [288, 142] on div at bounding box center [258, 147] width 175 height 10
type input "pyt"
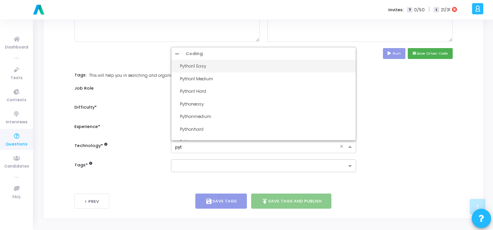
click at [265, 63] on div "Python1 Easy" at bounding box center [266, 66] width 172 height 7
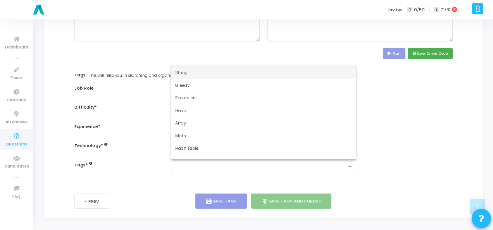
click at [258, 163] on input "text" at bounding box center [260, 166] width 171 height 7
type input "dy"
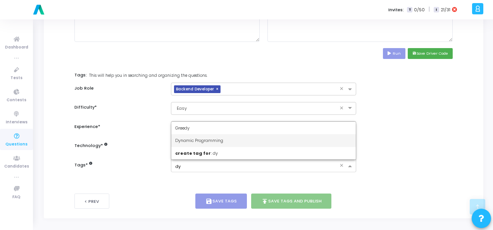
click at [242, 137] on div "Dynamic Programming" at bounding box center [263, 140] width 185 height 13
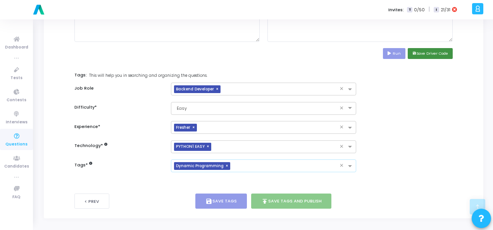
click at [443, 52] on button "save Save Driver Code" at bounding box center [430, 53] width 45 height 10
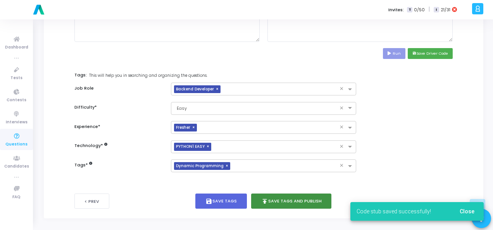
click at [291, 196] on button "publish Save Tags and Publish" at bounding box center [291, 200] width 81 height 15
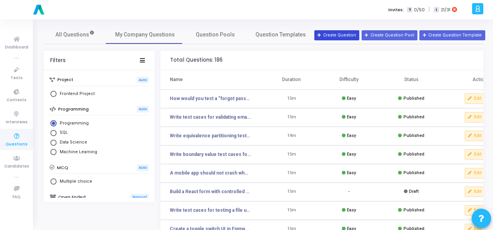
click at [352, 35] on button "Create Question" at bounding box center [336, 35] width 45 height 10
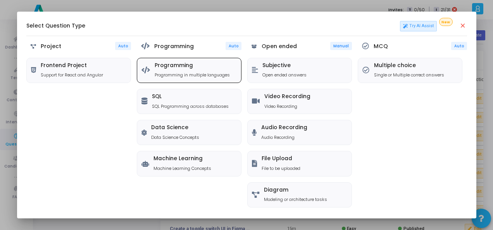
click at [169, 72] on p "Programming in multiple languages" at bounding box center [192, 75] width 75 height 7
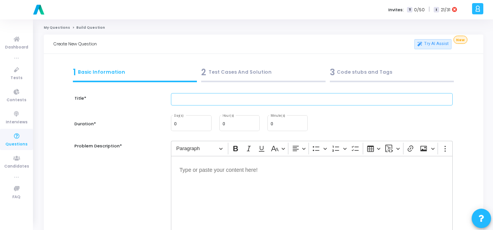
click at [187, 98] on input "text" at bounding box center [312, 99] width 282 height 13
paste input "Write test cases for testing the OTP-based login system in a payment app."
type input "Write test cases for testing the OTP-based login system in a payment app."
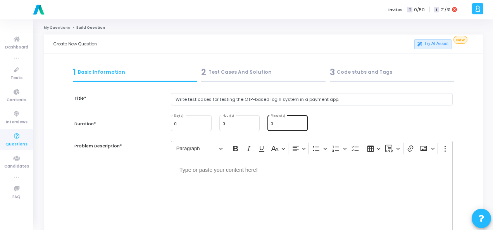
click at [275, 121] on div "0 Minute(s)" at bounding box center [288, 122] width 34 height 17
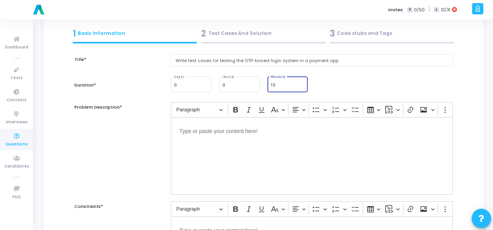
type input "15"
click at [237, 130] on p "Editor editing area: main" at bounding box center [312, 131] width 265 height 10
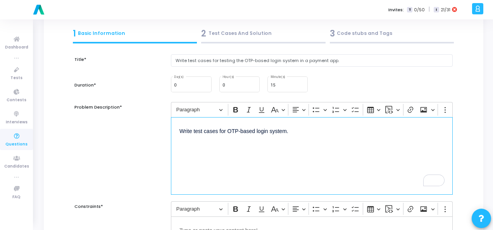
scroll to position [155, 0]
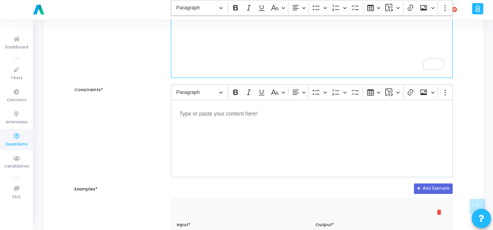
click at [228, 112] on p "Editor editing area: main" at bounding box center [312, 113] width 265 height 10
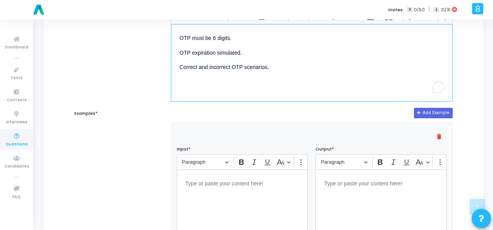
scroll to position [310, 0]
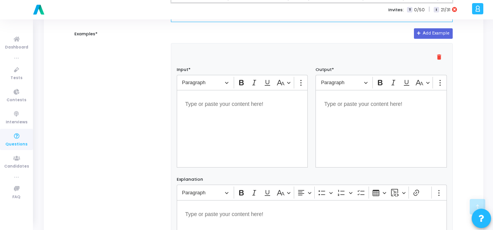
click at [228, 112] on div "Editor editing area: main" at bounding box center [242, 129] width 131 height 78
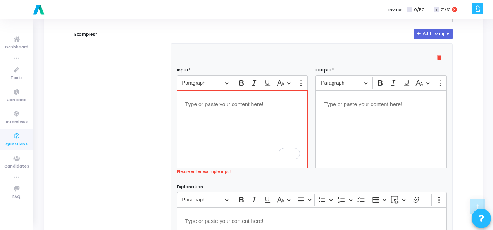
scroll to position [310, 0]
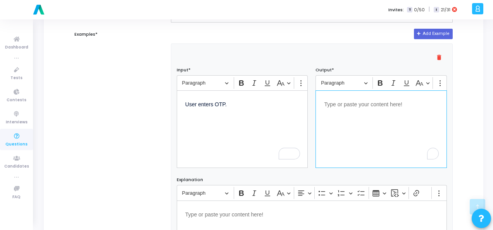
click at [381, 105] on p "Editor editing area: main" at bounding box center [381, 104] width 114 height 10
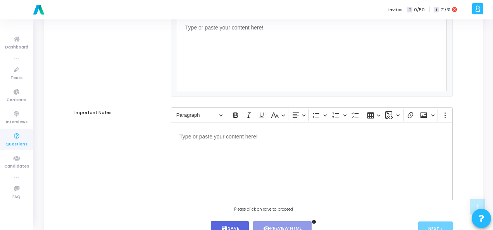
scroll to position [527, 0]
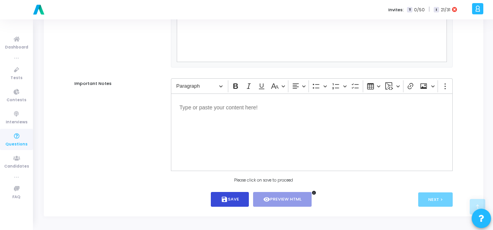
click at [228, 203] on button "save Save" at bounding box center [230, 199] width 38 height 15
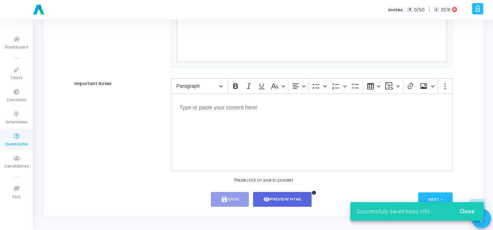
click at [471, 212] on span "Close" at bounding box center [467, 211] width 15 height 6
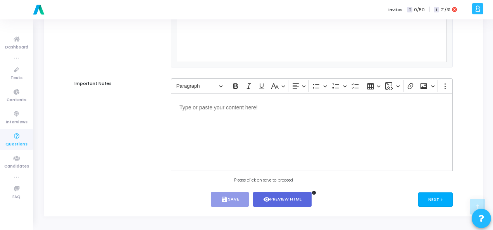
click at [433, 204] on button "Next >" at bounding box center [435, 199] width 35 height 14
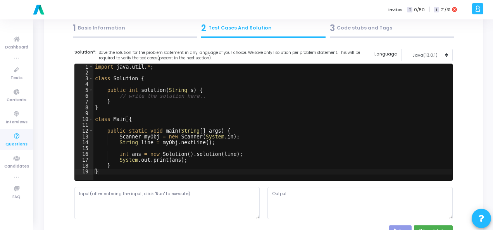
scroll to position [0, 0]
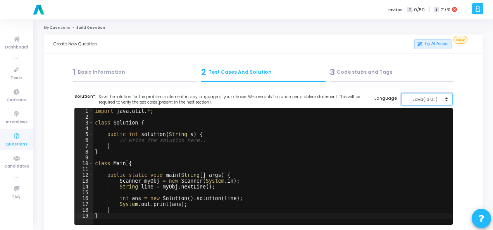
click at [427, 99] on div "Java(13.0.1)" at bounding box center [425, 99] width 38 height 7
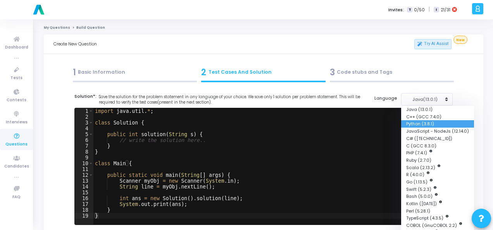
click at [418, 123] on button "Python (3.8.1)" at bounding box center [437, 123] width 73 height 7
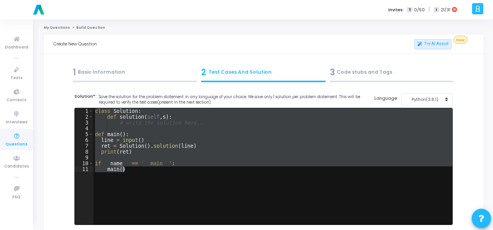
drag, startPoint x: 94, startPoint y: 109, endPoint x: 137, endPoint y: 183, distance: 85.7
click at [137, 183] on div "class Solution : def solution ( self , s ) : # write the solution here.. def ma…" at bounding box center [272, 172] width 359 height 128
paste textarea "print(verify_otp(otp)"
type textarea "print(verify_otp(otp))"
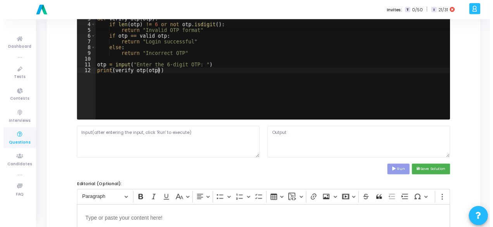
scroll to position [116, 0]
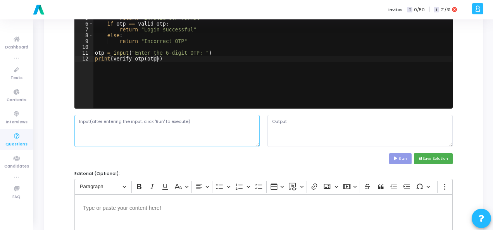
click at [158, 128] on textarea at bounding box center [166, 131] width 185 height 32
paste textarea "123456"
type textarea "123456"
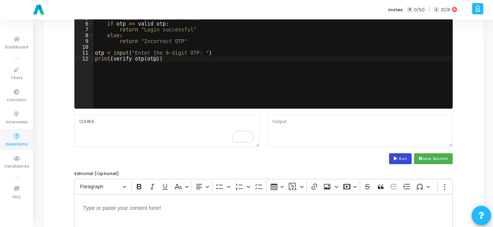
click at [402, 159] on button "Run" at bounding box center [400, 158] width 22 height 10
type textarea "Enter the 6-digit OTP: Login successful"
click at [199, 51] on div "valid_otp = "123456" # Simulated OTP def verify_otp ( otp ) : if len ( otp ) !=…" at bounding box center [272, 56] width 359 height 128
type textarea "otp = input()"
click at [390, 153] on div "Run save Save Solution" at bounding box center [263, 158] width 378 height 10
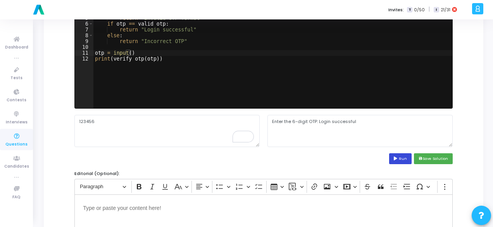
click at [391, 154] on button "Run" at bounding box center [400, 158] width 22 height 10
type textarea "Login successful"
click at [427, 153] on button "save Save Solution" at bounding box center [433, 158] width 39 height 10
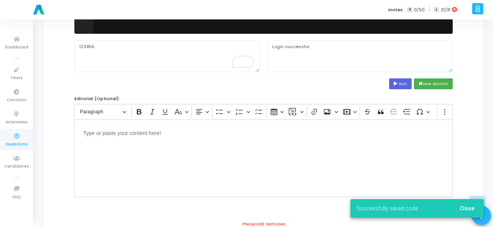
scroll to position [271, 0]
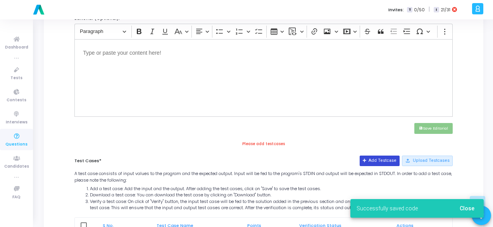
click at [380, 160] on button "Add Testcase" at bounding box center [380, 160] width 40 height 10
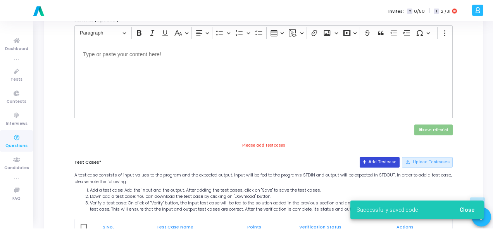
scroll to position [0, 0]
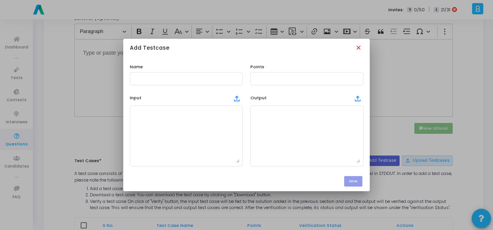
click at [358, 49] on mat-icon "close" at bounding box center [359, 48] width 9 height 9
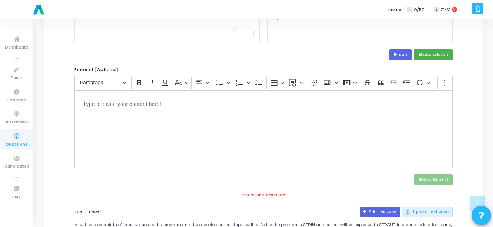
scroll to position [194, 0]
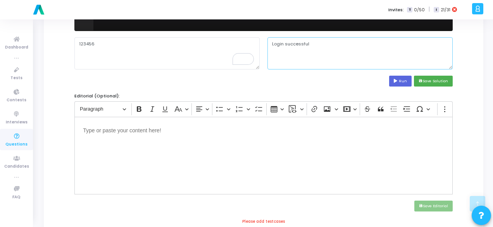
click at [290, 45] on textarea "Login successful" at bounding box center [360, 53] width 185 height 32
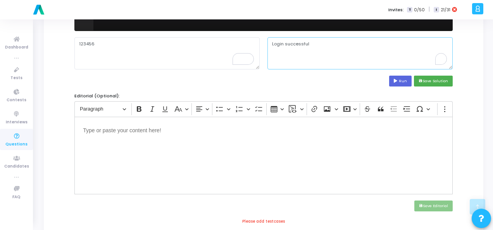
click at [283, 43] on textarea "Login successful" at bounding box center [360, 53] width 185 height 32
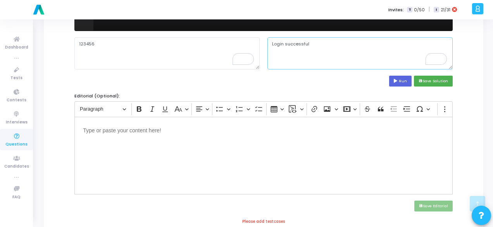
scroll to position [341, 0]
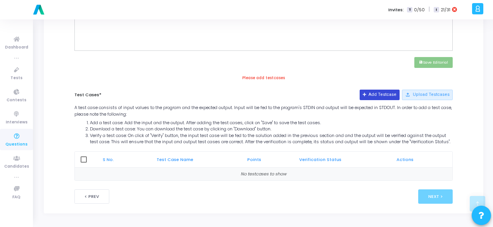
click at [367, 93] on icon at bounding box center [365, 95] width 4 height 4
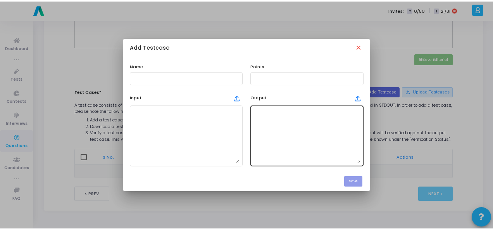
scroll to position [0, 0]
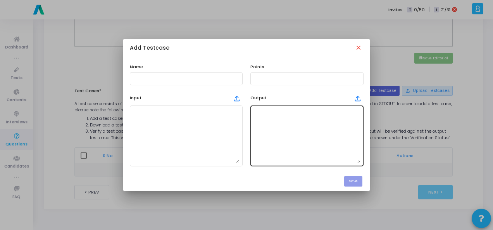
click at [319, 140] on textarea at bounding box center [307, 136] width 107 height 54
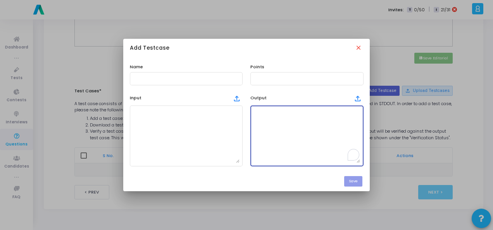
paste textarea "Login successful"
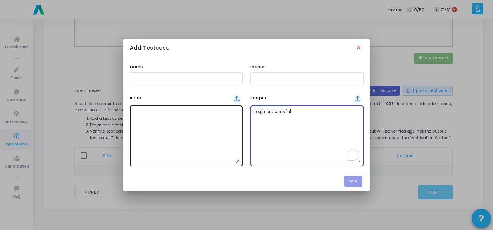
type textarea "Login successful"
click at [199, 132] on textarea at bounding box center [186, 136] width 107 height 54
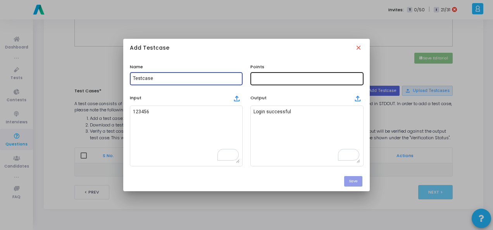
type input "Testcase"
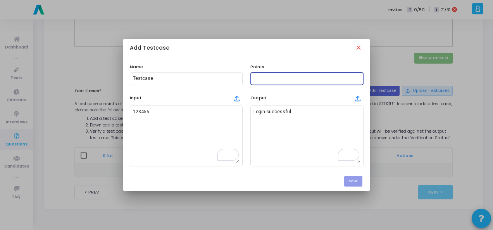
click at [290, 81] on input "text" at bounding box center [307, 78] width 107 height 5
type input "100"
click at [351, 180] on button "Save" at bounding box center [353, 181] width 18 height 10
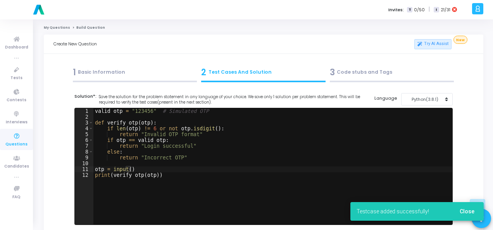
scroll to position [341, 0]
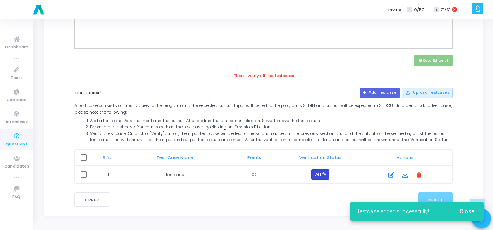
click at [325, 178] on button "Verify" at bounding box center [320, 174] width 18 height 10
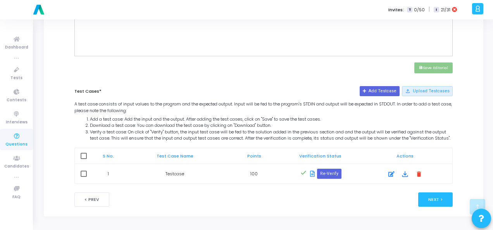
scroll to position [336, 0]
click at [446, 197] on button "Next >" at bounding box center [435, 199] width 35 height 14
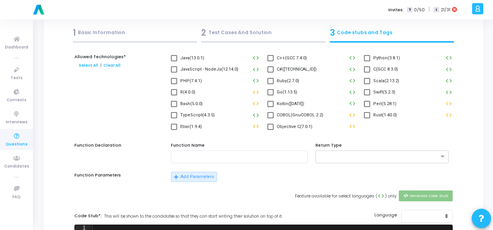
scroll to position [0, 0]
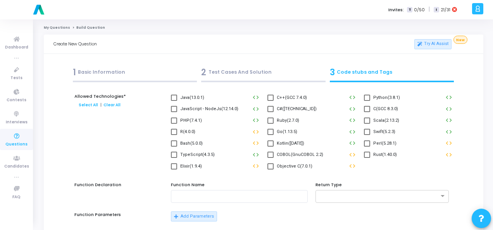
click at [370, 93] on label "Python(3.8.1)" at bounding box center [382, 97] width 36 height 9
click at [367, 101] on input "Python(3.8.1)" at bounding box center [367, 101] width 0 height 0
checkbox input "true"
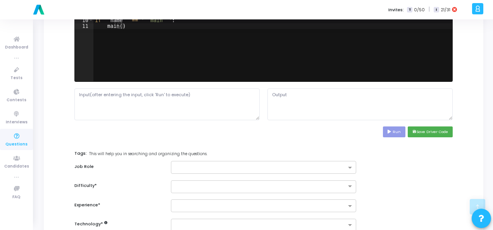
scroll to position [349, 0]
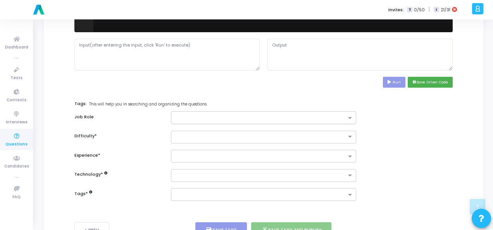
click at [345, 117] on input "text" at bounding box center [260, 118] width 171 height 7
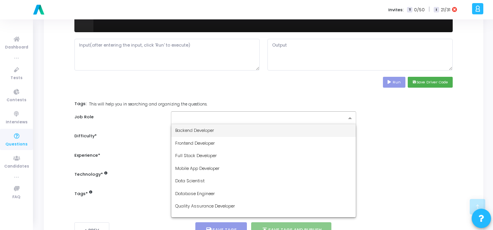
click at [324, 131] on div "Backend Developer" at bounding box center [263, 130] width 185 height 13
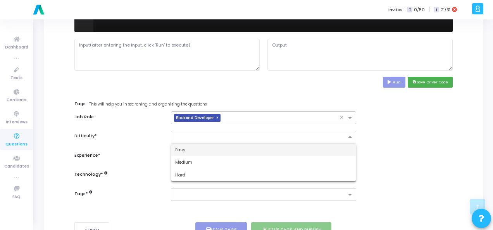
click at [329, 133] on input "text" at bounding box center [255, 136] width 161 height 7
click at [325, 141] on div at bounding box center [263, 137] width 185 height 13
click at [326, 149] on div "Easy" at bounding box center [263, 149] width 185 height 13
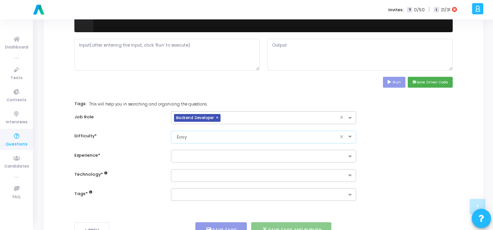
click at [326, 150] on div at bounding box center [263, 156] width 185 height 13
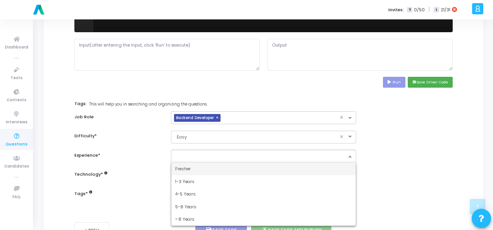
click at [325, 164] on div "Fresher" at bounding box center [263, 168] width 185 height 13
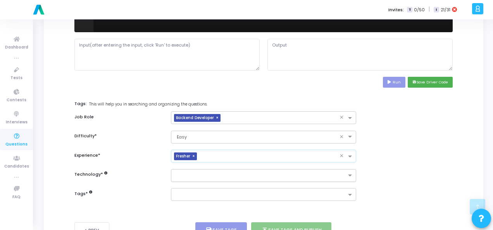
click at [325, 169] on div at bounding box center [263, 175] width 185 height 13
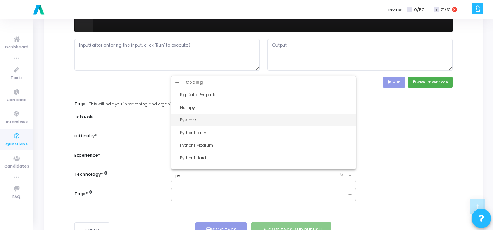
type input "pyt"
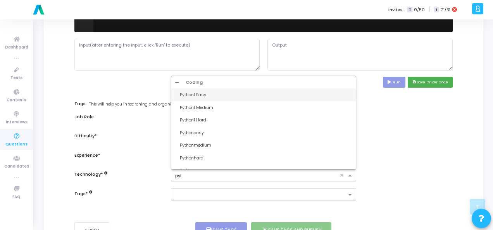
click at [280, 96] on div "Python1 Easy" at bounding box center [266, 95] width 172 height 7
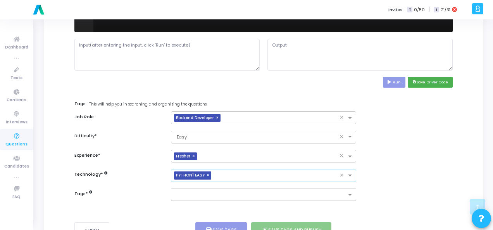
click at [257, 190] on div at bounding box center [258, 195] width 175 height 10
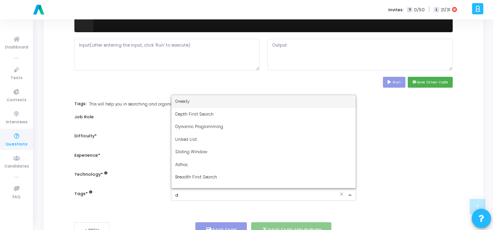
type input "dy"
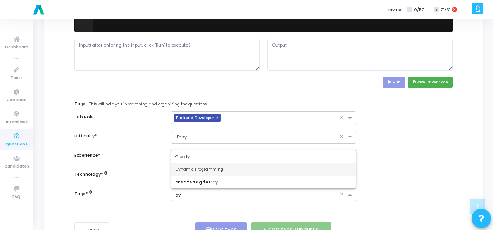
click at [255, 167] on div "Dynamic Programming" at bounding box center [263, 169] width 185 height 13
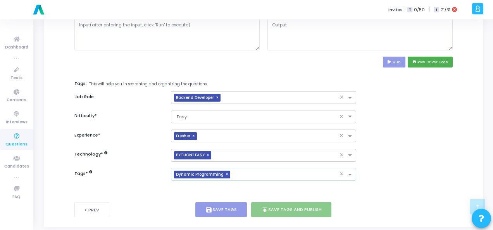
scroll to position [378, 0]
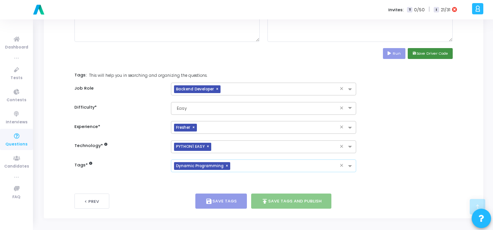
click at [430, 53] on button "save Save Driver Code" at bounding box center [430, 53] width 45 height 10
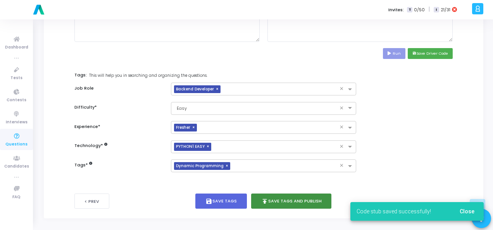
click at [306, 195] on button "publish Save Tags and Publish" at bounding box center [291, 200] width 81 height 15
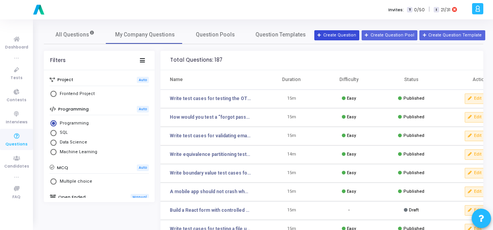
click at [332, 31] on button "Create Question" at bounding box center [336, 35] width 45 height 10
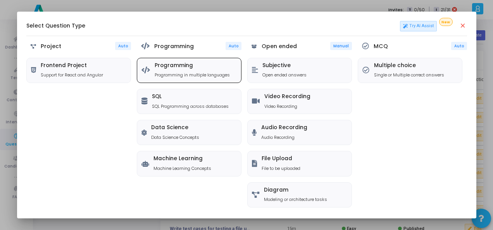
click at [178, 74] on p "Programming in multiple languages" at bounding box center [192, 75] width 75 height 7
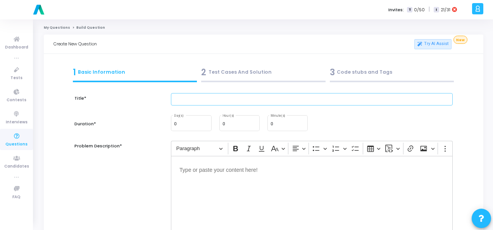
click at [222, 103] on input "text" at bounding box center [312, 99] width 282 height 13
paste input "Write test cases to validate a REST API that fetches user details by ID."
type input "Write test cases to validate a REST API that fetches user details by ID."
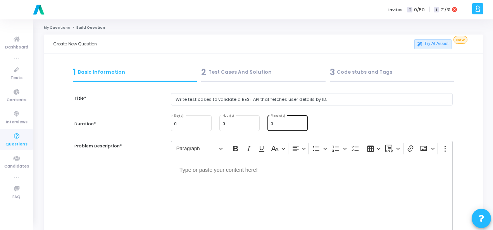
click at [288, 125] on input "0" at bounding box center [288, 124] width 34 height 5
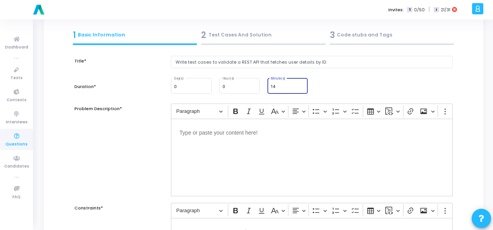
scroll to position [39, 0]
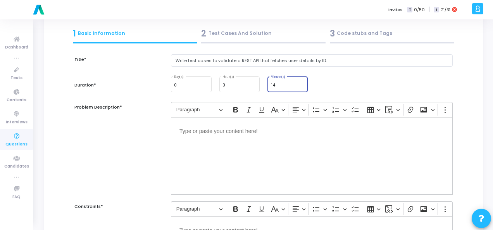
click at [205, 131] on p "Editor editing area: main" at bounding box center [312, 131] width 265 height 10
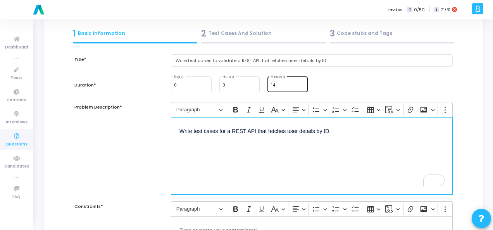
click at [279, 83] on input "14" at bounding box center [288, 85] width 34 height 5
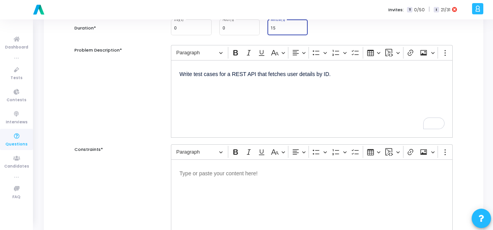
scroll to position [194, 0]
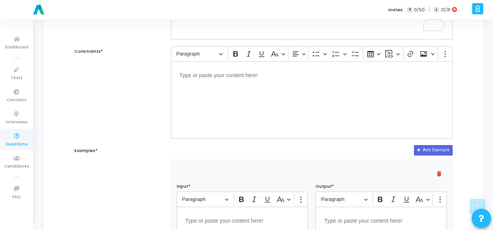
type input "15"
click at [295, 102] on div "Editor editing area: main" at bounding box center [312, 100] width 282 height 78
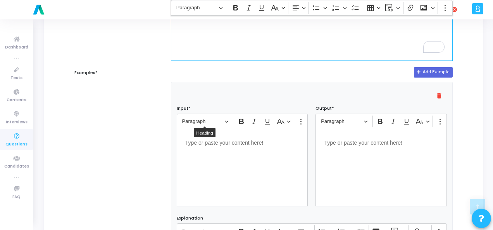
scroll to position [310, 0]
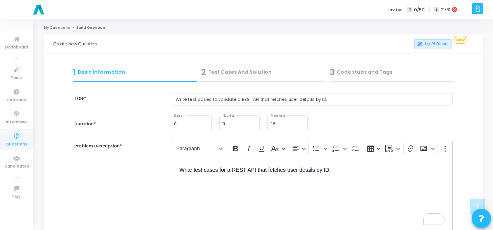
scroll to position [310, 0]
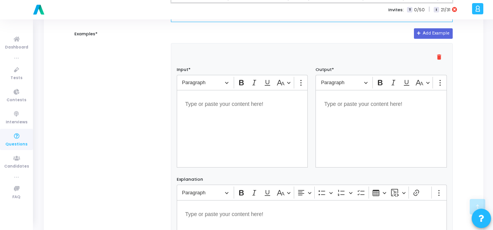
click at [223, 125] on div "Editor editing area: main" at bounding box center [242, 129] width 131 height 78
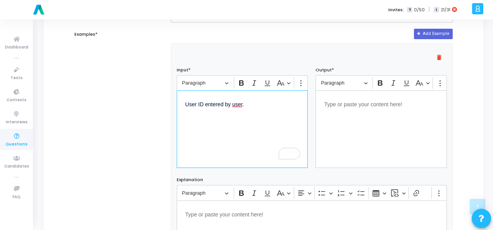
click at [354, 108] on div "Editor editing area: main" at bounding box center [381, 129] width 131 height 78
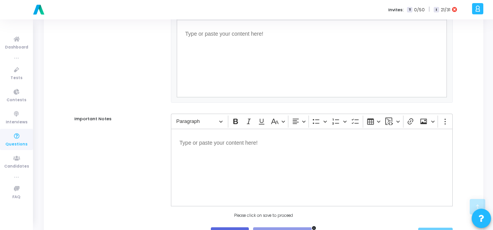
scroll to position [527, 0]
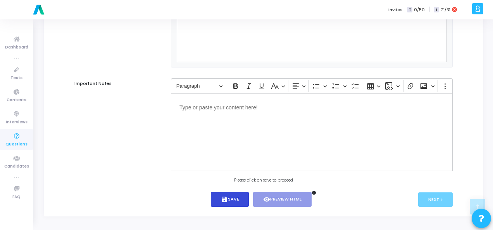
click at [220, 200] on button "save Save" at bounding box center [230, 199] width 38 height 15
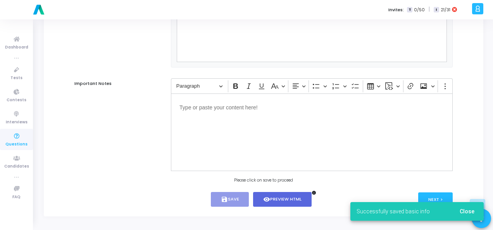
click at [472, 210] on span "Close" at bounding box center [467, 211] width 15 height 6
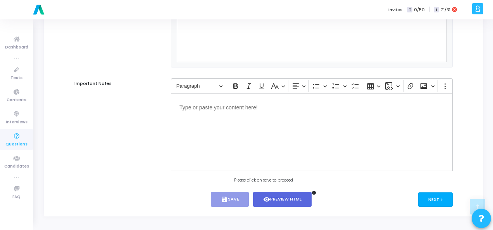
click at [441, 201] on button "Next >" at bounding box center [435, 199] width 35 height 14
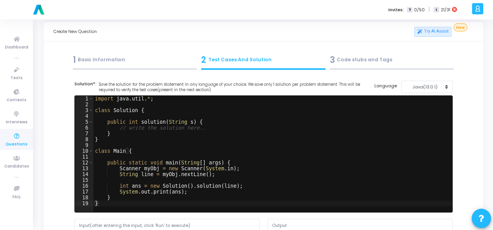
scroll to position [0, 0]
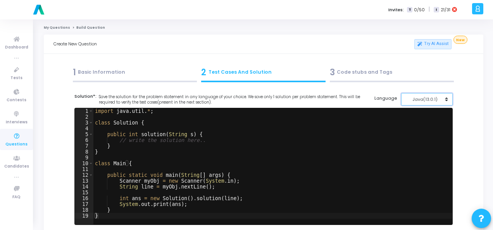
click at [431, 95] on button "Java(13.0.1)" at bounding box center [427, 99] width 52 height 13
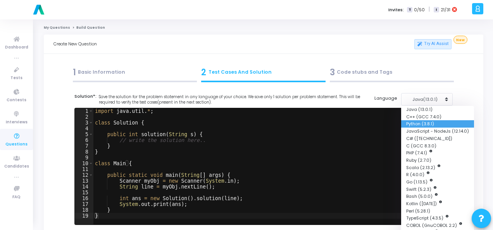
click at [426, 121] on button "Python (3.8.1)" at bounding box center [437, 123] width 73 height 7
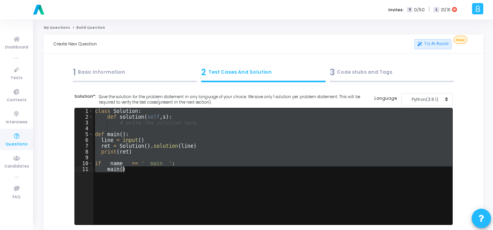
drag, startPoint x: 94, startPoint y: 110, endPoint x: 137, endPoint y: 171, distance: 74.3
click at [137, 171] on div "class Solution : def solution ( self , s ) : # write the solution here.. def ma…" at bounding box center [272, 172] width 359 height 128
paste textarea "{'name': '[PERSON_NAME]', 'age': [DEMOGRAPHIC_DATA]}//"
type textarea "{'name': '[PERSON_NAME]', 'age': [DEMOGRAPHIC_DATA]}//"
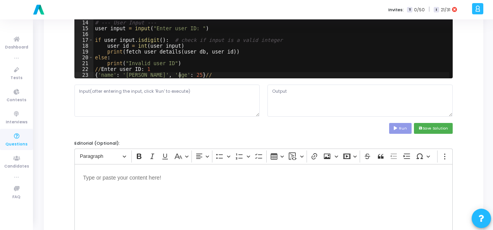
scroll to position [194, 0]
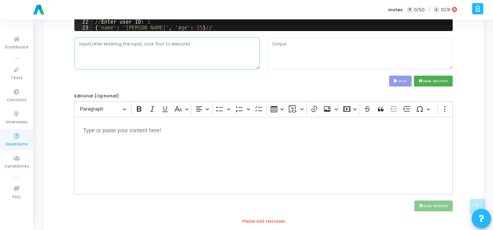
click at [116, 45] on textarea at bounding box center [166, 53] width 185 height 32
paste textarea "1"
type textarea "1"
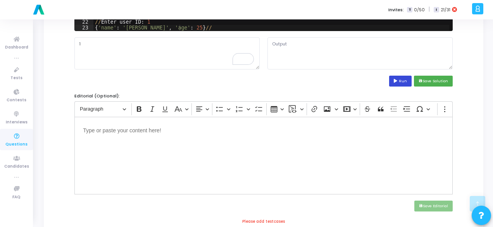
click at [400, 78] on button "Run" at bounding box center [400, 81] width 22 height 10
type textarea "File "script.py", line 22 //Enter user ID: 1 ^ SyntaxError: invalid syntax"
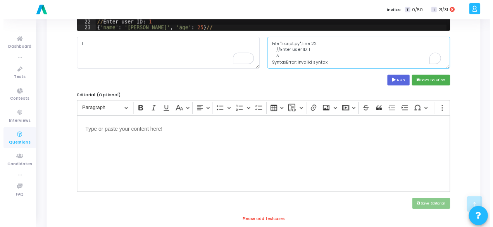
scroll to position [6, 0]
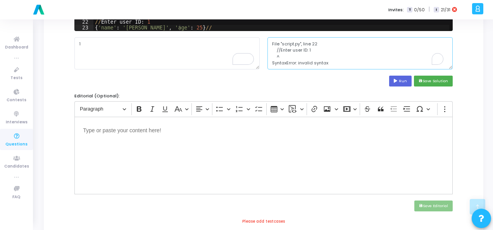
drag, startPoint x: 297, startPoint y: 50, endPoint x: 332, endPoint y: 81, distance: 46.9
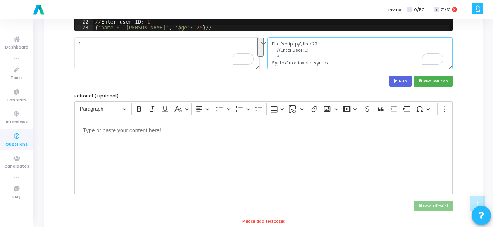
scroll to position [6, 0]
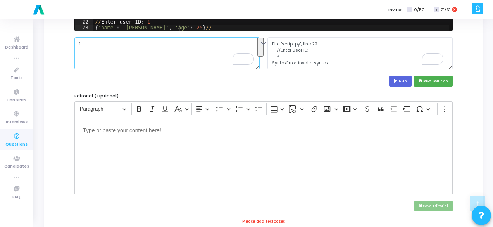
click at [119, 51] on textarea "1" at bounding box center [166, 53] width 185 height 32
paste textarea "//Enter user ID: 1"
type textarea "//Enter user ID: 1"
click at [398, 83] on button "Run" at bounding box center [400, 81] width 22 height 10
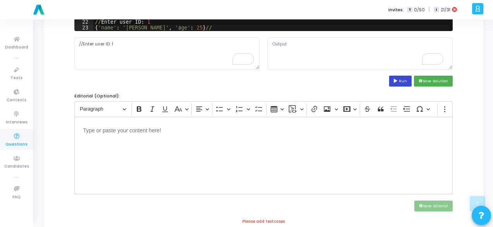
scroll to position [0, 0]
type textarea "File "script.py", line 22 //Enter user ID: 1 ^ SyntaxError: invalid syntax"
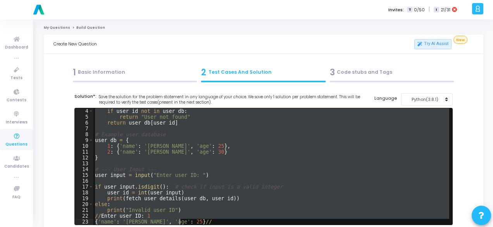
scroll to position [17, 0]
drag, startPoint x: 94, startPoint y: 111, endPoint x: 256, endPoint y: 231, distance: 201.5
click at [256, 226] on html "a am.smartx Billings Subscribe to a plan of your choice Settings Account settin…" at bounding box center [246, 113] width 493 height 227
type textarea "//Enter user ID: 1 {'name': 'Alice', 'age': 25}//"
paste textarea
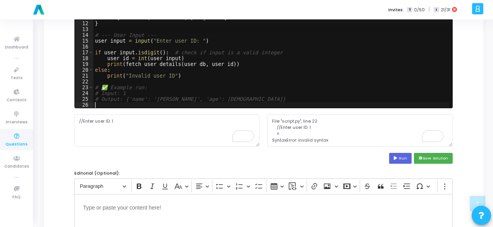
scroll to position [155, 0]
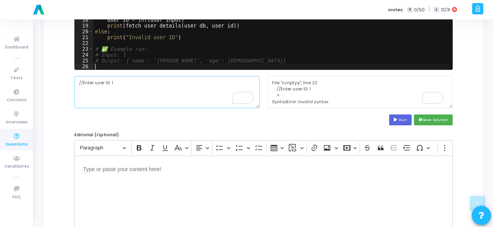
click at [111, 83] on textarea "//Enter user ID: 1" at bounding box center [166, 92] width 185 height 32
type textarea "1"
click at [403, 122] on button "Run" at bounding box center [400, 119] width 22 height 10
type textarea "Enter user ID: {'name': 'Alice', 'age': 25}"
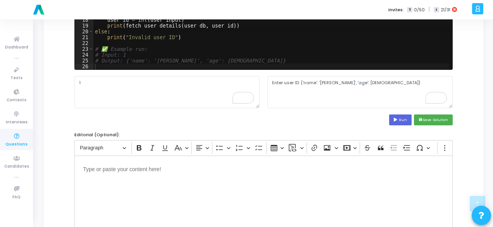
scroll to position [12, 0]
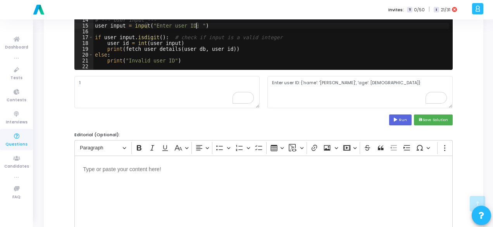
click at [195, 26] on div "return "Invalid user ID" if user_id not in user_db : return "User not found" re…" at bounding box center [271, 17] width 356 height 128
type textarea "user_input = input()"
click at [395, 120] on icon at bounding box center [396, 120] width 5 height 4
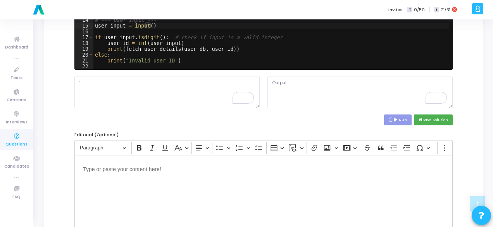
type textarea "{'name': 'Alice', 'age': 25}"
click at [303, 83] on textarea "{'name': 'Alice', 'age': 25}" at bounding box center [360, 92] width 185 height 32
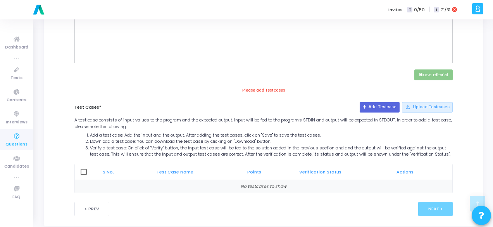
scroll to position [341, 0]
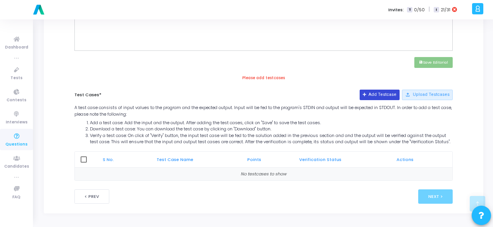
click at [390, 90] on button "Add Testcase" at bounding box center [380, 95] width 40 height 10
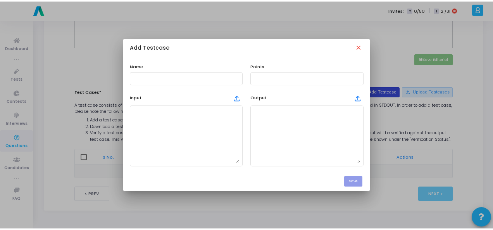
scroll to position [0, 0]
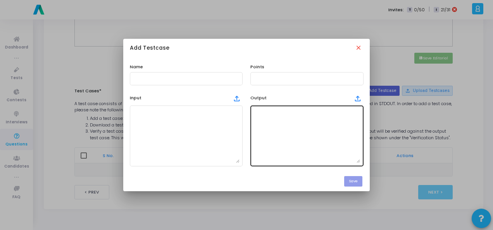
click at [306, 122] on textarea at bounding box center [307, 136] width 107 height 54
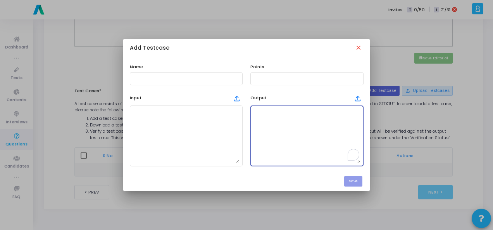
paste textarea "{'name': 'Alice', 'age': 25}"
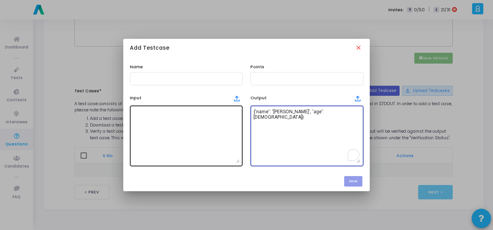
type textarea "{'name': 'Alice', 'age': 25}"
click at [193, 116] on textarea at bounding box center [186, 136] width 107 height 54
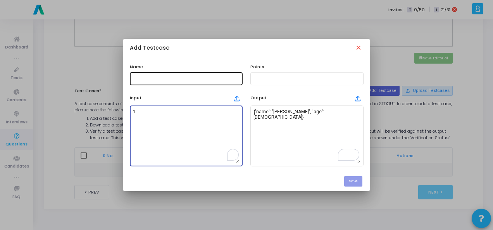
type textarea "1"
click at [188, 79] on input "text" at bounding box center [186, 78] width 107 height 5
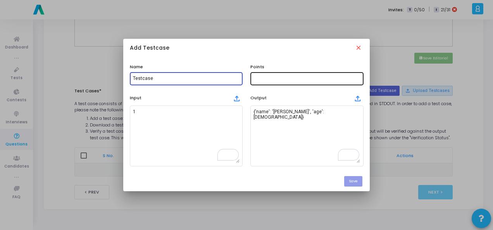
type input "Testcase"
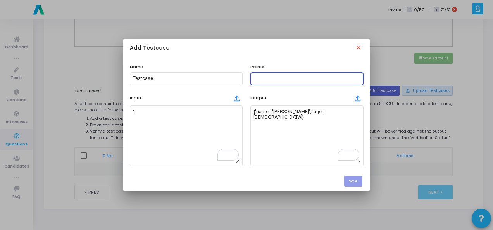
click at [280, 79] on input "text" at bounding box center [307, 78] width 107 height 5
type input "100"
click at [356, 180] on button "Save" at bounding box center [353, 181] width 18 height 10
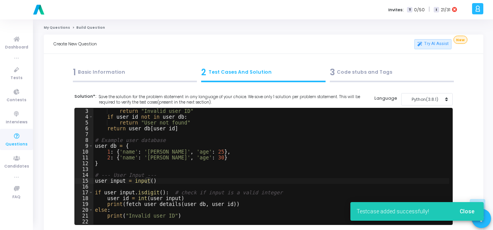
scroll to position [341, 0]
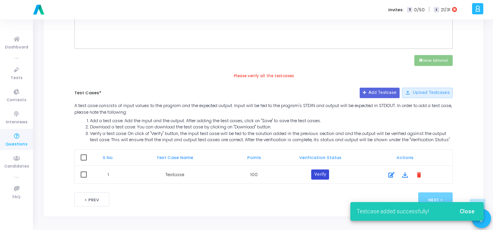
click at [325, 176] on button "Verify" at bounding box center [320, 174] width 18 height 10
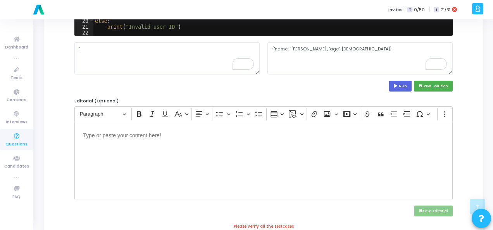
scroll to position [186, 0]
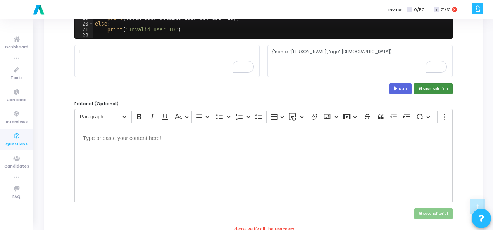
click at [442, 88] on button "save Save Solution" at bounding box center [433, 88] width 39 height 10
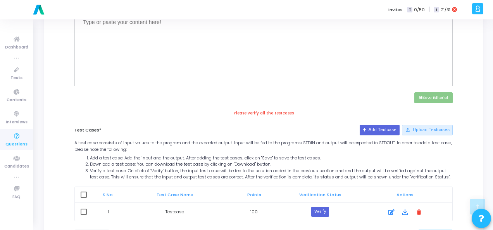
scroll to position [344, 0]
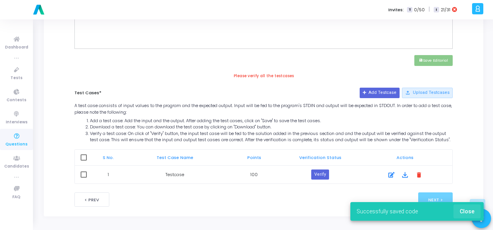
click at [475, 212] on button "Close" at bounding box center [467, 211] width 27 height 14
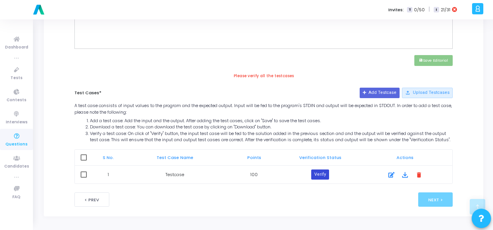
click at [328, 173] on button "Verify" at bounding box center [320, 174] width 18 height 10
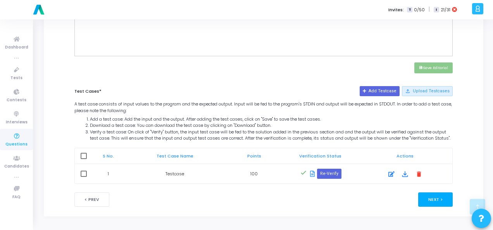
click at [441, 199] on button "Next >" at bounding box center [435, 199] width 35 height 14
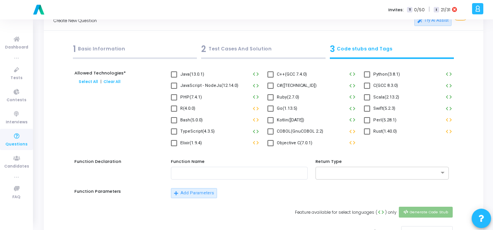
scroll to position [0, 0]
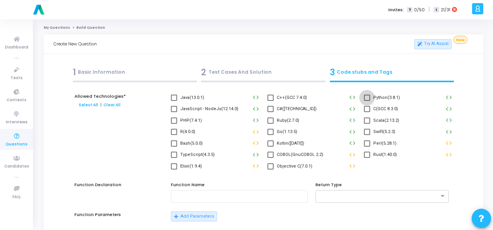
click at [368, 97] on span at bounding box center [367, 98] width 6 height 6
click at [367, 101] on input "Python(3.8.1)" at bounding box center [367, 101] width 0 height 0
checkbox input "true"
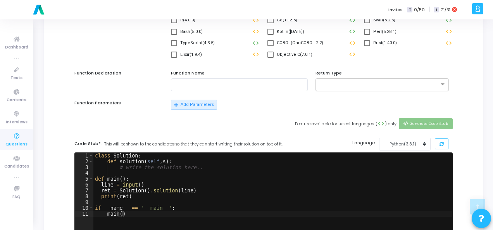
scroll to position [233, 0]
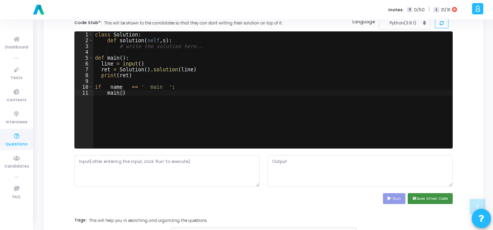
click at [440, 197] on button "save Save Driver Code" at bounding box center [430, 198] width 45 height 10
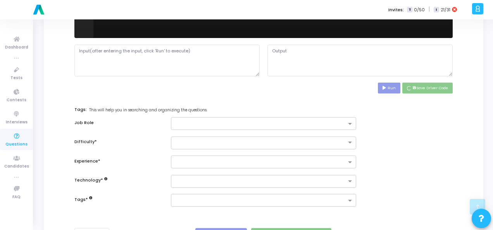
scroll to position [378, 0]
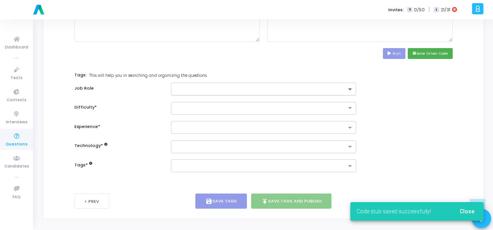
click at [347, 89] on span at bounding box center [351, 89] width 10 height 7
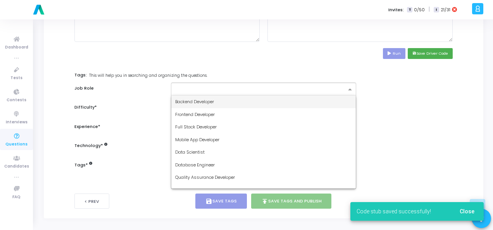
click at [318, 99] on div "Backend Developer" at bounding box center [263, 101] width 185 height 13
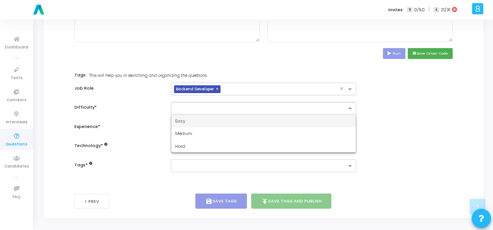
click at [351, 112] on ng-select "Easy Medium Hard" at bounding box center [263, 108] width 185 height 13
click at [328, 122] on div "Easy" at bounding box center [263, 121] width 185 height 13
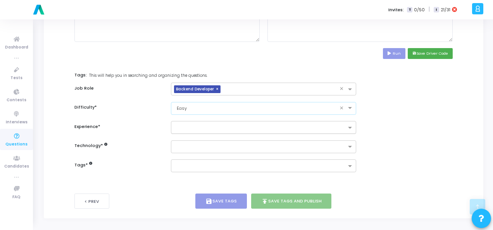
click at [328, 130] on div at bounding box center [260, 129] width 172 height 8
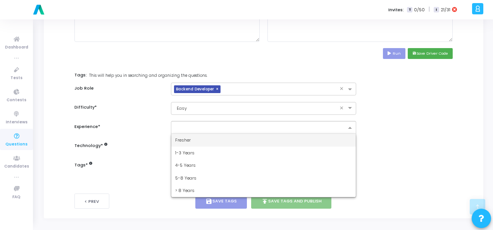
click at [316, 137] on div "Fresher" at bounding box center [263, 140] width 185 height 13
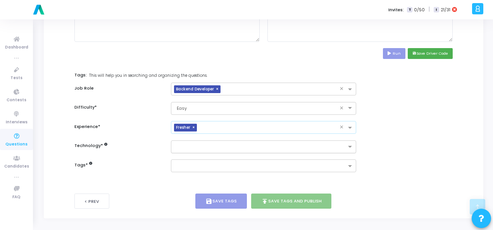
click at [322, 147] on input "text" at bounding box center [260, 147] width 171 height 7
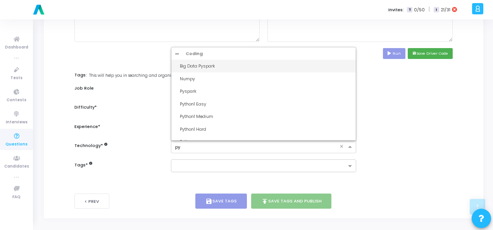
type input "pyt"
click at [270, 64] on div "Python1 Easy" at bounding box center [266, 66] width 172 height 7
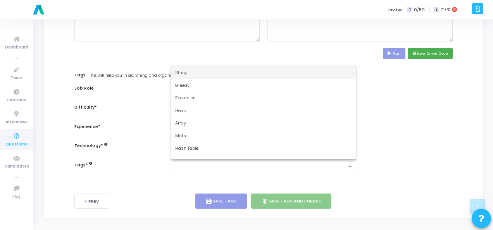
click at [267, 163] on input "text" at bounding box center [260, 166] width 171 height 7
type input "dy"
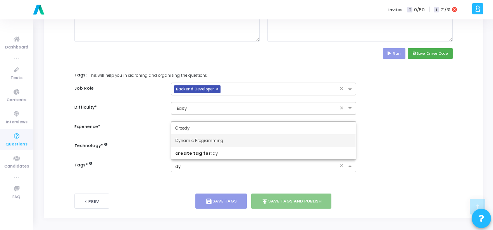
click at [269, 138] on div "Dynamic Programming" at bounding box center [263, 140] width 185 height 13
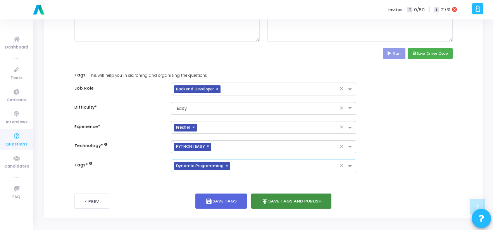
click at [279, 198] on button "publish Save Tags and Publish" at bounding box center [291, 200] width 81 height 15
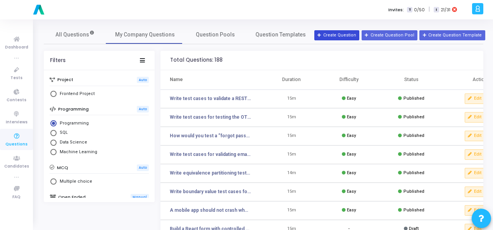
click at [345, 32] on button "Create Question" at bounding box center [336, 35] width 45 height 10
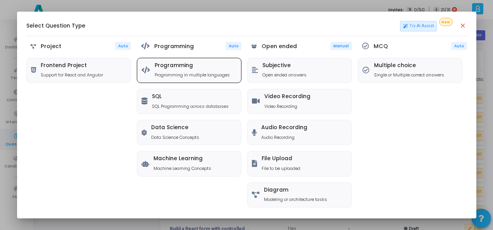
click at [187, 60] on div "Programming Programming in multiple languages" at bounding box center [189, 70] width 104 height 24
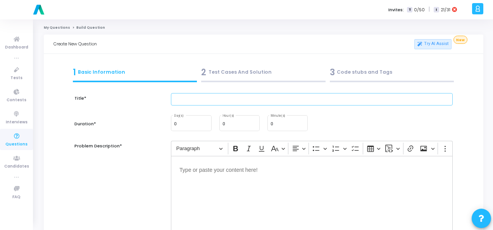
click at [330, 102] on input "text" at bounding box center [312, 99] width 282 height 13
paste input "Write test cases for a POST API that creates a new customer in the database."
type input "Write test cases for a POST API that creates a new customer in the database."
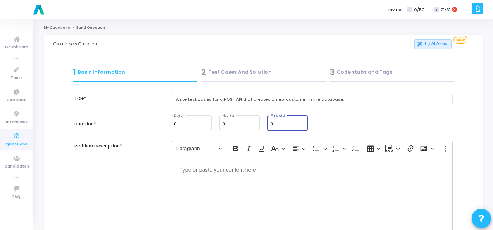
click at [278, 124] on input "0" at bounding box center [288, 124] width 34 height 5
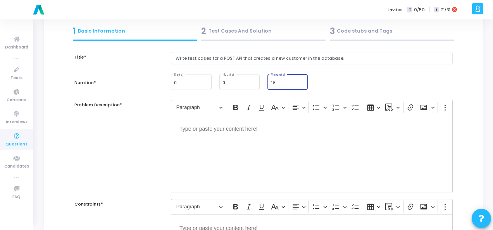
scroll to position [116, 0]
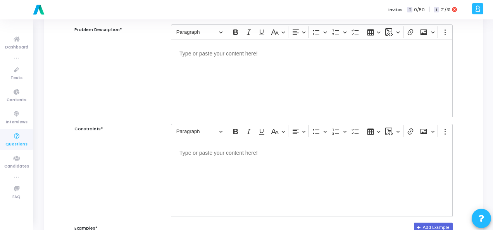
type input "15"
click at [256, 77] on div "Editor editing area: main" at bounding box center [312, 79] width 282 height 78
click at [197, 153] on p "Editor editing area: main" at bounding box center [312, 152] width 265 height 10
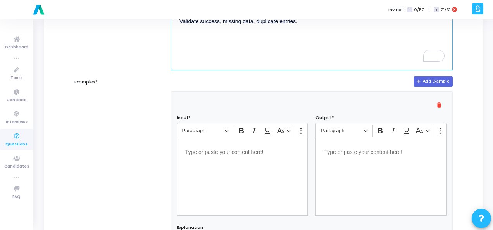
scroll to position [271, 0]
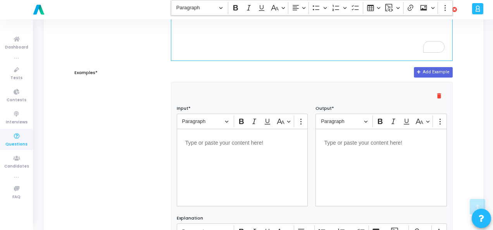
click at [214, 143] on p "Editor editing area: main" at bounding box center [242, 142] width 114 height 10
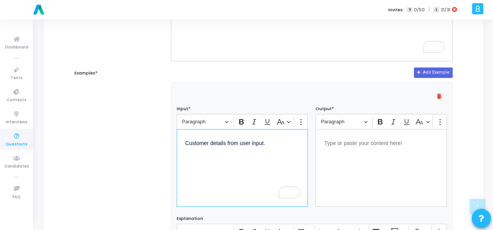
click at [360, 144] on p "Editor editing area: main" at bounding box center [381, 143] width 114 height 10
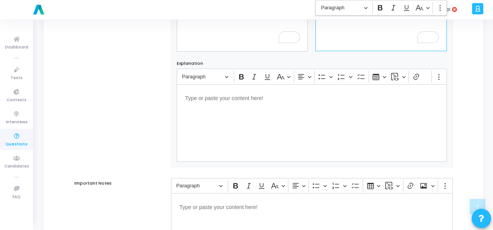
scroll to position [527, 0]
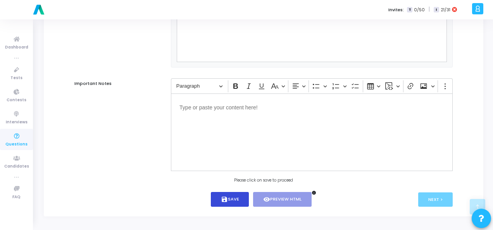
click at [229, 196] on button "save Save" at bounding box center [230, 199] width 38 height 15
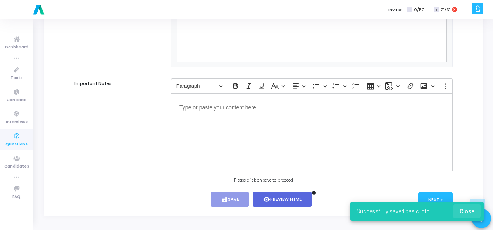
click at [468, 211] on span "Close" at bounding box center [467, 211] width 15 height 6
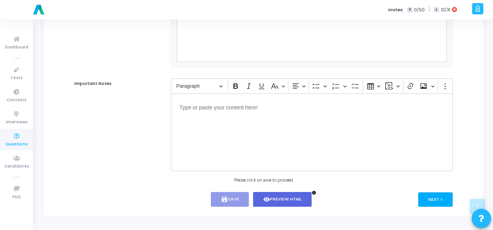
click at [431, 198] on button "Next >" at bounding box center [435, 199] width 35 height 14
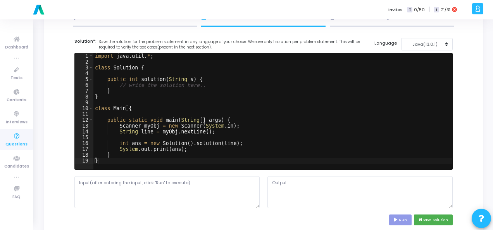
scroll to position [0, 0]
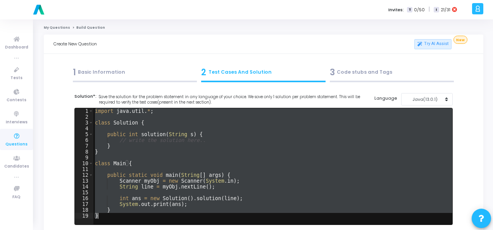
drag, startPoint x: 94, startPoint y: 110, endPoint x: 185, endPoint y: 213, distance: 137.7
click at [185, 213] on div "import java . util . * ; class Solution { public int solution ( String s ) { //…" at bounding box center [272, 172] width 359 height 128
click at [427, 98] on div "Java(13.0.1)" at bounding box center [425, 99] width 38 height 7
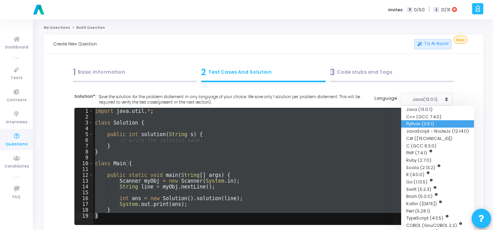
click at [413, 123] on button "Python (3.8.1)" at bounding box center [437, 123] width 73 height 7
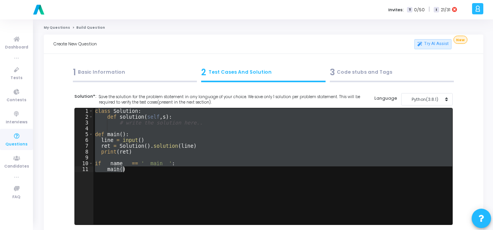
drag, startPoint x: 95, startPoint y: 108, endPoint x: 164, endPoint y: 177, distance: 98.2
click at [164, 177] on div "class Solution : def solution ( self , s ) : # write the solution here.. def ma…" at bounding box center [272, 172] width 359 height 128
type textarea "if __name__ == '__main__': main()"
paste textarea
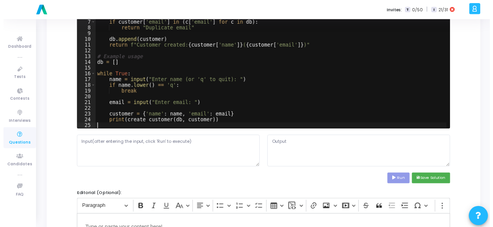
scroll to position [116, 0]
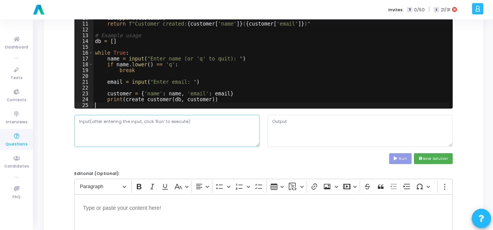
click at [163, 128] on textarea at bounding box center [166, 131] width 185 height 32
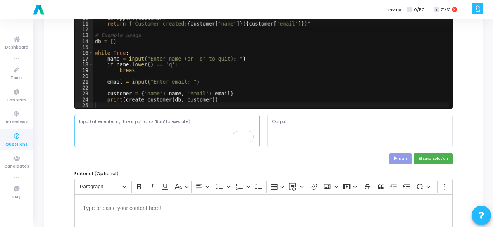
scroll to position [29, 0]
paste textarea "[PERSON_NAME][EMAIL_ADDRESS][DOMAIN_NAME]"
type textarea "[PERSON_NAME][EMAIL_ADDRESS][DOMAIN_NAME]"
click at [396, 158] on icon at bounding box center [396, 159] width 5 height 4
type textarea "Enter name (or 'q' to quit): Enter email: Traceback (most recent call last): Fi…"
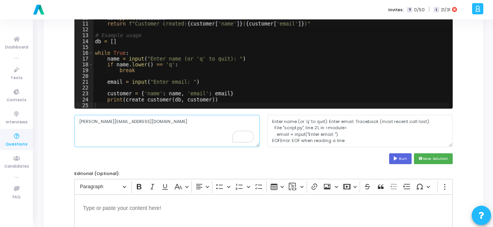
click at [78, 121] on textarea "[PERSON_NAME][EMAIL_ADDRESS][DOMAIN_NAME]" at bounding box center [166, 131] width 185 height 32
paste textarea "[PERSON_NAME]"
paste textarea "[PERSON_NAME][EMAIL_ADDRESS][DOMAIN_NAME]"
type textarea "[PERSON_NAME][EMAIL_ADDRESS][DOMAIN_NAME]"
click at [97, 121] on textarea "[PERSON_NAME][EMAIL_ADDRESS][DOMAIN_NAME]" at bounding box center [166, 131] width 185 height 32
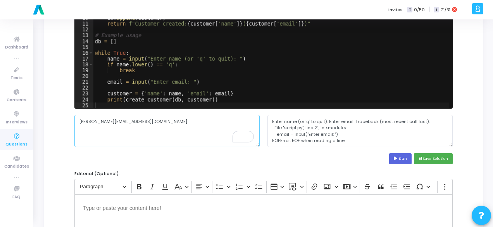
click at [97, 121] on textarea "[PERSON_NAME][EMAIL_ADDRESS][DOMAIN_NAME]" at bounding box center [166, 131] width 185 height 32
paste textarea "[PERSON_NAME]"
paste textarea "[PERSON_NAME][EMAIL_ADDRESS][DOMAIN_NAME]"
click at [79, 121] on textarea "[PERSON_NAME][EMAIL_ADDRESS][DOMAIN_NAME]" at bounding box center [166, 131] width 185 height 32
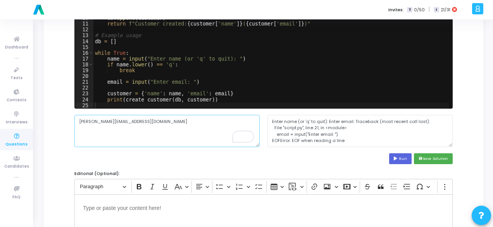
paste textarea "[PERSON_NAME]"
paste textarea "[PERSON_NAME][EMAIL_ADDRESS][DOMAIN_NAME]"
type textarea "[PERSON_NAME] [PERSON_NAME][EMAIL_ADDRESS][DOMAIN_NAME]"
click at [408, 158] on button "Run" at bounding box center [400, 158] width 22 height 10
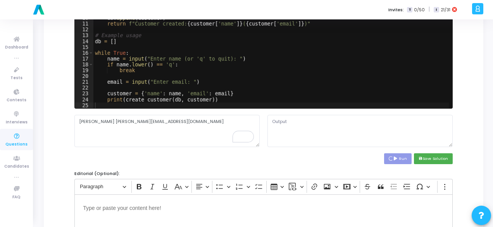
type textarea "Enter name (or 'q' to quit): Enter email: Traceback (most recent call last): Fi…"
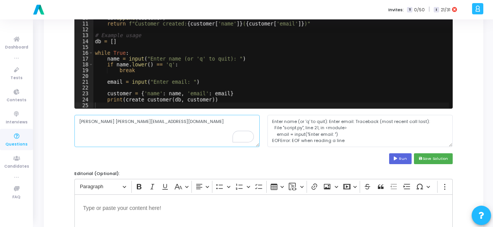
drag, startPoint x: 78, startPoint y: 122, endPoint x: 168, endPoint y: 121, distance: 90.7
click at [168, 121] on textarea "[PERSON_NAME] [PERSON_NAME][EMAIL_ADDRESS][DOMAIN_NAME]" at bounding box center [166, 131] width 185 height 32
paste textarea "[PERSON_NAME]"
type textarea "[PERSON_NAME]"
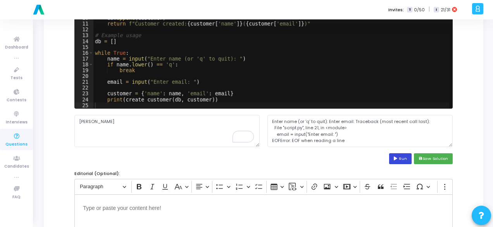
click at [402, 158] on button "Run" at bounding box center [400, 158] width 22 height 10
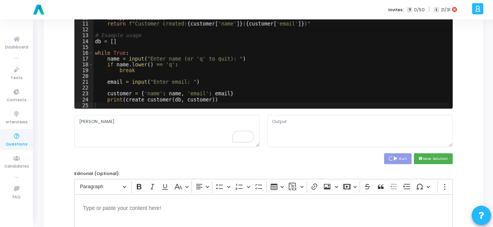
type textarea "Enter name (or 'q' to quit): Enter email: Traceback (most recent call last): Fi…"
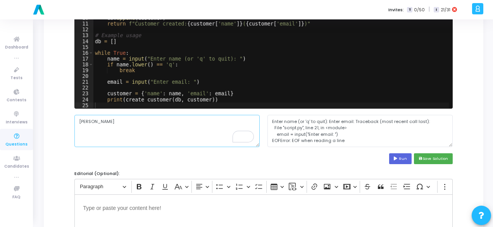
drag, startPoint x: 90, startPoint y: 120, endPoint x: 64, endPoint y: 120, distance: 26.4
click at [64, 120] on div "Title* Write test cases for a POST API that creates a new customer in the datab…" at bounding box center [264, 196] width 420 height 456
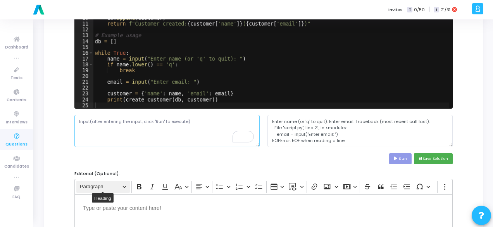
paste textarea "Enter name (or 'q' to quit): [PERSON_NAME] Enter email: [PERSON_NAME][EMAIL_ADD…"
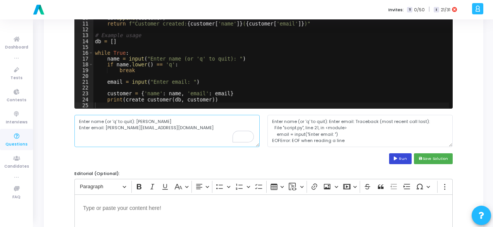
type textarea "Enter name (or 'q' to quit): [PERSON_NAME] Enter email: [PERSON_NAME][EMAIL_ADD…"
click at [399, 157] on icon at bounding box center [396, 159] width 5 height 4
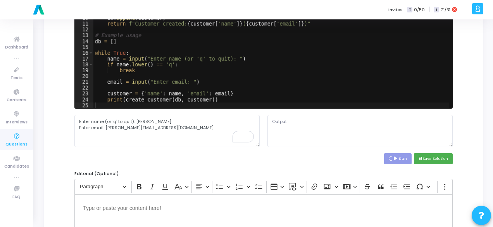
type textarea "Enter name (or 'q' to quit): Enter email: Customer created: Enter name (or 'q' …"
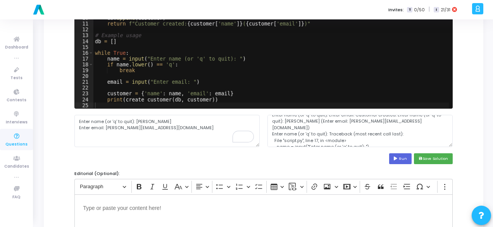
scroll to position [0, 0]
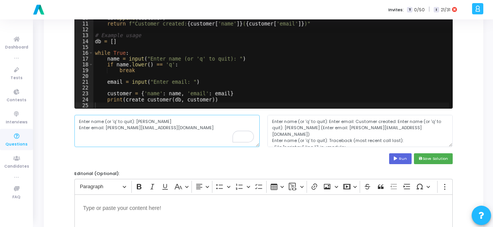
click at [104, 127] on textarea "Enter name (or 'q' to quit): [PERSON_NAME] Enter email: [PERSON_NAME][EMAIL_ADD…" at bounding box center [166, 131] width 185 height 32
click at [134, 120] on textarea "Enter name (or 'q' to quit): [PERSON_NAME] [PERSON_NAME][EMAIL_ADDRESS][DOMAIN_…" at bounding box center [166, 131] width 185 height 32
type textarea "[PERSON_NAME] [PERSON_NAME][EMAIL_ADDRESS][DOMAIN_NAME]"
click at [402, 160] on button "Run" at bounding box center [400, 158] width 22 height 10
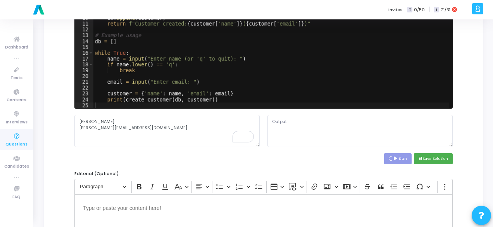
type textarea "Enter name (or 'q' to quit): Enter email: Customer created: [PERSON_NAME] ([PER…"
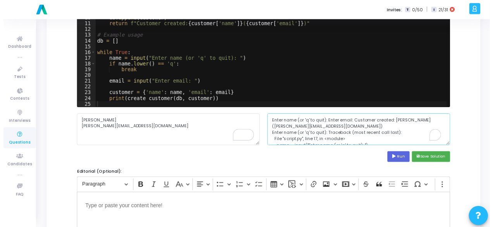
scroll to position [19, 0]
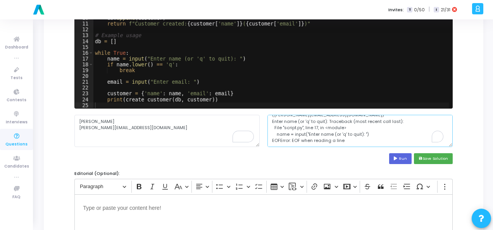
drag, startPoint x: 269, startPoint y: 120, endPoint x: 343, endPoint y: 154, distance: 80.8
click at [343, 154] on cj-code-editor "Solution*: Save the solution for the problem statement in any language of your …" at bounding box center [263, 70] width 378 height 187
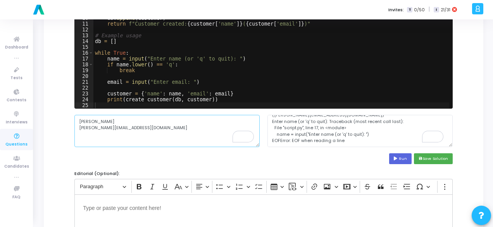
drag, startPoint x: 131, startPoint y: 128, endPoint x: 75, endPoint y: 114, distance: 57.3
click at [75, 114] on cj-code-editor "Solution*: Save the solution for the problem statement in any language of your …" at bounding box center [263, 70] width 378 height 187
paste textarea "{'name': '[PERSON_NAME]', 'email': [EMAIL_ADDRESS][PERSON_NAME][DOMAIN_NAME]'}"
type textarea "{'name': '[PERSON_NAME]', 'email': [EMAIL_ADDRESS][PERSON_NAME][DOMAIN_NAME]'}"
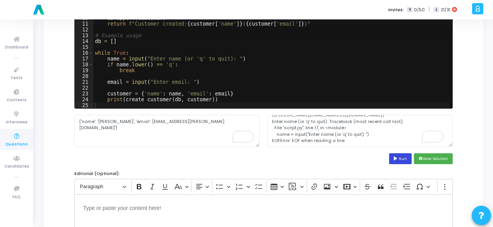
click at [404, 159] on button "Run" at bounding box center [400, 158] width 22 height 10
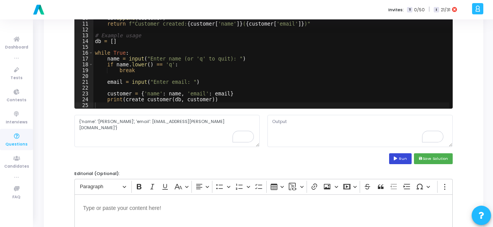
scroll to position [0, 0]
type textarea "Enter name (or 'q' to quit): Enter email: Traceback (most recent call last): Fi…"
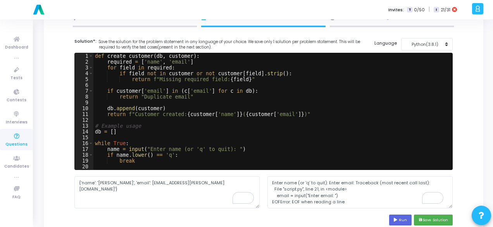
scroll to position [39, 0]
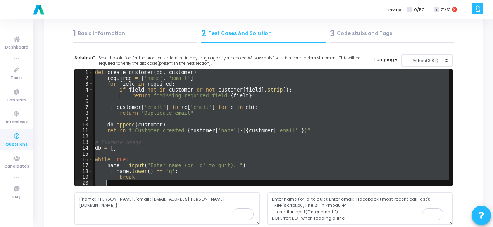
drag, startPoint x: 94, startPoint y: 73, endPoint x: 205, endPoint y: 183, distance: 156.8
click at [205, 183] on div "def create_customer ( db , customer ) : required = [ 'name' , 'email' ] for fie…" at bounding box center [271, 133] width 356 height 128
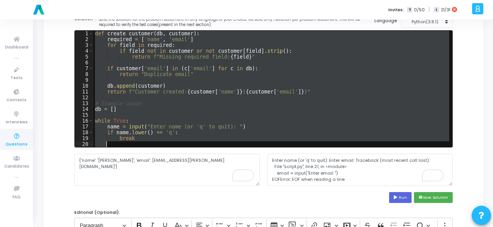
scroll to position [0, 0]
click at [95, 32] on div "def create_customer ( db , customer ) : required = [ 'name' , 'email' ] for fie…" at bounding box center [271, 89] width 356 height 116
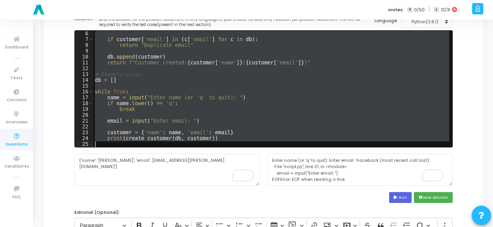
scroll to position [29, 0]
drag, startPoint x: 95, startPoint y: 32, endPoint x: 195, endPoint y: 179, distance: 177.5
click at [195, 179] on cj-code-editor "Solution*: Save the solution for the problem statement in any language of your …" at bounding box center [263, 109] width 378 height 187
paste textarea
type textarea "print(create_customer(db, customer))"
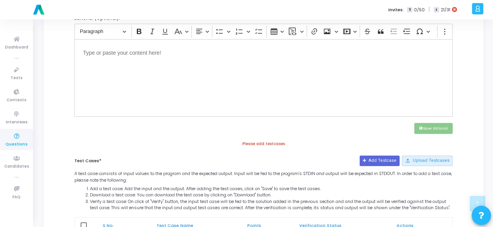
scroll to position [194, 0]
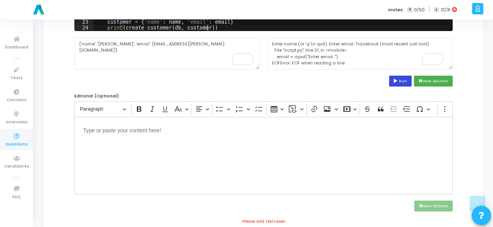
click at [394, 80] on button "Run" at bounding box center [400, 81] width 22 height 10
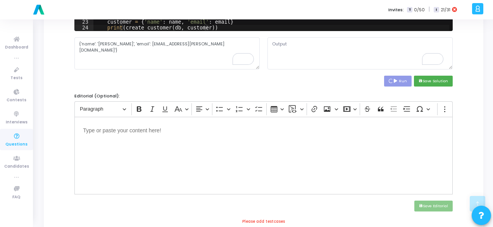
scroll to position [0, 0]
type textarea "Enter name (or 'q' to quit): Enter email: Traceback (most recent call last): Fi…"
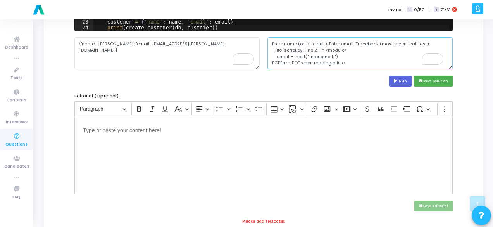
scroll to position [6, 0]
drag, startPoint x: 269, startPoint y: 44, endPoint x: 375, endPoint y: 74, distance: 110.8
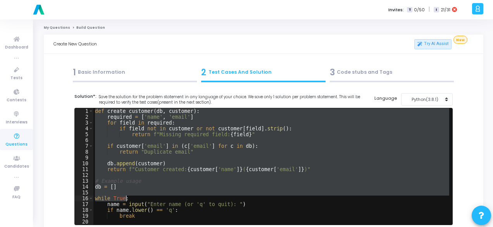
scroll to position [23, 0]
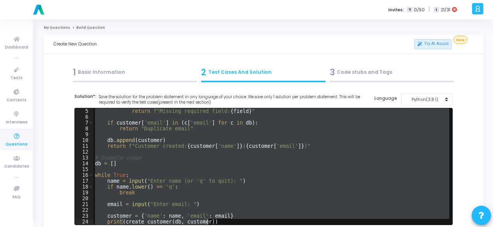
drag, startPoint x: 95, startPoint y: 111, endPoint x: 179, endPoint y: 235, distance: 150.6
click at [179, 226] on html "a am.smartx Billings Subscribe to a plan of your choice Settings Account settin…" at bounding box center [246, 113] width 493 height 227
type textarea "customer = {'name': name, 'email': email} print(create_customer(db, customer))"
paste textarea
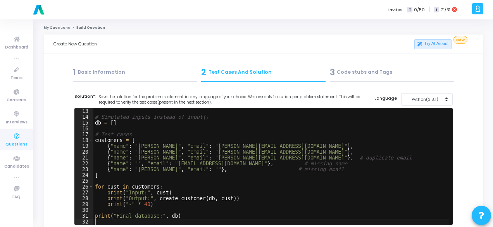
scroll to position [116, 0]
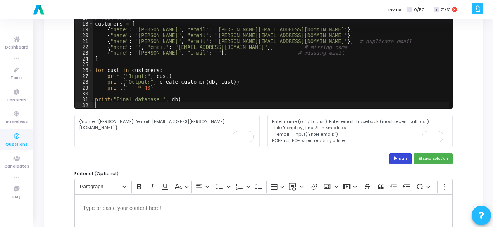
click at [398, 155] on button "Run" at bounding box center [400, 158] width 22 height 10
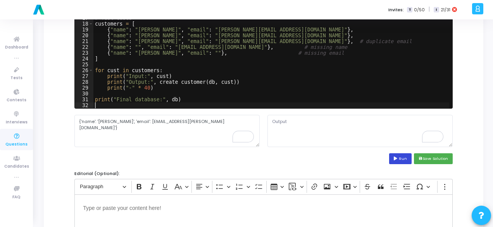
scroll to position [0, 0]
type textarea "Input: {'name': 'Alice', 'email': 'alice@example.com'} Output: Customer created…"
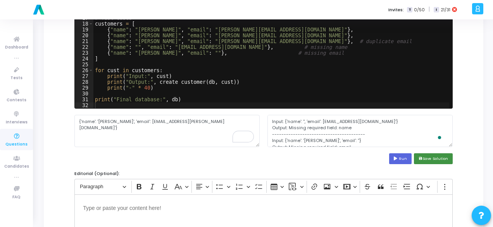
click at [427, 155] on button "save Save Solution" at bounding box center [433, 158] width 39 height 10
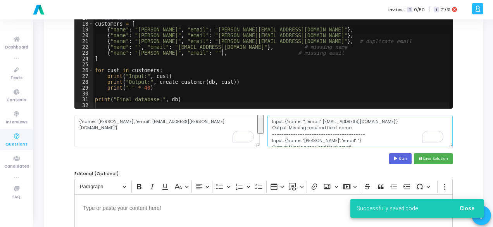
drag, startPoint x: 272, startPoint y: 121, endPoint x: 351, endPoint y: 178, distance: 97.0
click at [351, 178] on div "Solution*: Save the solution for the problem statement in any language of your …" at bounding box center [263, 189] width 378 height 425
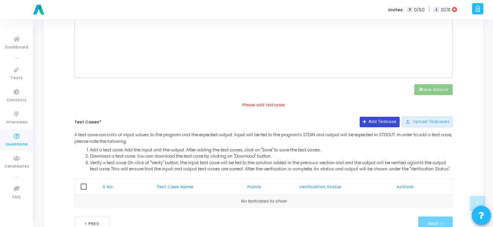
click at [377, 123] on button "Add Testcase" at bounding box center [380, 122] width 40 height 10
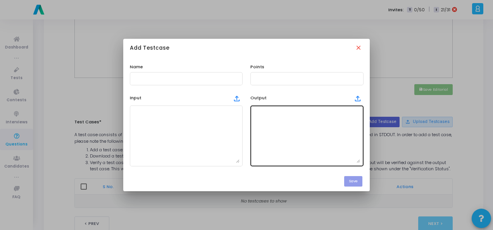
click at [326, 142] on textarea at bounding box center [307, 136] width 107 height 54
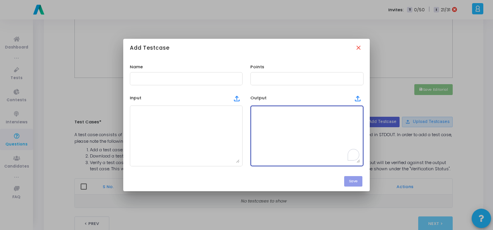
paste textarea "Input: {'name': 'Alice', 'email': 'alice@example.com'} Output: Customer created…"
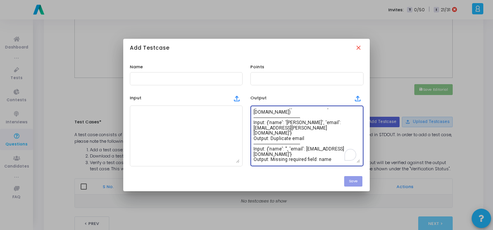
type textarea "Input: {'name': 'Alice', 'email': 'alice@example.com'} Output: Customer created…"
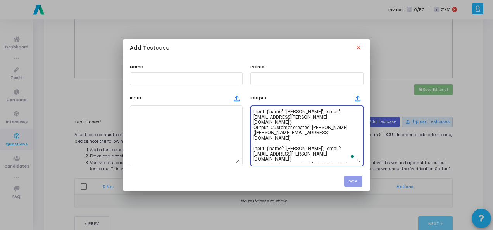
scroll to position [63, 0]
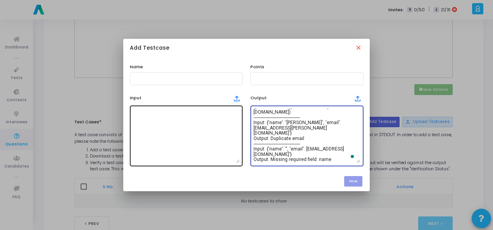
click at [159, 130] on textarea at bounding box center [186, 136] width 107 height 54
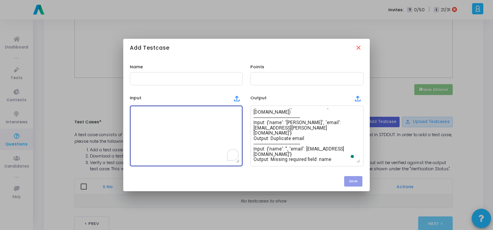
paste textarea "{'name': 'Alice', 'email': 'alice@example.com'}"
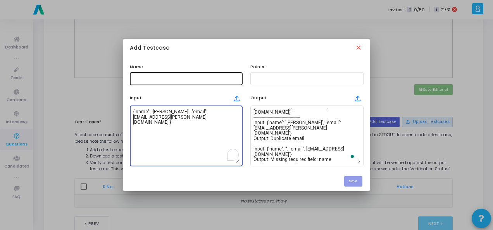
type textarea "{'name': 'Alice', 'email': 'alice@example.com'}"
click at [154, 76] on input "text" at bounding box center [186, 78] width 107 height 5
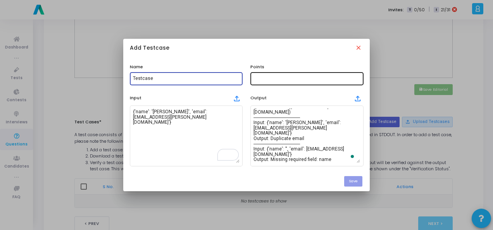
type input "Testcase"
click at [258, 72] on div at bounding box center [307, 78] width 107 height 14
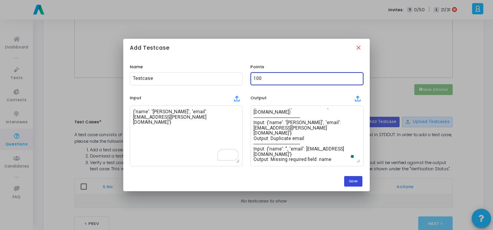
type input "100"
click at [361, 181] on button "Save" at bounding box center [353, 181] width 18 height 10
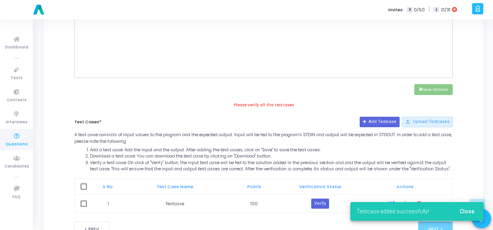
scroll to position [344, 0]
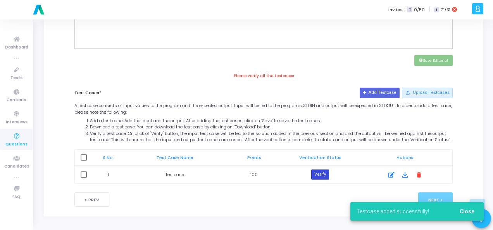
click at [325, 176] on button "Verify" at bounding box center [320, 174] width 18 height 10
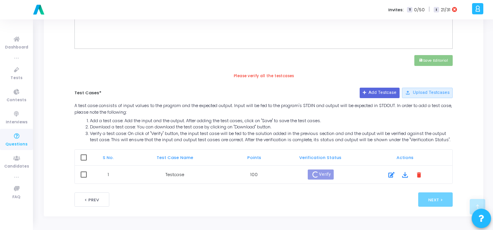
scroll to position [336, 0]
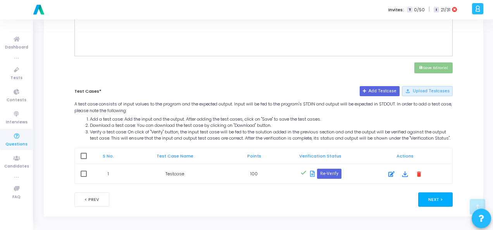
click at [441, 199] on button "Next >" at bounding box center [435, 199] width 35 height 14
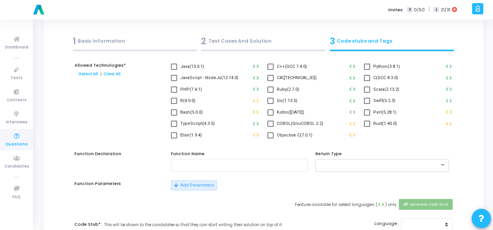
scroll to position [0, 0]
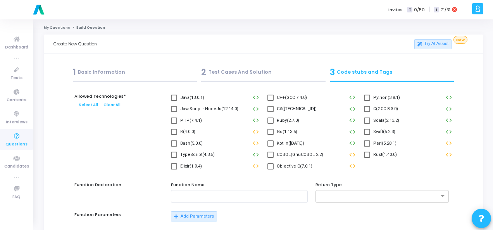
click at [368, 97] on span at bounding box center [367, 98] width 6 height 6
click at [367, 101] on input "Python(3.8.1)" at bounding box center [367, 101] width 0 height 0
checkbox input "true"
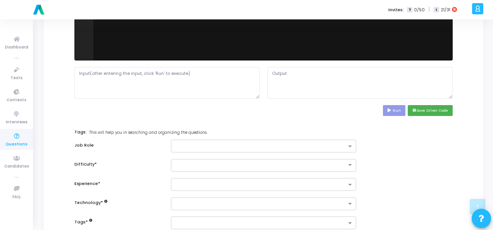
scroll to position [349, 0]
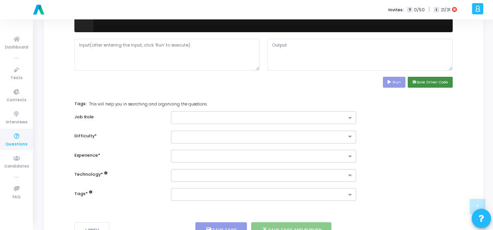
click at [444, 82] on button "save Save Driver Code" at bounding box center [430, 82] width 45 height 10
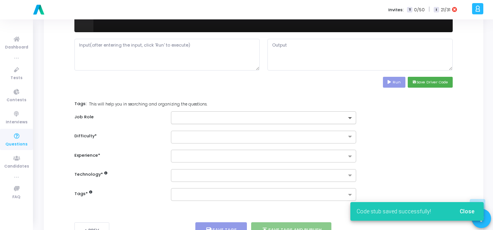
click at [350, 116] on span at bounding box center [351, 118] width 10 height 7
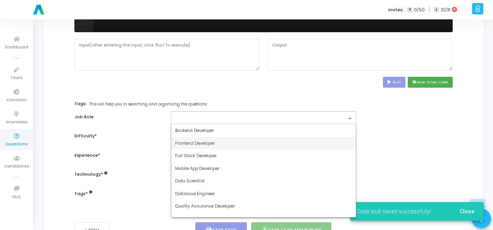
click at [301, 139] on div "Frontend Developer" at bounding box center [263, 143] width 185 height 13
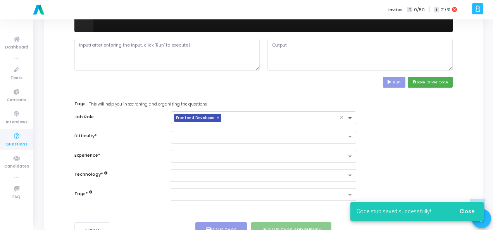
click at [349, 116] on span at bounding box center [351, 118] width 10 height 7
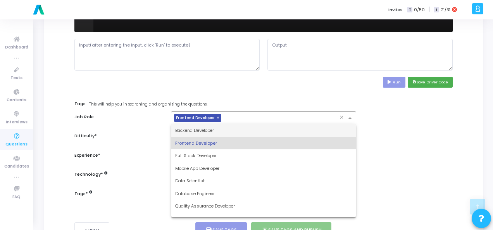
click at [217, 114] on span "×" at bounding box center [219, 118] width 5 height 8
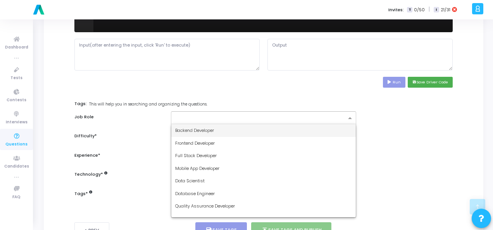
click at [303, 127] on div "Backend Developer" at bounding box center [263, 130] width 185 height 13
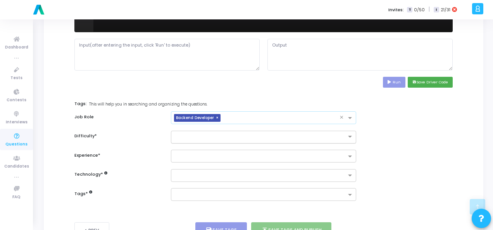
click at [298, 137] on input "text" at bounding box center [255, 136] width 161 height 7
click at [299, 145] on div "Easy" at bounding box center [263, 149] width 185 height 13
click at [300, 158] on input "text" at bounding box center [260, 157] width 171 height 7
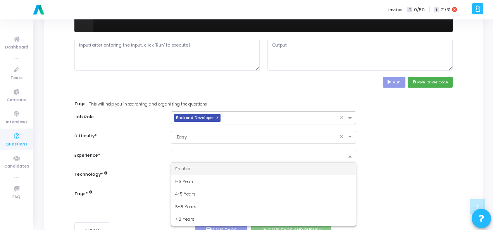
click at [293, 167] on div "Fresher" at bounding box center [263, 168] width 185 height 13
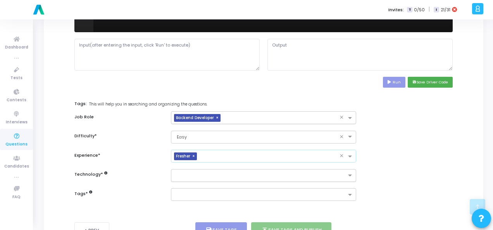
click at [291, 174] on input "text" at bounding box center [260, 176] width 171 height 7
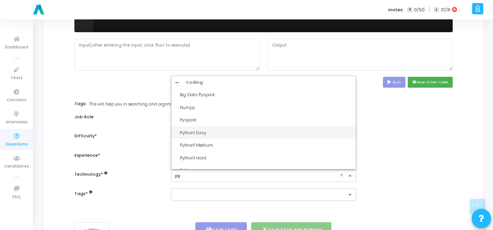
type input "pyt"
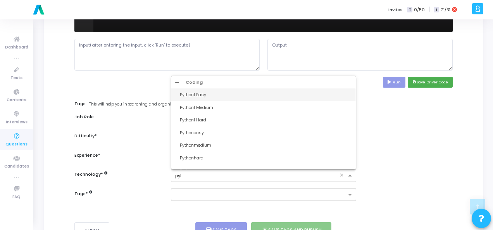
click at [264, 94] on div "Python1 Easy" at bounding box center [266, 95] width 172 height 7
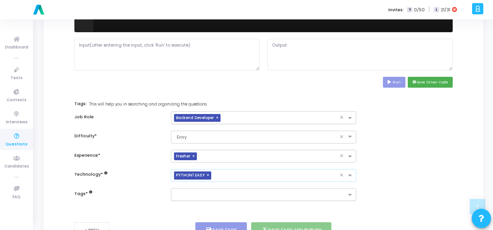
click at [240, 193] on input "text" at bounding box center [260, 195] width 171 height 7
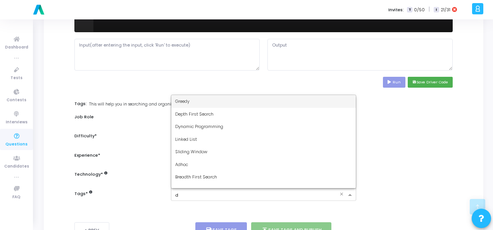
type input "dy"
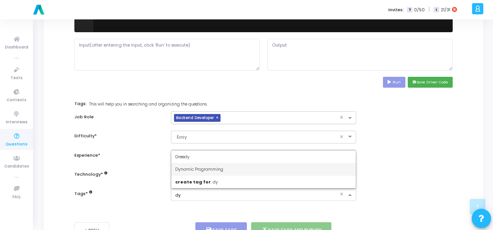
click at [243, 165] on div "Dynamic Programming" at bounding box center [263, 169] width 185 height 13
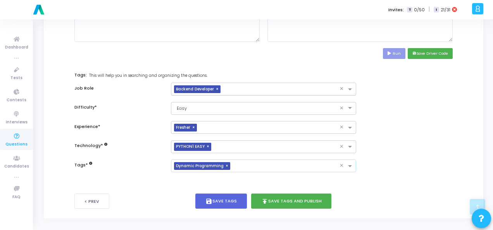
scroll to position [378, 0]
click at [281, 195] on button "publish Save Tags and Publish" at bounding box center [291, 200] width 81 height 15
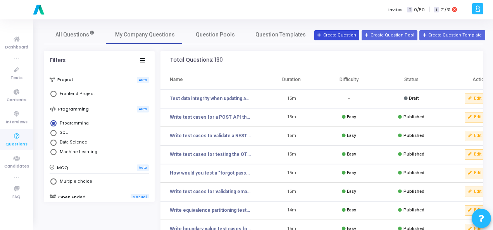
click at [342, 36] on button "Create Question" at bounding box center [336, 35] width 45 height 10
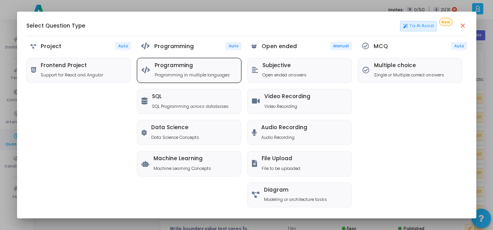
click at [199, 77] on p "Programming in multiple languages" at bounding box center [192, 75] width 75 height 7
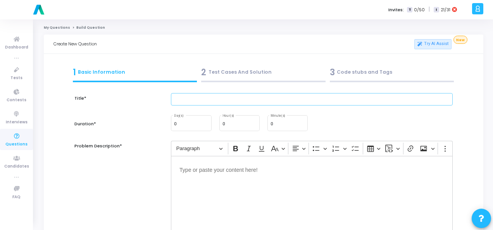
click at [192, 103] on input "text" at bounding box center [312, 99] width 282 height 13
paste input "What tests would you perform for a DELETE API that removes a user?"
type input "What tests would you perform for a DELETE API that removes a user?"
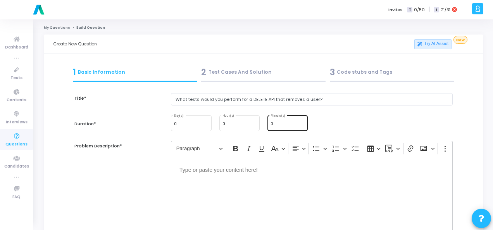
click at [279, 120] on div "0 Minute(s)" at bounding box center [288, 122] width 34 height 17
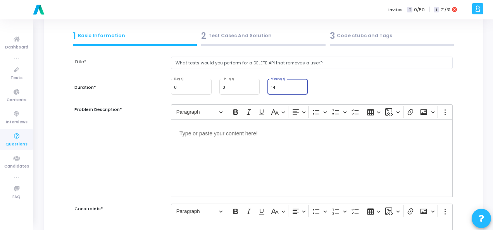
scroll to position [78, 0]
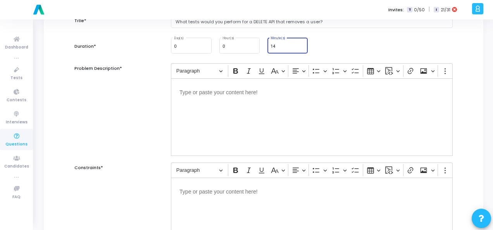
type input "14"
click at [239, 96] on div "Editor editing area: main" at bounding box center [312, 117] width 282 height 78
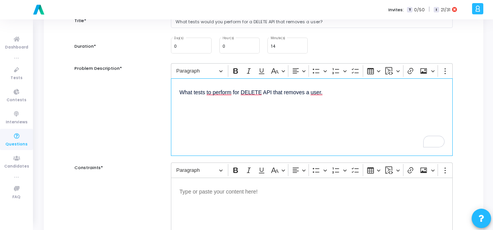
click at [210, 196] on div "Editor editing area: main" at bounding box center [312, 217] width 282 height 78
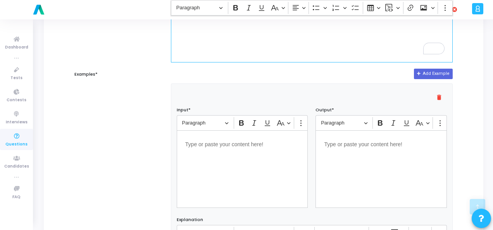
scroll to position [271, 0]
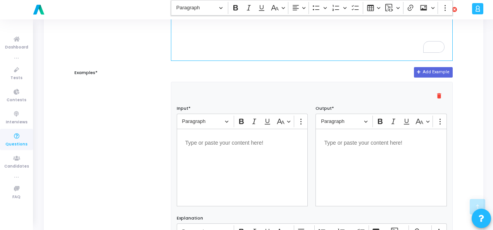
click at [226, 147] on div "Editor editing area: main" at bounding box center [242, 168] width 131 height 78
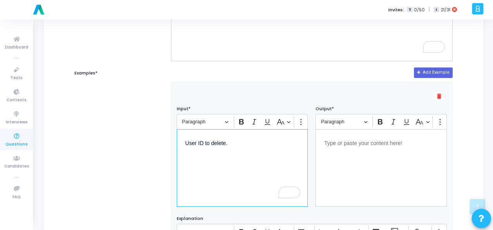
click at [355, 143] on p "Editor editing area: main" at bounding box center [381, 143] width 114 height 10
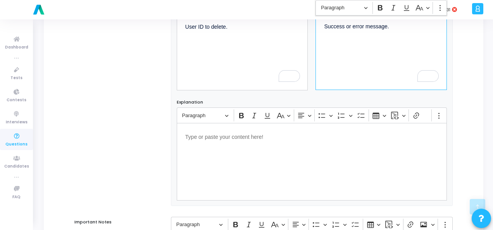
scroll to position [527, 0]
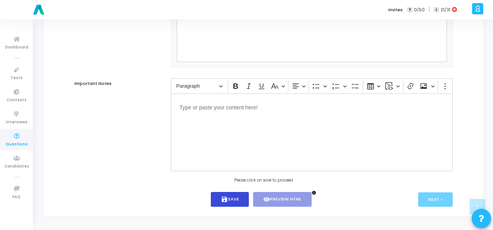
click at [229, 200] on button "save Save" at bounding box center [230, 199] width 38 height 15
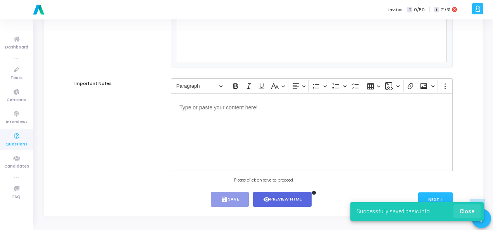
click at [468, 209] on span "Close" at bounding box center [467, 211] width 15 height 6
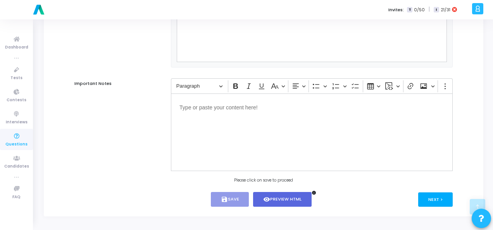
click at [432, 202] on button "Next >" at bounding box center [435, 199] width 35 height 14
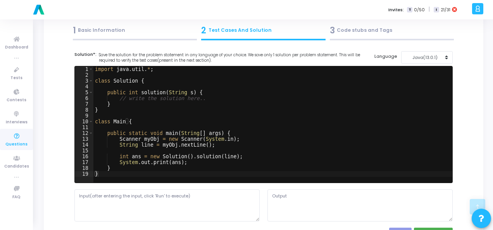
scroll to position [0, 0]
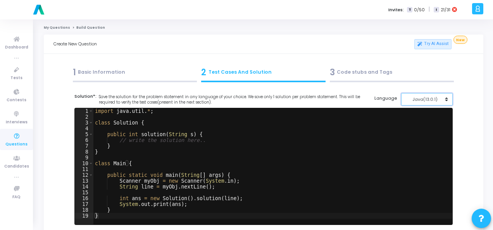
click at [437, 97] on div "Java(13.0.1)" at bounding box center [425, 99] width 38 height 7
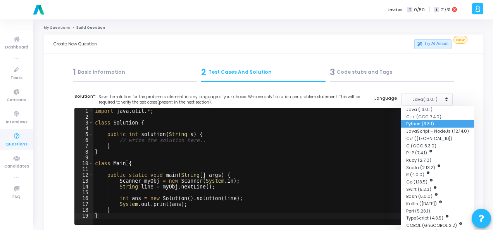
click at [423, 120] on button "Python (3.8.1)" at bounding box center [437, 123] width 73 height 7
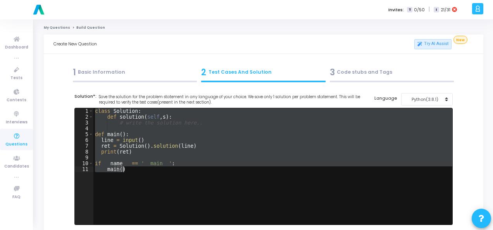
drag, startPoint x: 94, startPoint y: 111, endPoint x: 123, endPoint y: 173, distance: 68.0
click at [123, 173] on div "class Solution : def solution ( self , s ) : # write the solution here.. def ma…" at bounding box center [272, 172] width 359 height 128
paste textarea "Remaining Users: {1: 'Alice'}//"
type textarea "Remaining Users: {1: 'Alice'}//"
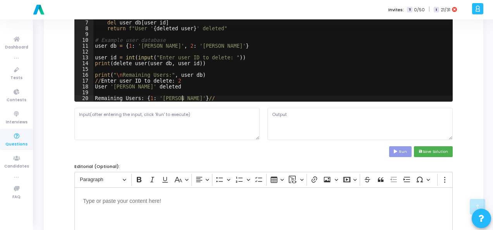
scroll to position [155, 0]
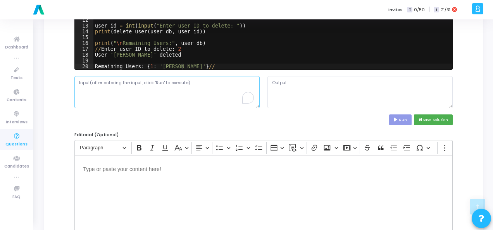
click at [125, 89] on textarea "To enrich screen reader interactions, please activate Accessibility in Grammarl…" at bounding box center [166, 92] width 185 height 32
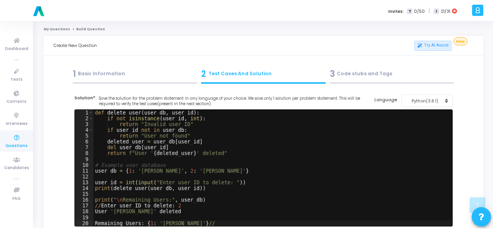
scroll to position [155, 0]
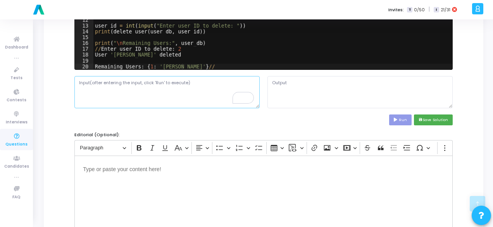
click at [164, 91] on textarea "To enrich screen reader interactions, please activate Accessibility in Grammarl…" at bounding box center [166, 92] width 185 height 32
paste textarea "2"
type textarea "2"
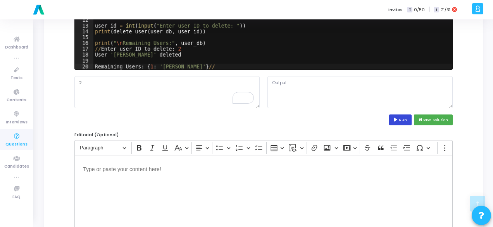
click at [402, 118] on button "Run" at bounding box center [400, 119] width 22 height 10
type textarea "File "script.py", line 17 //Enter user ID to delete: 2 ^ SyntaxError: invalid s…"
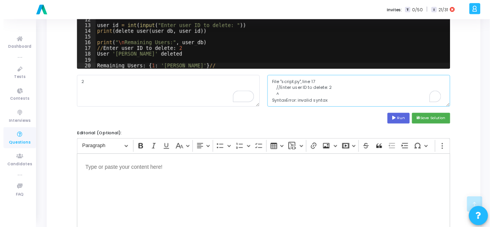
scroll to position [6, 0]
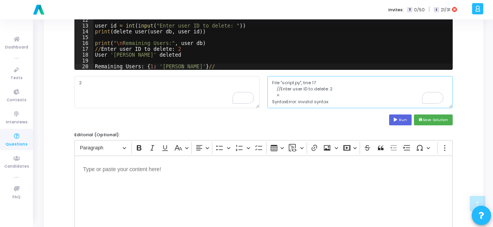
drag, startPoint x: 273, startPoint y: 79, endPoint x: 329, endPoint y: 105, distance: 61.2
click at [329, 105] on textarea "File "script.py", line 17 //Enter user ID to delete: 2 ^ SyntaxError: invalid s…" at bounding box center [360, 92] width 185 height 32
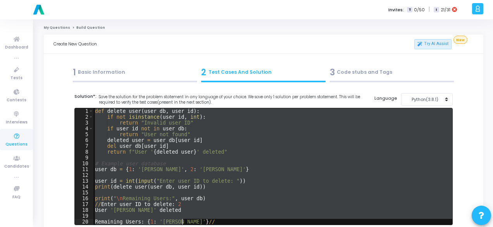
drag, startPoint x: 95, startPoint y: 109, endPoint x: 194, endPoint y: 229, distance: 155.9
click at [193, 226] on html "a am.smartx [PERSON_NAME] Subscribe to a plan of your choice Settings Account s…" at bounding box center [246, 113] width 493 height 227
type textarea "Remaining Users: {1: '[PERSON_NAME]'}//"
paste textarea
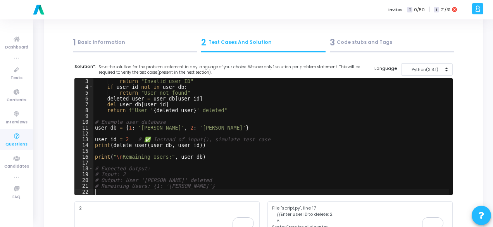
scroll to position [155, 0]
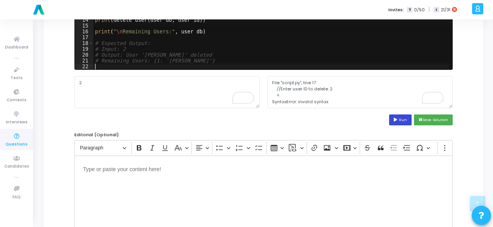
click at [402, 121] on button "Run" at bounding box center [400, 119] width 22 height 10
type textarea "User '[PERSON_NAME]' deleted Remaining Users: {1: '[PERSON_NAME]'}"
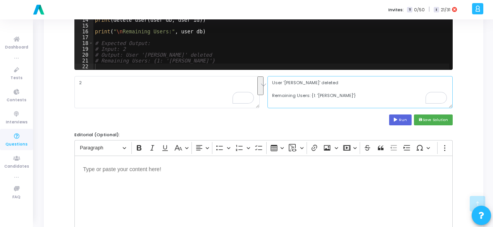
drag, startPoint x: 268, startPoint y: 81, endPoint x: 344, endPoint y: 98, distance: 78.0
click at [344, 98] on textarea "User '[PERSON_NAME]' deleted Remaining Users: {1: '[PERSON_NAME]'}" at bounding box center [360, 92] width 185 height 32
drag, startPoint x: 270, startPoint y: 83, endPoint x: 334, endPoint y: 95, distance: 64.6
click at [334, 95] on textarea "User '[PERSON_NAME]' deleted Remaining Users: {1: '[PERSON_NAME]'}" at bounding box center [360, 92] width 185 height 32
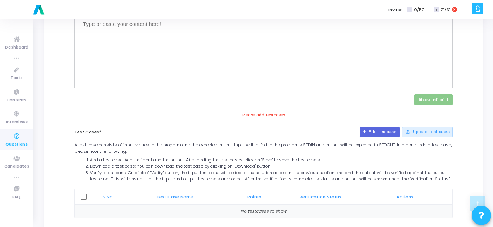
scroll to position [341, 0]
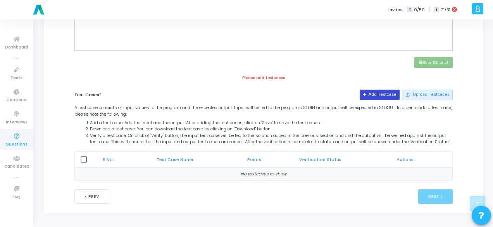
click at [374, 90] on button "Add Testcase" at bounding box center [380, 95] width 40 height 10
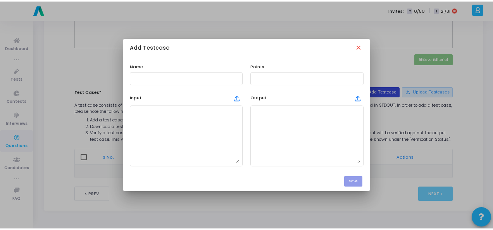
scroll to position [0, 0]
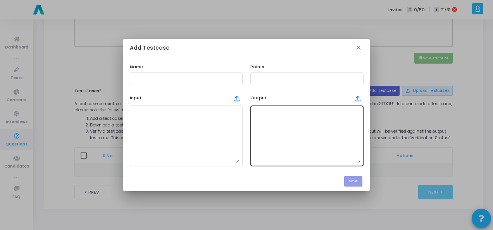
click at [281, 120] on textarea at bounding box center [307, 136] width 107 height 54
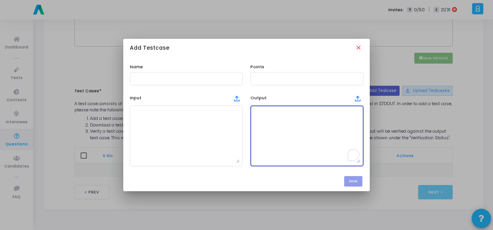
paste textarea "User '[PERSON_NAME]' deleted Remaining Users: {1: '[PERSON_NAME]'}"
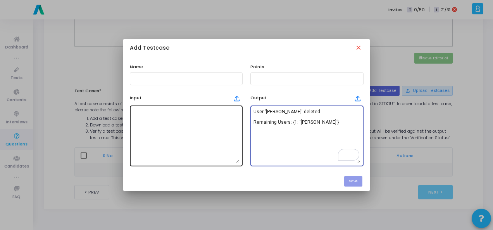
type textarea "User 'Bob' deleted Remaining Users: {1: 'Alice'}"
click at [204, 124] on textarea at bounding box center [186, 136] width 107 height 54
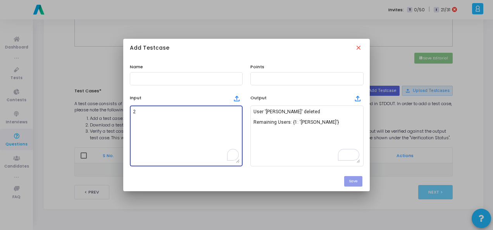
type textarea "2"
click at [189, 76] on input "text" at bounding box center [186, 78] width 107 height 5
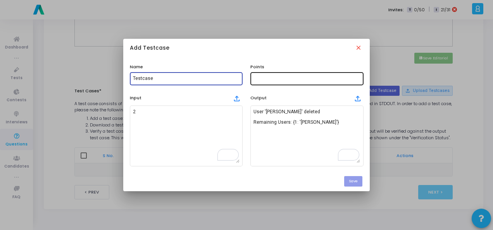
type input "Testcase"
click at [264, 78] on input "text" at bounding box center [307, 78] width 107 height 5
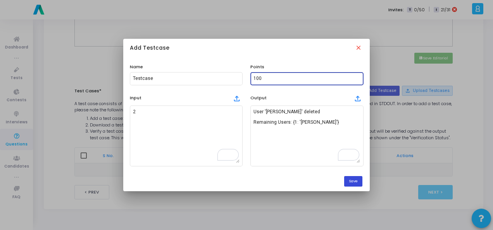
type input "100"
click at [353, 183] on button "Save" at bounding box center [353, 181] width 18 height 10
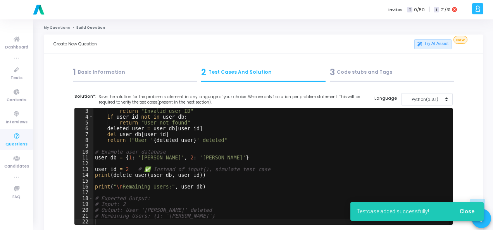
scroll to position [341, 0]
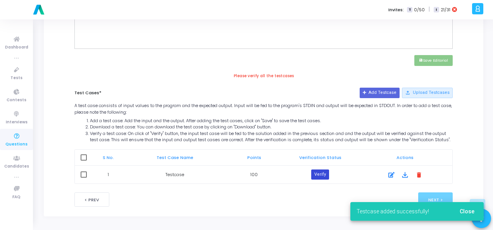
click at [319, 177] on button "Verify" at bounding box center [320, 174] width 18 height 10
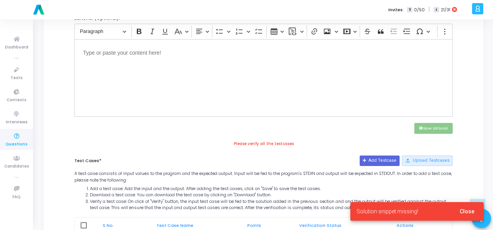
scroll to position [225, 0]
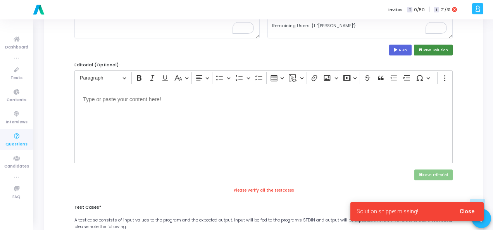
click at [424, 48] on button "save Save Solution" at bounding box center [433, 50] width 39 height 10
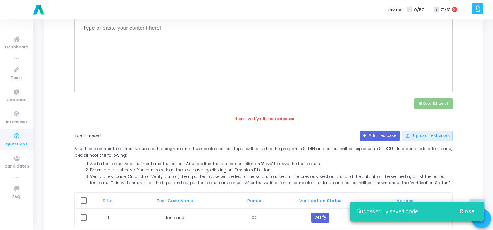
scroll to position [302, 0]
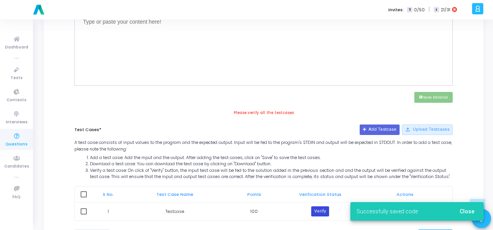
click at [319, 214] on button "Verify" at bounding box center [320, 211] width 18 height 10
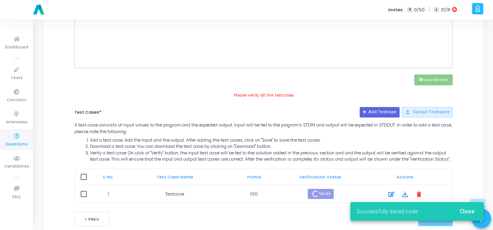
scroll to position [344, 0]
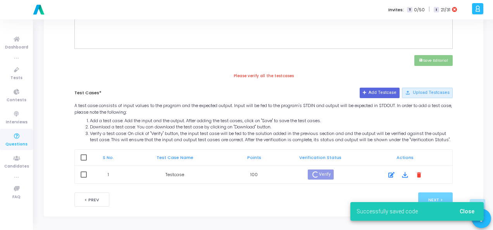
click at [463, 213] on span "Close" at bounding box center [467, 211] width 15 height 6
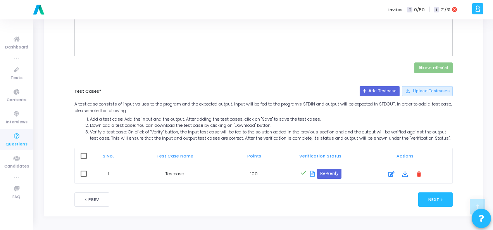
scroll to position [336, 0]
click at [439, 199] on button "Next >" at bounding box center [435, 199] width 35 height 14
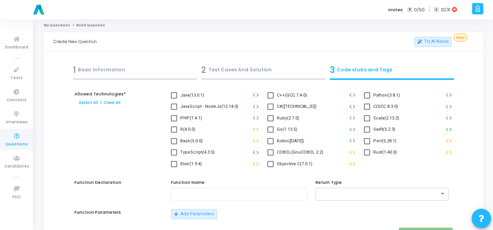
scroll to position [0, 0]
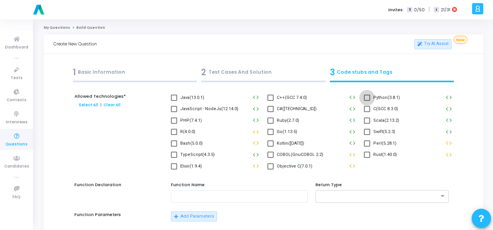
click at [368, 96] on span at bounding box center [367, 98] width 6 height 6
click at [367, 101] on input "Python(3.8.1)" at bounding box center [367, 101] width 0 height 0
checkbox input "true"
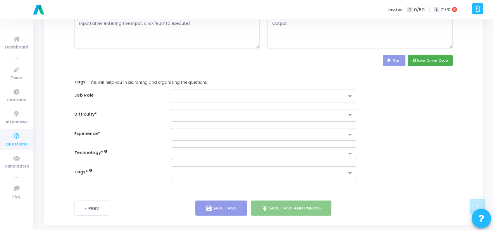
scroll to position [378, 0]
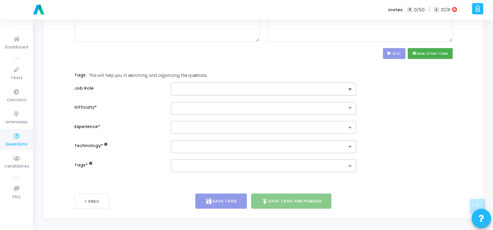
click at [352, 86] on span at bounding box center [351, 89] width 10 height 7
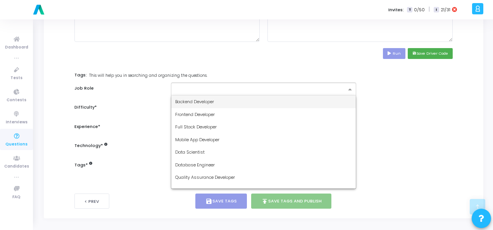
click at [330, 98] on div "Backend Developer" at bounding box center [263, 101] width 185 height 13
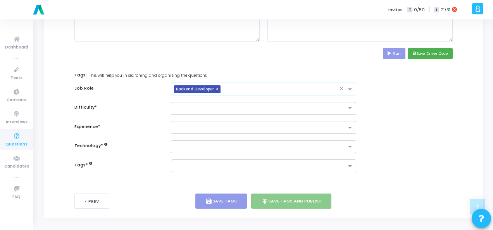
click at [315, 110] on div at bounding box center [263, 108] width 185 height 13
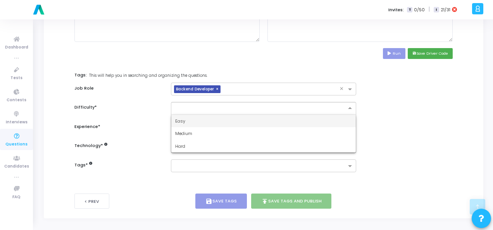
click at [312, 121] on div "Easy" at bounding box center [263, 121] width 185 height 13
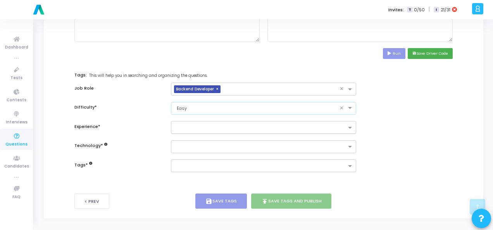
click at [311, 125] on input "text" at bounding box center [260, 128] width 171 height 7
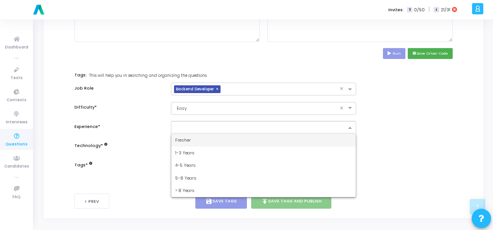
click at [310, 136] on div "Fresher" at bounding box center [263, 140] width 185 height 13
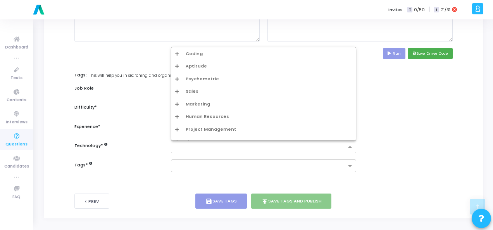
click at [309, 147] on input "text" at bounding box center [260, 147] width 171 height 7
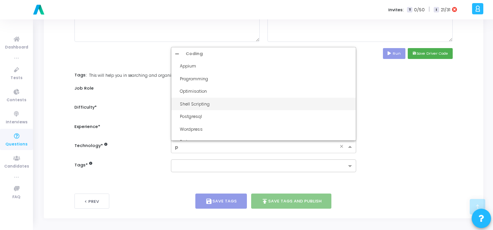
type input "py"
click at [278, 101] on div "Python1 Easy" at bounding box center [266, 104] width 172 height 7
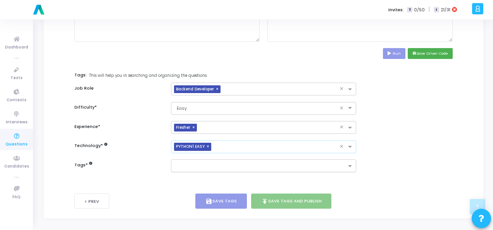
click at [256, 163] on input "text" at bounding box center [260, 166] width 171 height 7
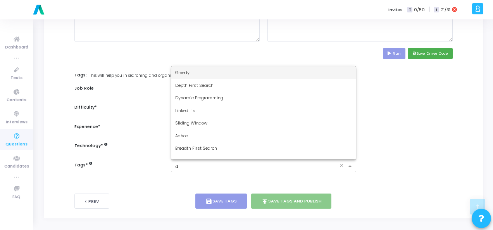
type input "dy"
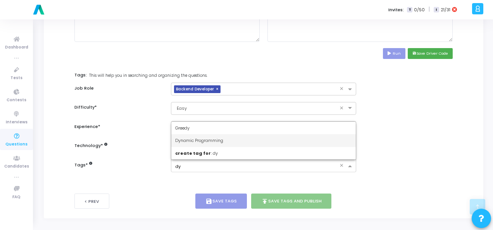
click at [251, 139] on div "Dynamic Programming" at bounding box center [263, 140] width 185 height 13
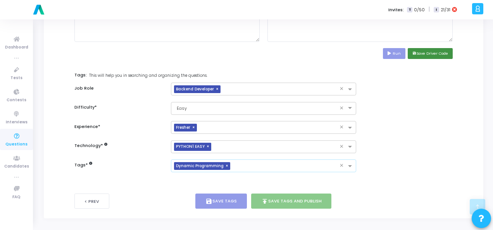
click at [424, 49] on button "save Save Driver Code" at bounding box center [430, 53] width 45 height 10
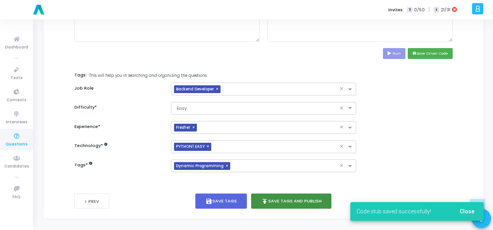
click at [302, 197] on button "publish Save Tags and Publish" at bounding box center [291, 200] width 81 height 15
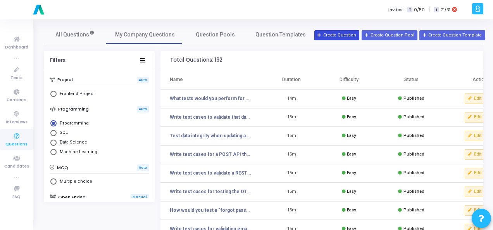
click at [350, 36] on button "Create Question" at bounding box center [336, 35] width 45 height 10
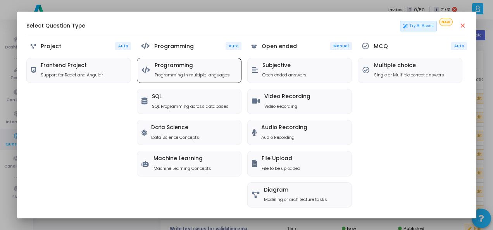
drag, startPoint x: 201, startPoint y: 59, endPoint x: 202, endPoint y: 64, distance: 4.3
click at [202, 64] on div "Programming Programming in multiple languages" at bounding box center [189, 70] width 104 height 24
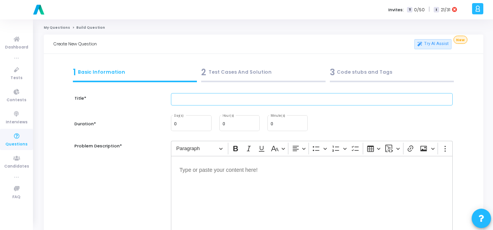
click at [192, 95] on input "text" at bounding box center [312, 99] width 282 height 13
paste input "Write test cases for validating authentication in REST APIs (token-based login)."
type input "Write test cases for validating authentication in REST APIs (token-based login)."
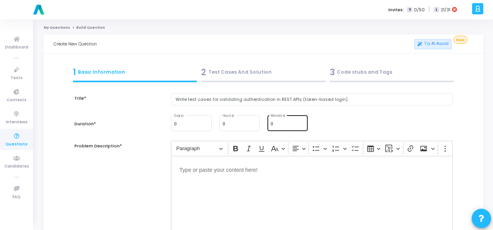
click at [278, 122] on input "0" at bounding box center [288, 124] width 34 height 5
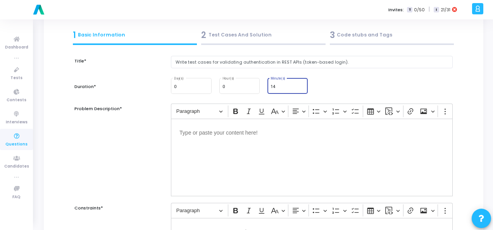
scroll to position [39, 0]
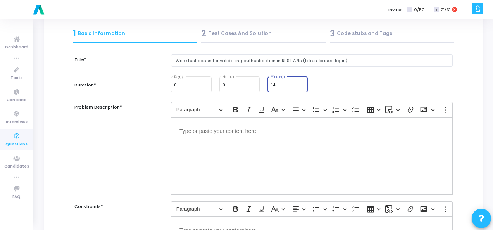
type input "14"
click at [262, 140] on div "Editor editing area: main" at bounding box center [312, 156] width 282 height 78
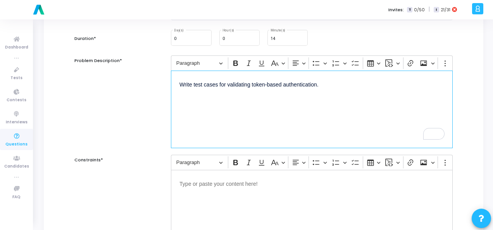
scroll to position [116, 0]
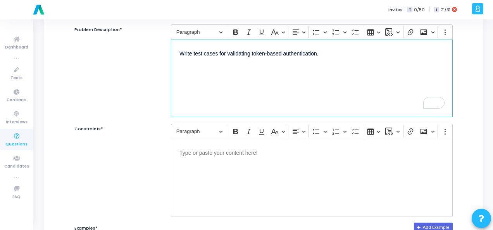
click at [202, 155] on p "Editor editing area: main" at bounding box center [312, 152] width 265 height 10
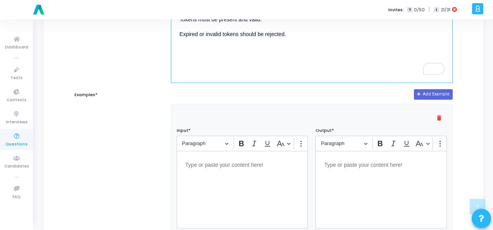
scroll to position [271, 0]
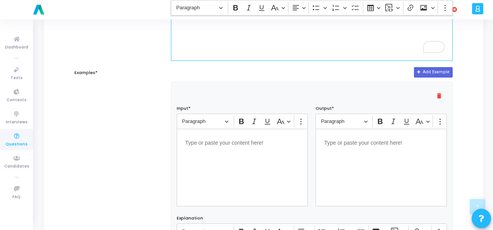
click at [246, 140] on p "Editor editing area: main" at bounding box center [242, 142] width 114 height 10
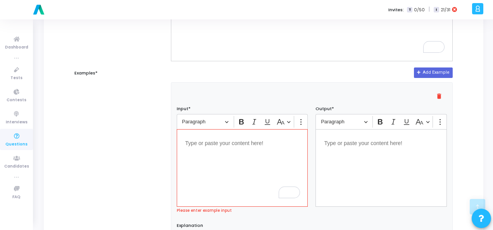
scroll to position [271, 0]
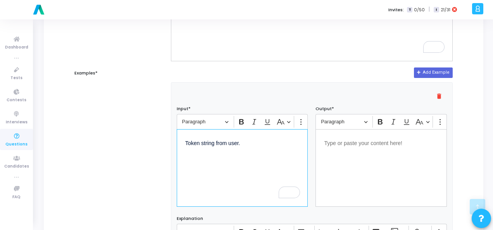
click at [347, 148] on div "Editor editing area: main" at bounding box center [381, 168] width 131 height 78
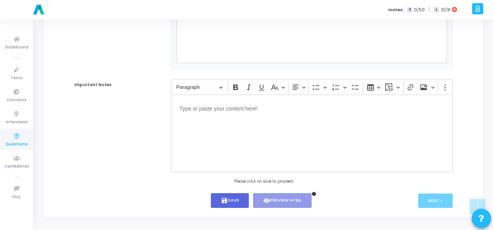
scroll to position [527, 0]
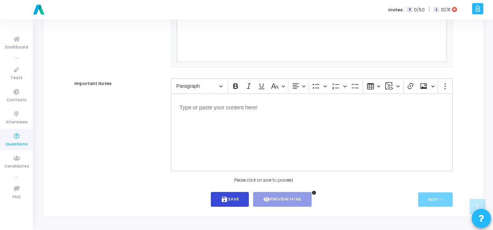
click at [234, 197] on button "save Save" at bounding box center [230, 199] width 38 height 15
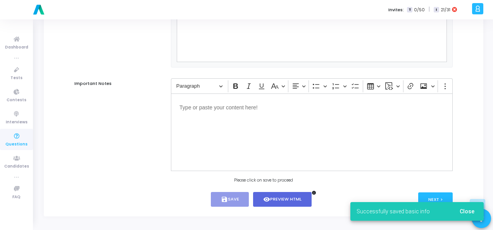
click at [467, 207] on button "Close" at bounding box center [467, 211] width 27 height 14
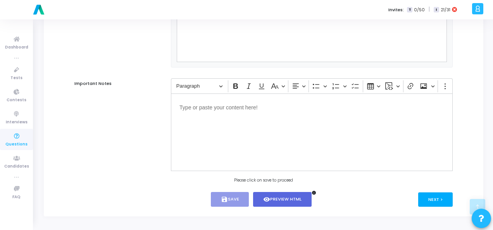
click at [435, 200] on button "Next >" at bounding box center [435, 199] width 35 height 14
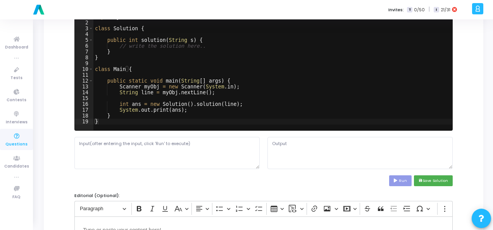
scroll to position [0, 0]
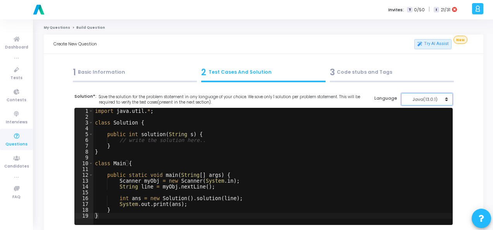
click at [437, 99] on div "Java(13.0.1)" at bounding box center [425, 99] width 38 height 7
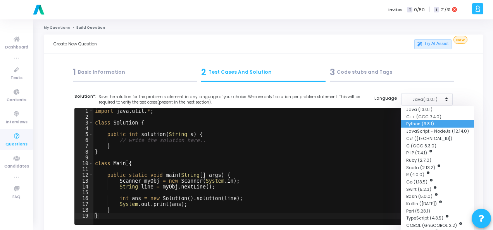
click at [430, 123] on button "Python (3.8.1)" at bounding box center [437, 123] width 73 height 7
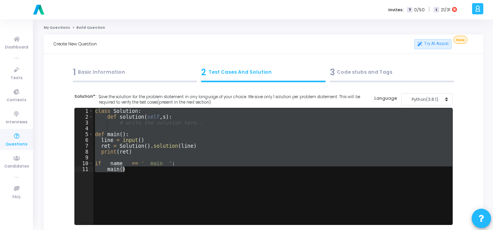
drag, startPoint x: 95, startPoint y: 111, endPoint x: 128, endPoint y: 183, distance: 79.3
click at [128, 183] on div "class Solution : def solution ( self , s ) : # write the solution here.. def ma…" at bounding box center [272, 172] width 359 height 128
paste textarea "Authentication successful//"
type textarea "Authentication successful//"
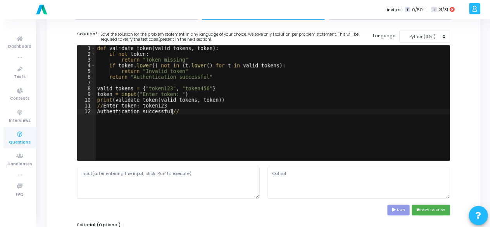
scroll to position [116, 0]
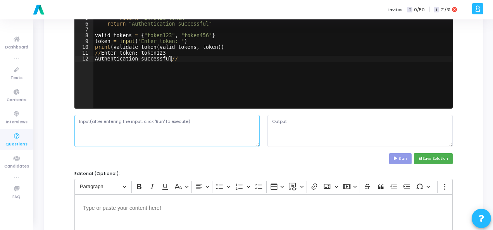
click at [215, 131] on textarea at bounding box center [166, 131] width 185 height 32
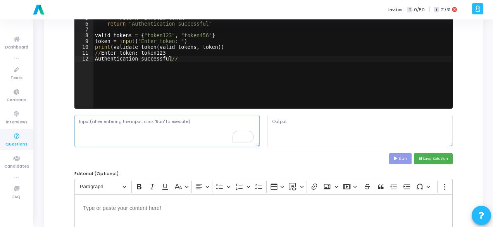
paste textarea "token123"
type textarea "token123"
click at [408, 156] on button "Run" at bounding box center [400, 158] width 22 height 10
type textarea "File "script.py", line 11 //Enter token: token123 ^ SyntaxError: invalid syntax"
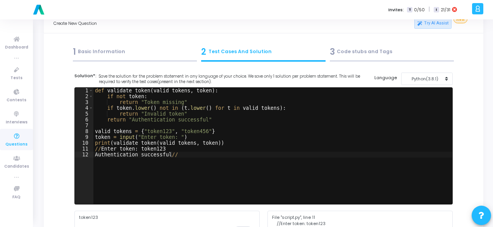
scroll to position [0, 0]
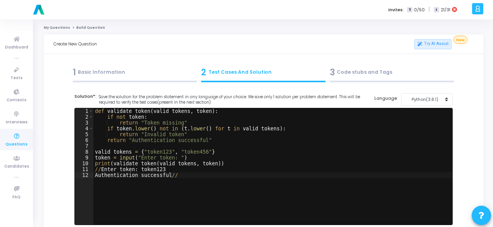
type textarea "def validate_token(valid_tokens, token):"
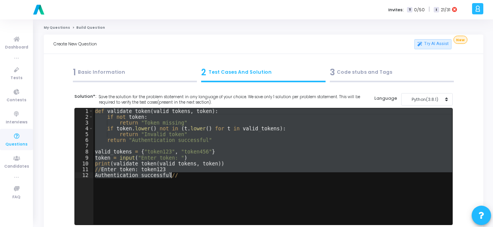
click at [159, 183] on div "def validate_token ( valid_tokens , token ) : if not token : return "Token miss…" at bounding box center [272, 172] width 359 height 128
type textarea "//Enter token: token123 Authentication successful//"
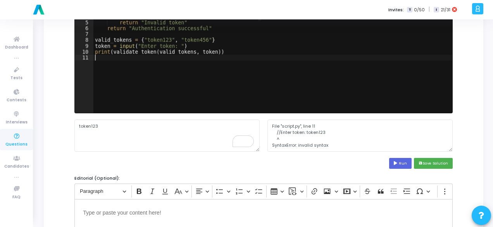
scroll to position [116, 0]
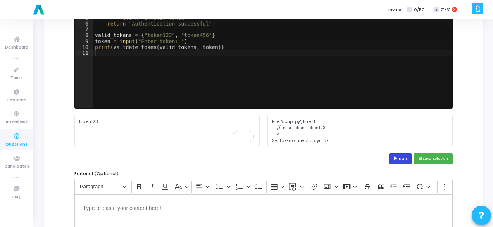
click at [399, 157] on icon at bounding box center [396, 159] width 5 height 4
type textarea "Enter token: Authentication successful"
click at [176, 41] on div "def validate_token ( valid_tokens , token ) : if not token : return "Token miss…" at bounding box center [272, 56] width 359 height 128
type textarea "token = input()"
click at [402, 155] on button "Run" at bounding box center [400, 158] width 22 height 10
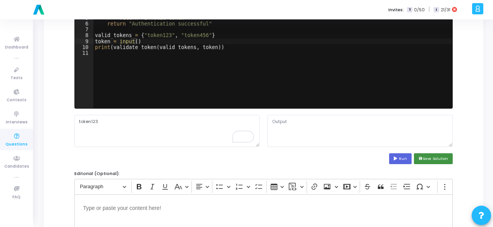
type textarea "Authentication successful"
click at [431, 157] on button "save Save Solution" at bounding box center [433, 158] width 39 height 10
click at [292, 121] on textarea "Authentication successful" at bounding box center [360, 131] width 185 height 32
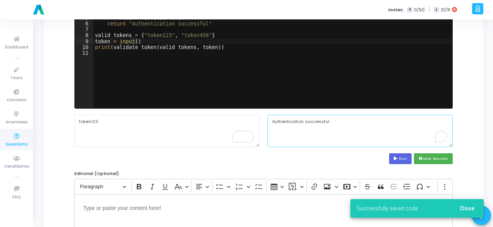
click at [292, 121] on textarea "Authentication successful" at bounding box center [360, 131] width 185 height 32
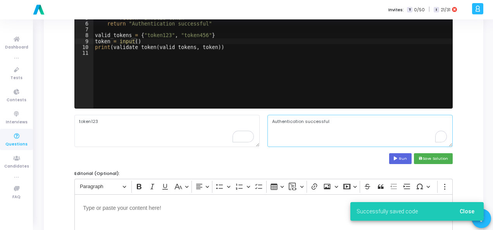
click at [292, 121] on textarea "Authentication successful" at bounding box center [360, 131] width 185 height 32
click at [302, 121] on textarea "Authentication successful" at bounding box center [360, 131] width 185 height 32
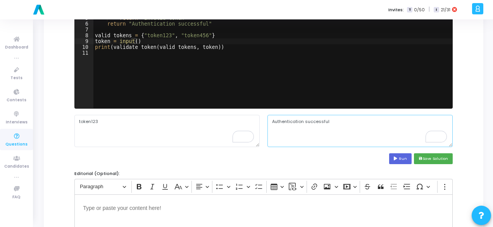
click at [316, 122] on textarea "Authentication successful" at bounding box center [360, 131] width 185 height 32
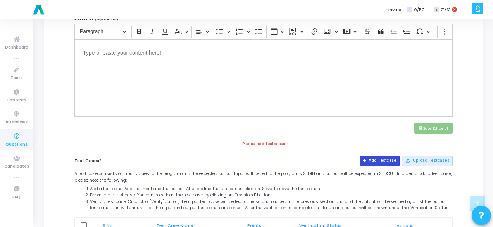
click at [383, 159] on button "Add Testcase" at bounding box center [380, 160] width 40 height 10
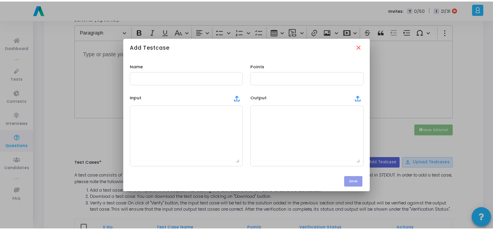
scroll to position [0, 0]
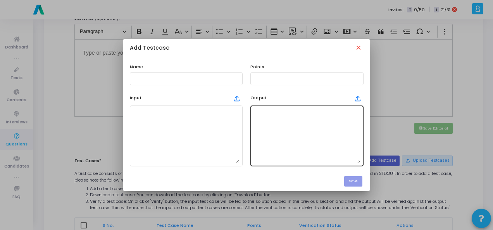
click at [292, 114] on textarea at bounding box center [307, 136] width 107 height 54
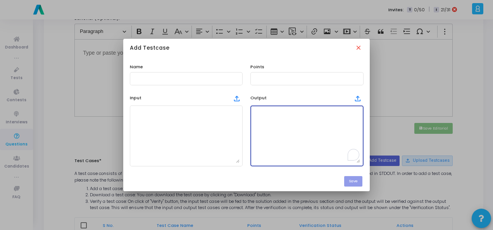
paste textarea "Authentication successful"
type textarea "Authentication successful"
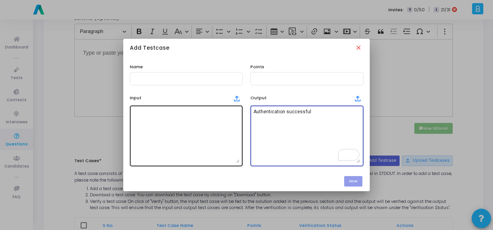
click at [144, 123] on textarea at bounding box center [186, 136] width 107 height 54
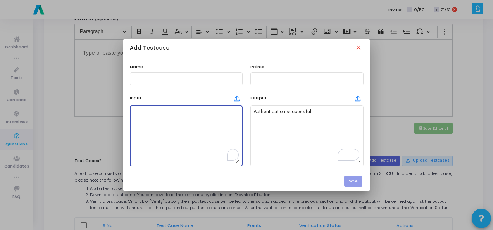
paste textarea "token123"
type textarea "token123"
click at [150, 79] on input "text" at bounding box center [186, 78] width 107 height 5
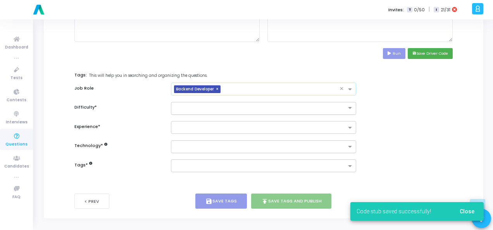
scroll to position [378, 0]
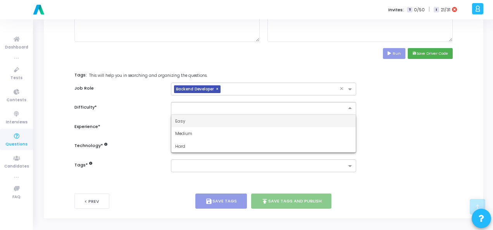
click at [322, 119] on div "Easy" at bounding box center [263, 121] width 185 height 13
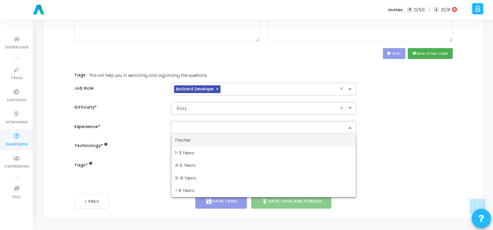
click at [321, 125] on input "text" at bounding box center [260, 128] width 171 height 7
click at [314, 140] on div "Fresher" at bounding box center [263, 140] width 185 height 13
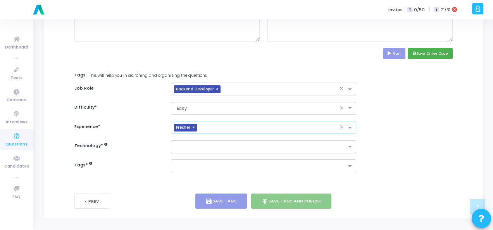
click at [312, 146] on input "text" at bounding box center [260, 147] width 171 height 7
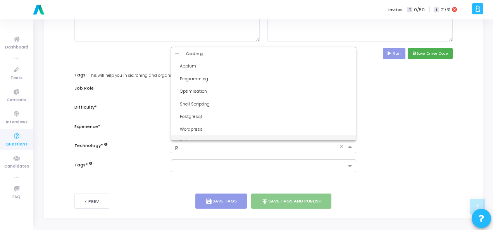
type input "py"
click at [262, 102] on div "Python1 Easy" at bounding box center [266, 104] width 172 height 7
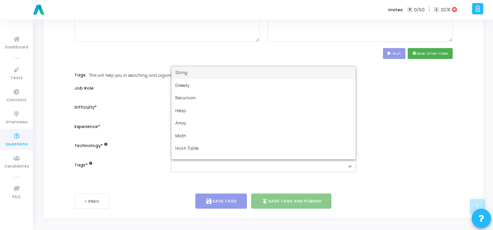
click at [253, 163] on input "text" at bounding box center [260, 166] width 171 height 7
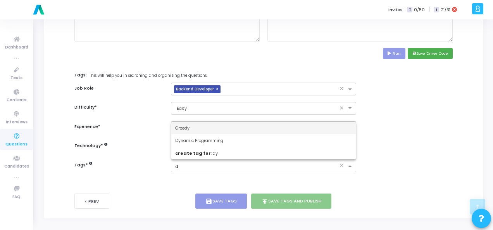
type input "dy"
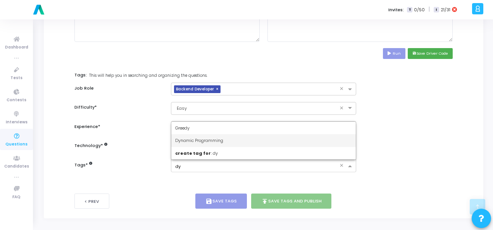
click at [246, 138] on div "Dynamic Programming" at bounding box center [263, 140] width 185 height 13
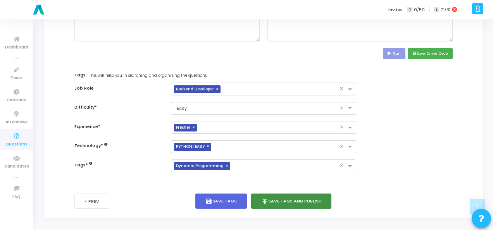
click at [271, 197] on button "publish Save Tags and Publish" at bounding box center [291, 200] width 81 height 15
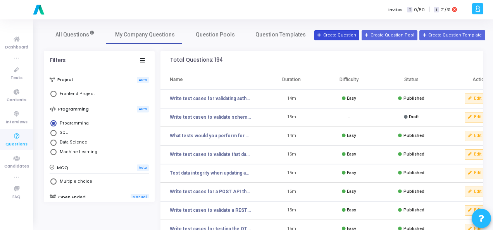
click at [322, 35] on icon at bounding box center [320, 35] width 4 height 4
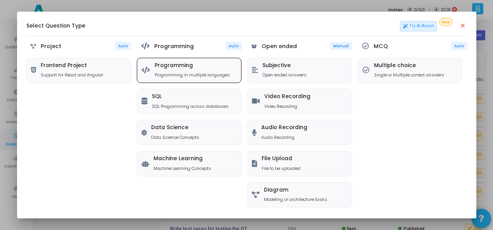
click at [166, 62] on h5 "Programming" at bounding box center [192, 65] width 75 height 7
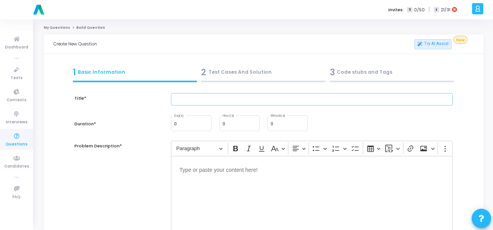
click at [201, 98] on input "text" at bounding box center [312, 99] width 282 height 13
paste input "Test a payment API where a transaction can either succeed, fail, or remain pend…"
type input "Test a payment API where a transaction can either succeed, fail, or remain pend…"
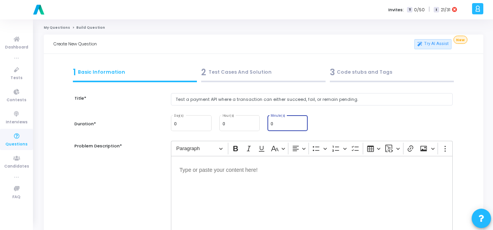
click at [273, 124] on input "0" at bounding box center [288, 124] width 34 height 5
type input "15"
click at [258, 179] on div "Editor editing area: main" at bounding box center [312, 195] width 282 height 78
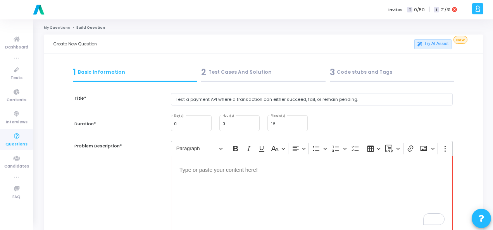
click at [200, 176] on div "Editor editing area: main" at bounding box center [312, 195] width 282 height 78
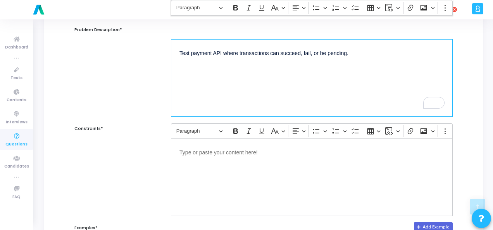
scroll to position [155, 0]
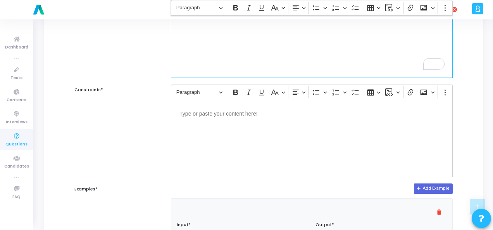
click at [223, 127] on div "Editor editing area: main" at bounding box center [312, 139] width 282 height 78
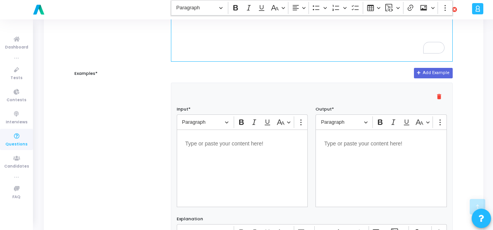
scroll to position [271, 0]
click at [183, 144] on div "Editor editing area: main" at bounding box center [242, 168] width 131 height 78
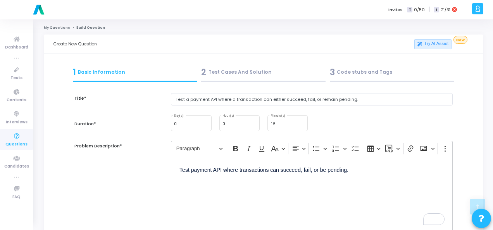
scroll to position [271, 0]
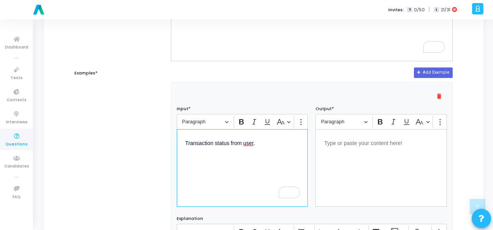
click at [339, 138] on p "Editor editing area: main" at bounding box center [381, 143] width 114 height 10
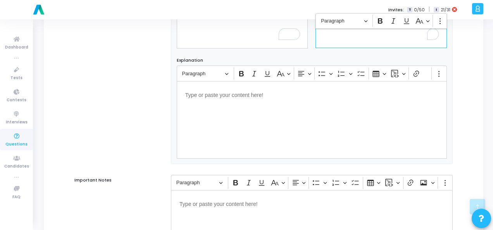
scroll to position [527, 0]
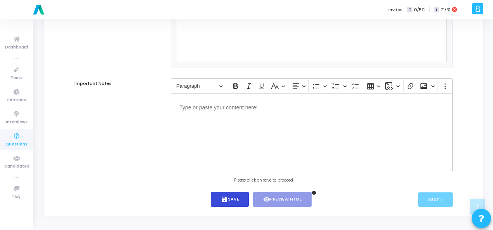
click at [233, 197] on button "save Save" at bounding box center [230, 199] width 38 height 15
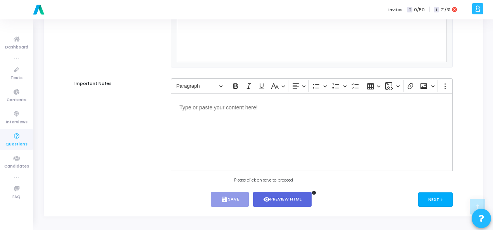
click at [434, 201] on button "Next >" at bounding box center [435, 199] width 35 height 14
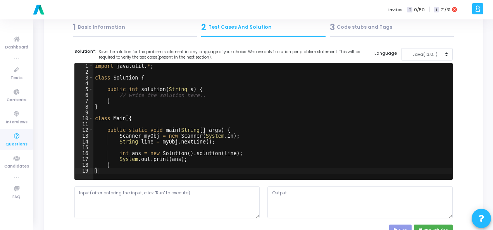
scroll to position [0, 0]
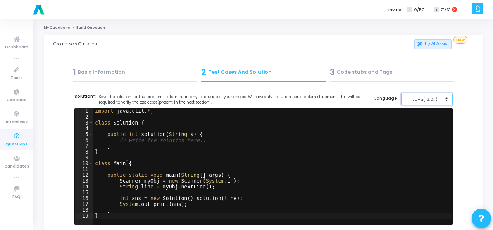
click at [427, 101] on div "Java(13.0.1)" at bounding box center [425, 99] width 38 height 7
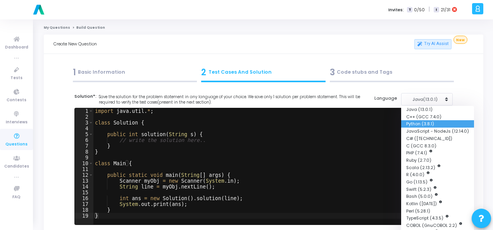
click at [418, 122] on button "Python (3.8.1)" at bounding box center [437, 123] width 73 height 7
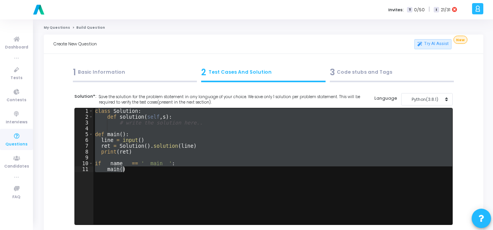
drag, startPoint x: 94, startPoint y: 111, endPoint x: 152, endPoint y: 176, distance: 87.3
click at [152, 176] on div "class Solution : def solution ( self , s ) : # write the solution here.. def ma…" at bounding box center [272, 172] width 359 height 128
paste textarea "print(process_transaction(status)"
type textarea "print(process_transaction(status))"
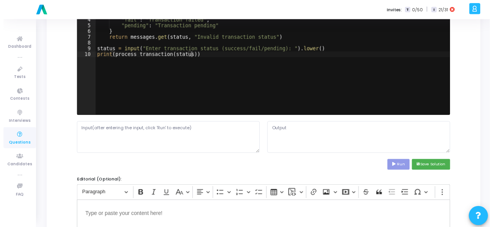
scroll to position [116, 0]
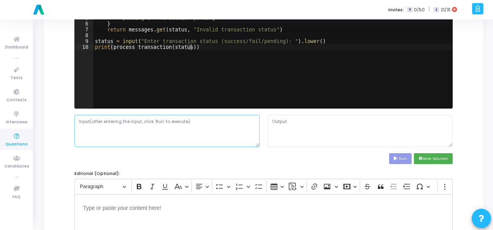
click at [120, 130] on textarea at bounding box center [166, 131] width 185 height 32
paste textarea "success"
type textarea "success"
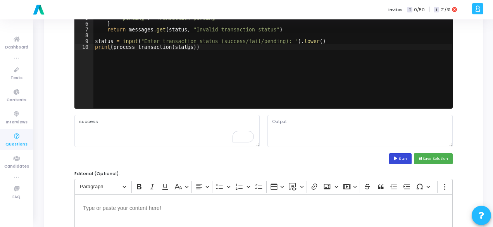
click at [401, 155] on button "Run" at bounding box center [400, 158] width 22 height 10
type textarea "Enter transaction status (success/fail/pending): Transaction successful"
click at [279, 41] on div "def process_transaction ( status ) : messages = { "success" : "Transaction succ…" at bounding box center [272, 56] width 359 height 128
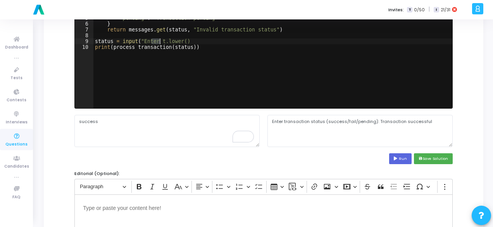
type textarea "status = input("Enter transaction status (success/fail/pending): ").lower()"
click at [274, 36] on div "def process_transaction ( status ) : messages = { "success" : "Transaction succ…" at bounding box center [272, 56] width 359 height 128
click at [281, 40] on div "def process_transaction ( status ) : messages = { "success" : "Transaction succ…" at bounding box center [272, 56] width 359 height 128
type textarea "status = input("Enter transaction status (success/fail/pending): ").lower()"
click at [273, 38] on div "def process_transaction ( status ) : messages = { "success" : "Transaction succ…" at bounding box center [272, 56] width 359 height 128
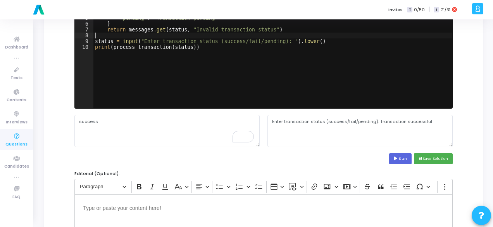
click at [277, 40] on div "def process_transaction ( status ) : messages = { "success" : "Transaction succ…" at bounding box center [272, 56] width 359 height 128
type textarea "status = input("").lower()"
click at [399, 153] on button "Run" at bounding box center [400, 158] width 22 height 10
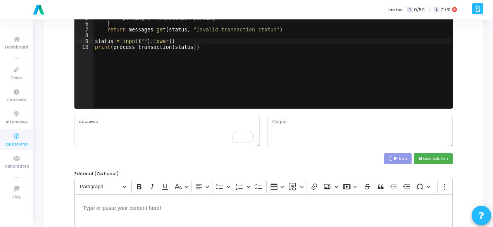
type textarea "Transaction successful"
click at [292, 119] on textarea "Transaction successful" at bounding box center [360, 131] width 185 height 32
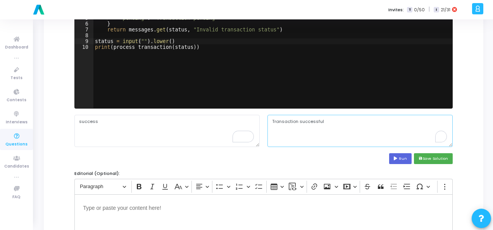
click at [292, 119] on textarea "Transaction successful" at bounding box center [360, 131] width 185 height 32
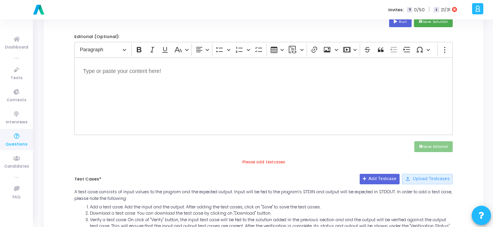
scroll to position [271, 0]
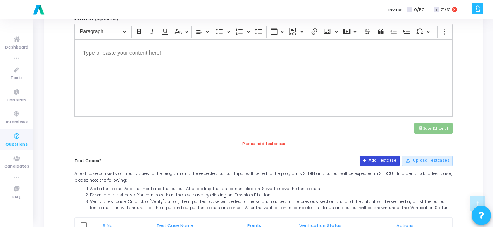
click at [377, 160] on button "Add Testcase" at bounding box center [380, 160] width 40 height 10
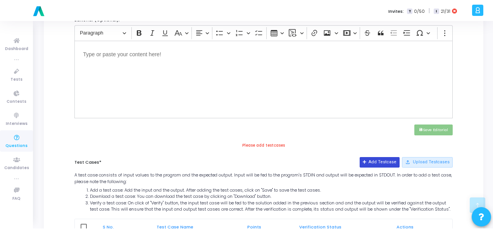
scroll to position [0, 0]
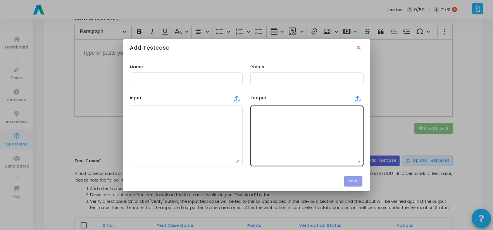
click at [302, 119] on textarea at bounding box center [307, 136] width 107 height 54
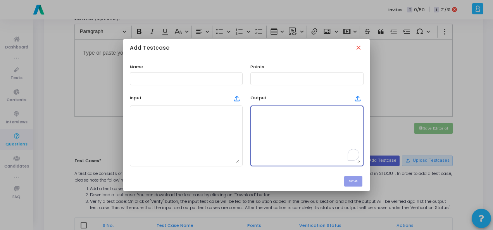
paste textarea "Transaction successful"
click at [295, 112] on textarea "Transaction successful" at bounding box center [307, 136] width 107 height 54
type textarea "Transaction successful"
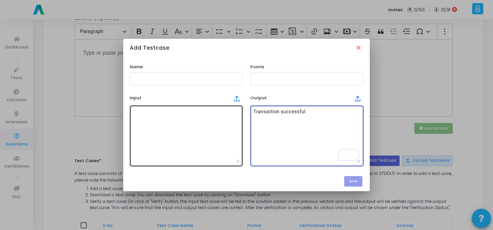
click at [164, 129] on textarea at bounding box center [186, 136] width 107 height 54
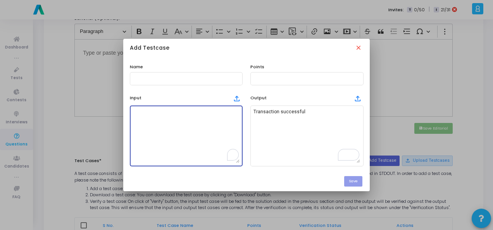
paste textarea "success"
type textarea "success"
click at [157, 82] on div at bounding box center [186, 78] width 107 height 14
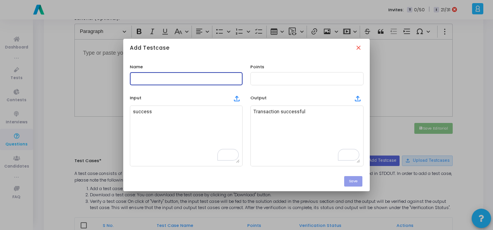
click at [163, 76] on input "text" at bounding box center [186, 78] width 107 height 5
type input "Testcase"
click at [276, 78] on input "text" at bounding box center [307, 78] width 107 height 5
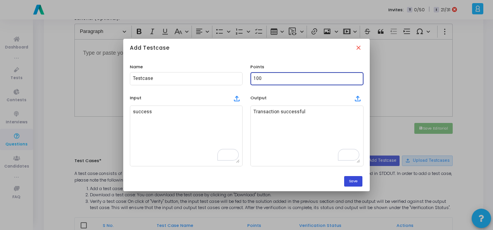
type input "100"
click at [356, 176] on button "Save" at bounding box center [353, 181] width 18 height 10
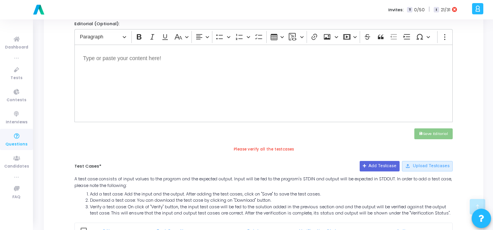
scroll to position [111, 0]
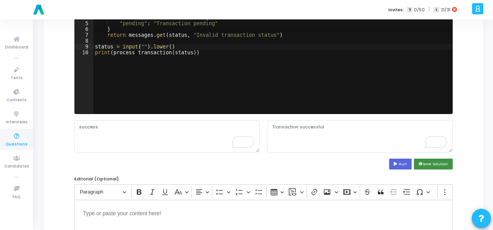
click at [426, 163] on button "save Save Solution" at bounding box center [433, 164] width 39 height 10
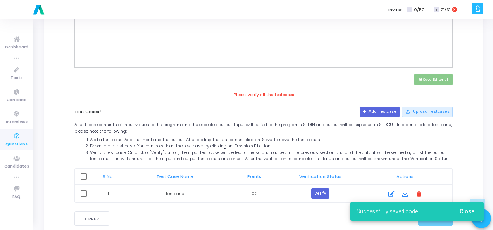
scroll to position [344, 0]
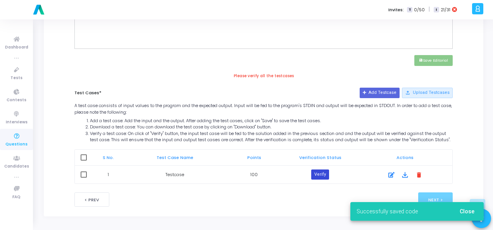
click at [318, 174] on button "Verify" at bounding box center [320, 174] width 18 height 10
click at [475, 211] on button "Close" at bounding box center [467, 211] width 27 height 14
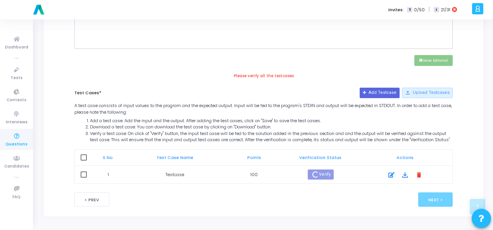
scroll to position [336, 0]
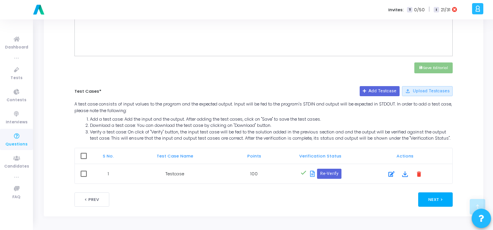
click at [439, 203] on button "Next >" at bounding box center [435, 199] width 35 height 14
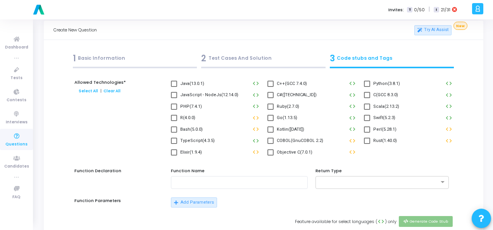
scroll to position [0, 0]
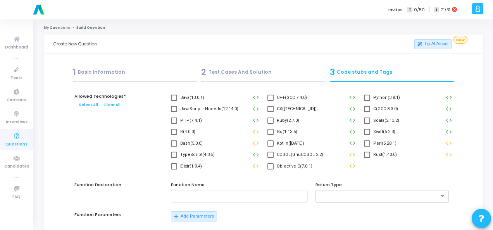
click at [368, 98] on span at bounding box center [367, 98] width 6 height 6
click at [367, 101] on input "Python(3.8.1)" at bounding box center [367, 101] width 0 height 0
checkbox input "true"
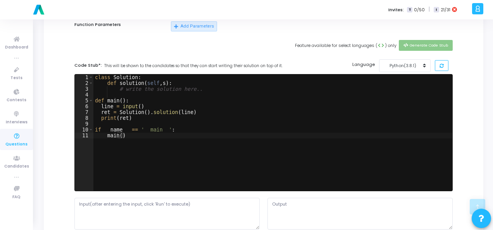
scroll to position [233, 0]
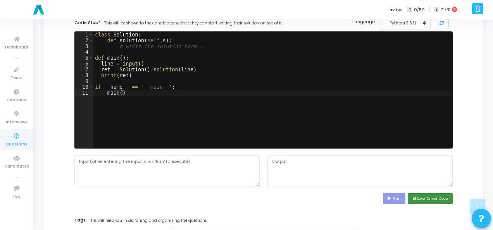
click at [438, 199] on button "save Save Driver Code" at bounding box center [430, 198] width 45 height 10
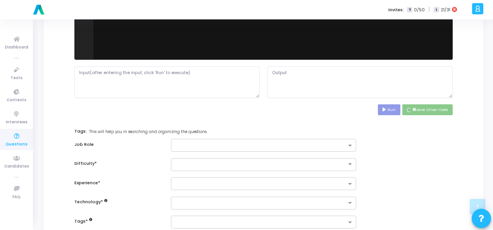
scroll to position [349, 0]
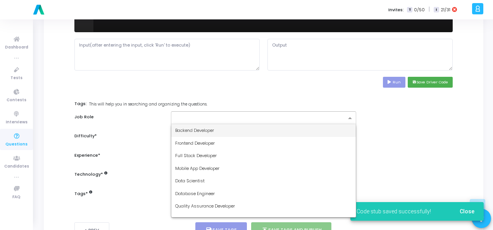
click at [310, 113] on div at bounding box center [258, 118] width 175 height 10
click at [298, 126] on div "Backend Developer" at bounding box center [263, 130] width 185 height 13
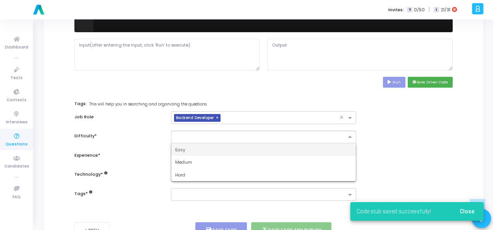
click at [297, 136] on input "text" at bounding box center [255, 136] width 161 height 7
click at [292, 146] on div "Easy" at bounding box center [263, 149] width 185 height 13
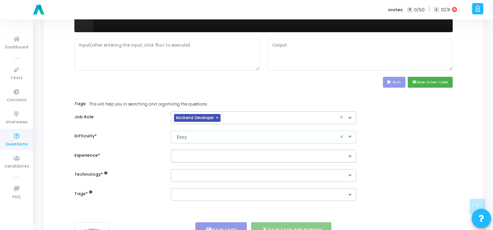
click at [291, 154] on input "text" at bounding box center [260, 157] width 171 height 7
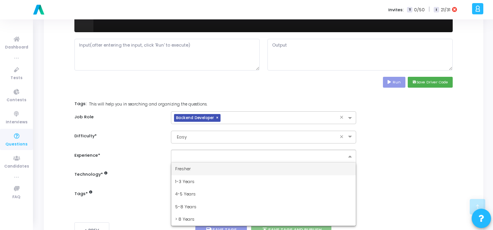
click at [285, 166] on div "Fresher" at bounding box center [263, 168] width 185 height 13
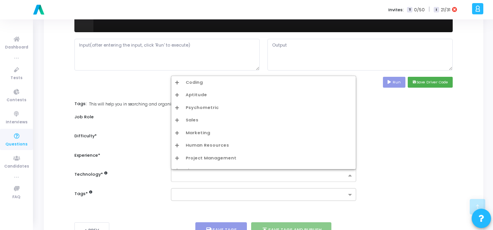
click at [285, 173] on input "text" at bounding box center [260, 176] width 171 height 7
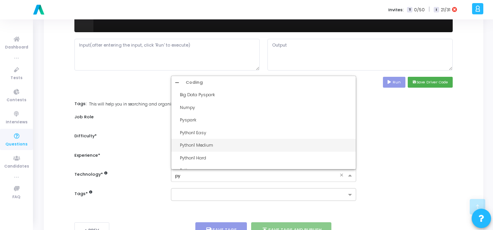
type input "pyt"
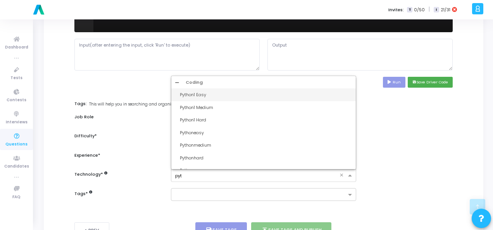
click at [261, 97] on div "Python1 Easy" at bounding box center [266, 95] width 172 height 7
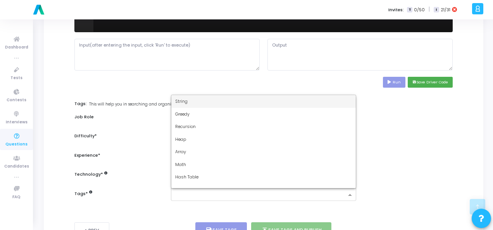
click at [256, 192] on input "text" at bounding box center [260, 195] width 171 height 7
type input "dy"
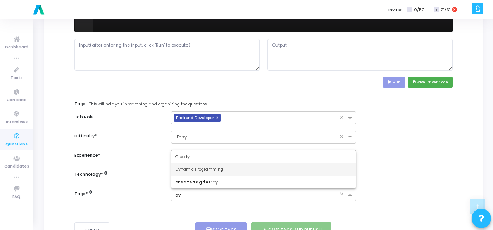
click at [253, 166] on div "Dynamic Programming" at bounding box center [263, 169] width 185 height 13
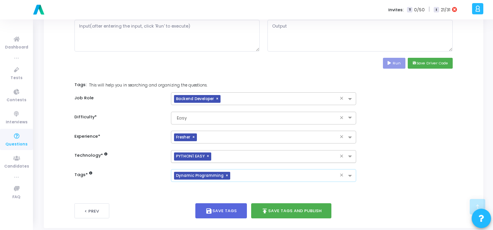
scroll to position [378, 0]
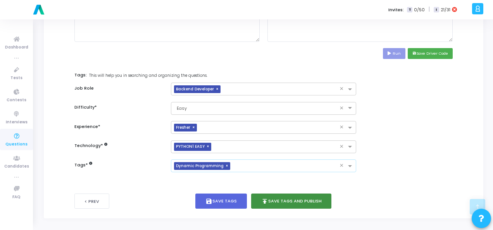
click at [318, 199] on button "publish Save Tags and Publish" at bounding box center [291, 200] width 81 height 15
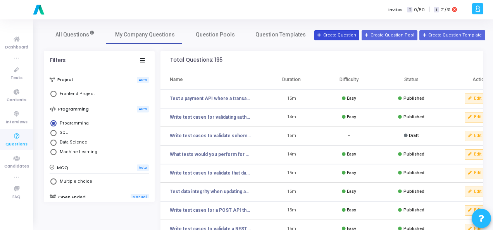
click at [342, 37] on button "Create Question" at bounding box center [336, 35] width 45 height 10
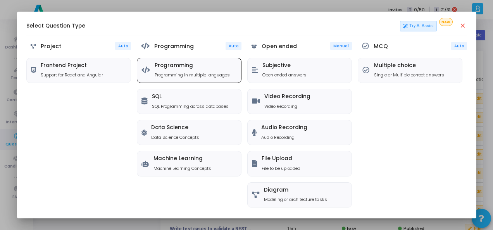
click at [197, 71] on div "Programming Programming in multiple languages" at bounding box center [192, 70] width 75 height 16
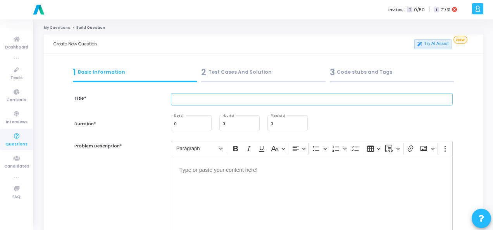
click at [229, 95] on input "text" at bounding box center [312, 99] width 282 height 13
paste input "Write security test cases for a banking app’s money transfer feature."
type input "Write security test cases for a banking app’s money transfer feature."
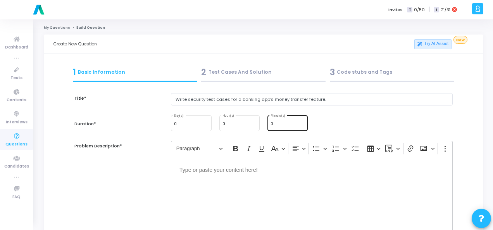
click at [278, 120] on div "0 Minute(s)" at bounding box center [288, 122] width 34 height 17
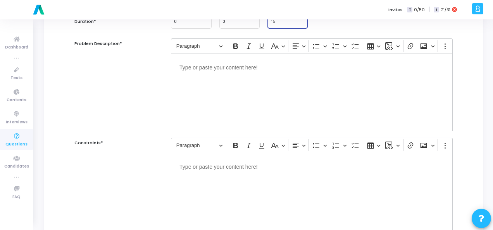
scroll to position [116, 0]
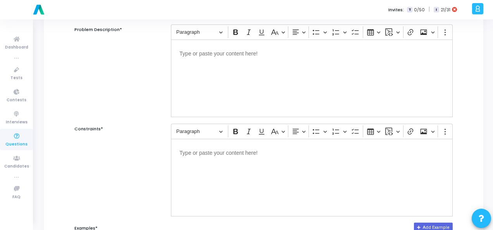
type input "15"
click at [242, 61] on div "Editor editing area: main" at bounding box center [312, 79] width 282 height 78
click at [233, 155] on p "Editor editing area: main" at bounding box center [312, 152] width 265 height 10
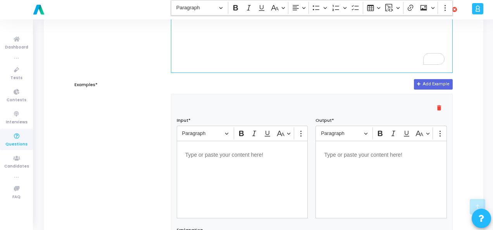
scroll to position [271, 0]
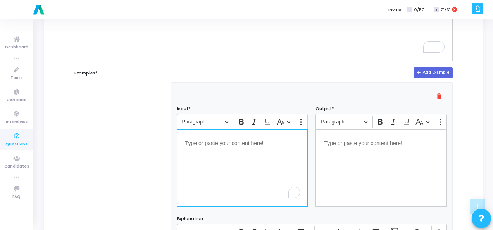
click at [232, 147] on div "Editor editing area: main" at bounding box center [242, 168] width 131 height 78
click at [340, 147] on div "Editor editing area: main" at bounding box center [381, 168] width 131 height 78
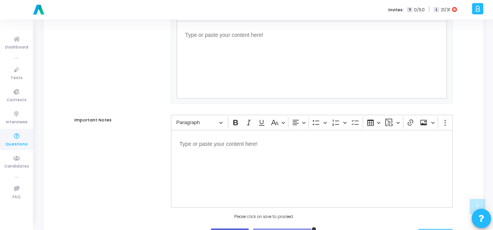
scroll to position [527, 0]
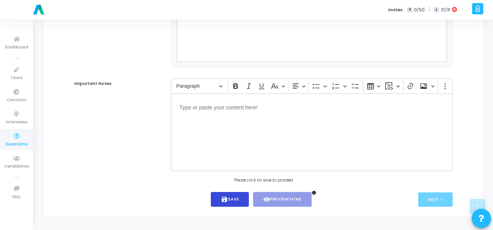
click at [231, 198] on button "save Save" at bounding box center [230, 199] width 38 height 15
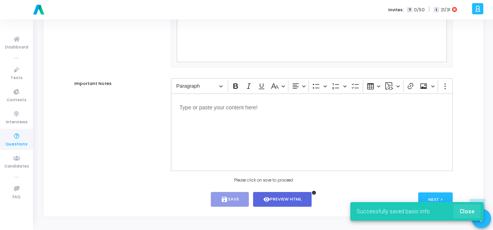
click at [470, 211] on span "Close" at bounding box center [467, 211] width 15 height 6
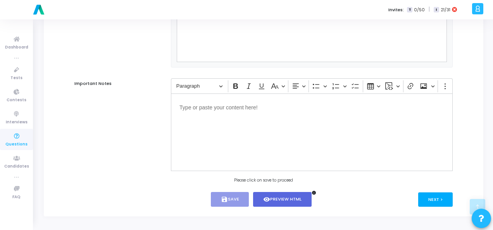
click at [427, 200] on button "Next >" at bounding box center [435, 199] width 35 height 14
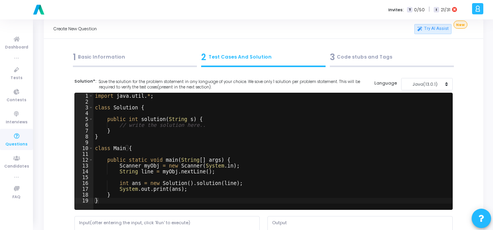
scroll to position [0, 0]
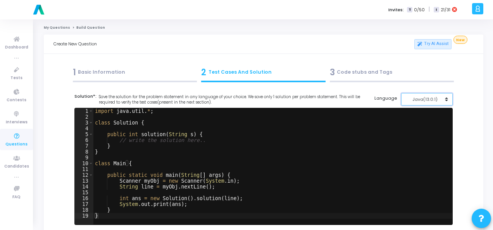
click at [418, 98] on div "Java(13.0.1)" at bounding box center [425, 99] width 38 height 7
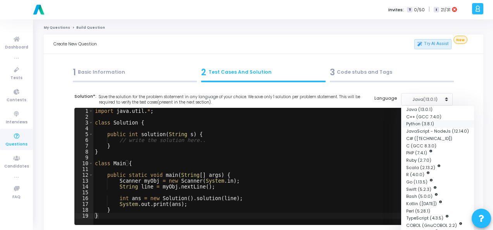
click at [416, 122] on button "Python (3.8.1)" at bounding box center [437, 123] width 73 height 7
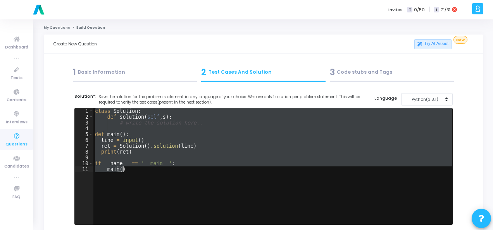
drag, startPoint x: 94, startPoint y: 111, endPoint x: 153, endPoint y: 176, distance: 87.6
click at [153, 176] on div "class Solution : def solution ( self , s ) : # write the solution here.. def ma…" at bounding box center [272, 172] width 359 height 128
paste textarea "Transfer successful//"
type textarea "Transfer successful//"
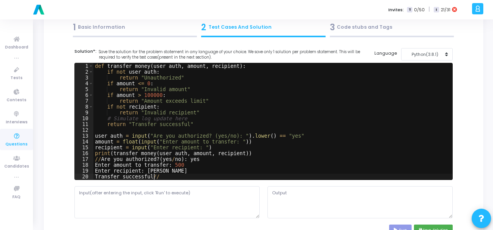
scroll to position [116, 0]
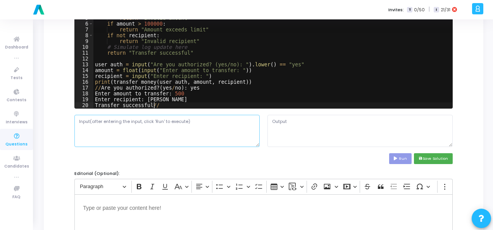
click at [130, 134] on textarea at bounding box center [166, 131] width 185 height 32
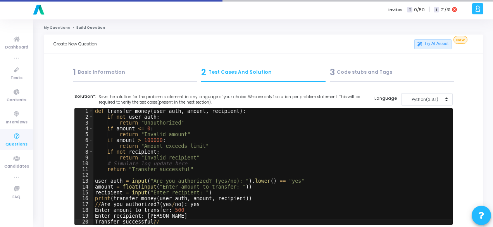
type textarea "File "script.py", line 17 //Are you authorized? (yes/no): yes ^ SyntaxError: in…"
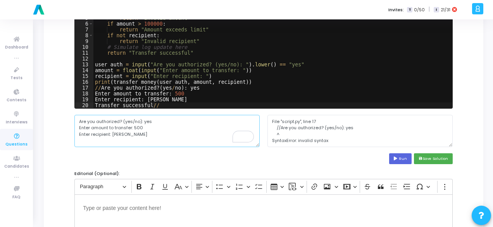
click at [142, 120] on textarea "Are you authorized? (yes/no): yes Enter amount to transfer: 500 Enter recipient…" at bounding box center [166, 131] width 185 height 32
click at [132, 128] on textarea "yes Enter amount to transfer: 500 Enter recipient: [PERSON_NAME]" at bounding box center [166, 131] width 185 height 32
click at [112, 135] on textarea "yes 500 Enter recipient: [PERSON_NAME]" at bounding box center [166, 131] width 185 height 32
type textarea "yes 500 [PERSON_NAME]"
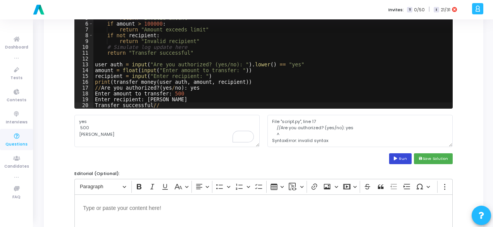
click at [402, 155] on button "Run" at bounding box center [400, 158] width 22 height 10
type textarea "File "script.py", line 17 //Are you authorized? (yes/no): yes ^ SyntaxError: in…"
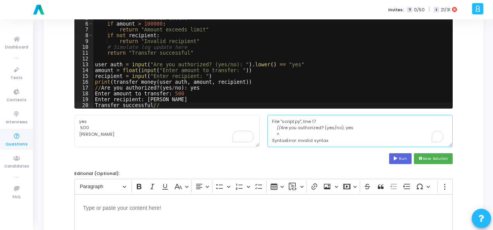
drag, startPoint x: 273, startPoint y: 123, endPoint x: 311, endPoint y: 141, distance: 42.2
click at [311, 141] on textarea "File "script.py", line 17 //Are you authorized? (yes/no): yes ^ SyntaxError: in…" at bounding box center [360, 131] width 185 height 32
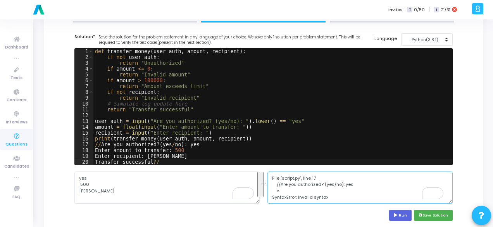
scroll to position [39, 0]
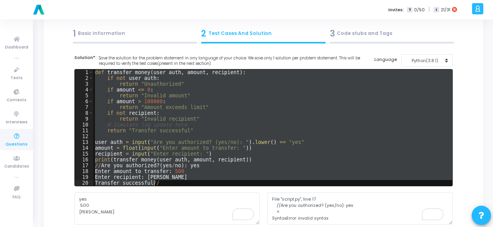
drag, startPoint x: 94, startPoint y: 72, endPoint x: 197, endPoint y: 205, distance: 168.3
click at [197, 205] on cj-code-editor "Solution*: Save the solution for the problem statement in any language of your …" at bounding box center [263, 147] width 378 height 187
type textarea "Enter recipient: Alice Transfer successful//"
paste textarea
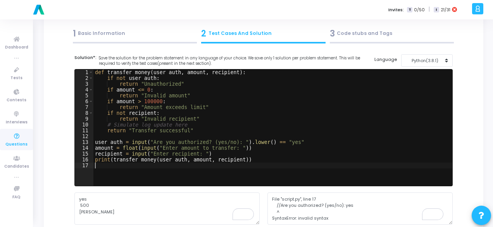
scroll to position [116, 0]
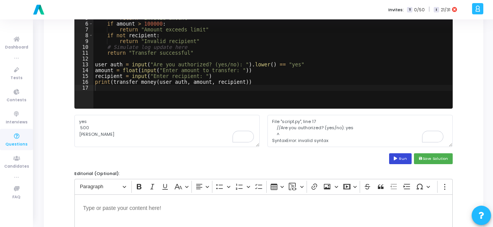
click at [396, 157] on icon at bounding box center [396, 159] width 5 height 4
type textarea "Are you authorized? (yes/no): Enter amount to transfer: Enter recipient: Transf…"
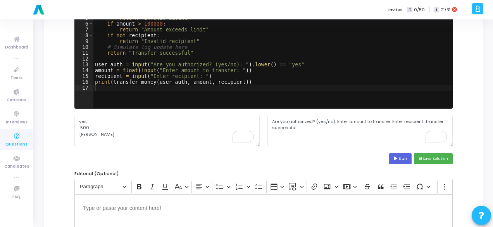
click at [230, 62] on div "def transfer_money ( user_auth , amount , recipient ) : if not user_auth : retu…" at bounding box center [272, 56] width 359 height 128
type textarea "user_auth = input("").lower() == "yes""
click at [393, 158] on button "Run" at bounding box center [400, 158] width 22 height 10
type textarea "Enter amount to transfer: Enter recipient: Transfer successful"
click at [194, 75] on div "def transfer_money ( user_auth , amount , recipient ) : if not user_auth : retu…" at bounding box center [272, 56] width 359 height 128
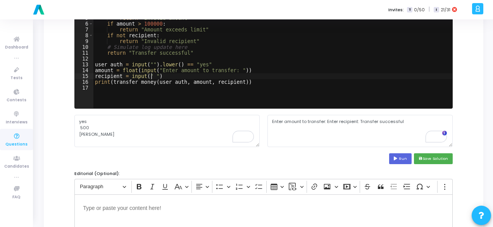
type textarea "recipient = input("")"
click at [402, 158] on button "Run" at bounding box center [400, 158] width 22 height 10
type textarea "Enter amount to transfer: Transfer successful"
click at [228, 70] on div "def transfer_money ( user_auth , amount , recipient ) : if not user_auth : retu…" at bounding box center [272, 56] width 359 height 128
type textarea "amount = float(input(""))"
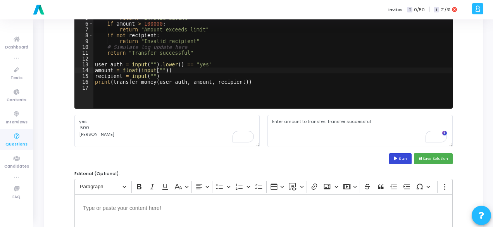
click at [400, 161] on button "Run" at bounding box center [400, 158] width 22 height 10
type textarea "Transfer successful"
click at [287, 122] on textarea "Transfer successful" at bounding box center [360, 131] width 185 height 32
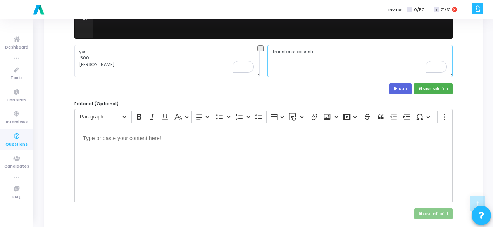
scroll to position [302, 0]
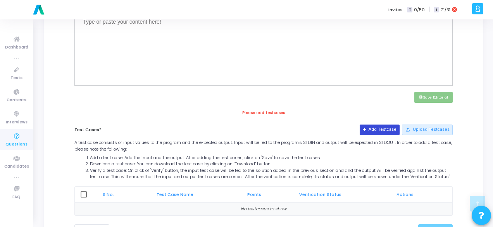
click at [382, 128] on button "Add Testcase" at bounding box center [380, 129] width 40 height 10
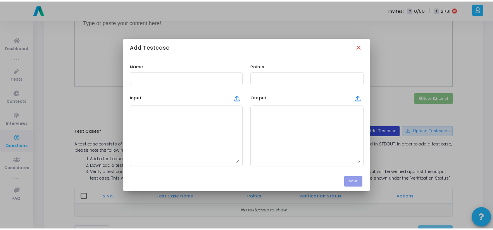
scroll to position [0, 0]
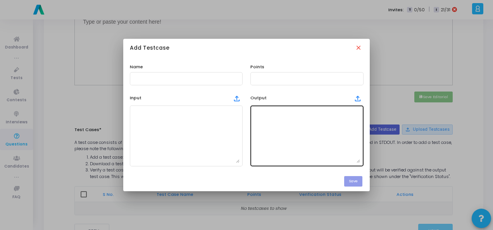
click at [283, 130] on textarea at bounding box center [307, 136] width 107 height 54
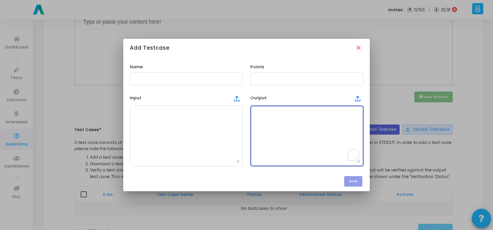
paste textarea "Transfer successful"
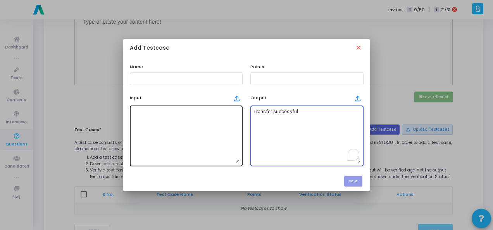
type textarea "Transfer successful"
click at [135, 123] on textarea at bounding box center [186, 136] width 107 height 54
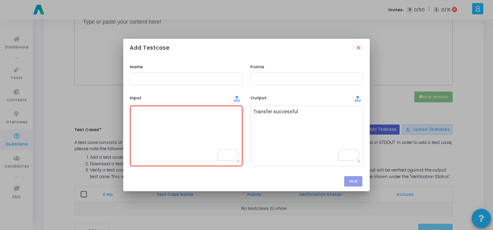
paste textarea "Are you authorized? (yes/no): yes Enter amount to transfer: 500 Enter recipient…"
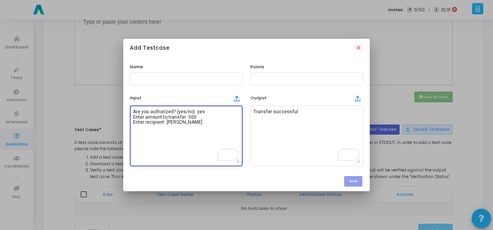
click at [193, 111] on textarea "Are you authorized? (yes/no): yes Enter amount to transfer: 500 Enter recipient…" at bounding box center [186, 136] width 107 height 54
click at [185, 117] on textarea "yes Enter amount to transfer: 500 Enter recipient: [PERSON_NAME]" at bounding box center [186, 136] width 107 height 54
click at [164, 123] on textarea "yes 500 Enter recipient: [PERSON_NAME]" at bounding box center [186, 136] width 107 height 54
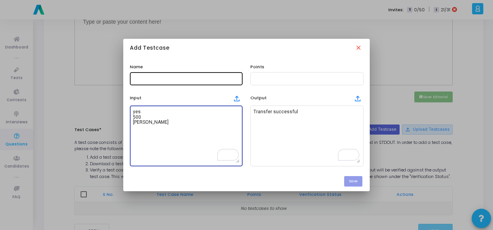
type textarea "yes 500 [PERSON_NAME]"
click at [158, 80] on input "text" at bounding box center [186, 78] width 107 height 5
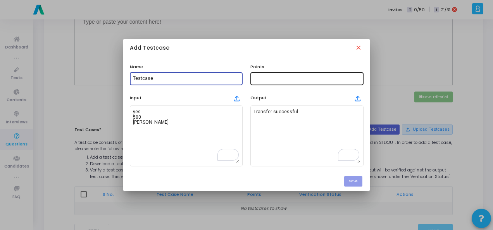
type input "Testcase"
click at [271, 78] on input "text" at bounding box center [307, 78] width 107 height 5
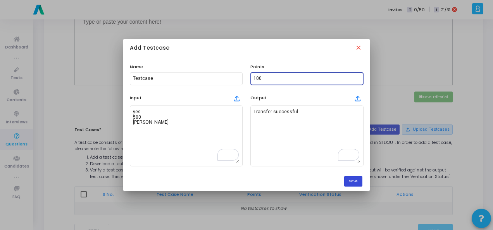
type input "100"
click at [357, 178] on button "Save" at bounding box center [353, 181] width 18 height 10
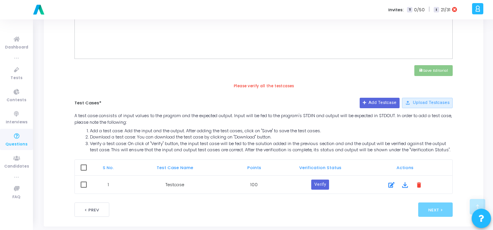
scroll to position [341, 0]
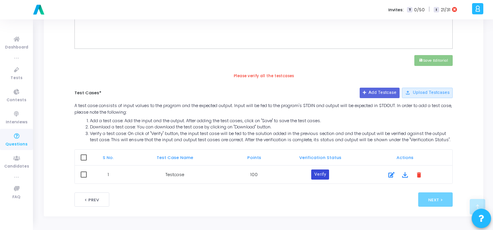
click at [318, 176] on button "Verify" at bounding box center [320, 174] width 18 height 10
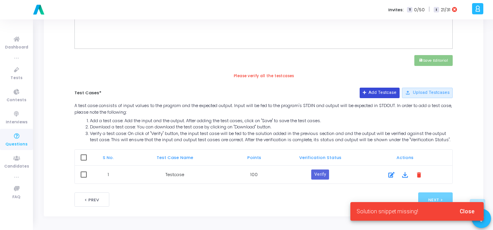
scroll to position [225, 0]
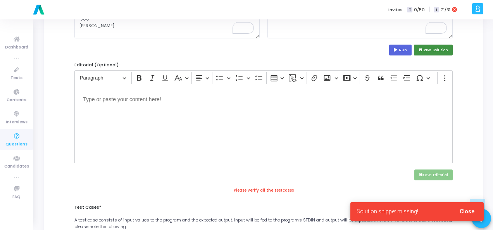
click at [437, 47] on button "save Save Solution" at bounding box center [433, 50] width 39 height 10
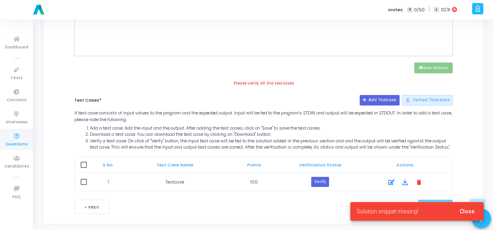
scroll to position [344, 0]
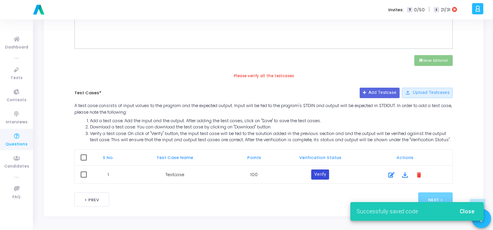
click at [323, 170] on button "Verify" at bounding box center [320, 174] width 18 height 10
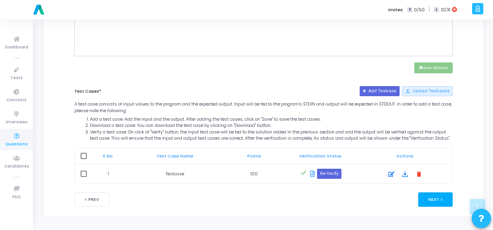
click at [432, 200] on button "Next >" at bounding box center [435, 199] width 35 height 14
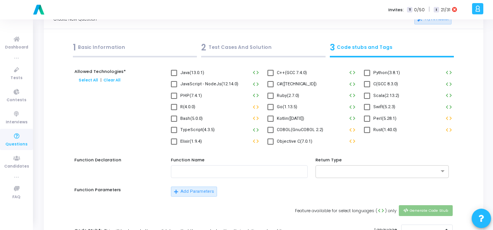
scroll to position [0, 0]
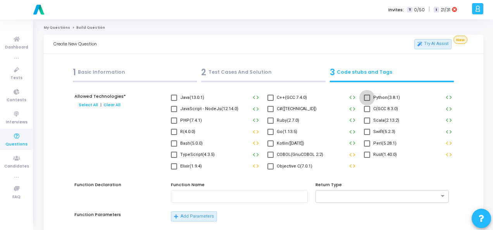
click at [365, 95] on span at bounding box center [367, 98] width 6 height 6
click at [367, 101] on input "Python(3.8.1)" at bounding box center [367, 101] width 0 height 0
checkbox input "true"
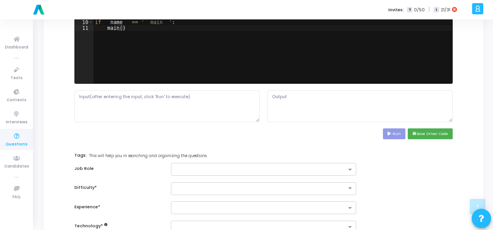
scroll to position [378, 0]
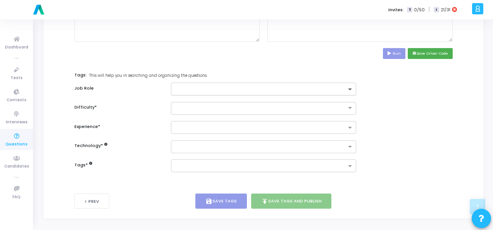
click at [347, 89] on span at bounding box center [351, 89] width 10 height 7
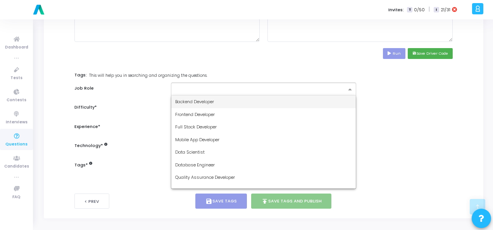
click at [341, 99] on div "Backend Developer" at bounding box center [263, 101] width 185 height 13
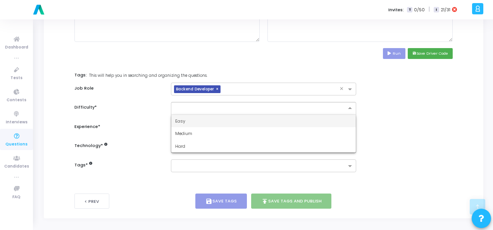
click at [344, 106] on div at bounding box center [263, 107] width 185 height 7
click at [338, 112] on div at bounding box center [263, 108] width 185 height 13
click at [337, 122] on div "Easy" at bounding box center [263, 121] width 185 height 13
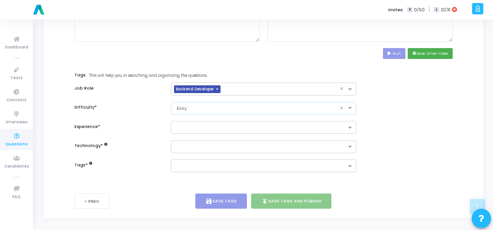
click at [337, 123] on div at bounding box center [258, 128] width 175 height 10
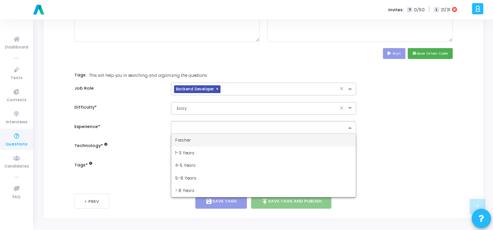
click at [332, 130] on div at bounding box center [260, 129] width 172 height 8
click at [331, 136] on div "Fresher" at bounding box center [263, 140] width 185 height 13
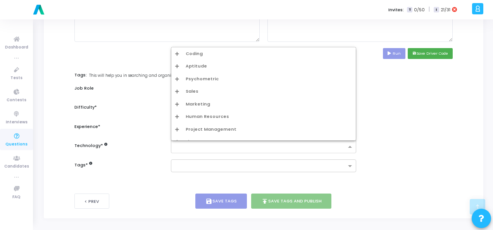
click at [326, 145] on input "text" at bounding box center [260, 147] width 171 height 7
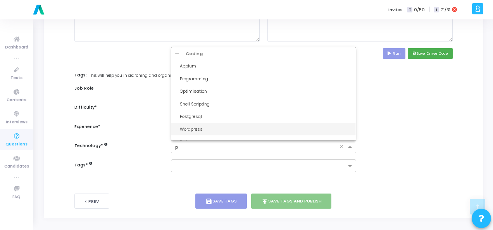
type input "py"
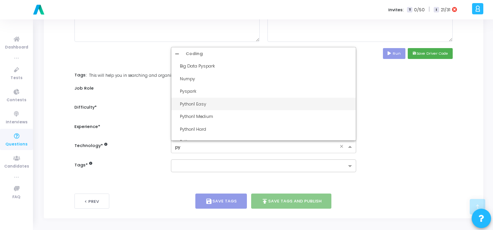
click at [301, 105] on div "Python1 Easy" at bounding box center [266, 104] width 172 height 7
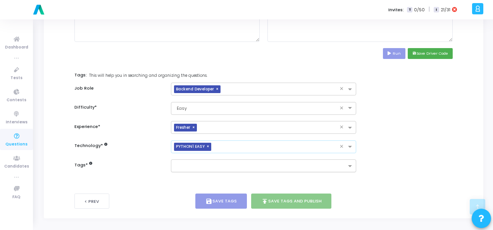
click at [281, 166] on input "text" at bounding box center [260, 166] width 171 height 7
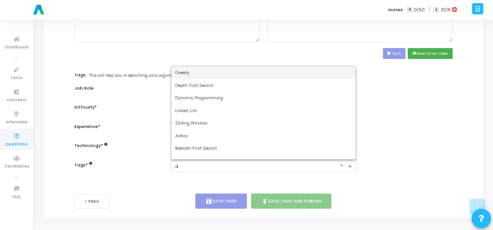
type input "dy"
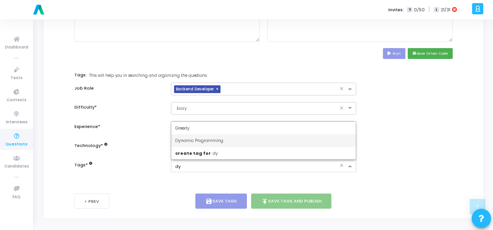
click at [275, 138] on div "Dynamic Programming" at bounding box center [263, 140] width 185 height 13
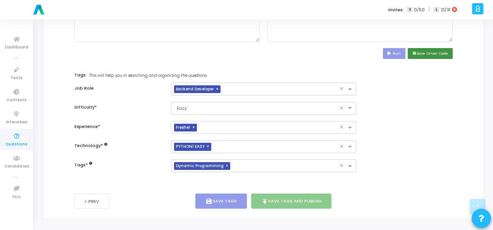
click at [439, 55] on button "save Save Driver Code" at bounding box center [430, 53] width 45 height 10
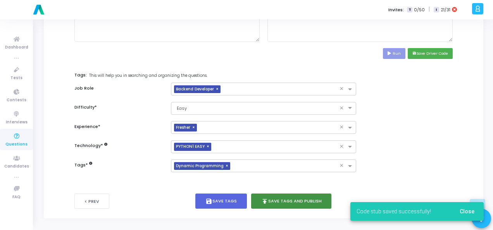
click at [288, 195] on button "publish Save Tags and Publish" at bounding box center [291, 200] width 81 height 15
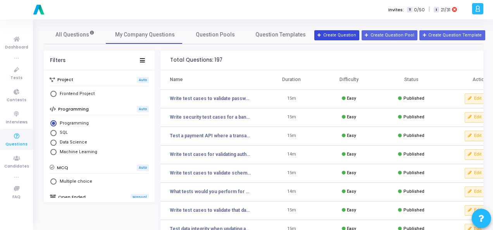
click at [351, 33] on button "Create Question" at bounding box center [336, 35] width 45 height 10
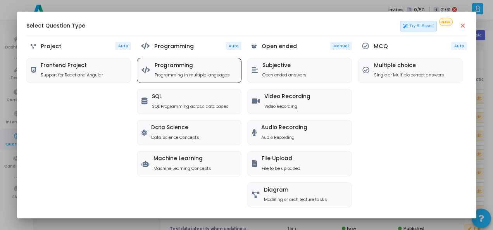
click at [201, 69] on div "Programming Programming in multiple languages" at bounding box center [192, 70] width 75 height 16
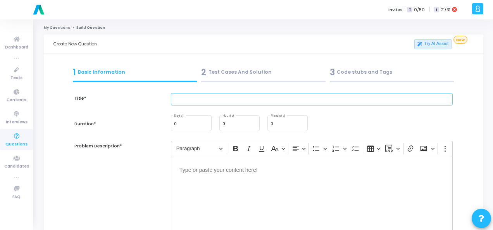
click at [220, 98] on input "text" at bounding box center [312, 99] width 282 height 13
paste input "Test Caching Behaviour for News Website (Updates Every 5 Minutes)"
type input "Test Caching Behaviour for News Website (Updates Every 5 Minutes)"
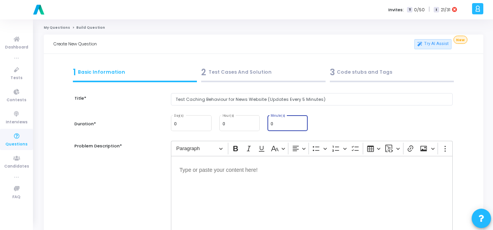
click at [275, 123] on input "0" at bounding box center [288, 124] width 34 height 5
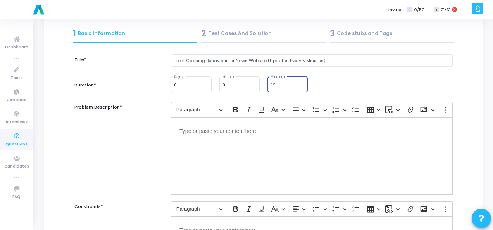
type input "15"
click at [261, 135] on div "Editor editing area: main" at bounding box center [312, 156] width 282 height 78
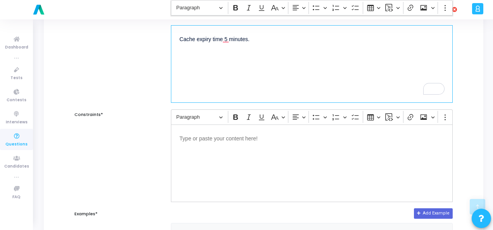
scroll to position [155, 0]
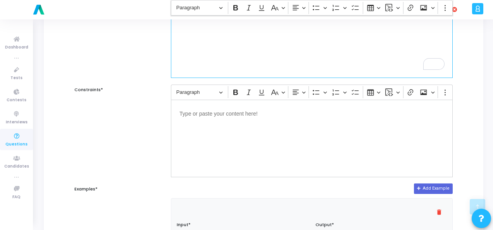
click at [271, 123] on div "Editor editing area: main" at bounding box center [312, 139] width 282 height 78
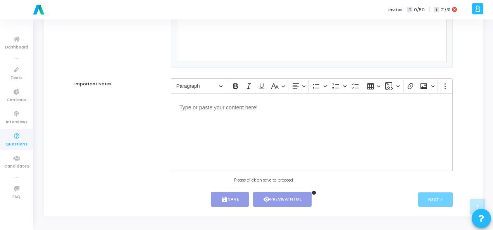
scroll to position [420, 0]
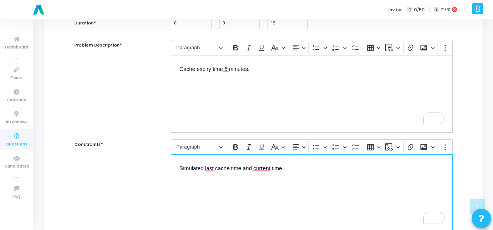
scroll to position [100, 0]
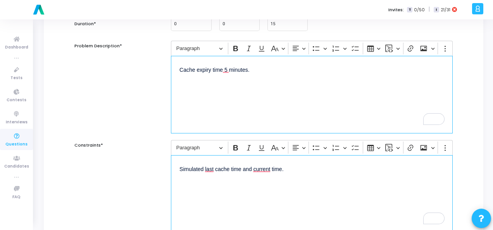
click at [212, 69] on p "Cache expiry time 5 minutes." at bounding box center [312, 69] width 265 height 10
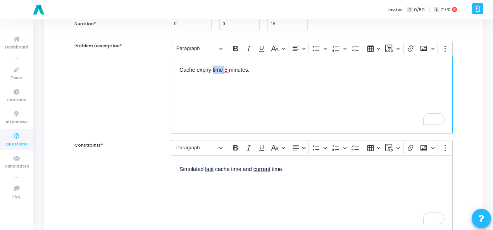
click at [212, 69] on p "Cache expiry time 5 minutes." at bounding box center [312, 69] width 265 height 10
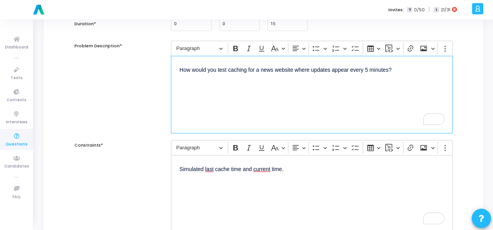
click at [221, 169] on p "Simulated last cache time and current time." at bounding box center [312, 169] width 265 height 10
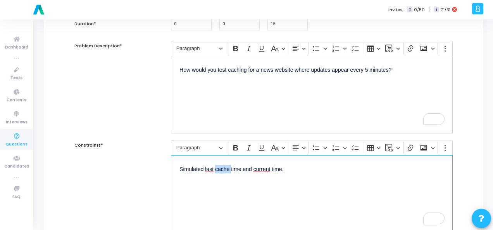
click at [221, 169] on p "Simulated last cache time and current time." at bounding box center [312, 169] width 265 height 10
click at [221, 167] on p "Simulated last cache time and current time." at bounding box center [312, 169] width 265 height 10
click at [209, 166] on p "Simulated last cache time and current time." at bounding box center [312, 169] width 265 height 10
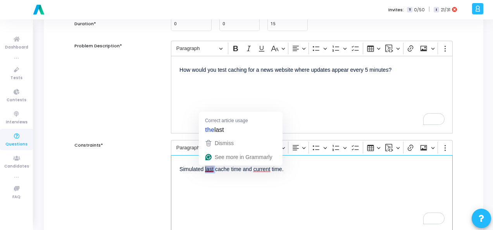
click at [209, 166] on p "Simulated last cache time and current time." at bounding box center [312, 169] width 265 height 10
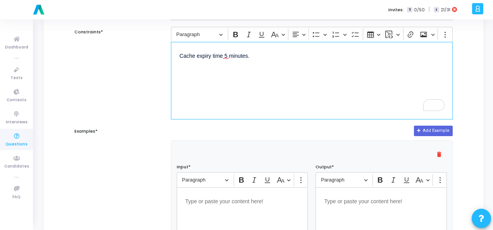
scroll to position [255, 0]
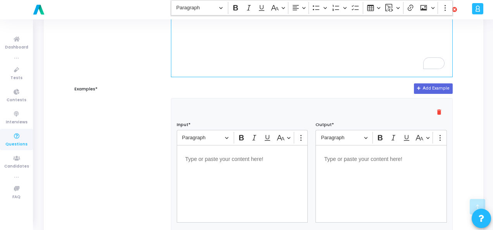
click at [237, 162] on div "Editor editing area: main" at bounding box center [242, 184] width 131 height 78
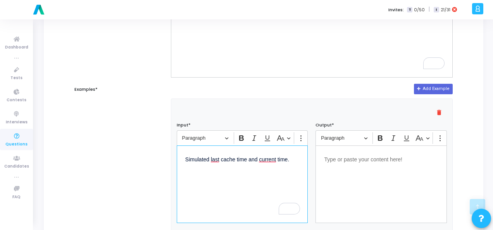
click at [359, 162] on p "Editor editing area: main" at bounding box center [381, 159] width 114 height 10
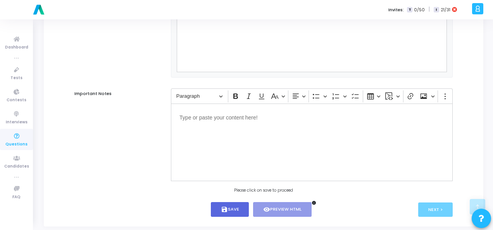
scroll to position [527, 0]
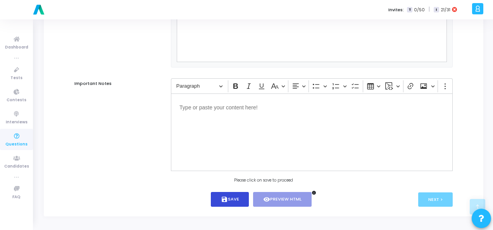
click at [242, 200] on button "save Save" at bounding box center [230, 199] width 38 height 15
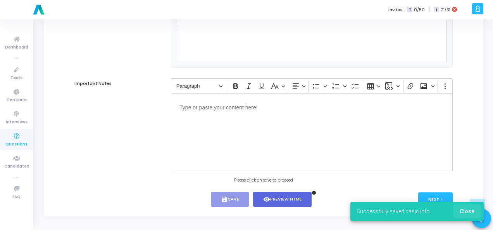
click at [468, 211] on span "Close" at bounding box center [467, 211] width 15 height 6
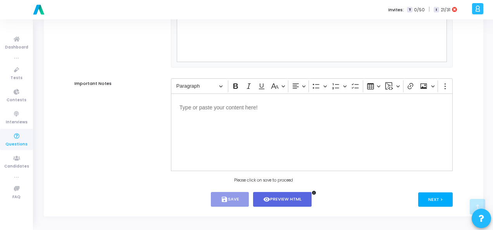
click at [439, 201] on button "Next >" at bounding box center [435, 199] width 35 height 14
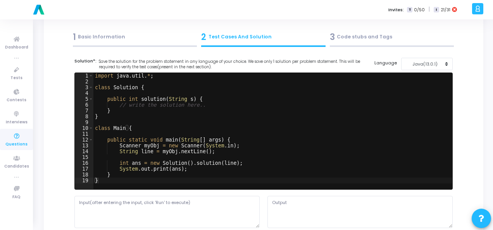
scroll to position [0, 0]
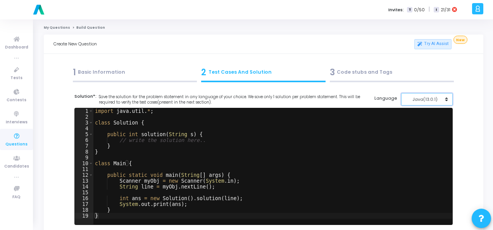
click at [431, 100] on div "Java(13.0.1)" at bounding box center [425, 99] width 38 height 7
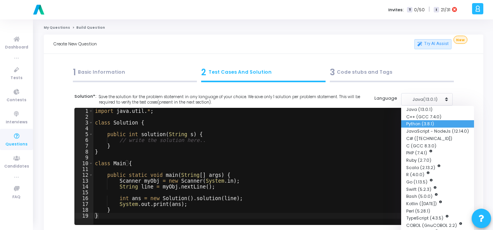
click at [423, 126] on button "Python (3.8.1)" at bounding box center [437, 123] width 73 height 7
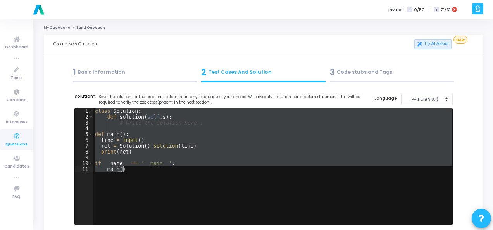
drag, startPoint x: 94, startPoint y: 110, endPoint x: 156, endPoint y: 172, distance: 87.7
click at [156, 172] on div "class Solution : def solution ( self , s ) : # write the solution here.. def ma…" at bounding box center [272, 172] width 359 height 128
paste textarea "print(test_cache(last_cache_time, current_time)"
type textarea "print(test_cache(last_cache_time, current_time))"
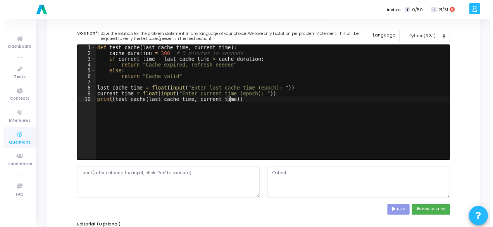
scroll to position [116, 0]
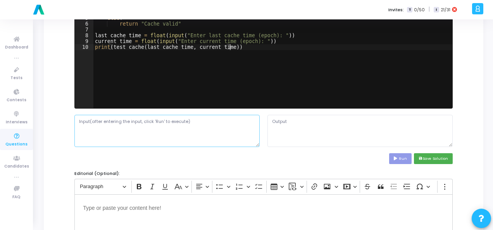
click at [145, 115] on textarea at bounding box center [166, 131] width 185 height 32
click at [147, 126] on textarea "To enrich screen reader interactions, please activate Accessibility in Grammarl…" at bounding box center [166, 131] width 185 height 32
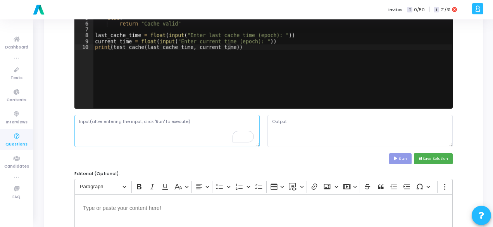
scroll to position [116, 0]
paste textarea "1000"
paste textarea "200"
click at [82, 119] on textarea "1200 1200" at bounding box center [166, 131] width 185 height 32
type textarea "1000 1200"
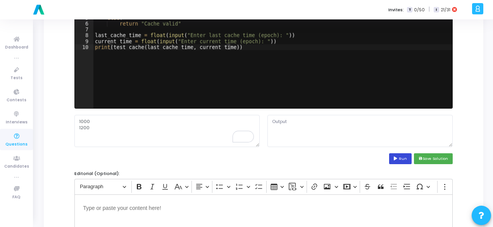
click at [395, 161] on button "Run" at bounding box center [400, 158] width 22 height 10
type textarea "Enter last cache time (epoch): Enter current time (epoch): Cache valid"
click at [266, 36] on div "def test_cache ( last_cache_time , current_time ) : cache_duration = 300 # 5 mi…" at bounding box center [272, 56] width 359 height 128
click at [250, 40] on div "def test_cache ( last_cache_time , current_time ) : cache_duration = 300 # 5 mi…" at bounding box center [272, 56] width 359 height 128
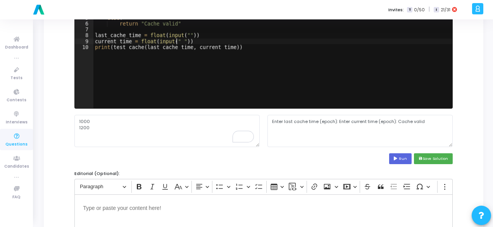
type textarea "current_time = float(input(""))"
click at [400, 155] on button "Run" at bounding box center [400, 158] width 22 height 10
type textarea "Cache valid"
click at [436, 160] on button "save Save Solution" at bounding box center [433, 158] width 39 height 10
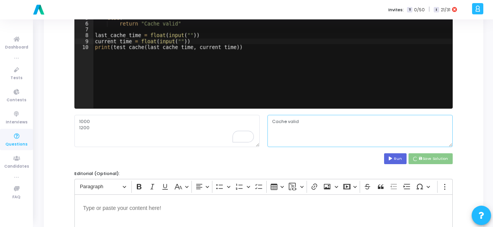
click at [283, 123] on textarea "Cache valid" at bounding box center [360, 131] width 185 height 32
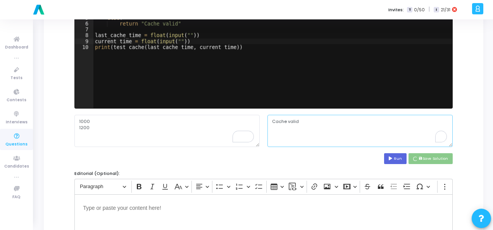
click at [283, 123] on textarea "Cache valid" at bounding box center [360, 131] width 185 height 32
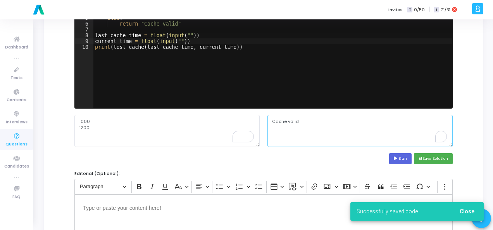
click at [289, 120] on textarea "Cache valid" at bounding box center [360, 131] width 185 height 32
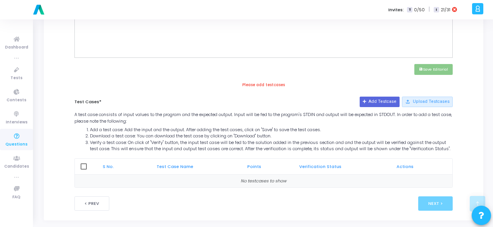
scroll to position [341, 0]
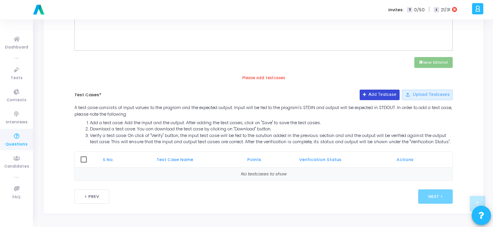
click at [376, 90] on button "Add Testcase" at bounding box center [380, 95] width 40 height 10
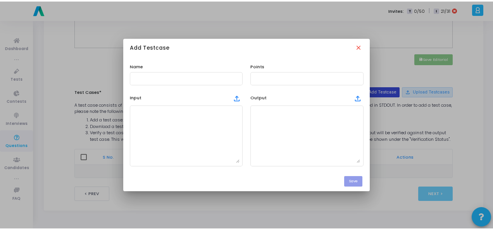
scroll to position [0, 0]
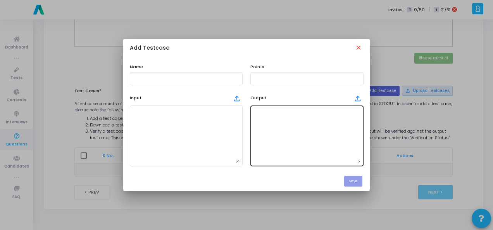
click at [278, 130] on textarea at bounding box center [307, 136] width 107 height 54
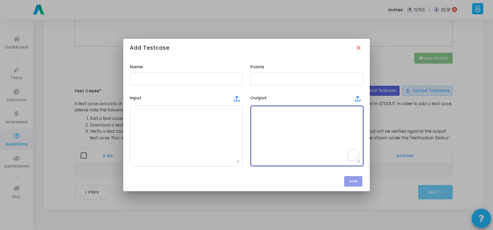
paste textarea "Cache valid"
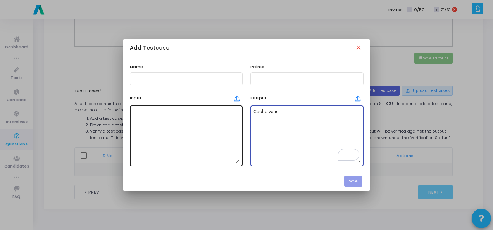
type textarea "Cache valid"
click at [167, 109] on textarea at bounding box center [186, 136] width 107 height 54
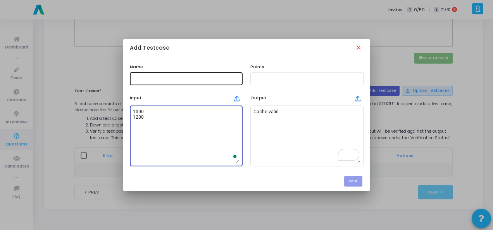
type textarea "1000 1200"
click at [173, 75] on div at bounding box center [186, 78] width 107 height 14
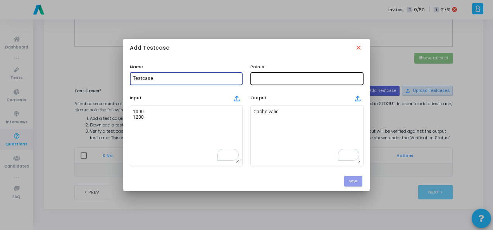
type input "Testcase"
click at [272, 79] on input "text" at bounding box center [307, 78] width 107 height 5
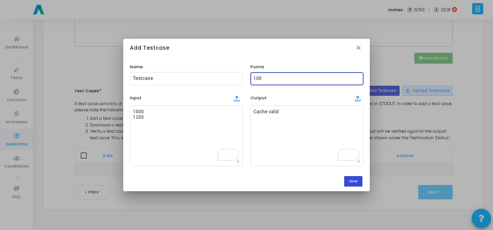
type input "100"
click at [359, 182] on button "Save" at bounding box center [353, 181] width 18 height 10
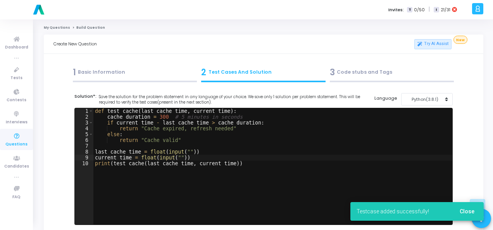
scroll to position [341, 0]
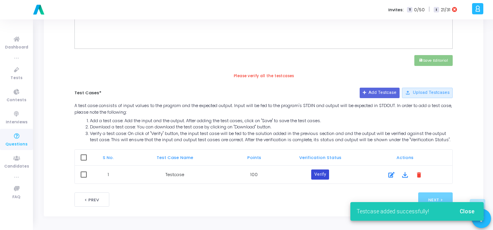
click at [326, 175] on button "Verify" at bounding box center [320, 174] width 18 height 10
click at [468, 209] on span "Close" at bounding box center [467, 211] width 15 height 6
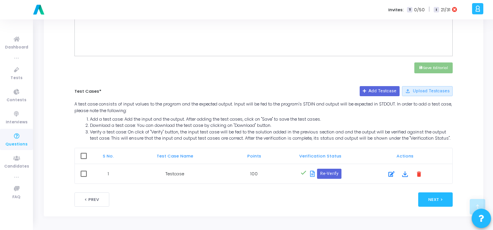
scroll to position [336, 0]
click at [436, 198] on button "Next >" at bounding box center [435, 199] width 35 height 14
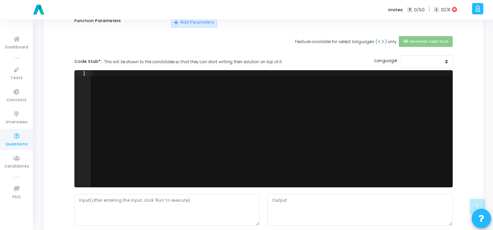
scroll to position [0, 0]
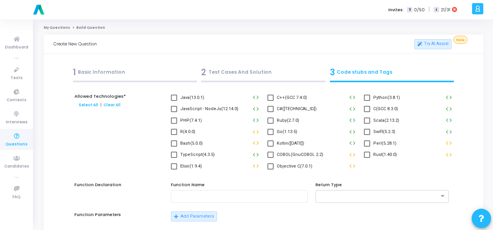
click at [366, 99] on span at bounding box center [367, 98] width 6 height 6
click at [367, 101] on input "Python(3.8.1)" at bounding box center [367, 101] width 0 height 0
checkbox input "true"
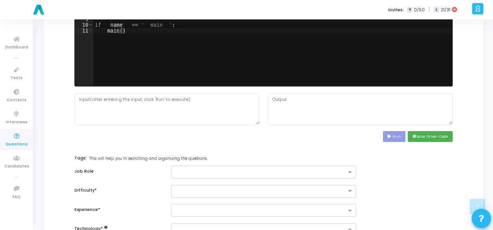
scroll to position [349, 0]
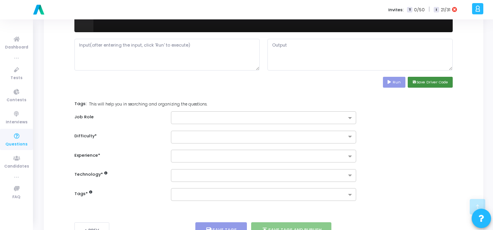
click at [447, 82] on button "save Save Driver Code" at bounding box center [430, 82] width 45 height 10
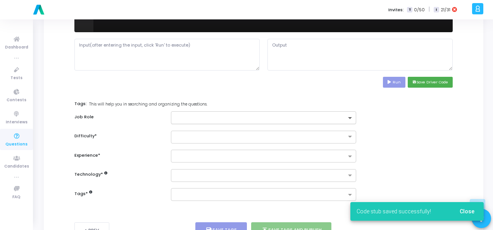
click at [347, 116] on span at bounding box center [351, 118] width 10 height 7
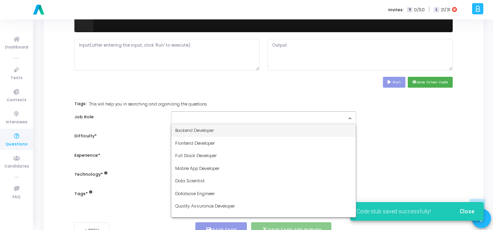
click at [315, 131] on div "Backend Developer" at bounding box center [263, 130] width 185 height 13
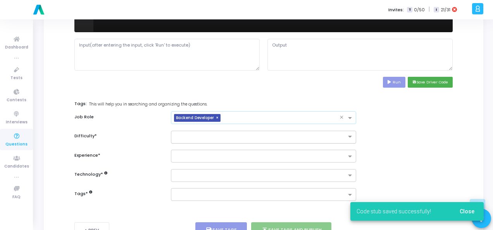
click at [310, 134] on input "text" at bounding box center [255, 136] width 161 height 7
click at [307, 145] on div "Easy" at bounding box center [263, 149] width 185 height 13
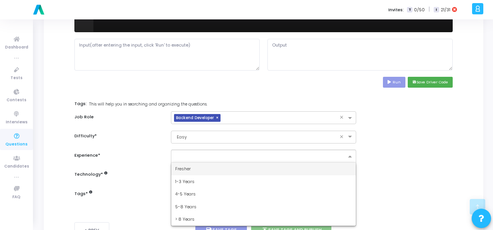
click at [308, 154] on input "text" at bounding box center [260, 157] width 171 height 7
click at [307, 166] on div "Fresher" at bounding box center [263, 168] width 185 height 13
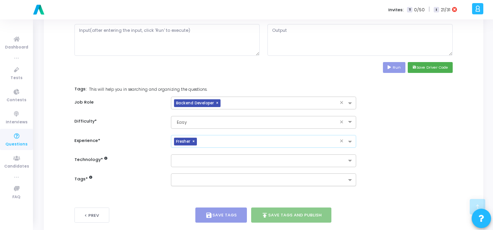
scroll to position [378, 0]
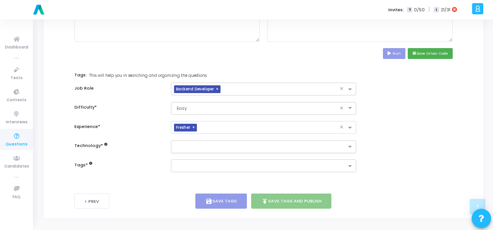
click at [313, 144] on input "text" at bounding box center [260, 147] width 171 height 7
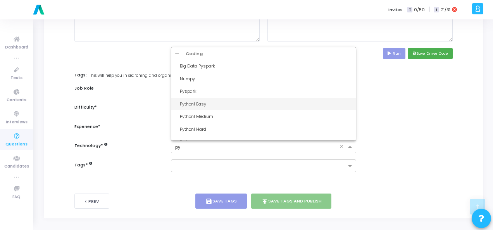
type input "pyt"
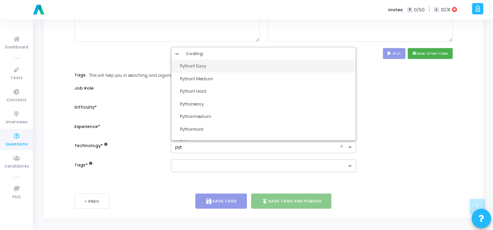
click at [273, 66] on div "Python1 Easy" at bounding box center [266, 66] width 172 height 7
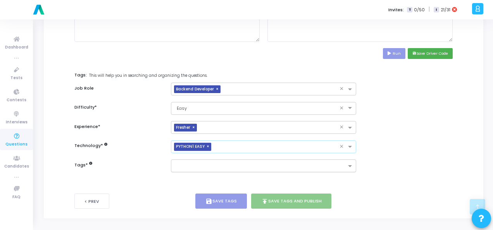
click at [271, 163] on input "text" at bounding box center [260, 166] width 171 height 7
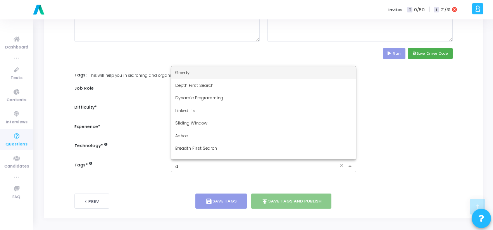
type input "dy"
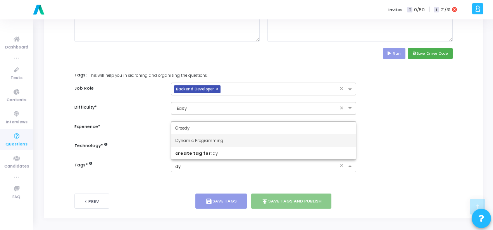
click at [269, 141] on div "Dynamic Programming" at bounding box center [263, 140] width 185 height 13
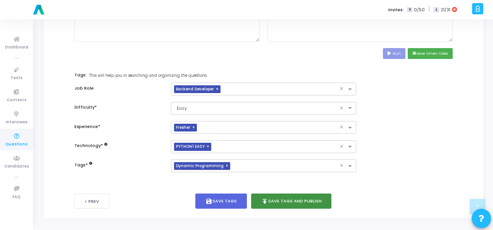
click at [274, 194] on button "publish Save Tags and Publish" at bounding box center [291, 200] width 81 height 15
